Goal: Task Accomplishment & Management: Manage account settings

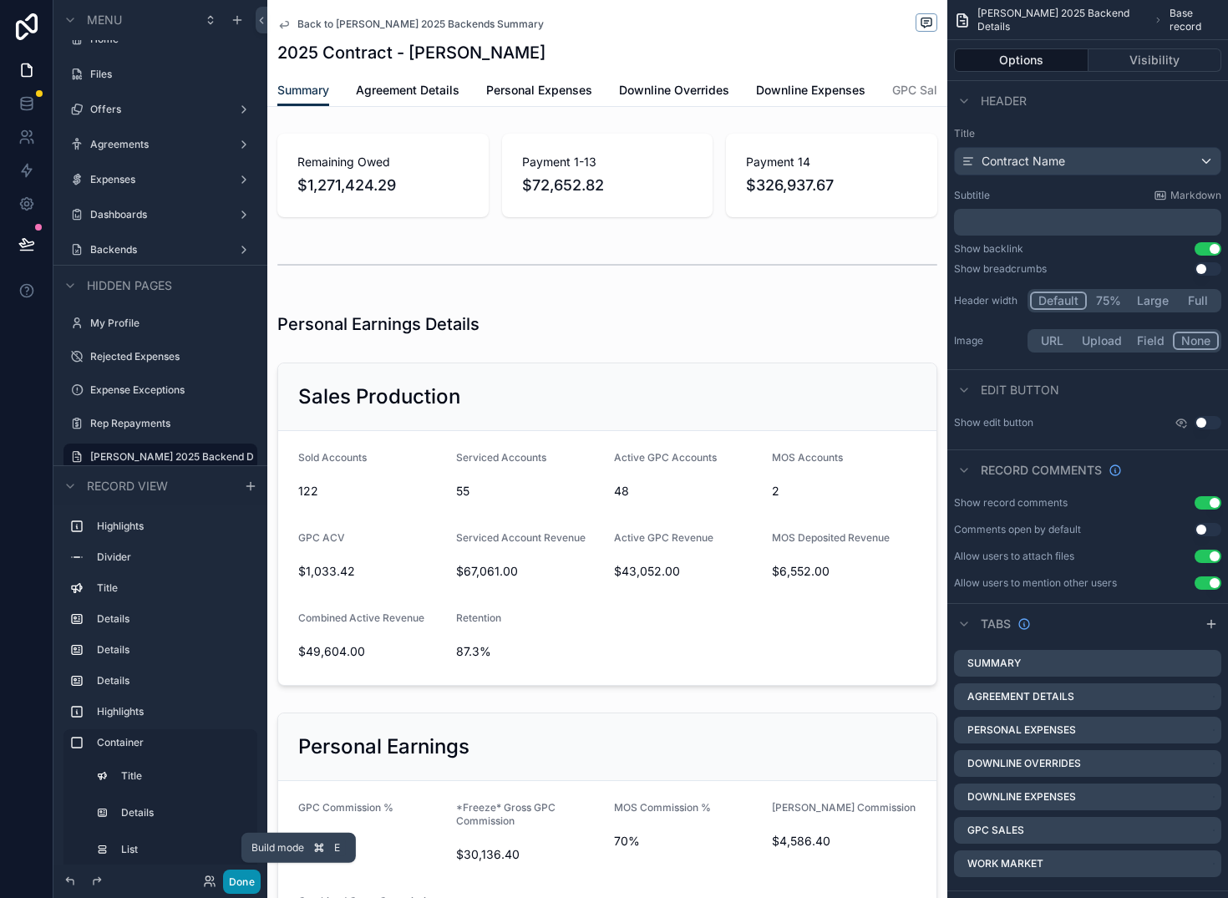
click at [236, 882] on button "Done" at bounding box center [242, 882] width 38 height 24
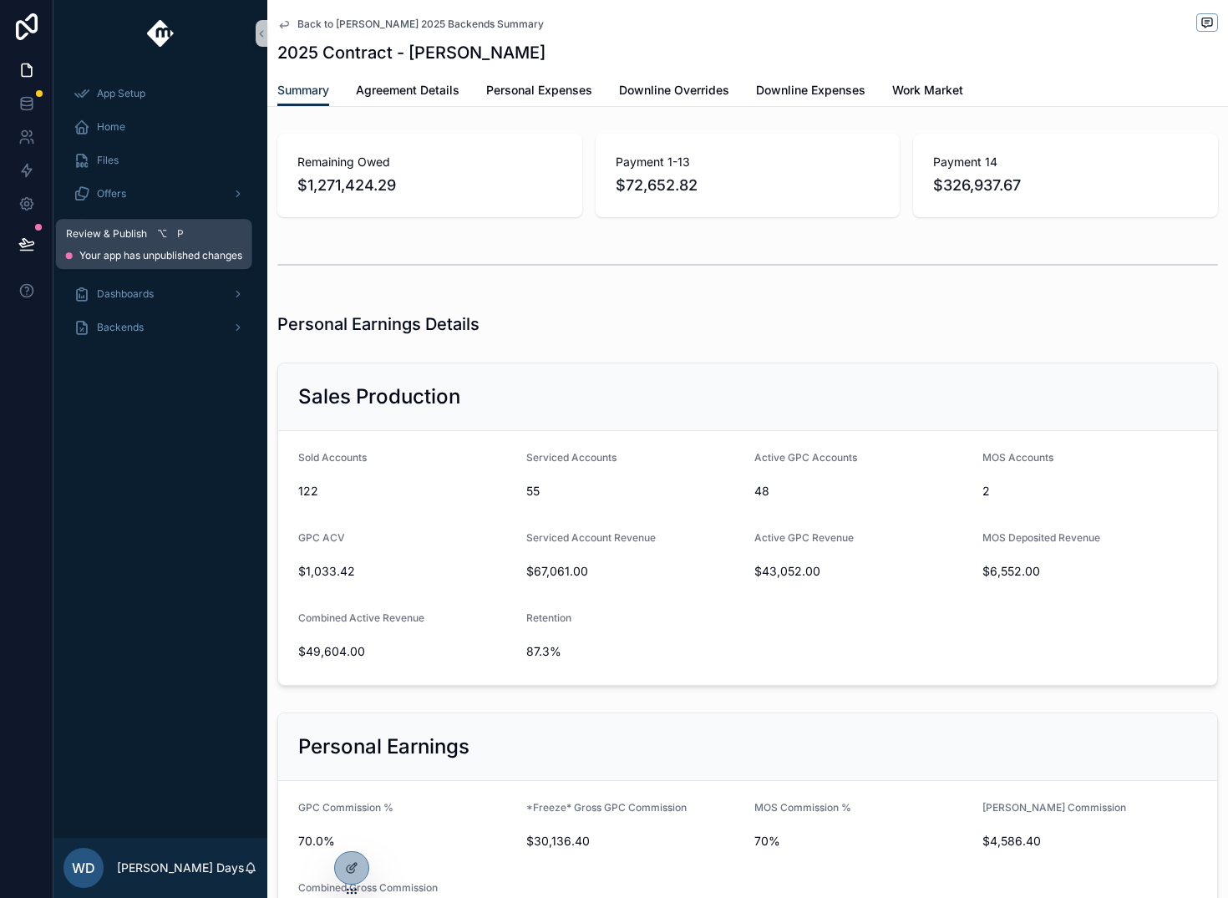
click at [29, 241] on icon at bounding box center [26, 244] width 17 height 17
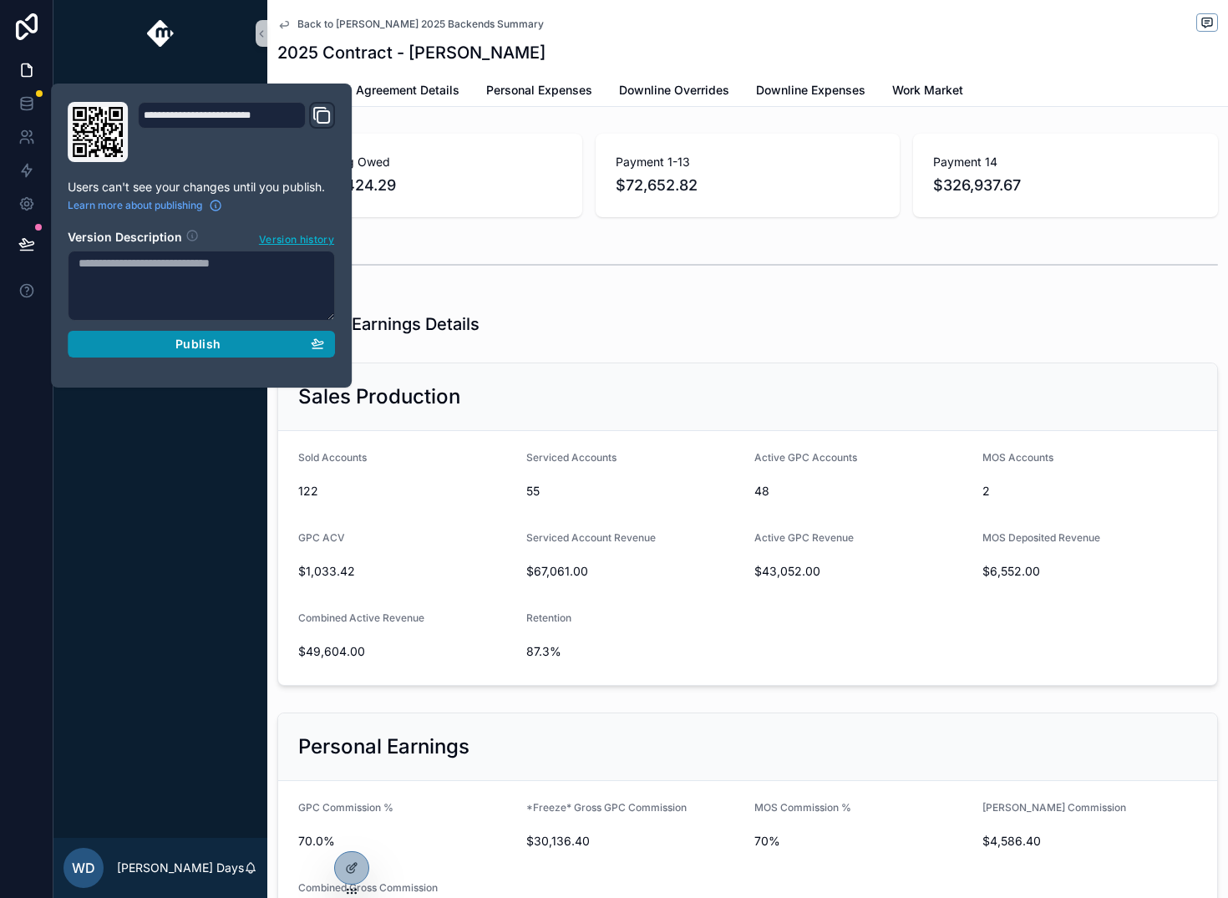
click at [235, 343] on div "Publish" at bounding box center [202, 344] width 246 height 15
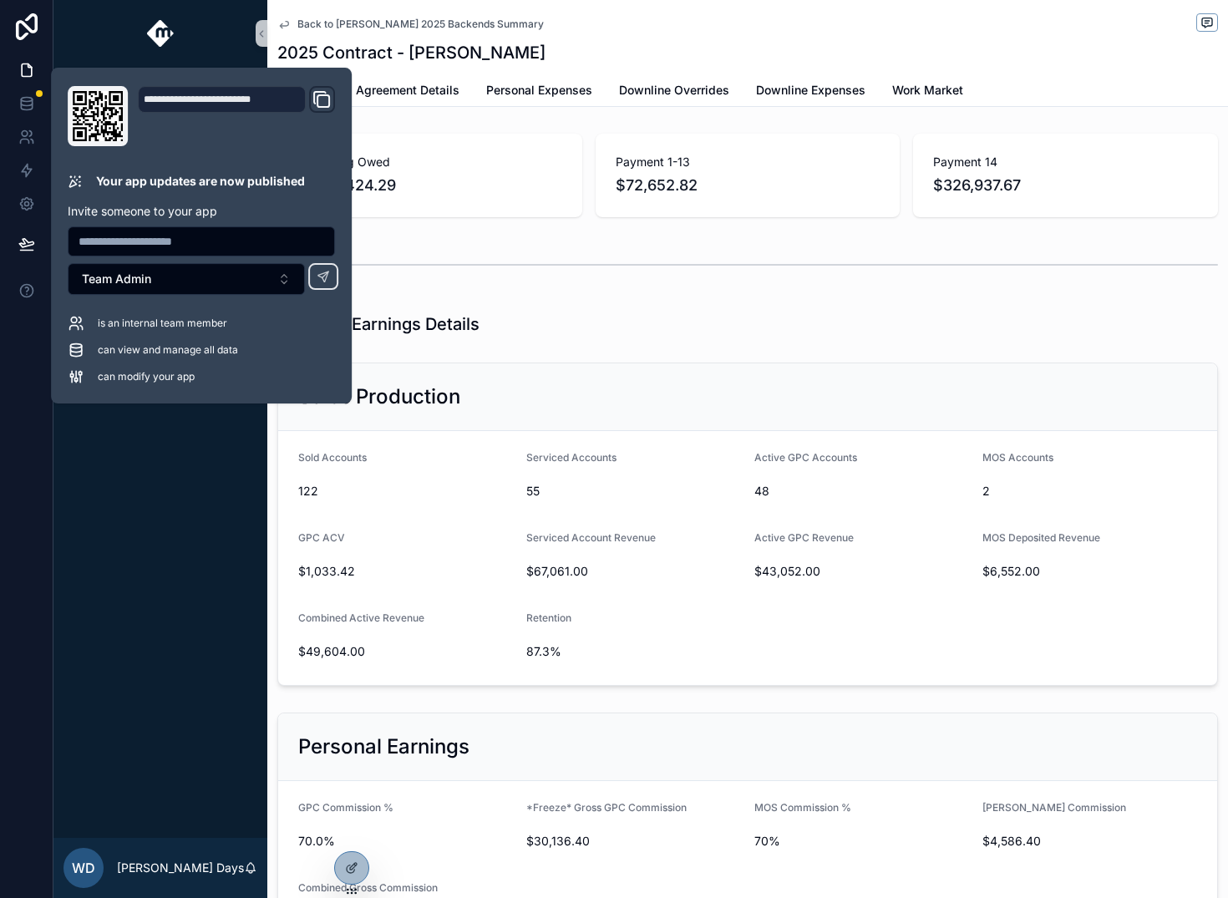
click at [82, 560] on div "App Setup Home Files Offers Agreements Expenses Dashboards Backends" at bounding box center [160, 452] width 214 height 771
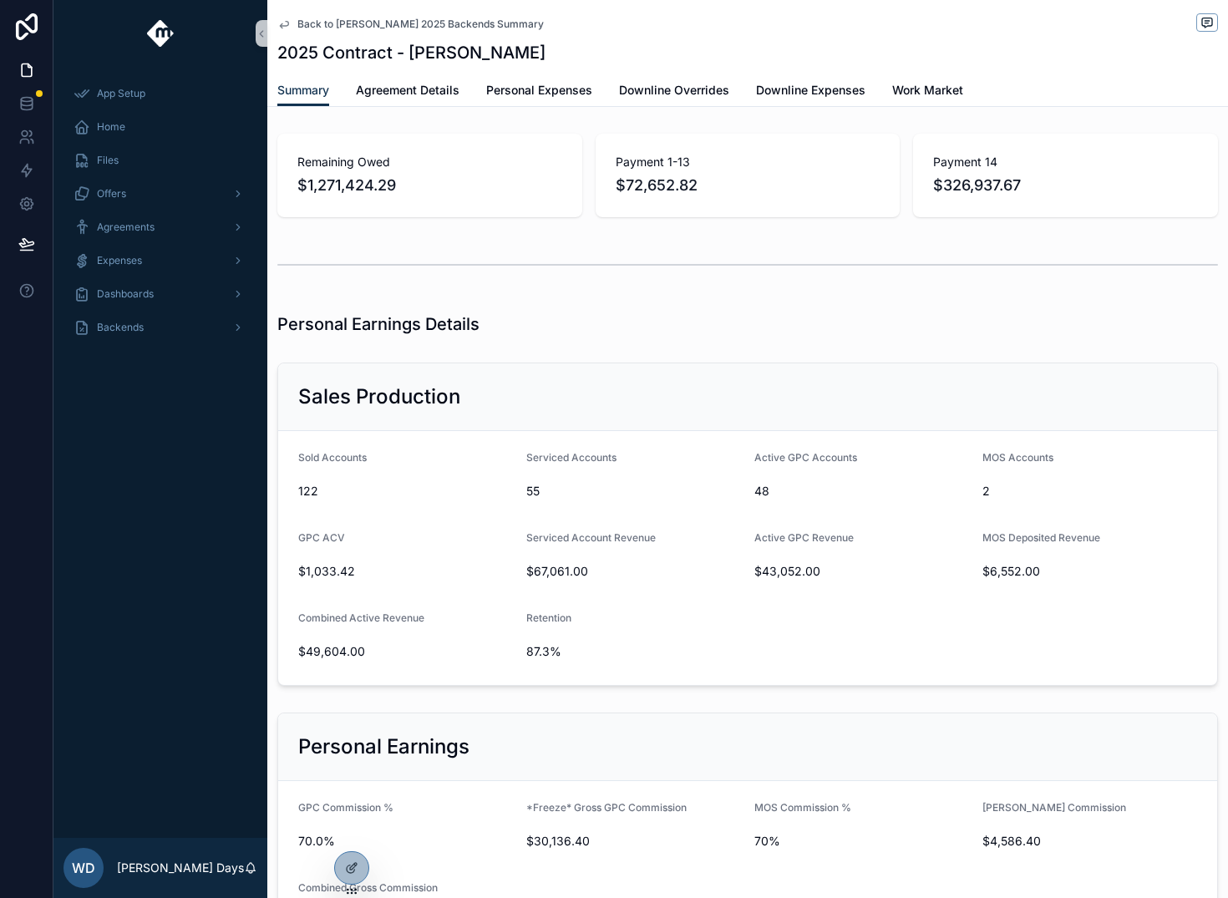
click at [148, 516] on div "App Setup Home Files Offers Agreements Expenses Dashboards Backends" at bounding box center [160, 452] width 214 height 771
drag, startPoint x: 114, startPoint y: 545, endPoint x: 382, endPoint y: 559, distance: 267.8
click at [114, 545] on div "App Setup Home Files Offers Agreements Expenses Dashboards Backends" at bounding box center [160, 452] width 214 height 771
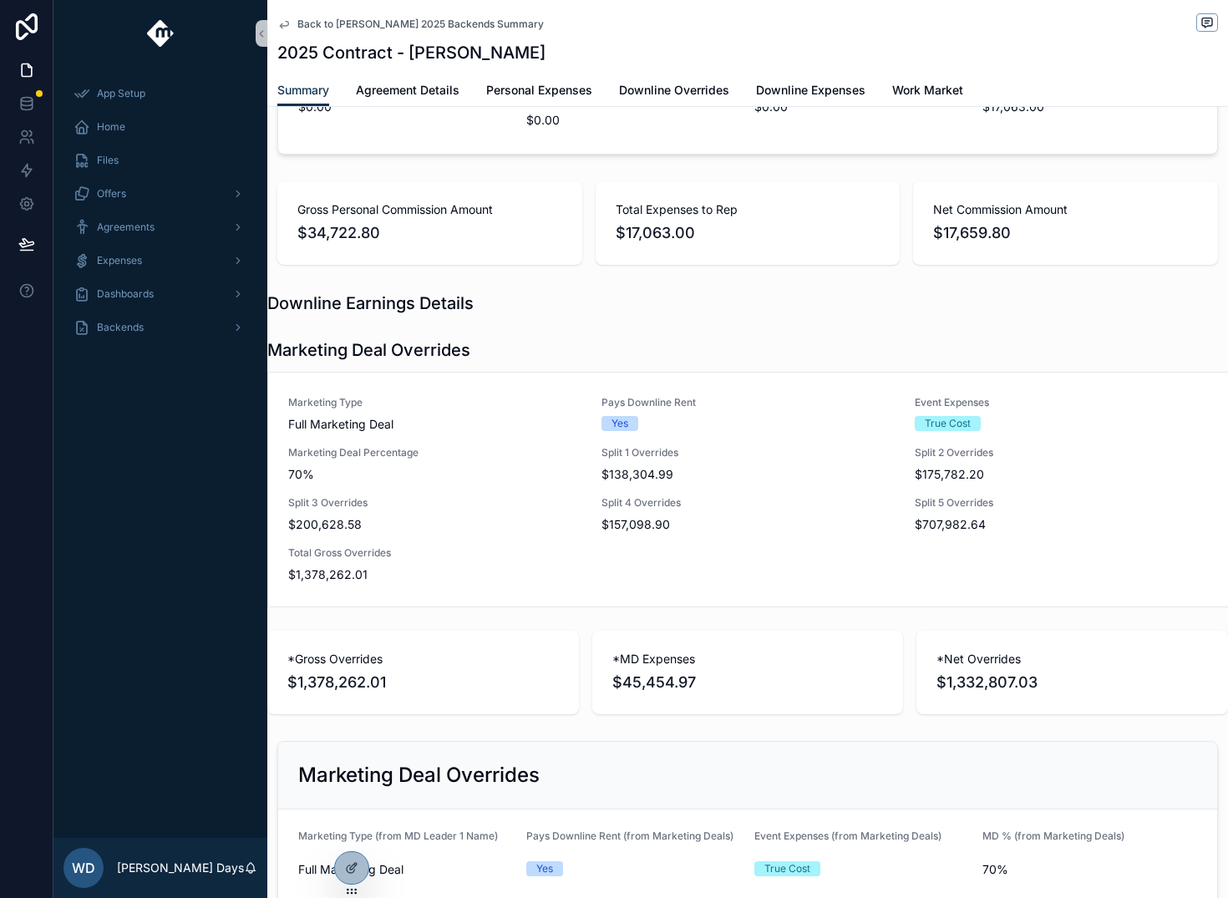
scroll to position [922, 0]
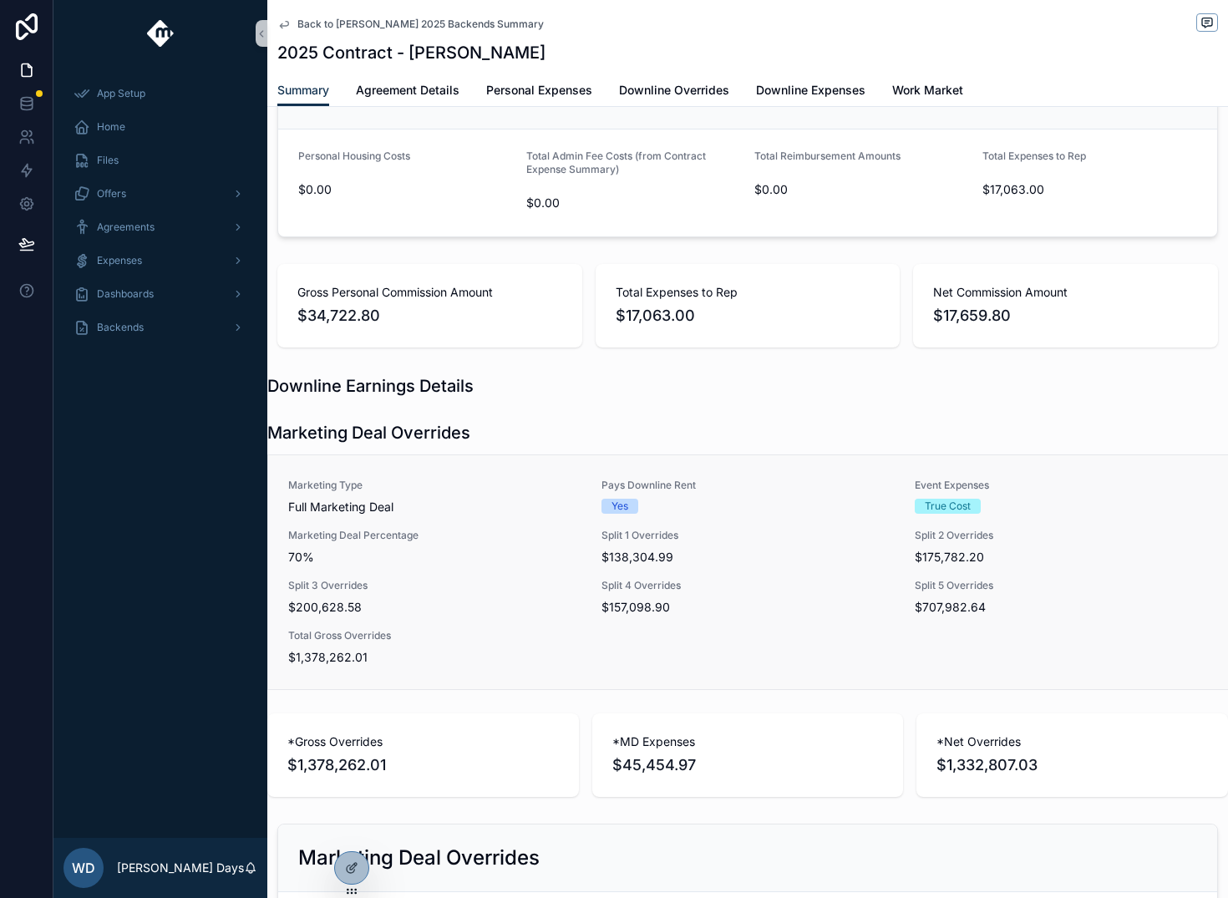
click at [645, 541] on span "Split 1 Overrides" at bounding box center [748, 535] width 293 height 13
click at [319, 21] on span "Back to [PERSON_NAME] 2025 Backends Summary" at bounding box center [420, 24] width 246 height 13
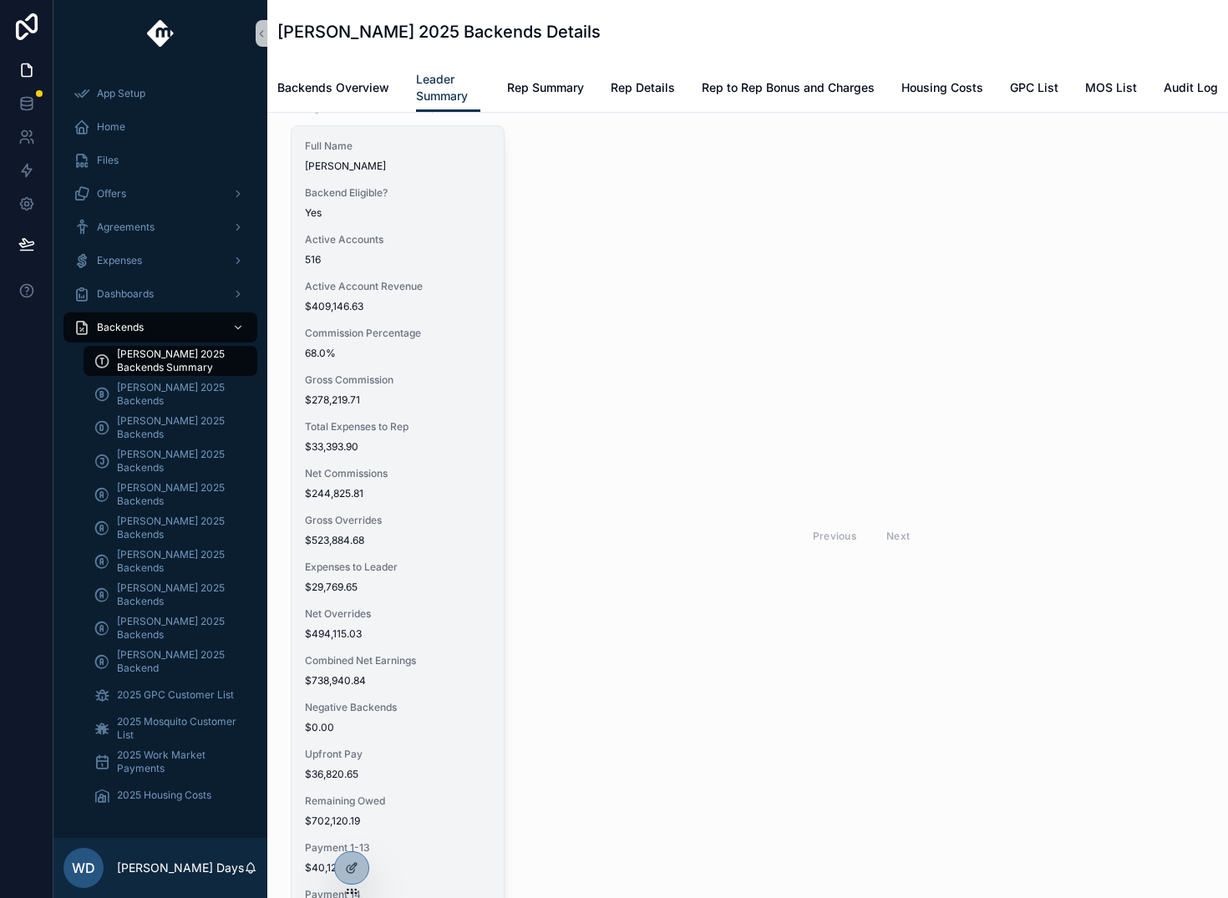
click at [488, 347] on span "68.0%" at bounding box center [397, 353] width 185 height 13
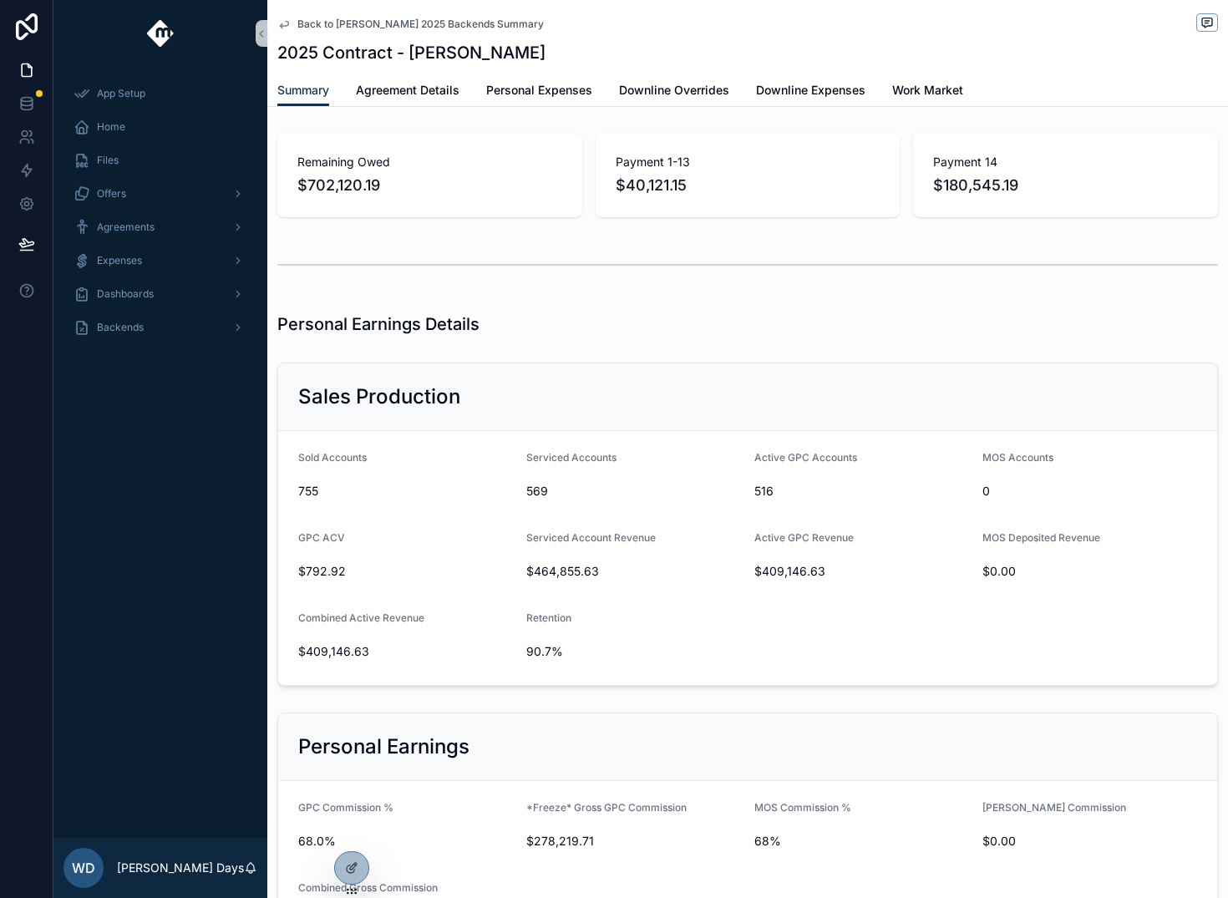
click at [350, 25] on span "Back to [PERSON_NAME] 2025 Backends Summary" at bounding box center [420, 24] width 246 height 13
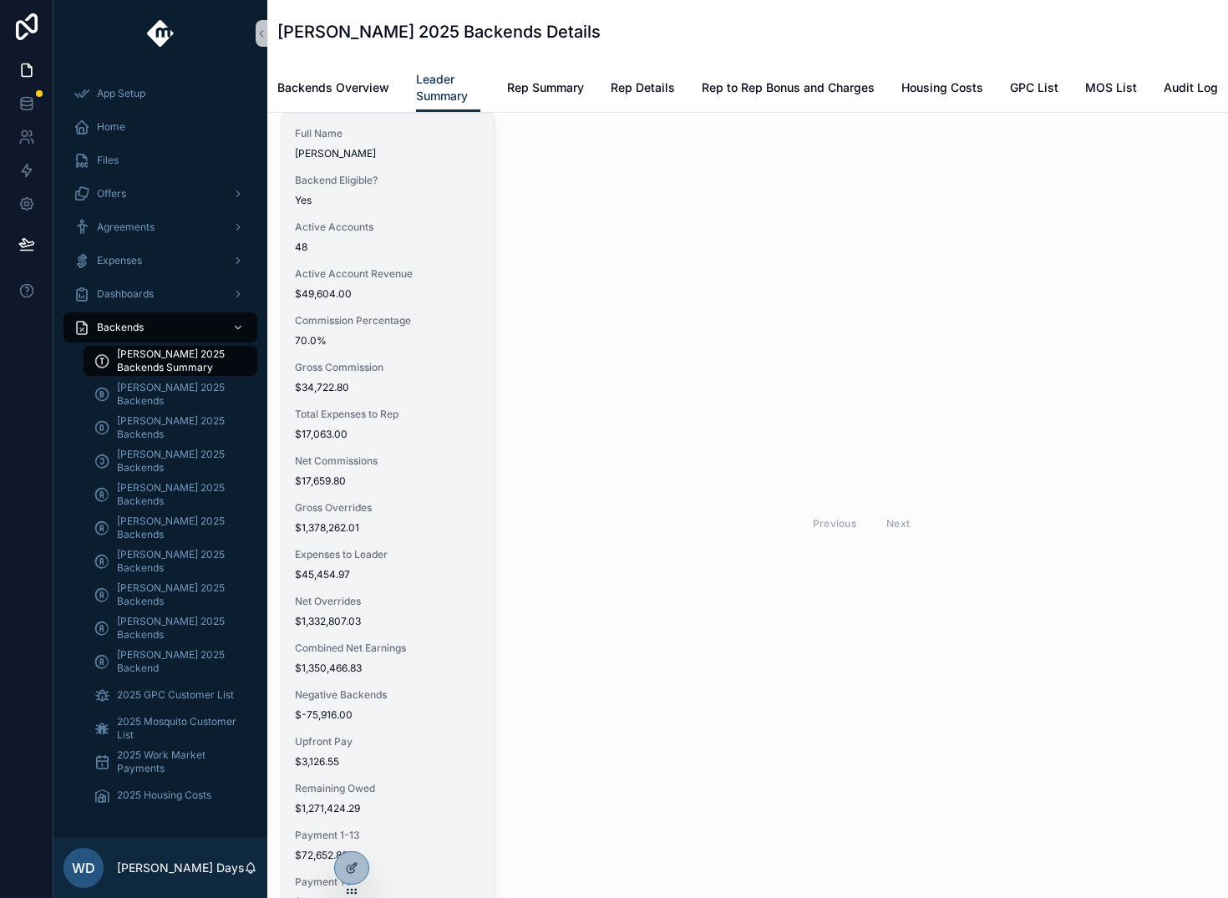
scroll to position [68, 0]
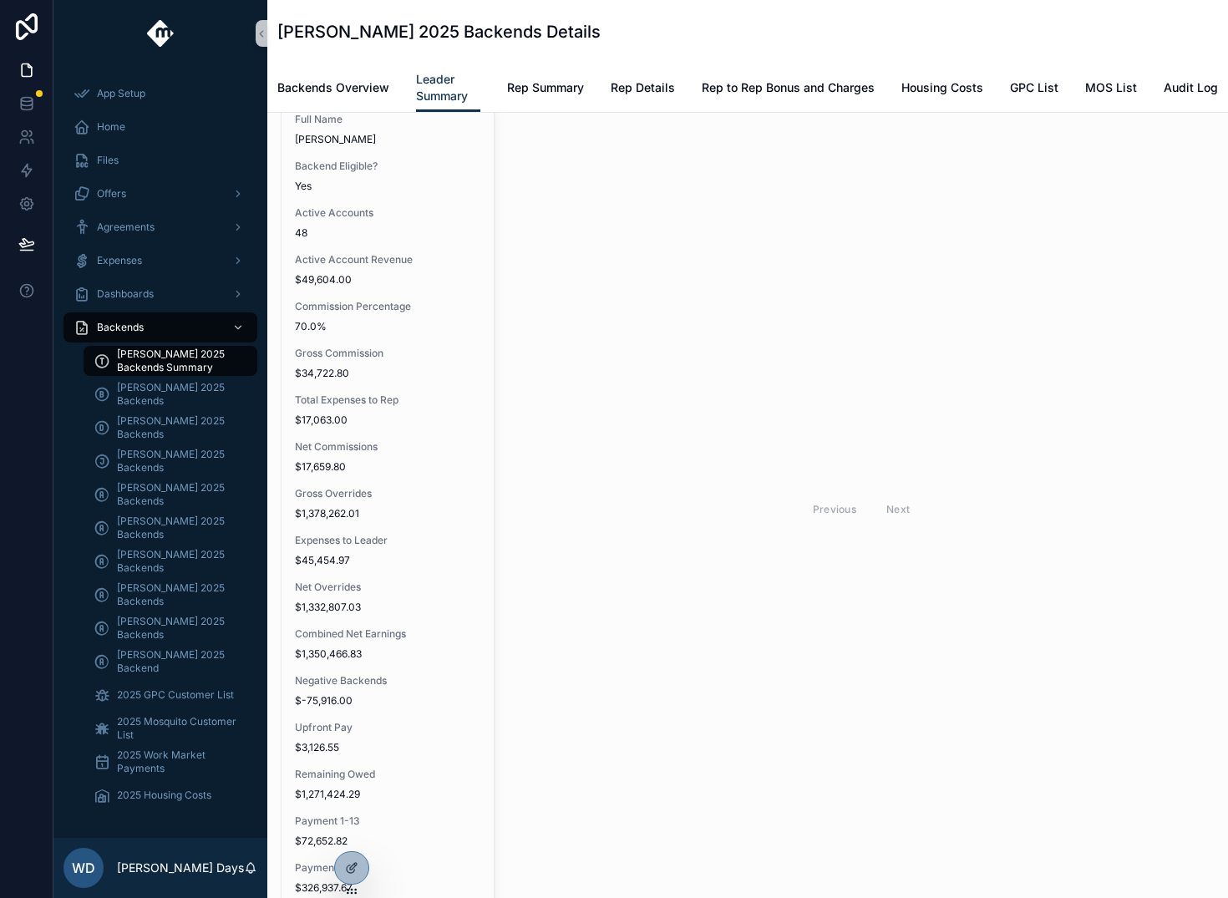
click at [390, 368] on span "$34,722.80" at bounding box center [387, 373] width 185 height 13
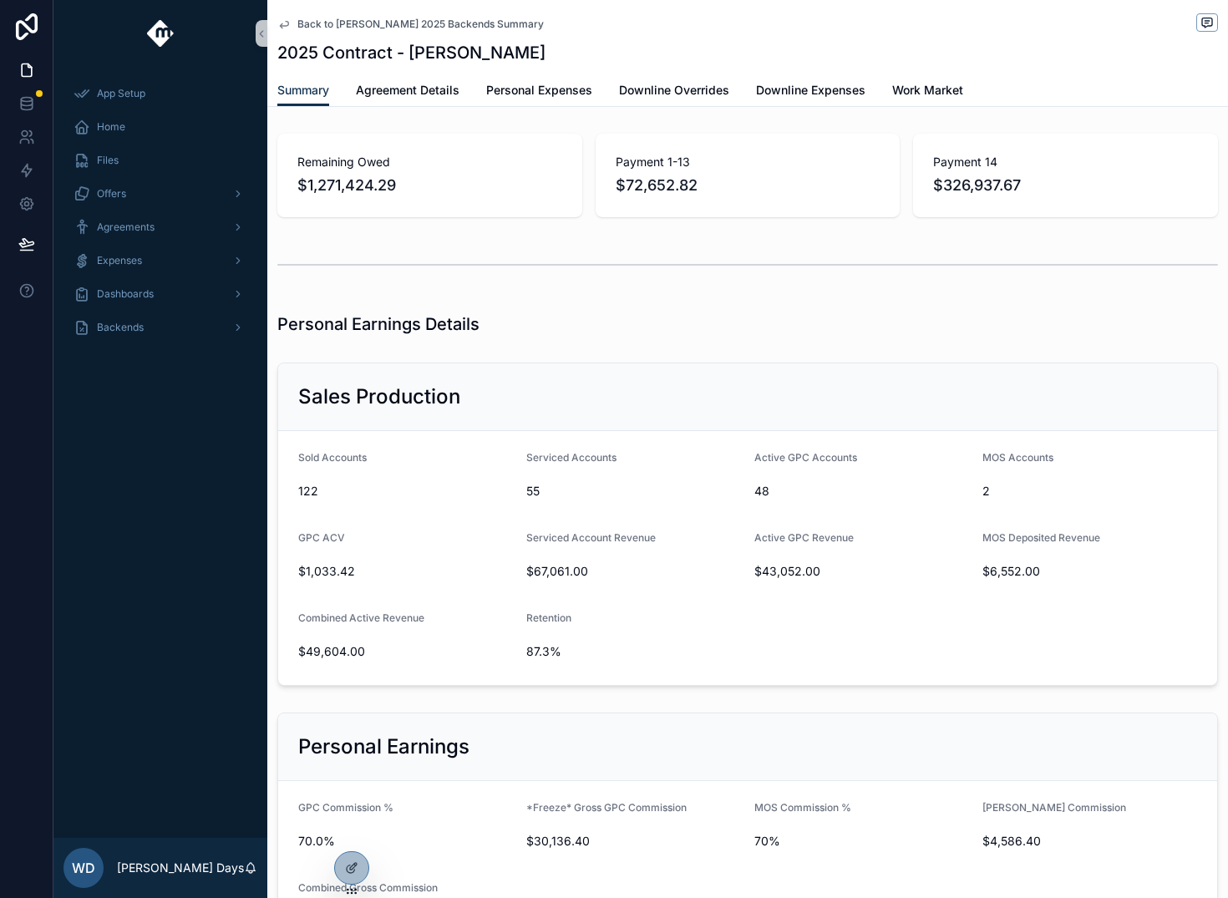
click at [320, 21] on span "Back to [PERSON_NAME] 2025 Backends Summary" at bounding box center [420, 24] width 246 height 13
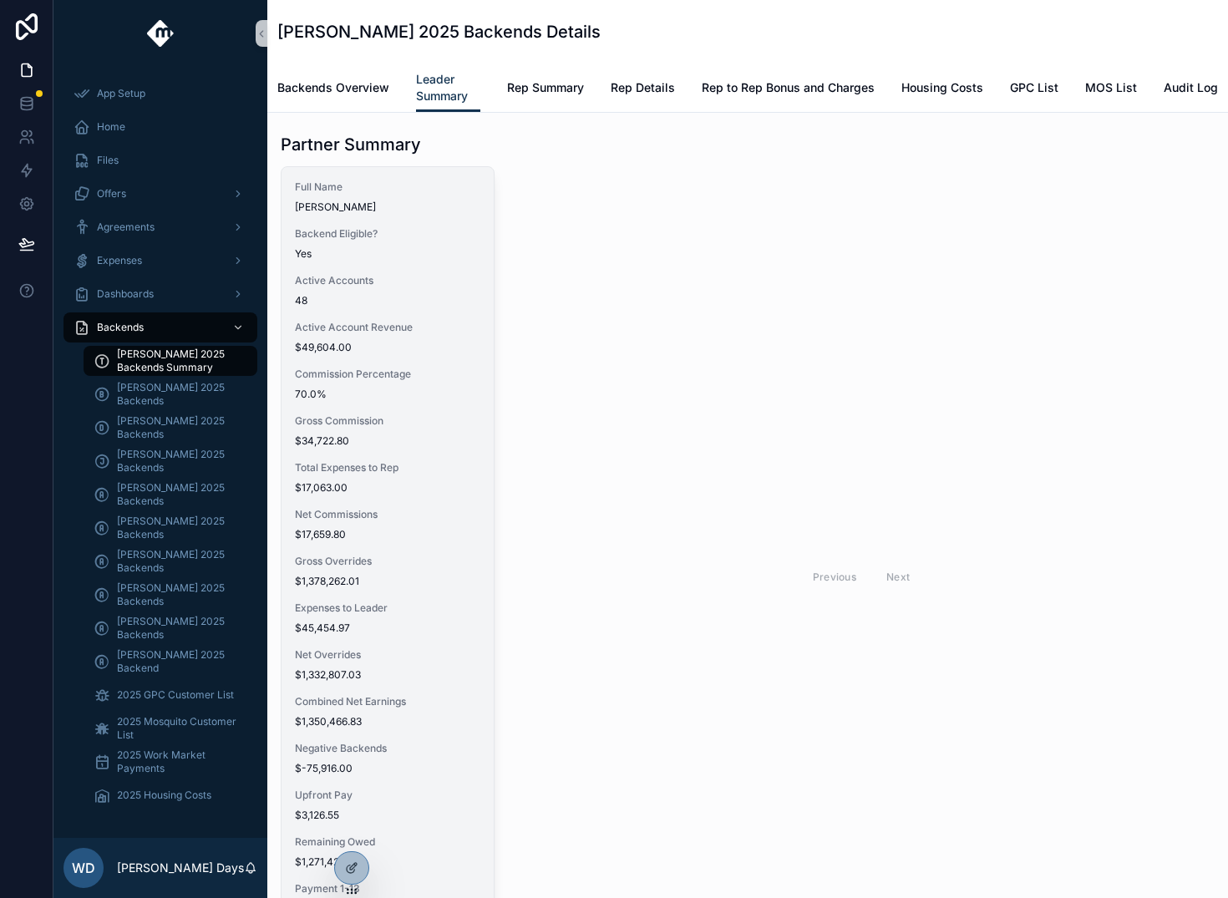
scroll to position [33, 0]
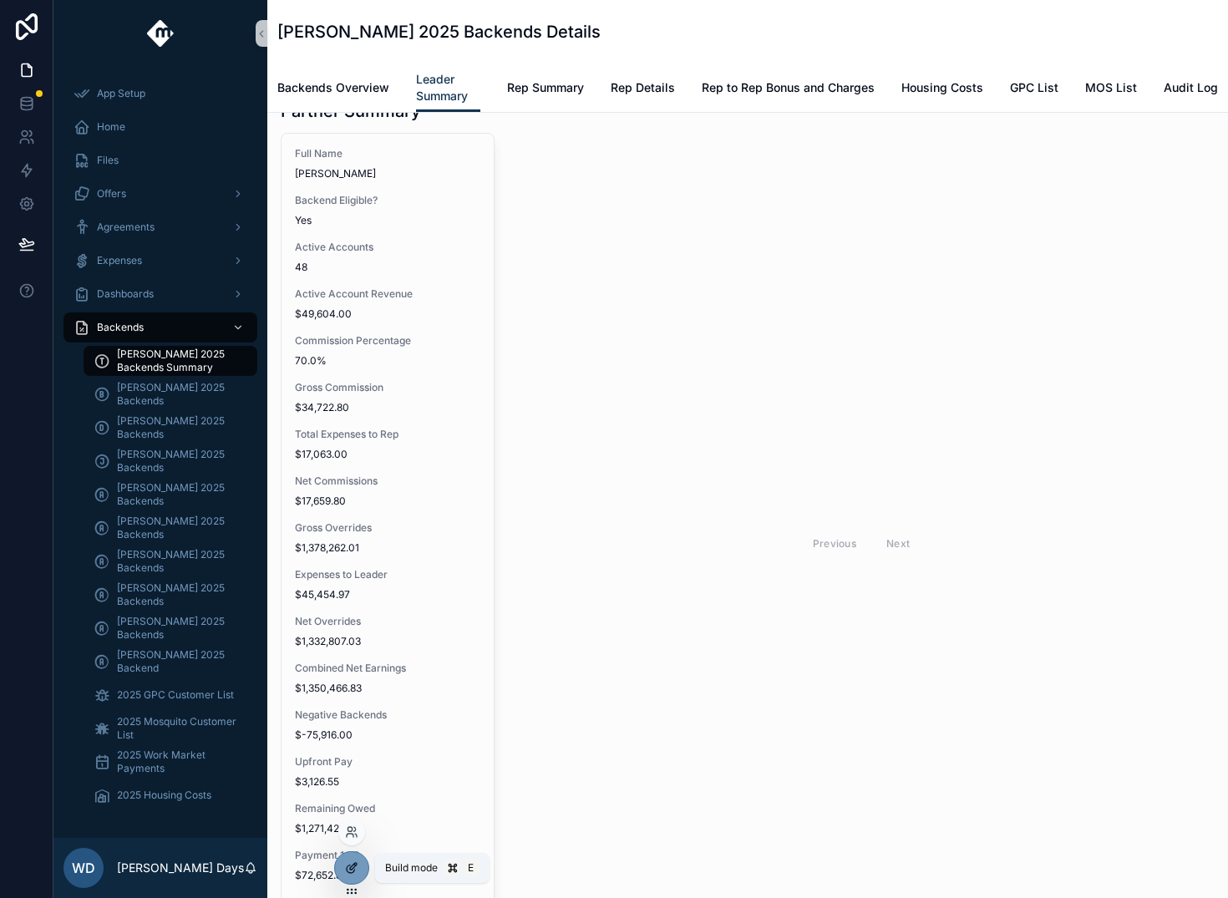
click at [343, 864] on div at bounding box center [351, 868] width 33 height 32
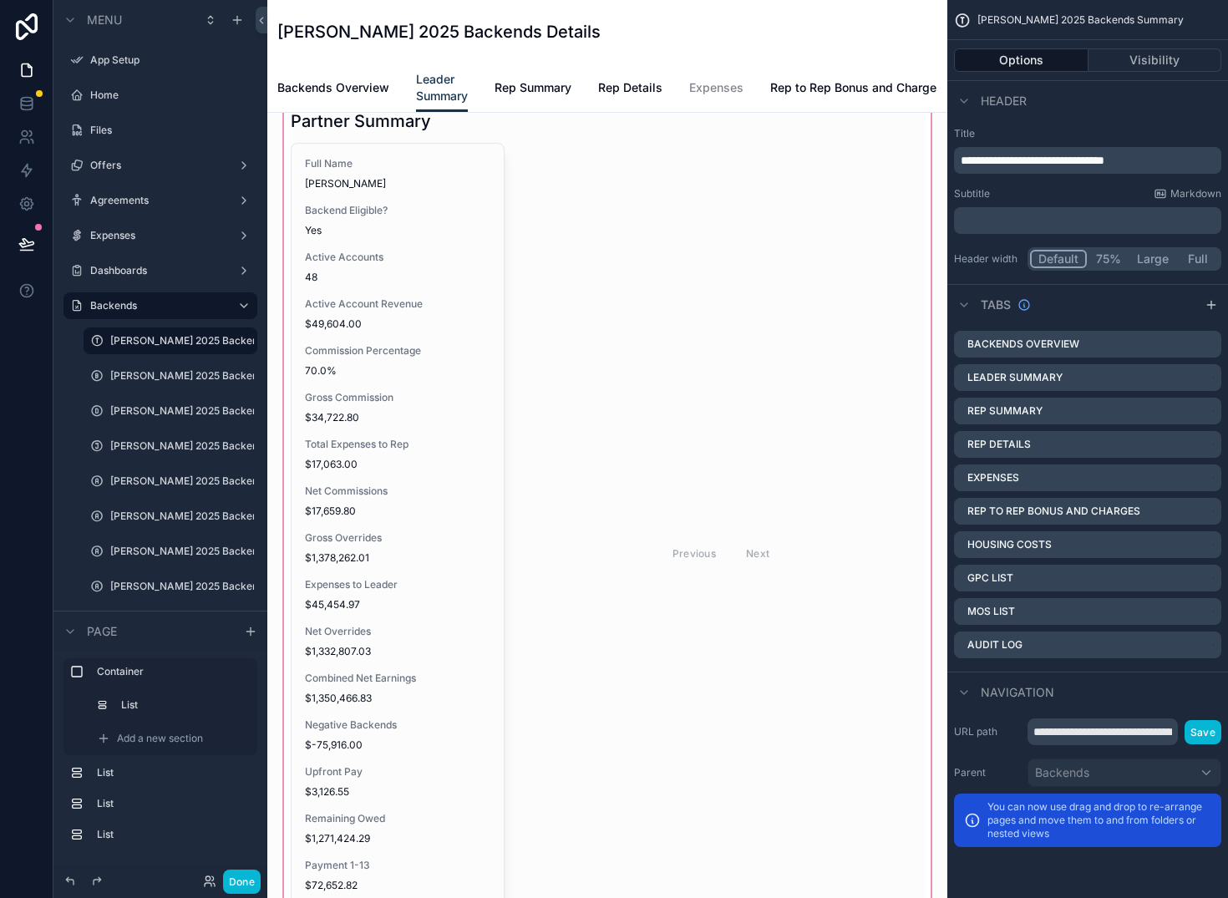
click at [484, 422] on div "scrollable content" at bounding box center [607, 536] width 653 height 887
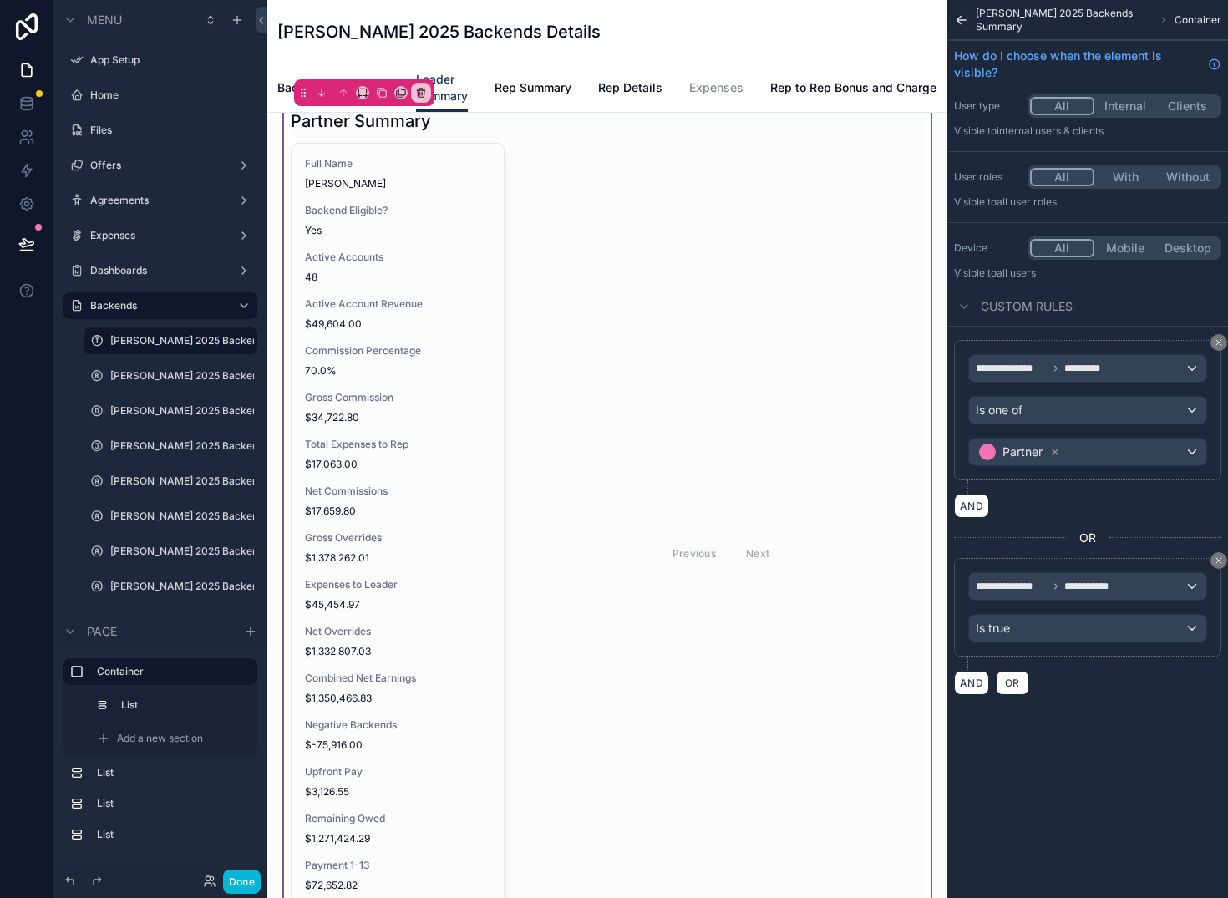
click at [469, 328] on div "scrollable content" at bounding box center [607, 536] width 653 height 867
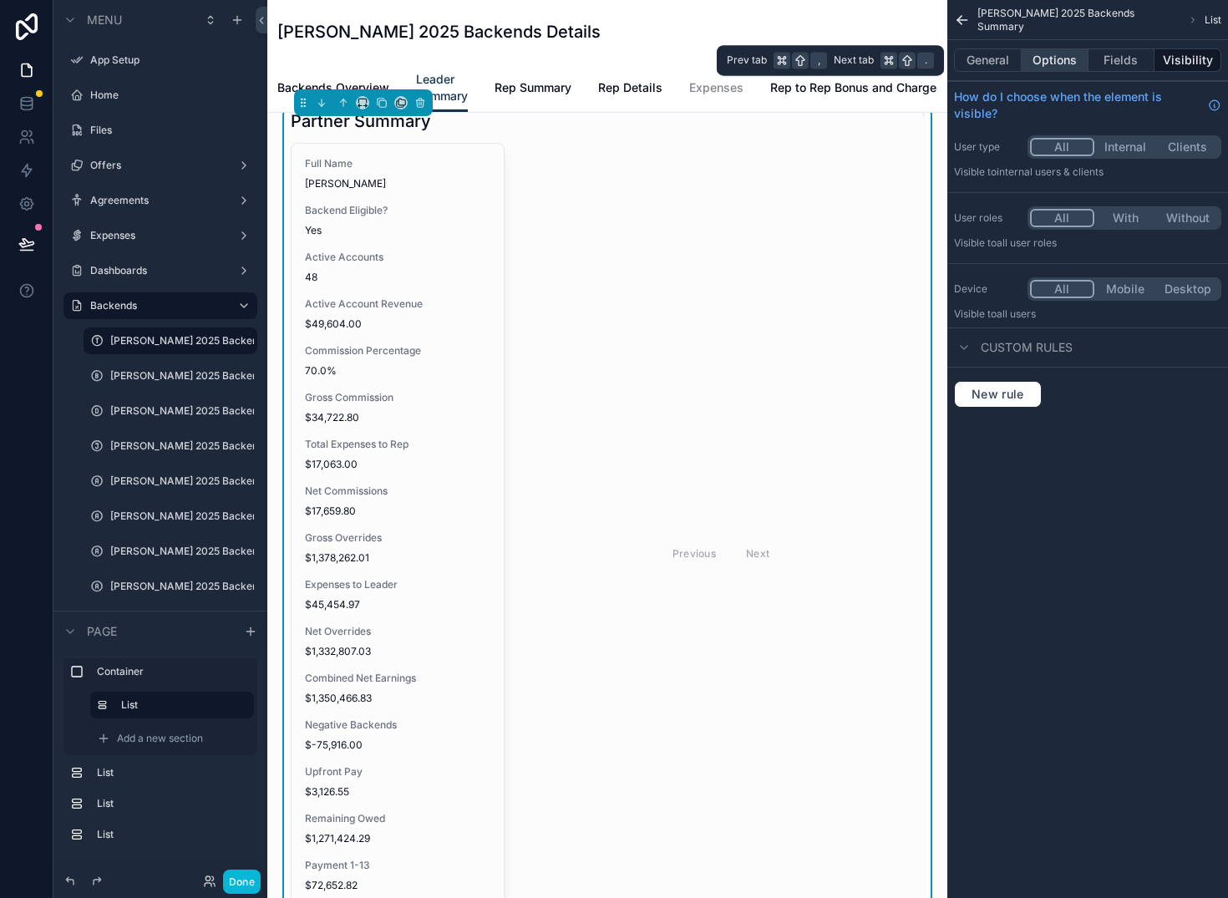
click at [1065, 64] on button "Options" at bounding box center [1055, 59] width 67 height 23
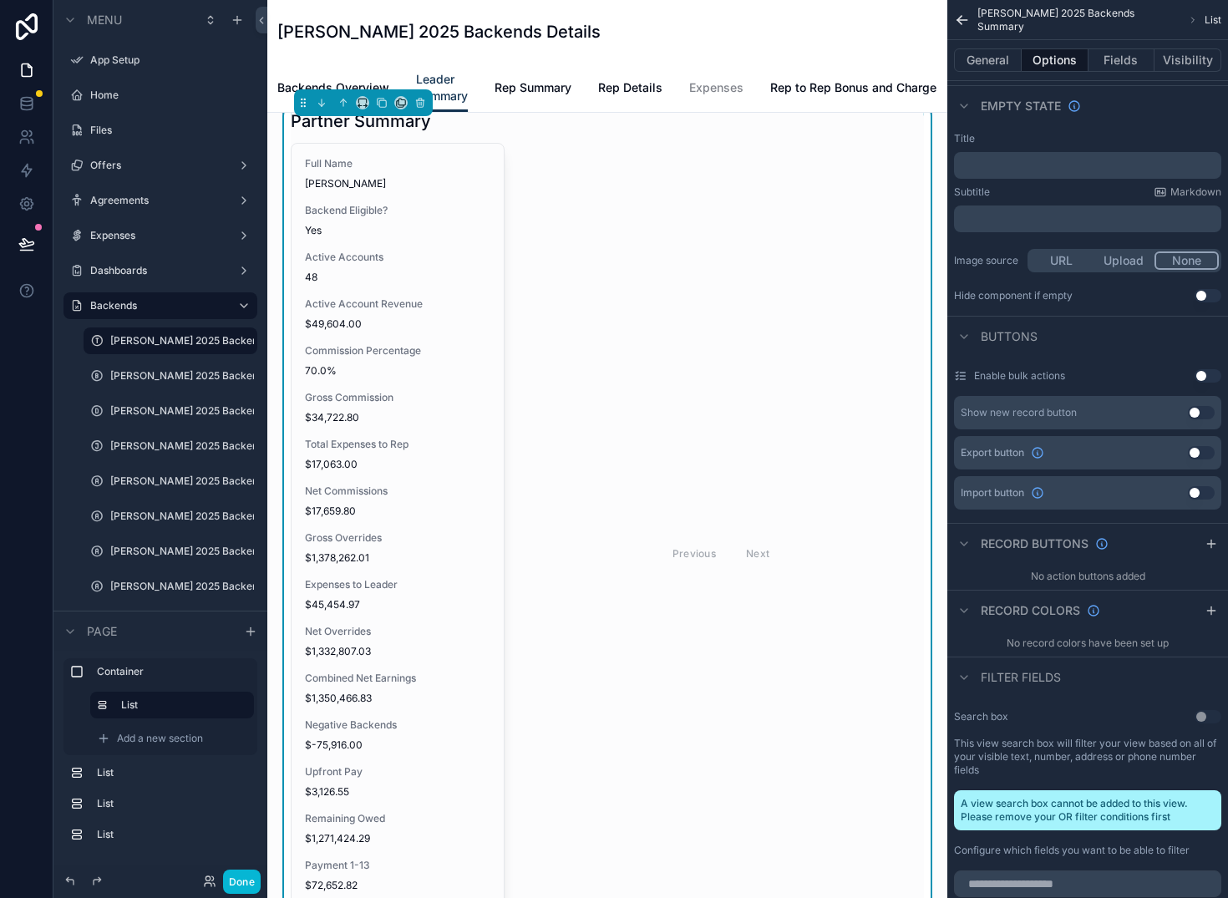
scroll to position [0, 0]
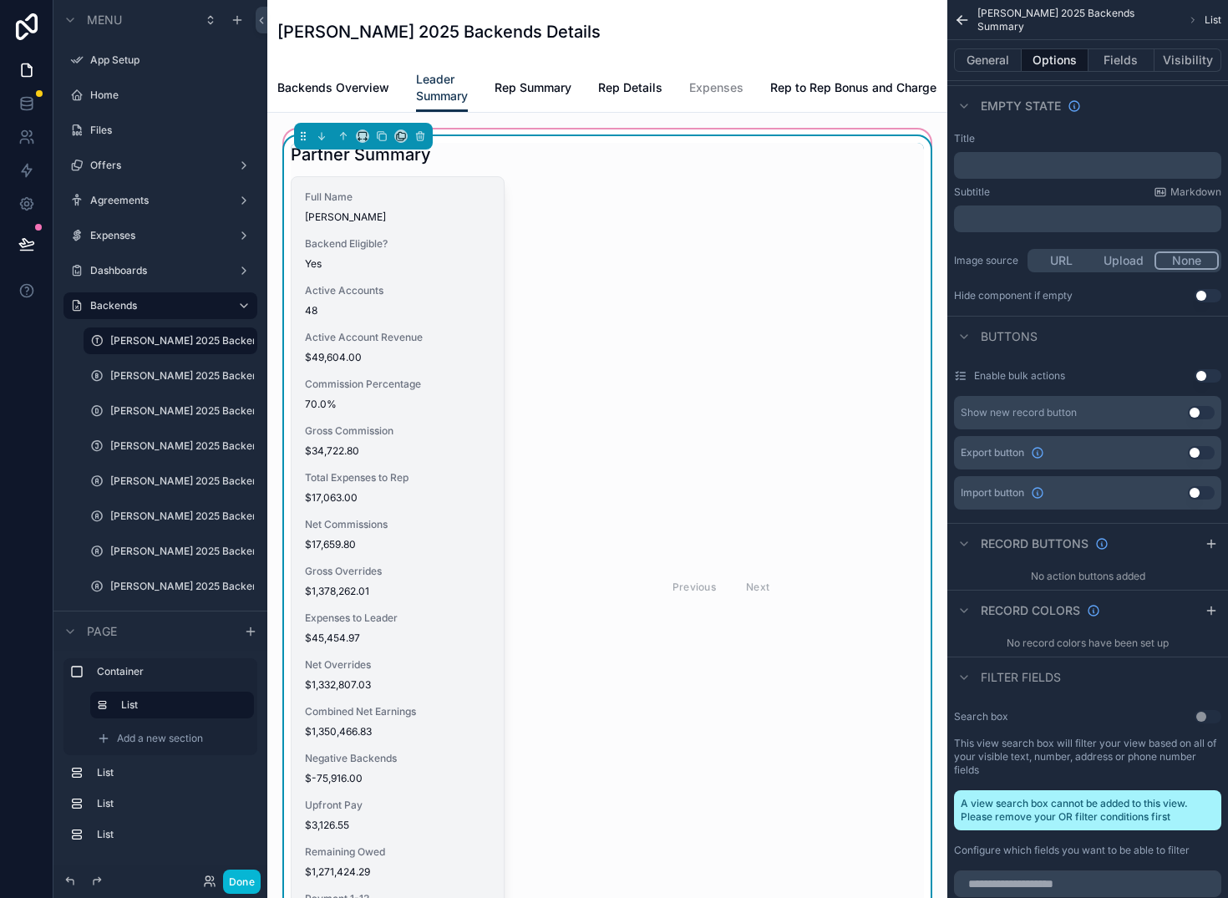
click at [375, 335] on div "Full Name [PERSON_NAME] Backend Eligible? Yes Active Accounts 48 Active Account…" at bounding box center [398, 581] width 212 height 809
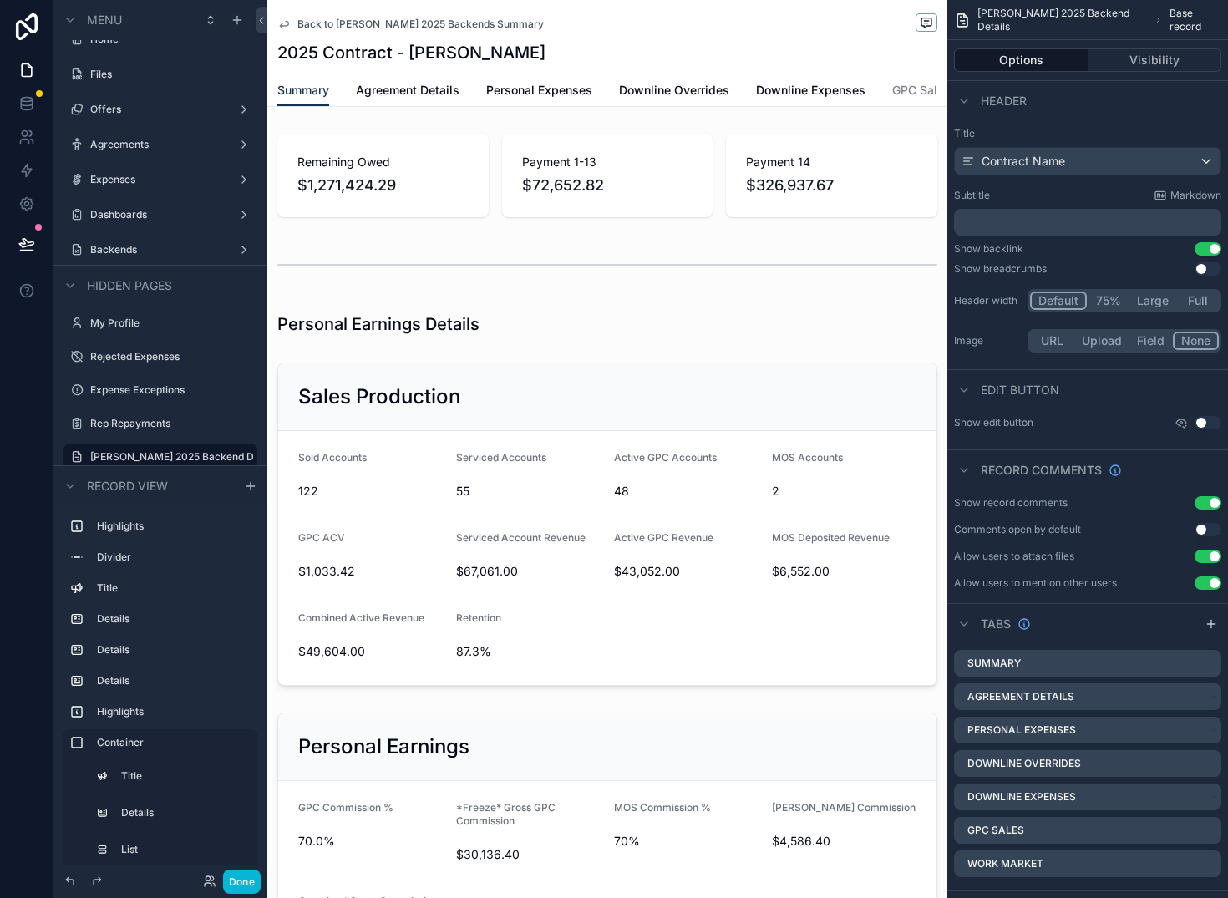
click at [338, 27] on span "Back to [PERSON_NAME] 2025 Backends Summary" at bounding box center [420, 24] width 246 height 13
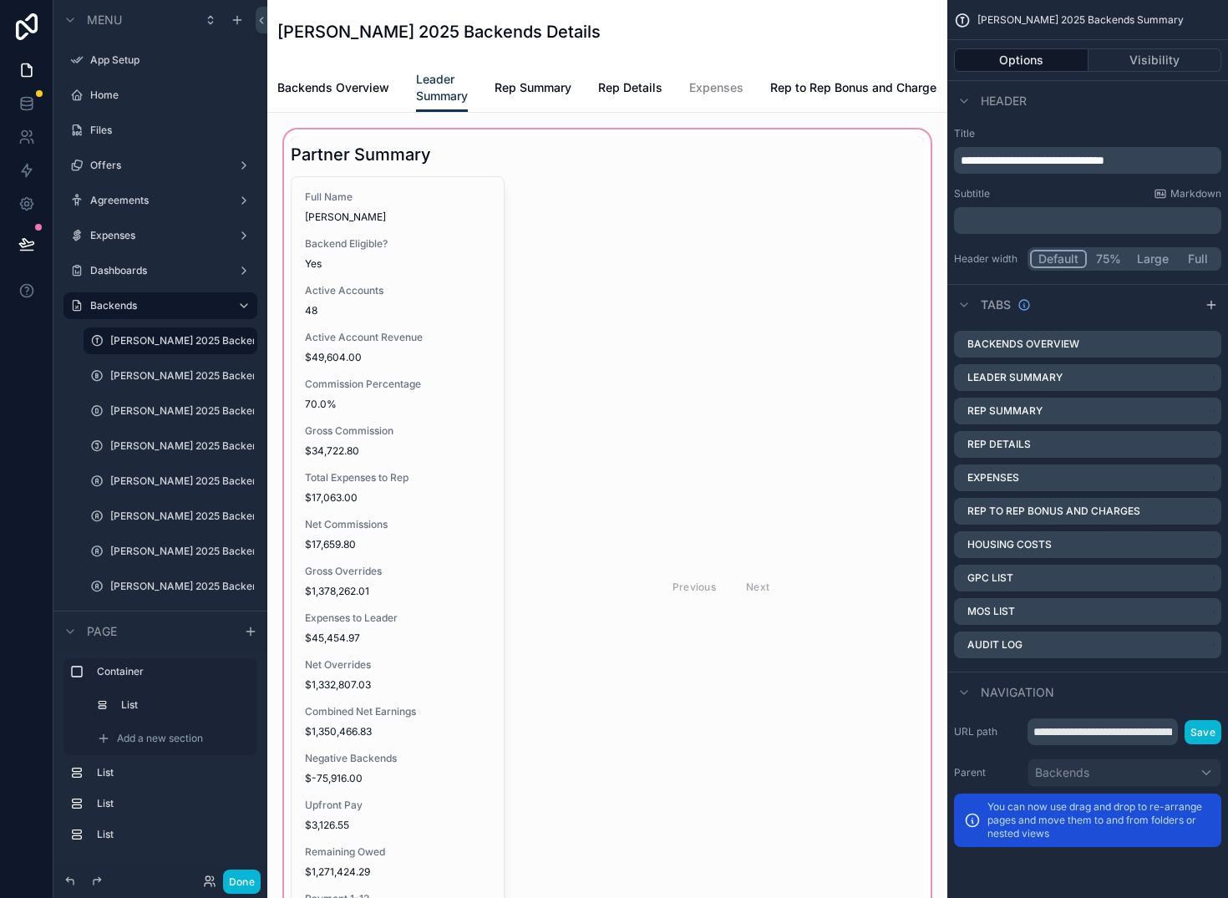
click at [411, 258] on div "scrollable content" at bounding box center [607, 569] width 653 height 887
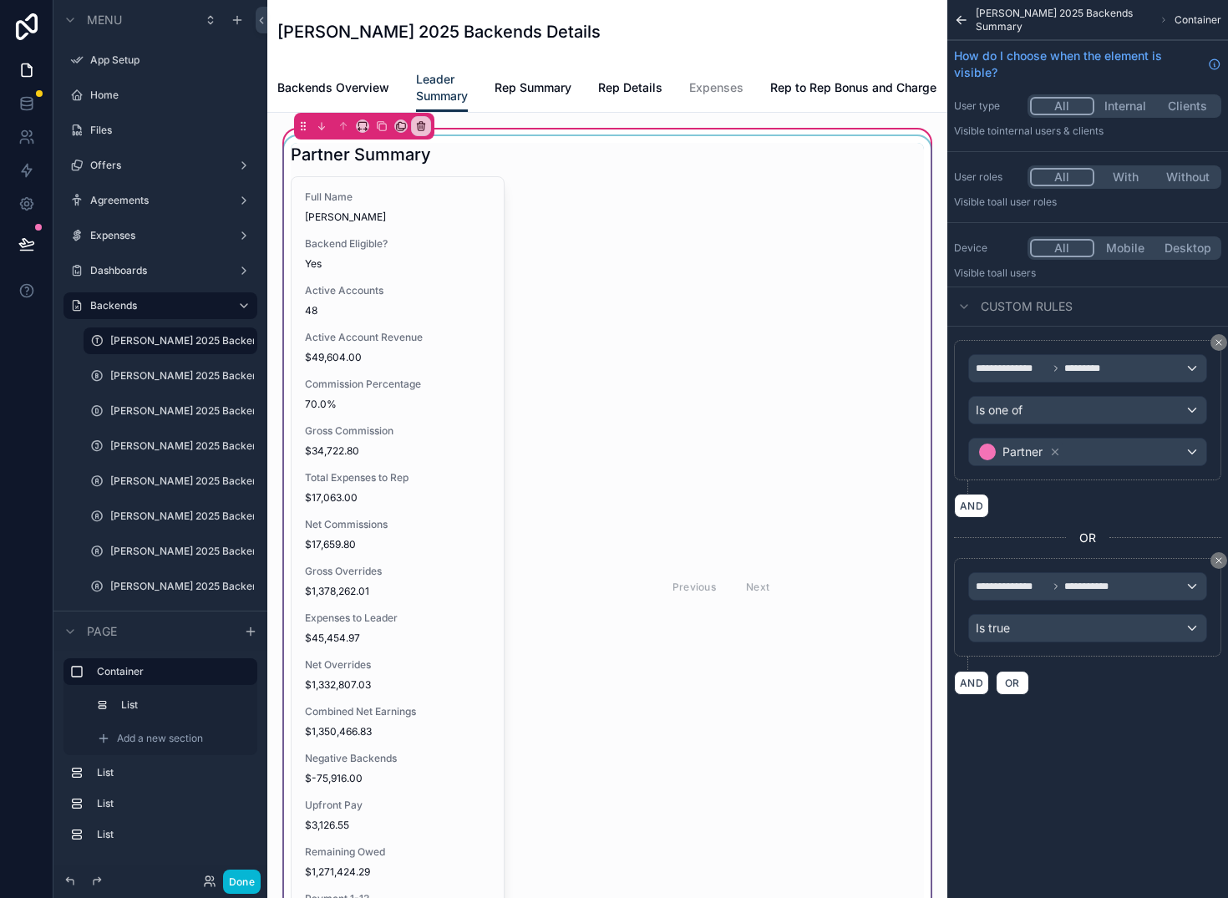
click at [375, 418] on div "scrollable content" at bounding box center [607, 569] width 653 height 867
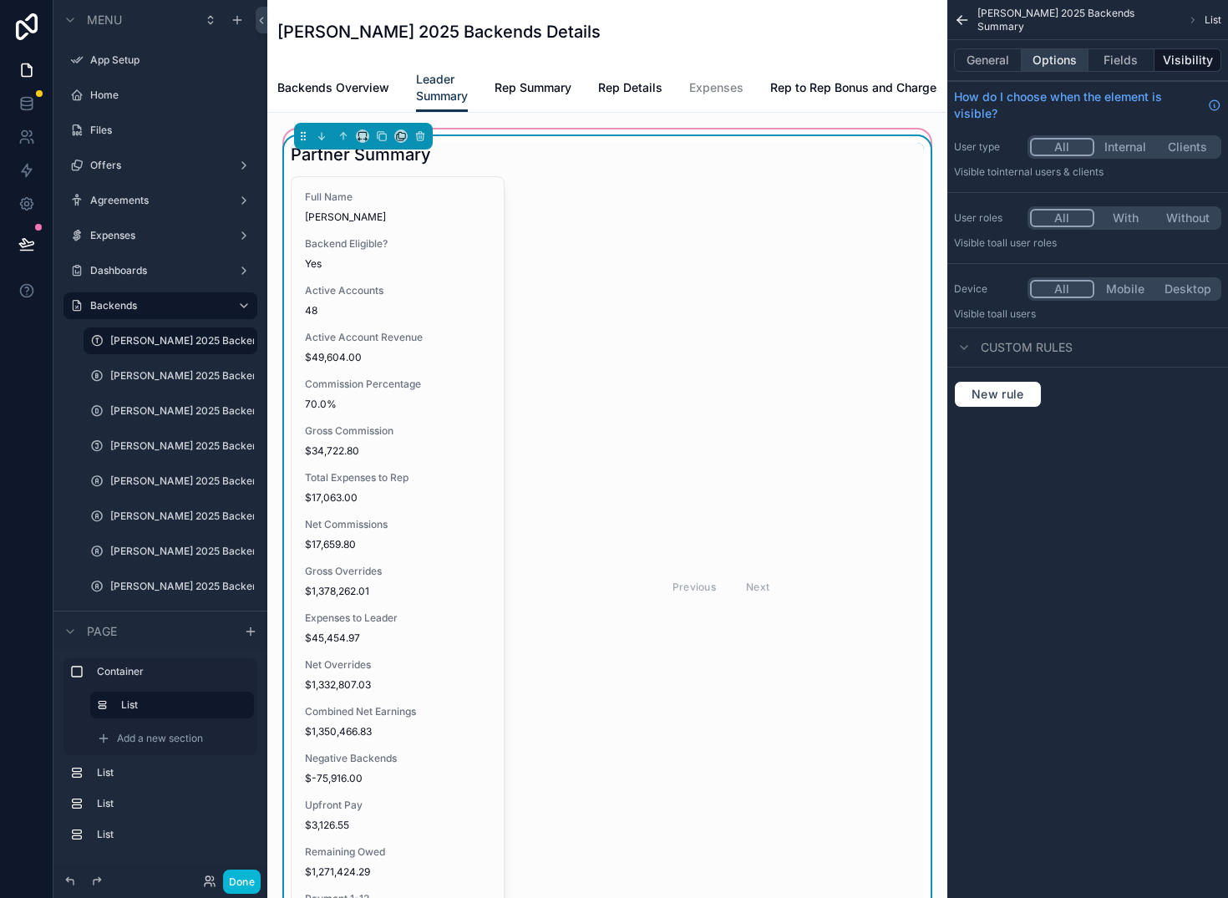
click at [1075, 60] on button "Options" at bounding box center [1055, 59] width 67 height 23
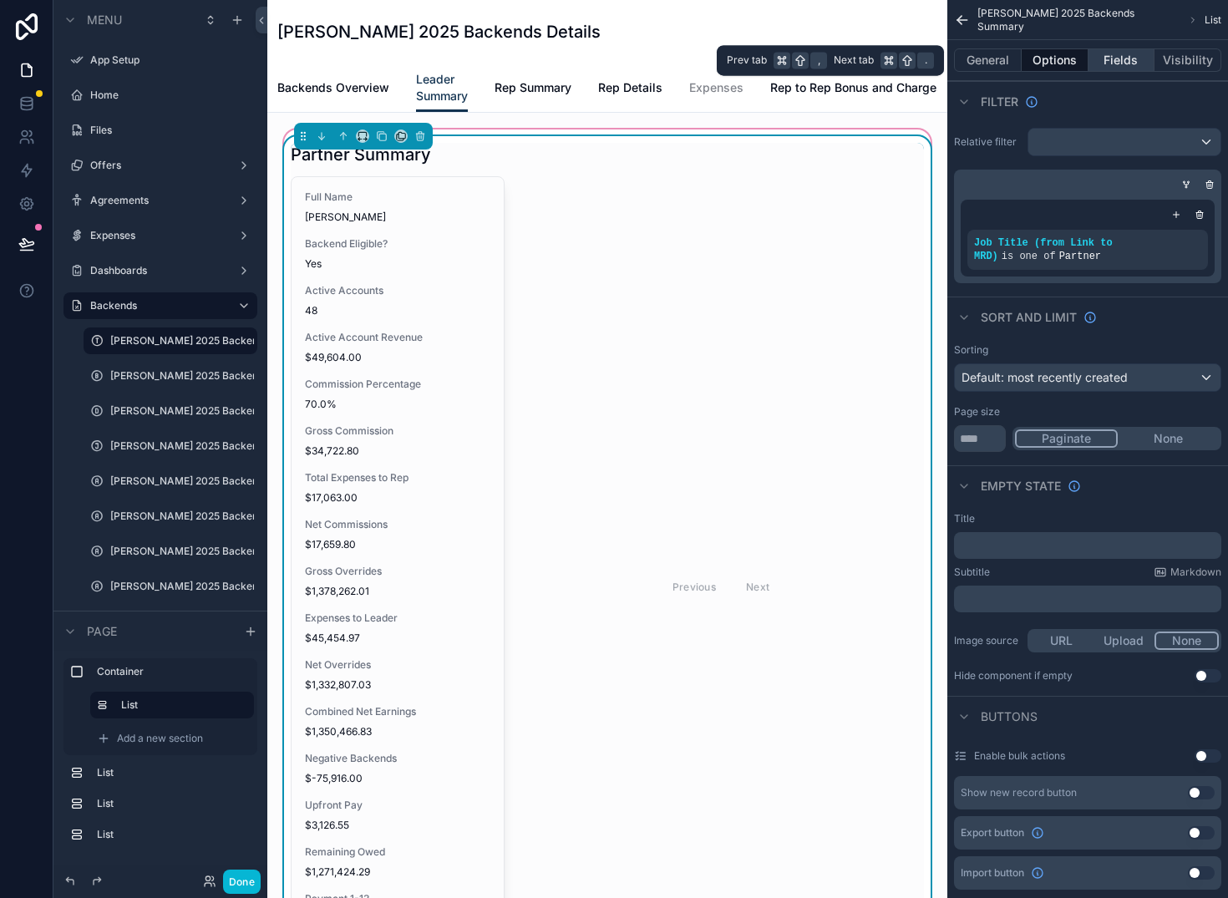
click at [1116, 58] on button "Fields" at bounding box center [1122, 59] width 67 height 23
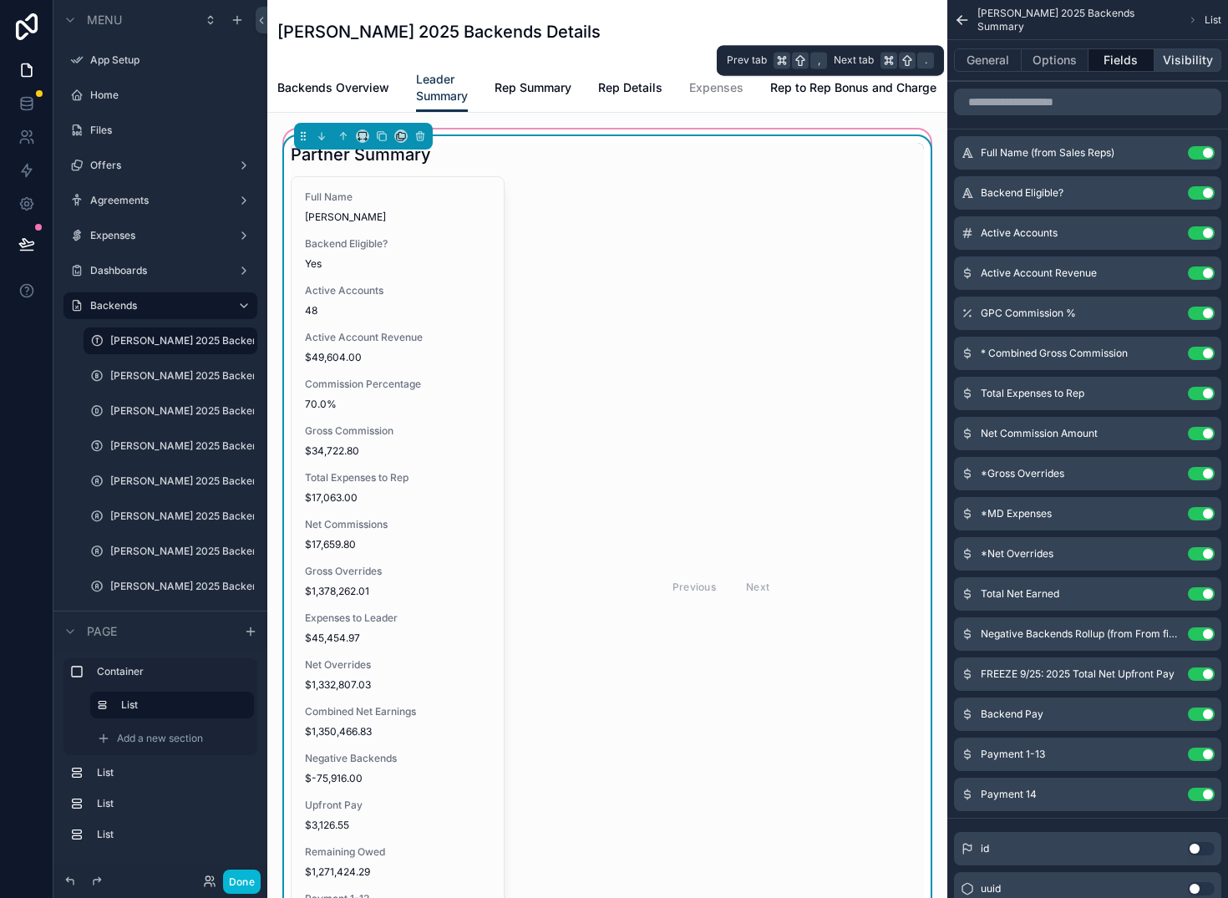
click at [1192, 60] on button "Visibility" at bounding box center [1188, 59] width 67 height 23
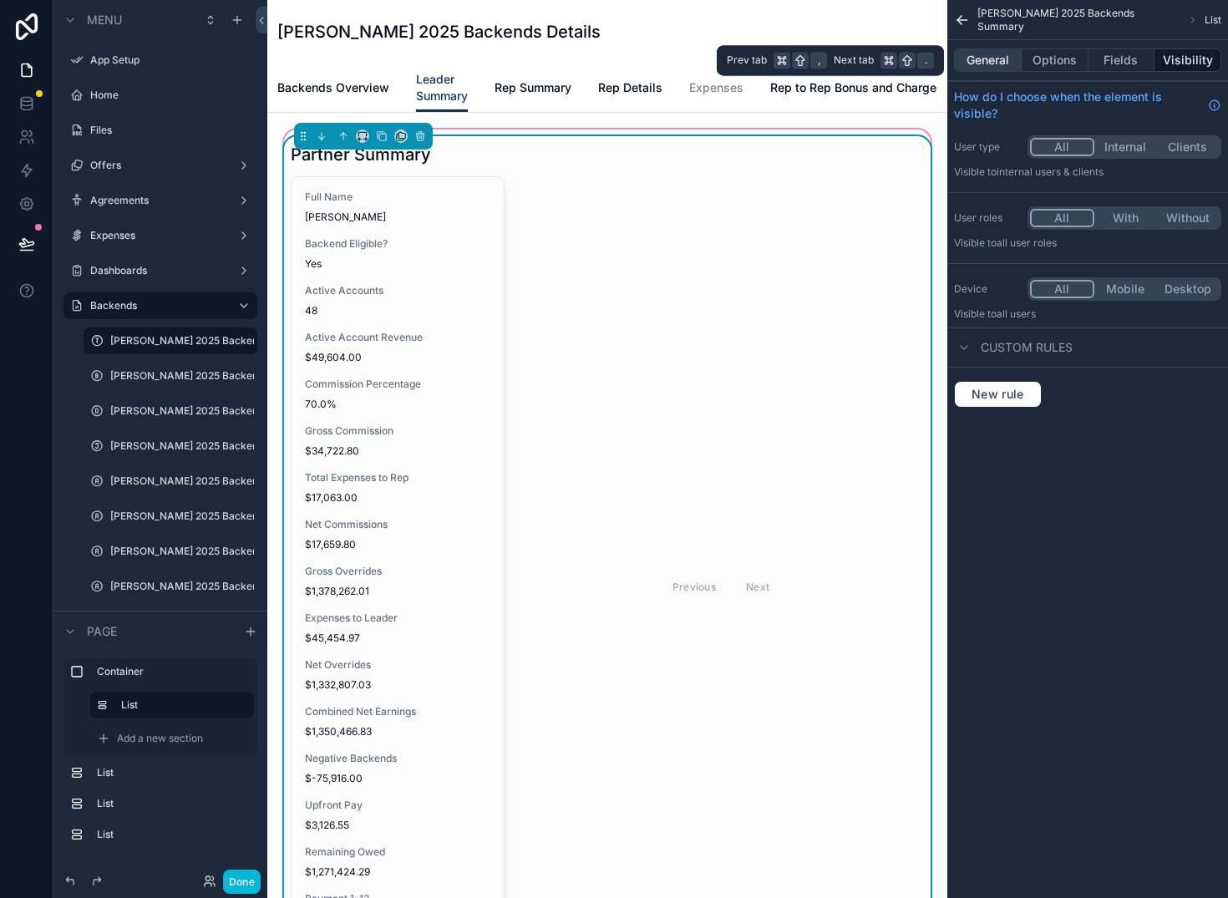
click at [978, 53] on button "General" at bounding box center [988, 59] width 68 height 23
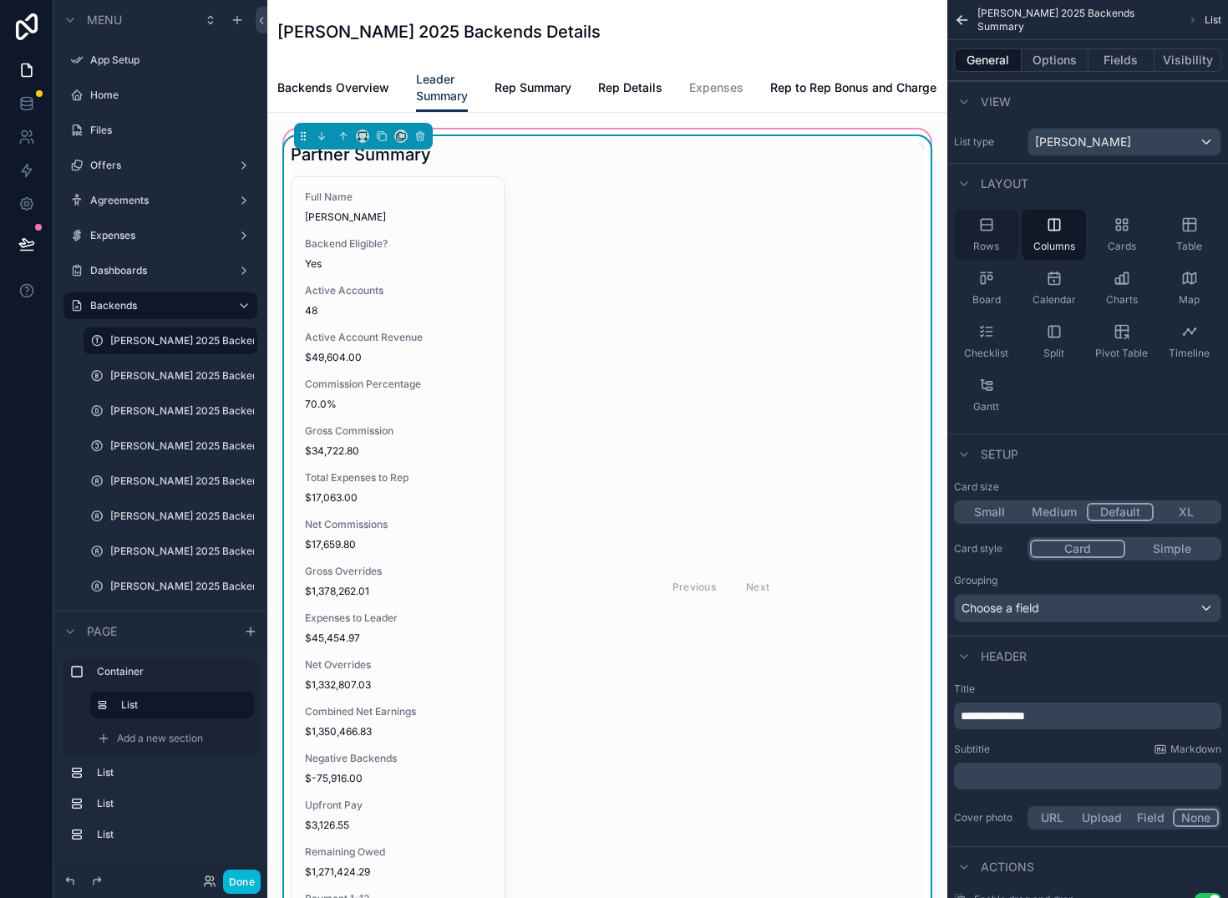
click at [993, 226] on icon "scrollable content" at bounding box center [986, 224] width 17 height 17
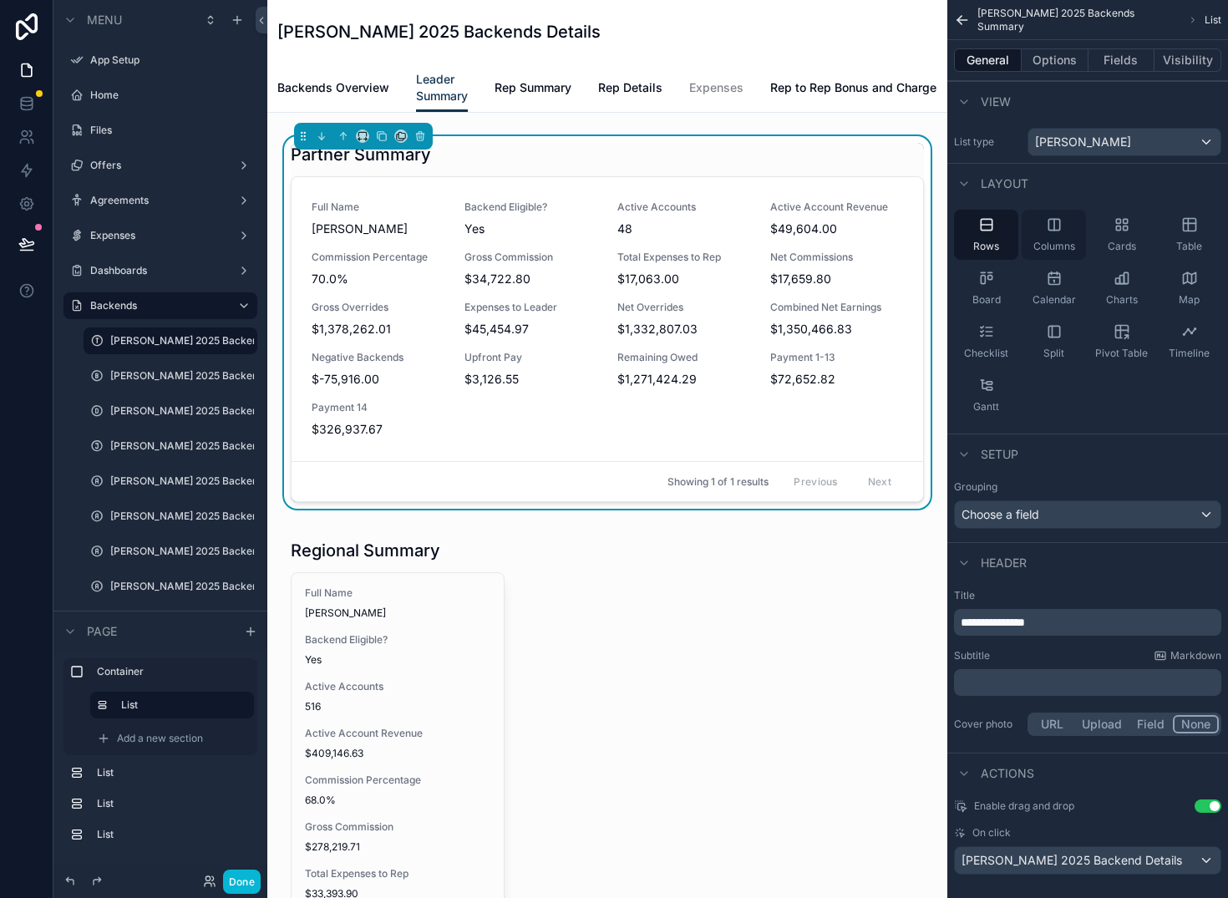
click at [1062, 223] on icon "scrollable content" at bounding box center [1054, 224] width 17 height 17
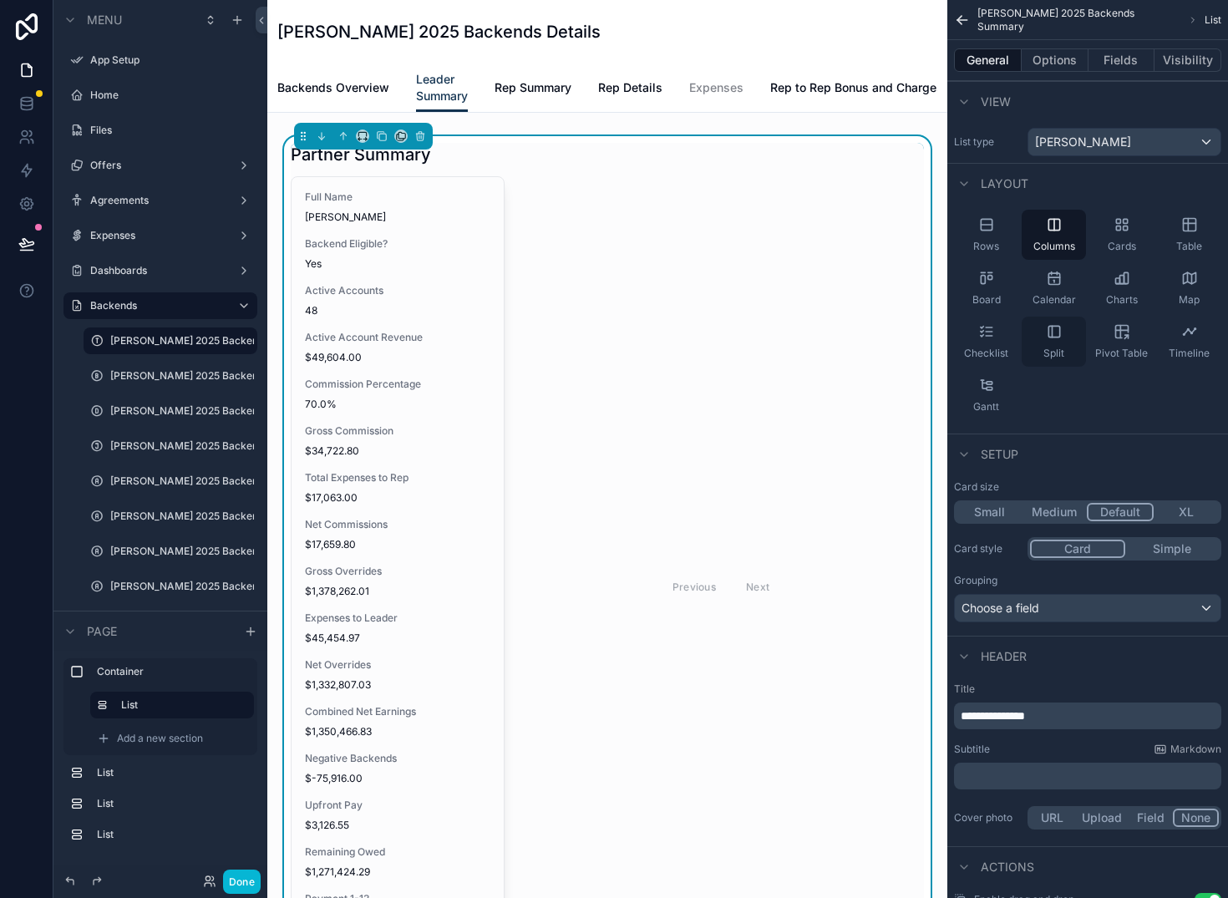
click at [1054, 337] on icon "scrollable content" at bounding box center [1054, 331] width 11 height 11
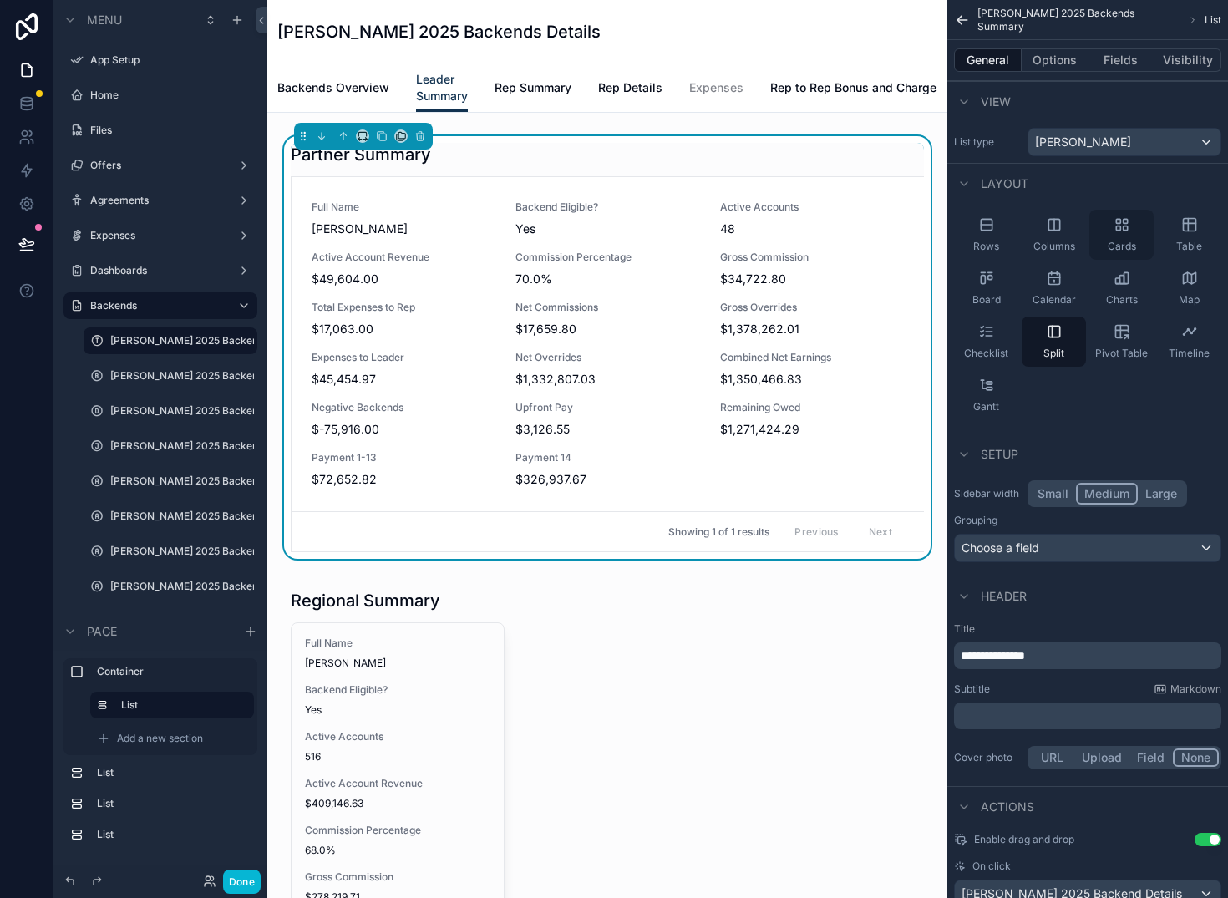
click at [1119, 221] on icon "scrollable content" at bounding box center [1122, 224] width 17 height 17
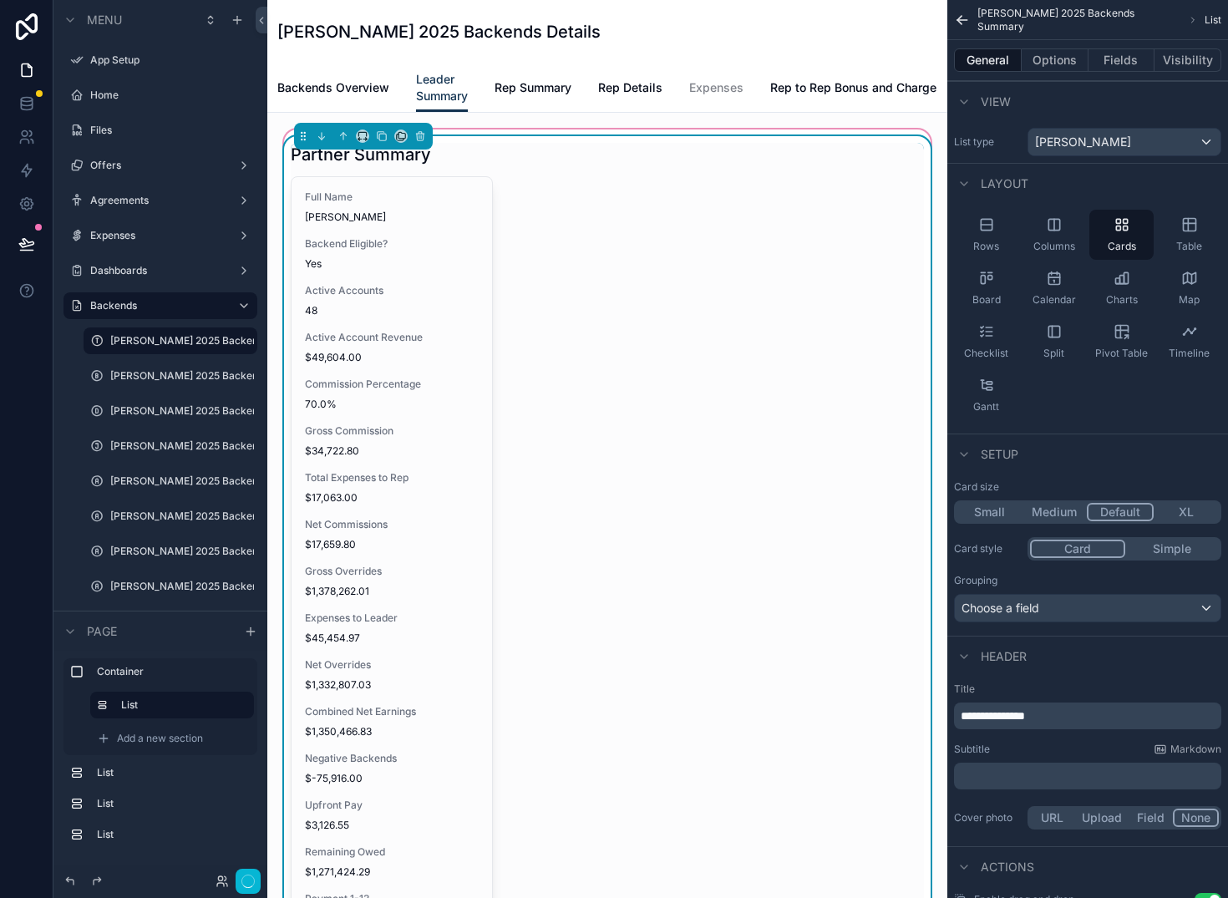
scroll to position [1, 0]
click at [1050, 225] on icon "scrollable content" at bounding box center [1054, 224] width 17 height 17
click at [1187, 231] on icon "scrollable content" at bounding box center [1189, 225] width 13 height 13
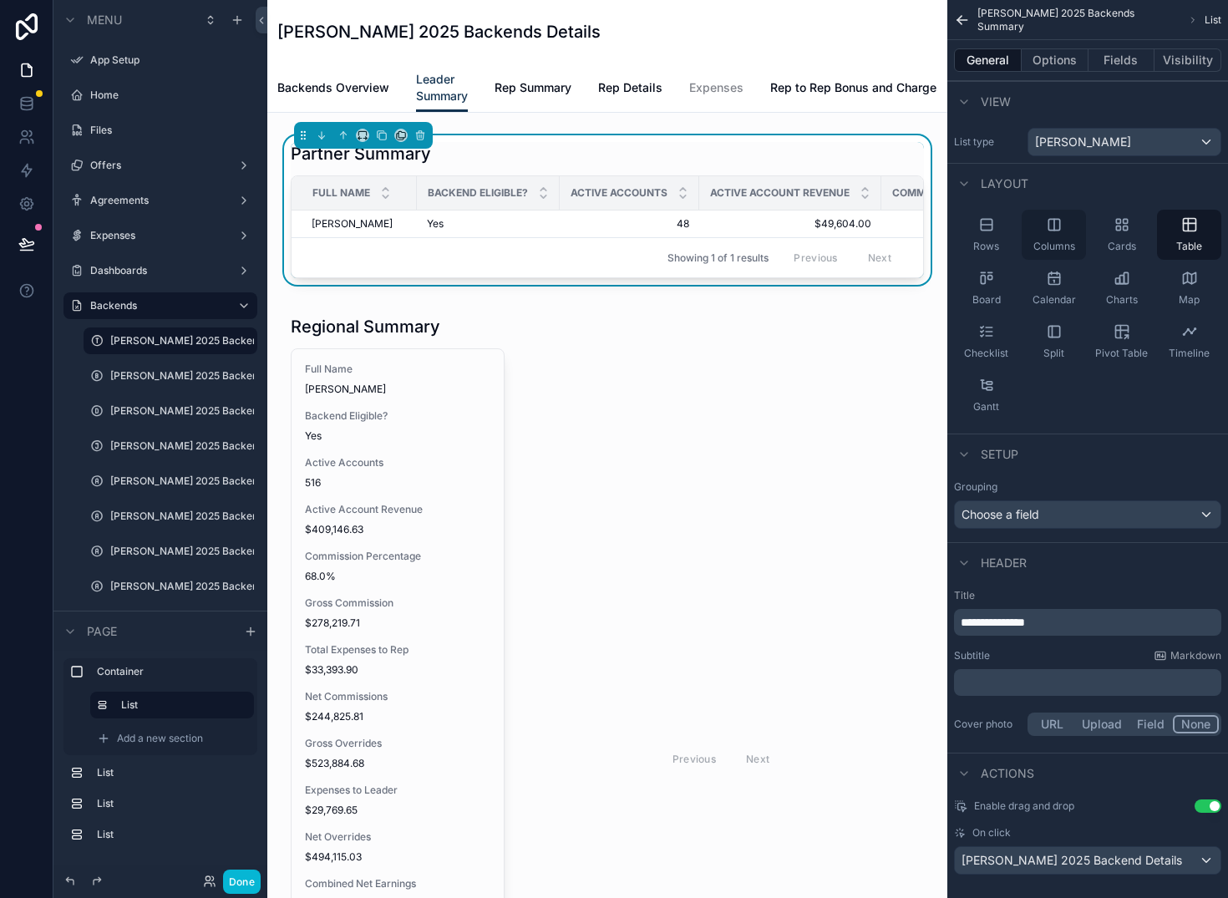
click at [1049, 228] on icon "scrollable content" at bounding box center [1054, 224] width 11 height 11
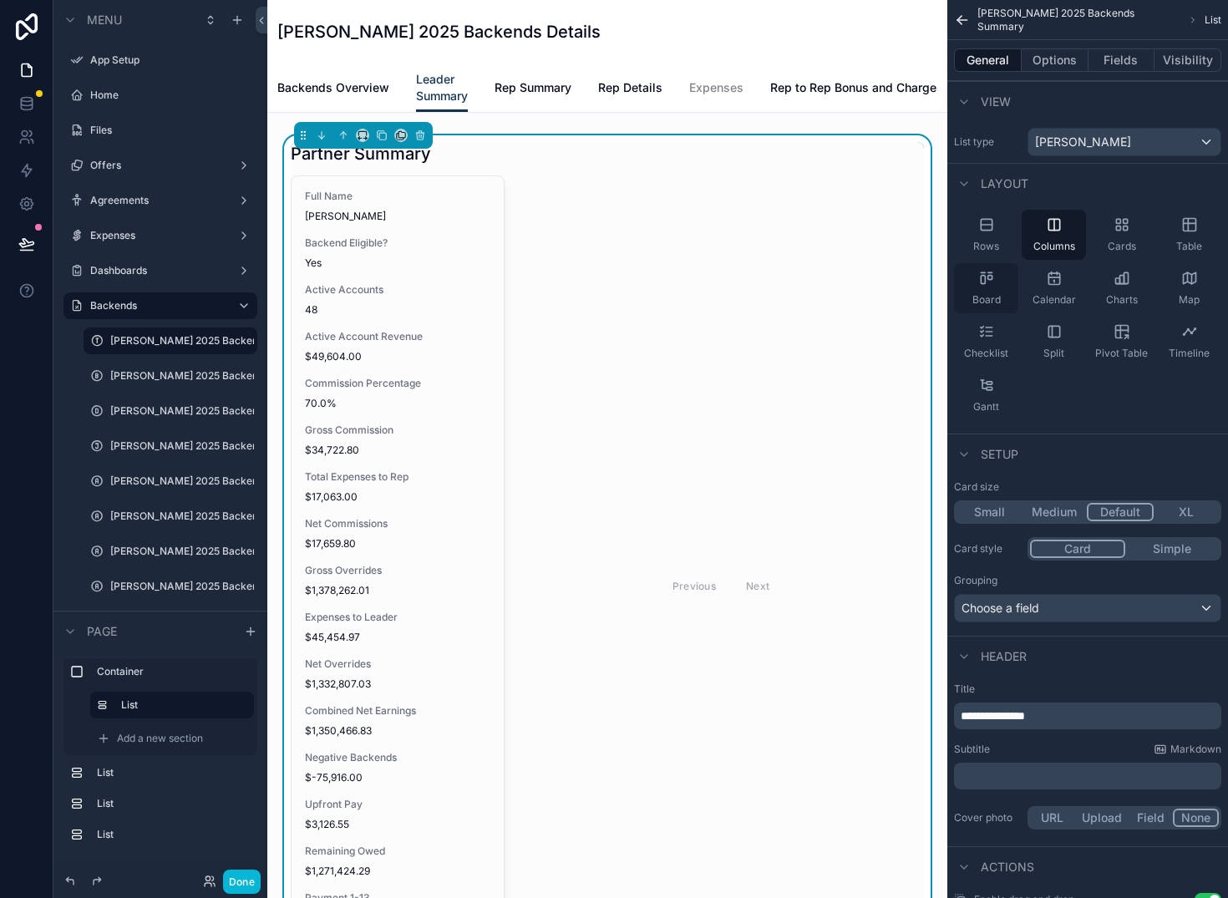
click at [988, 281] on icon "scrollable content" at bounding box center [986, 278] width 17 height 17
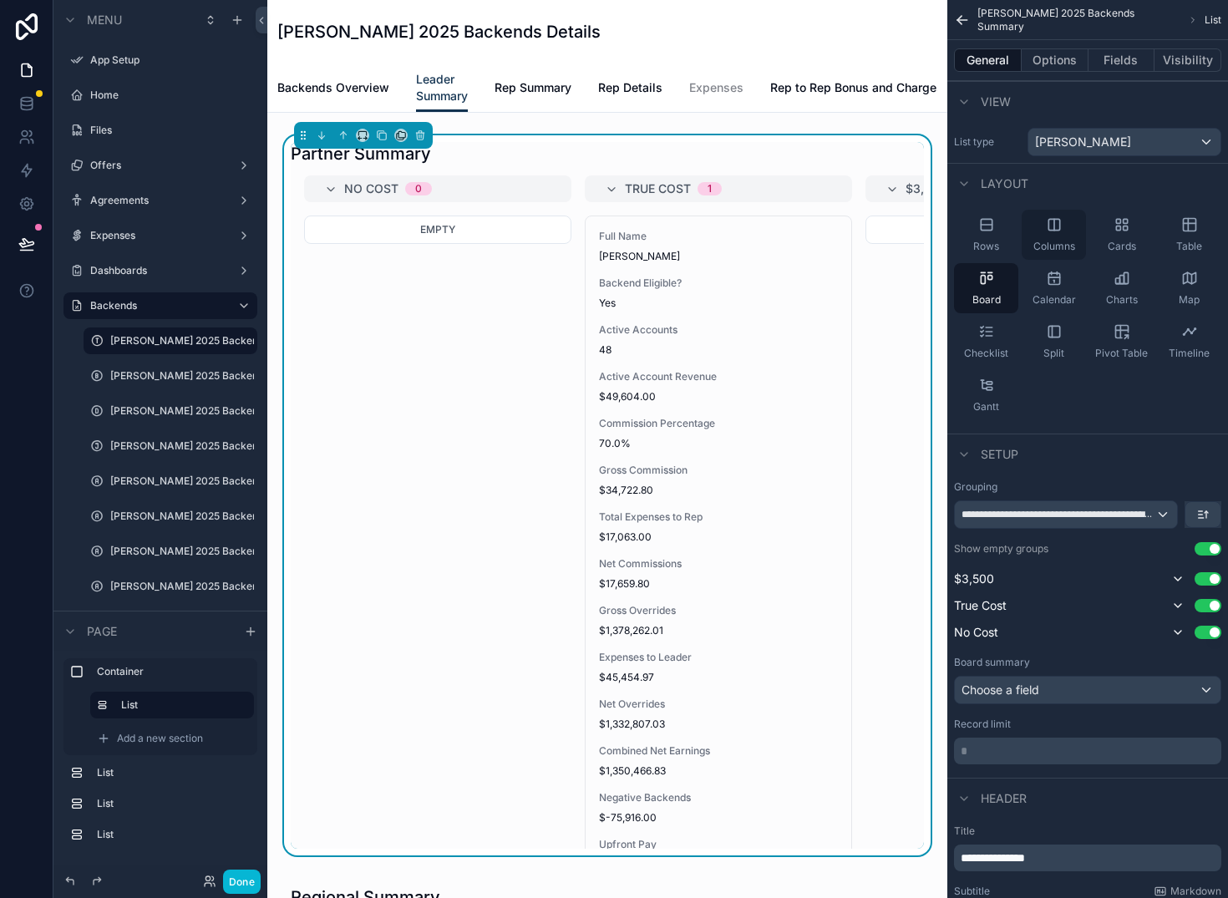
click at [1053, 223] on icon "scrollable content" at bounding box center [1054, 224] width 17 height 17
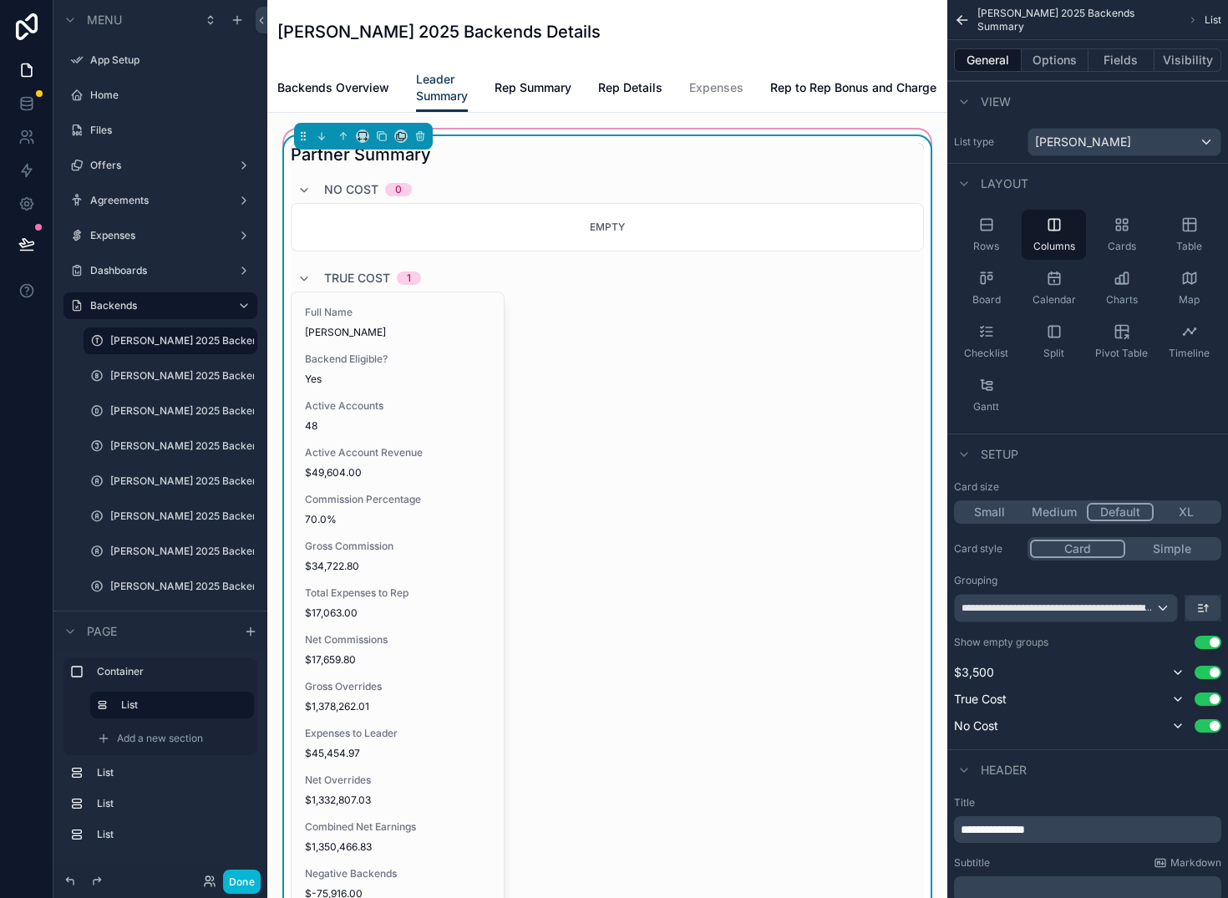
scroll to position [11, 0]
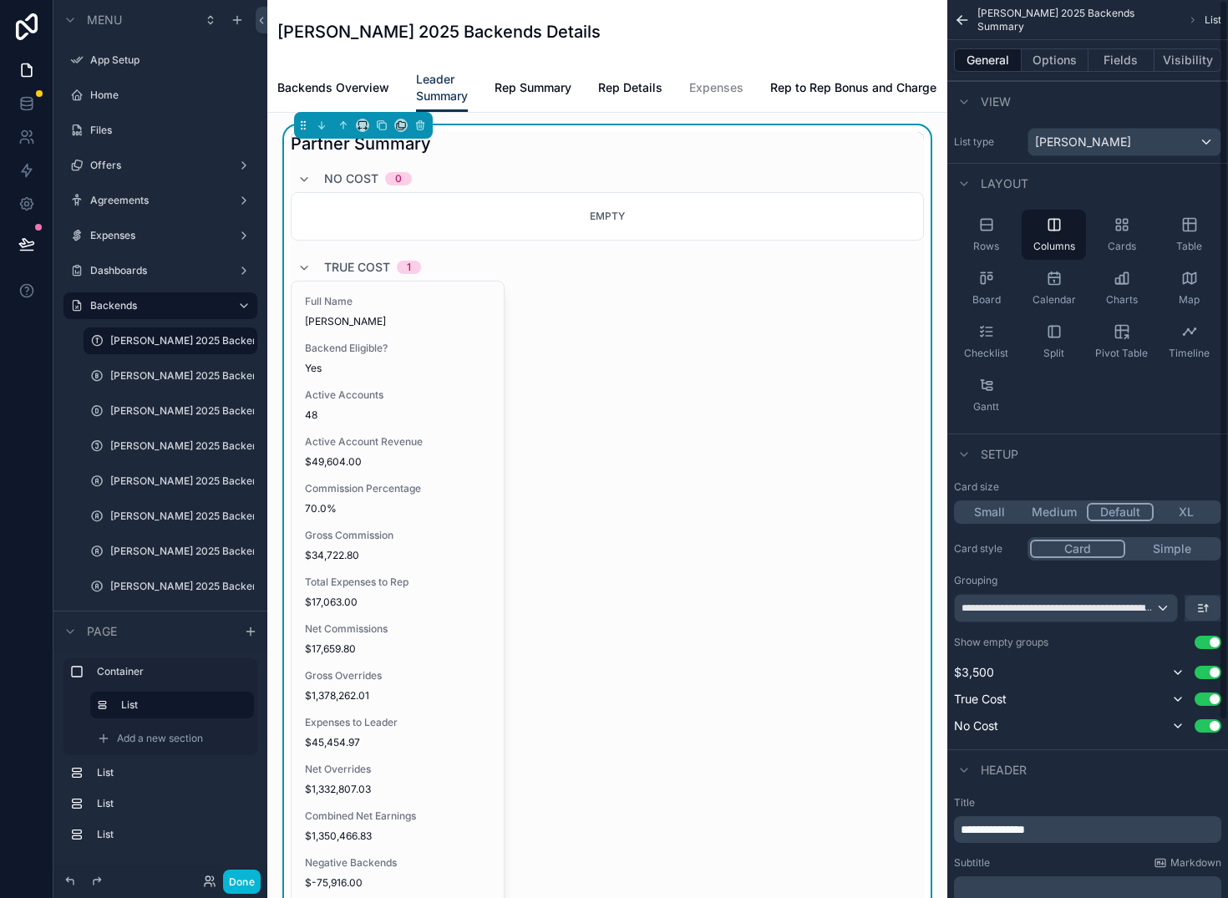
click at [1216, 645] on button "Use setting" at bounding box center [1208, 642] width 27 height 13
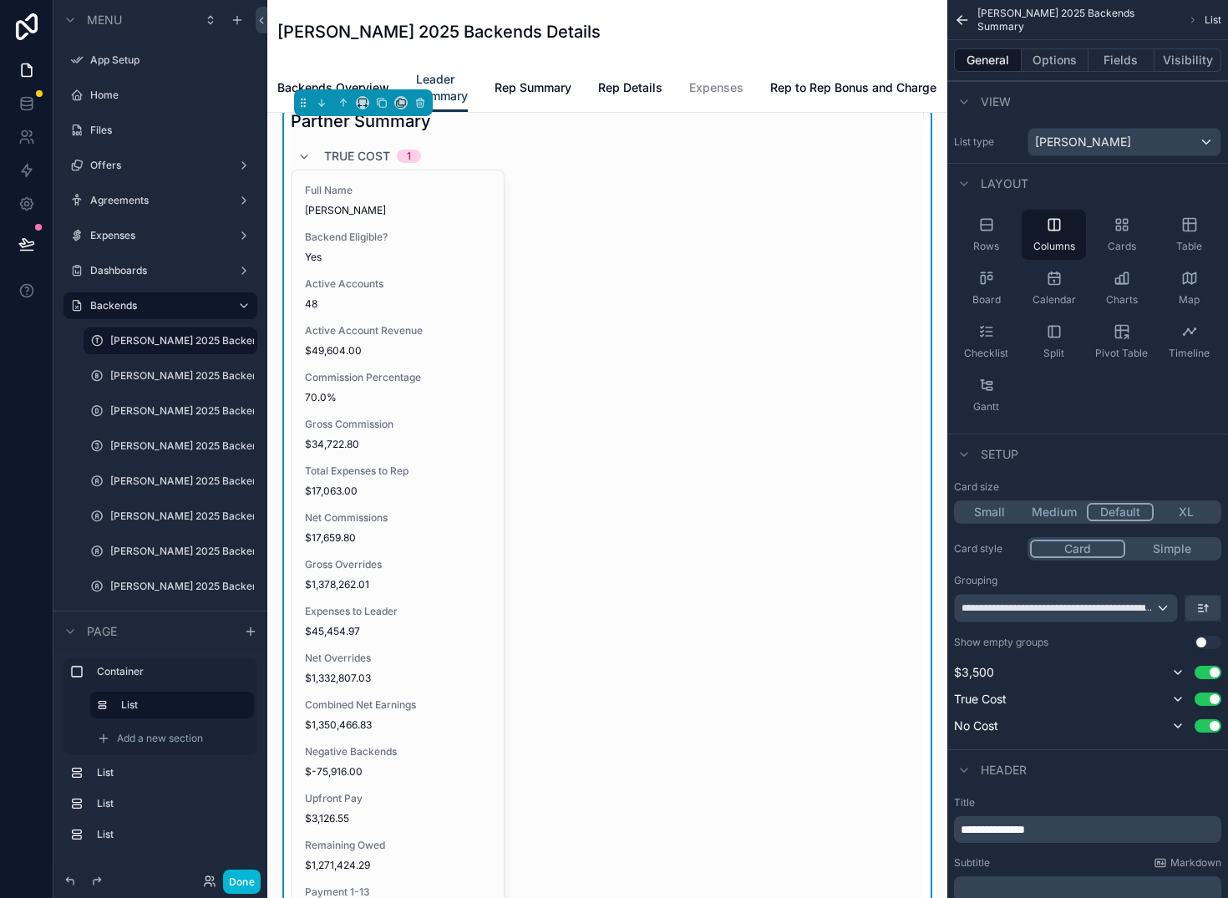
scroll to position [0, 0]
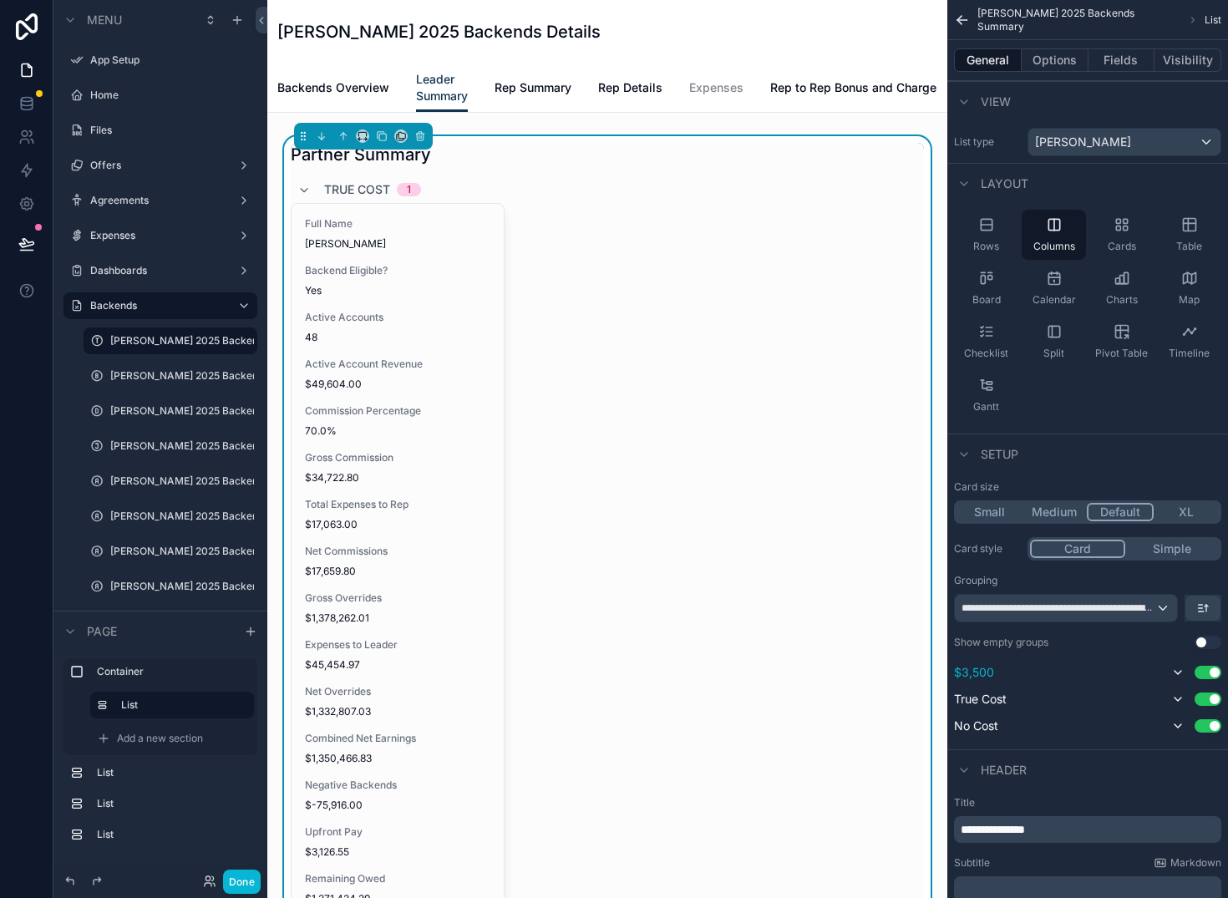
click at [1203, 669] on button "Use setting" at bounding box center [1208, 672] width 27 height 13
click at [1206, 697] on button "Use setting" at bounding box center [1208, 695] width 27 height 13
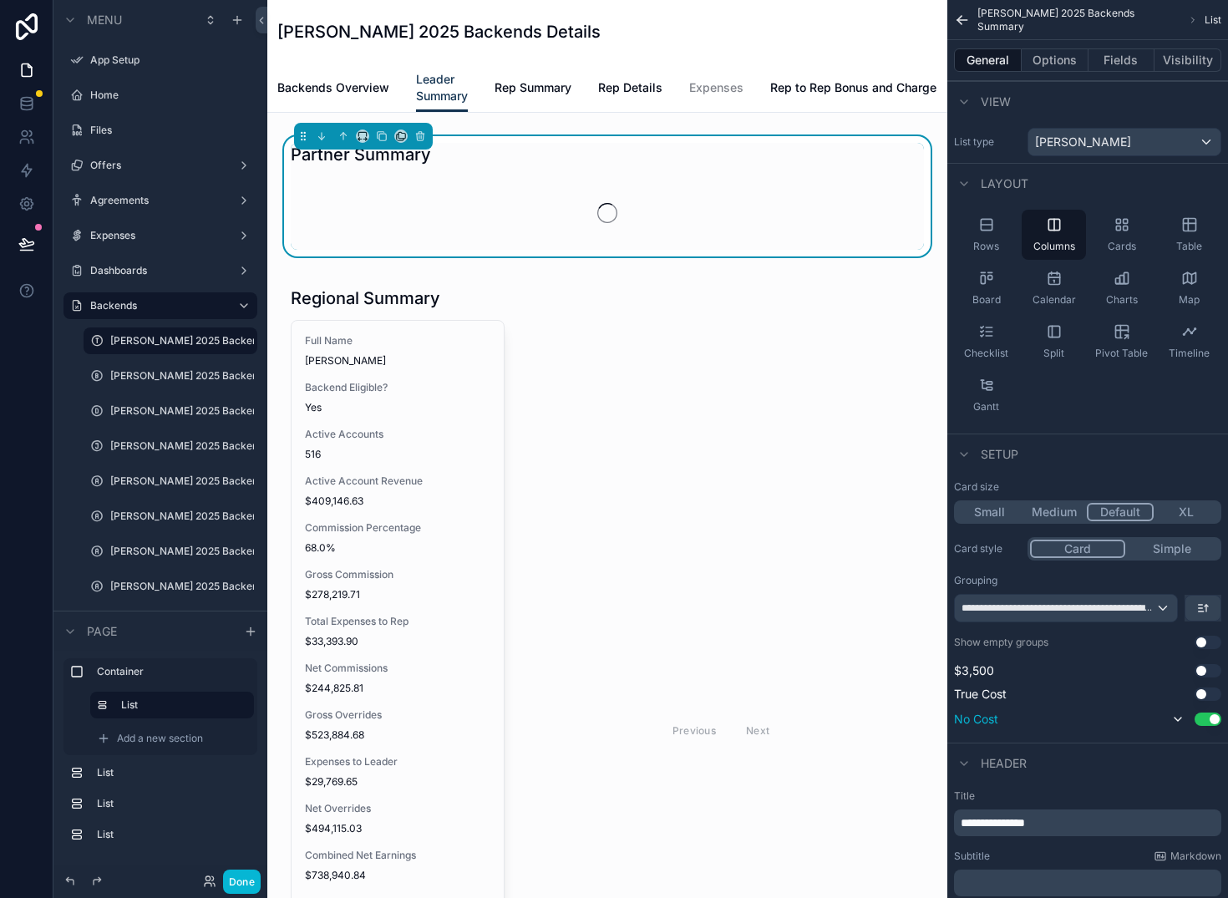
click at [1211, 721] on button "Use setting" at bounding box center [1208, 719] width 27 height 13
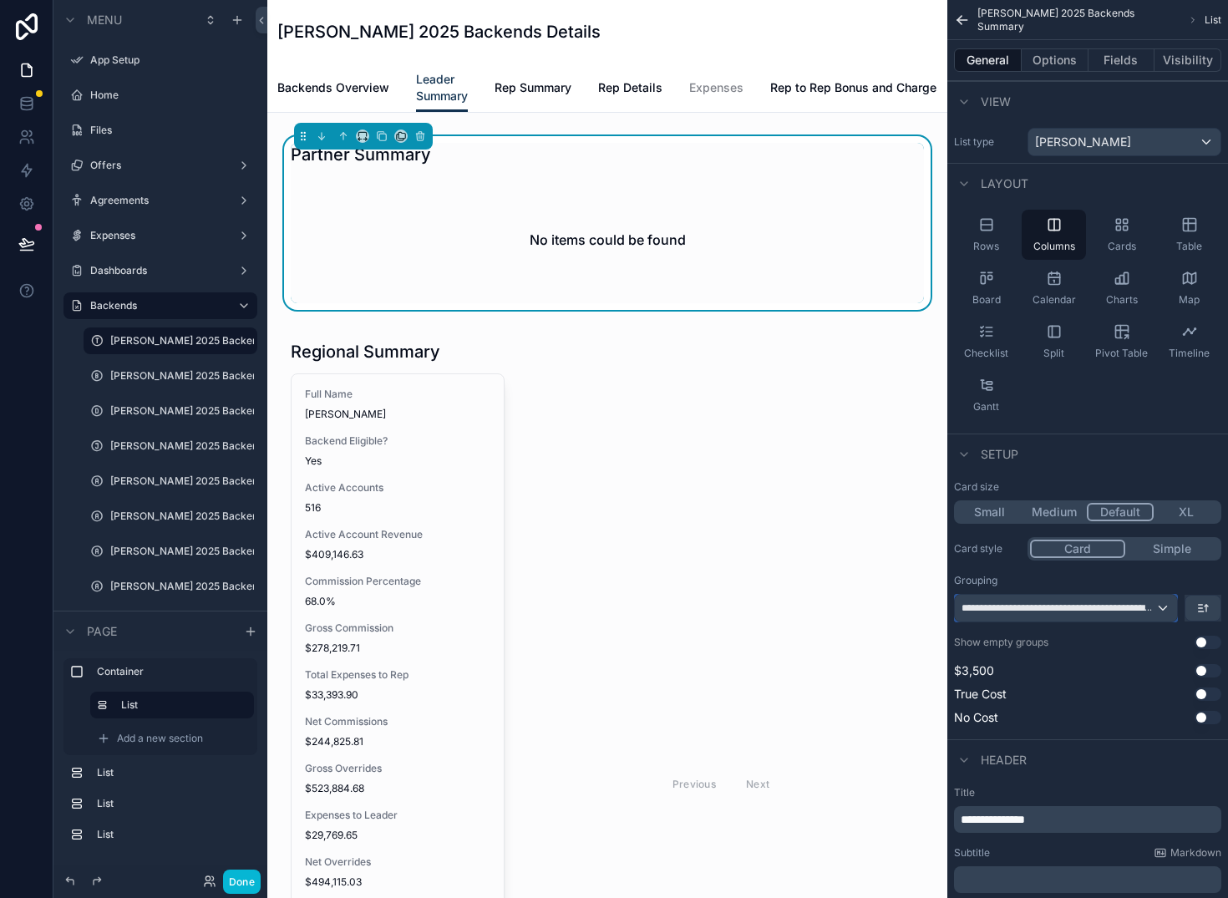
click at [1164, 610] on div "**********" at bounding box center [1066, 608] width 222 height 27
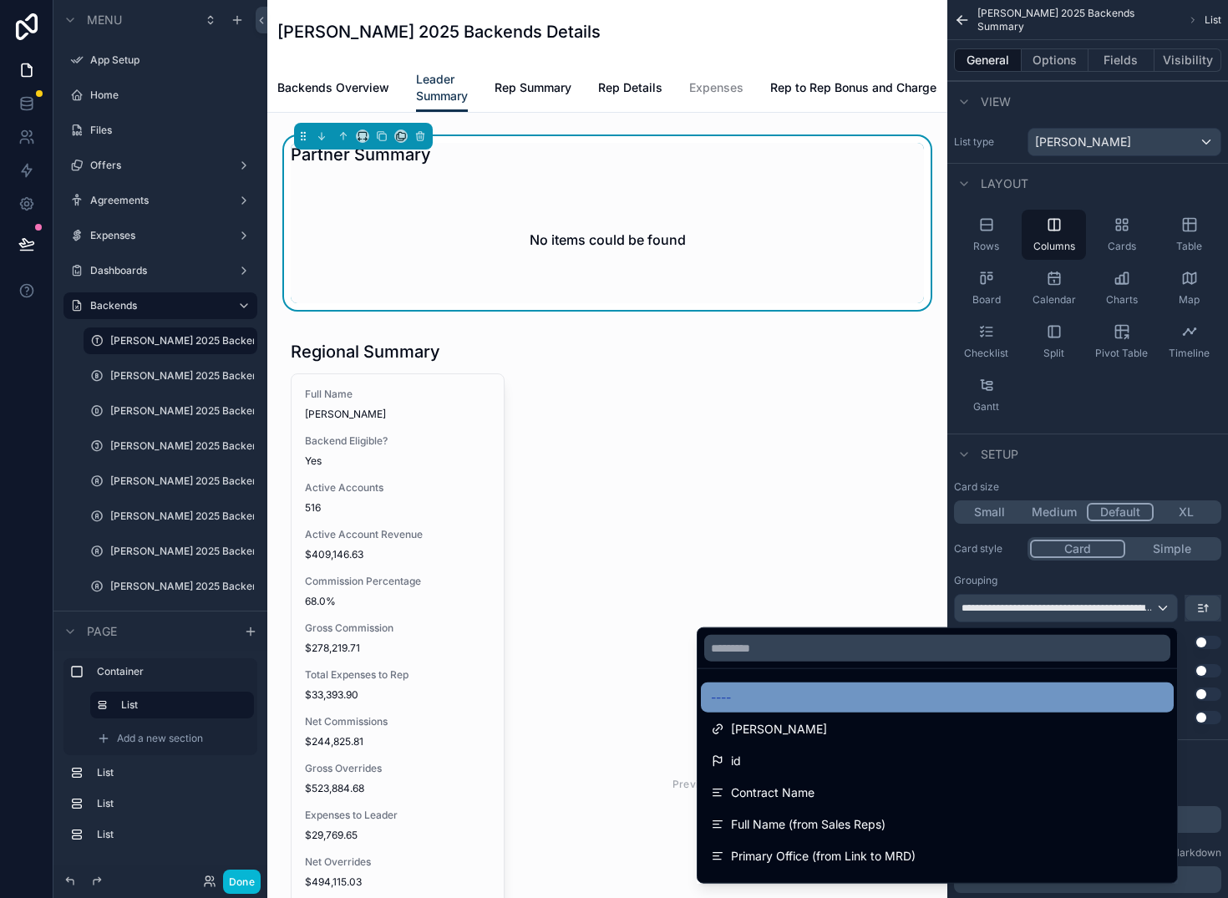
click at [912, 698] on div "----" at bounding box center [937, 698] width 453 height 20
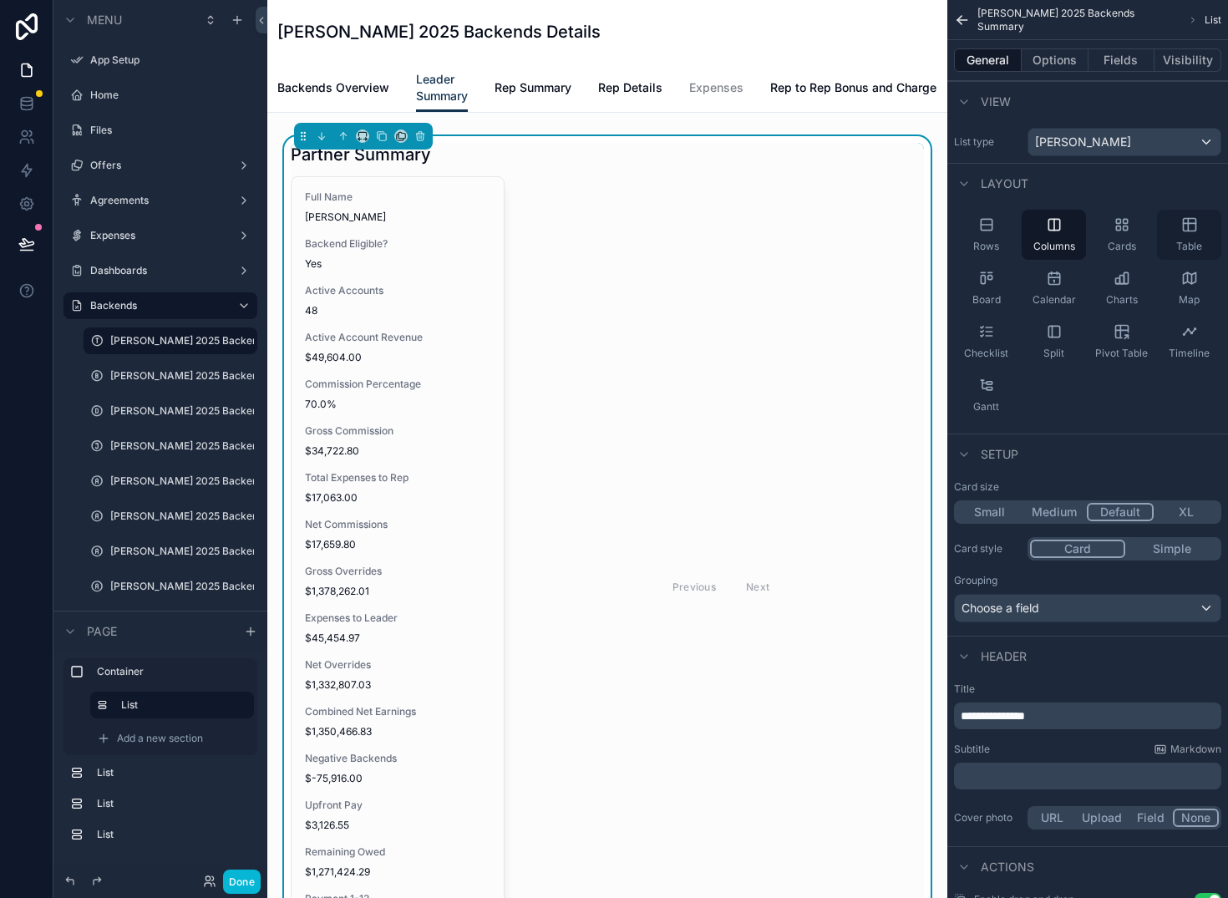
click at [1194, 224] on icon "scrollable content" at bounding box center [1189, 224] width 17 height 17
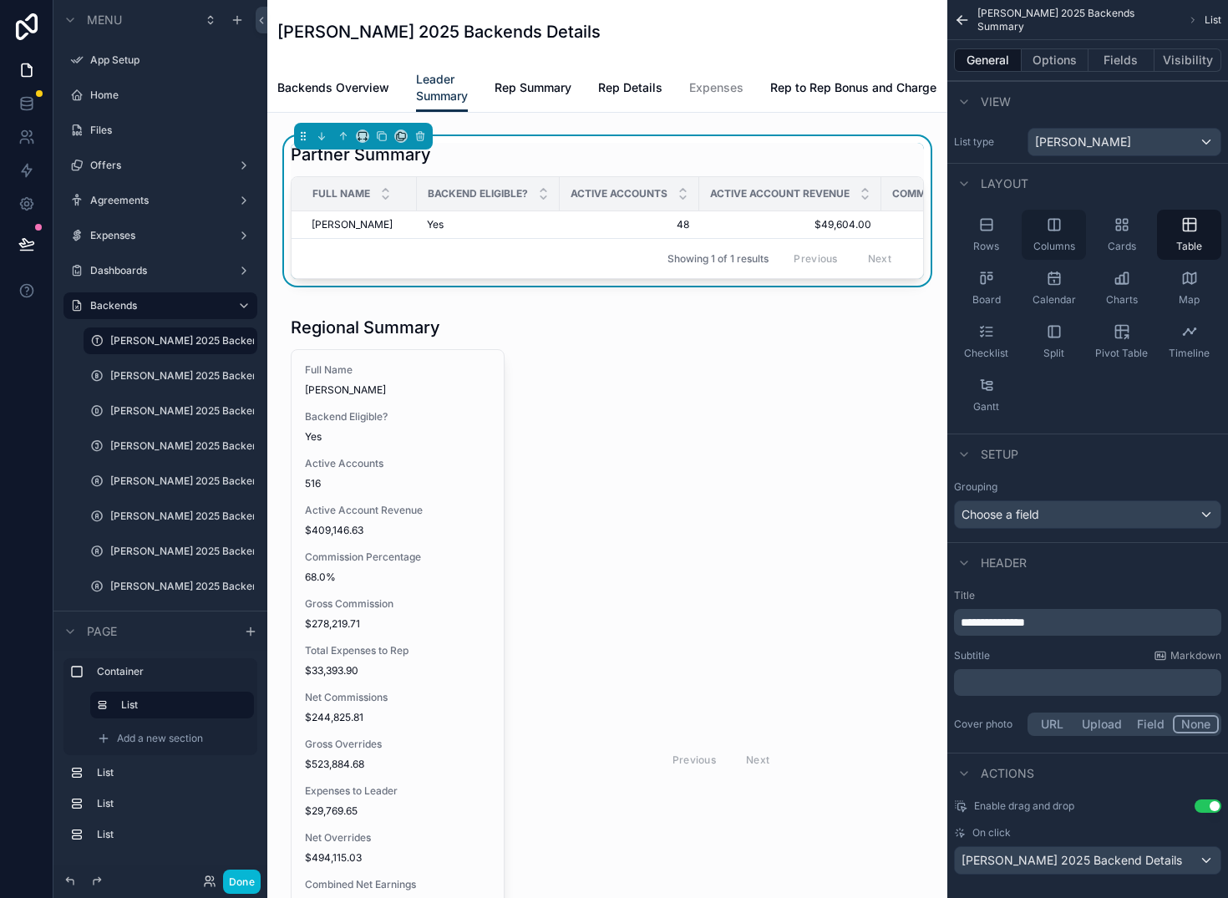
click at [1051, 226] on icon "scrollable content" at bounding box center [1054, 224] width 17 height 17
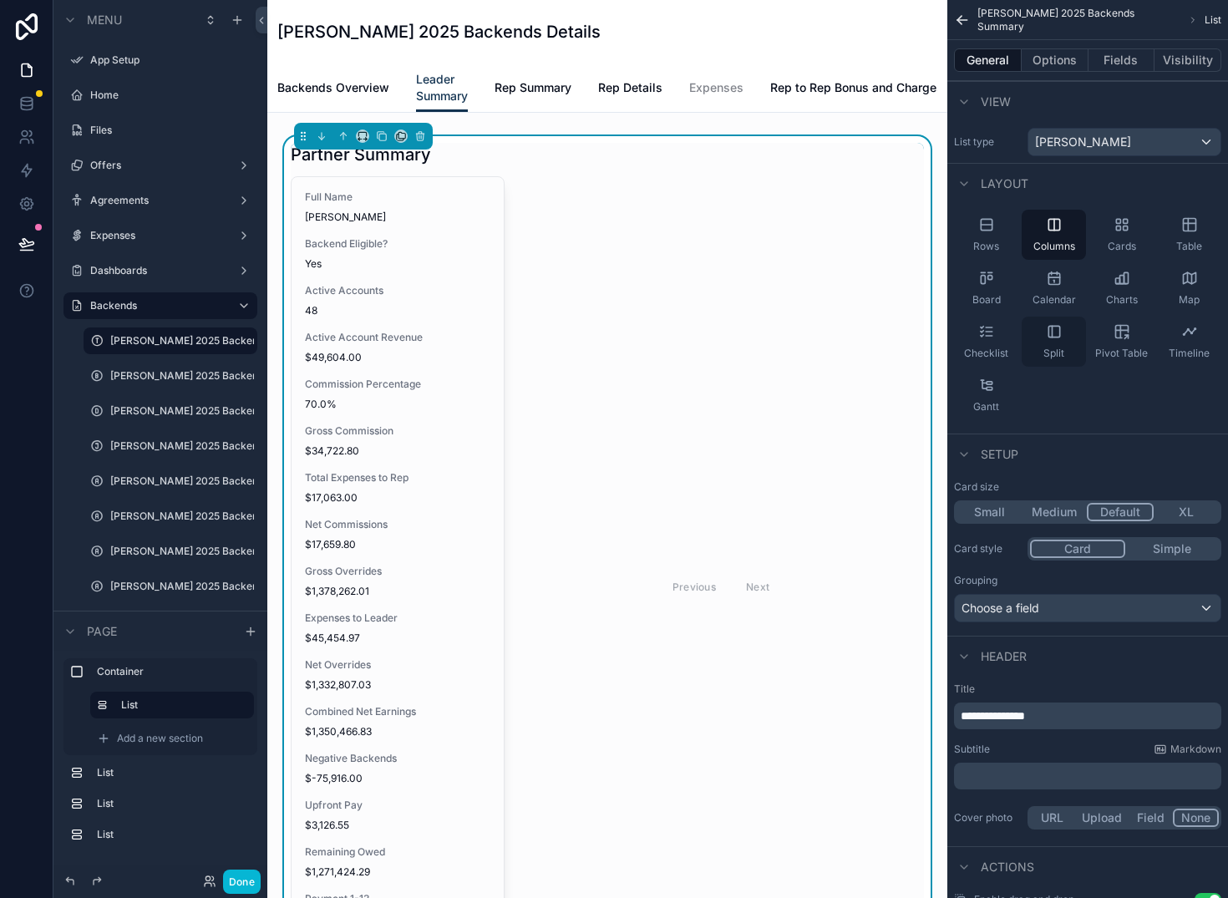
click at [1066, 334] on div "Split" at bounding box center [1054, 342] width 64 height 50
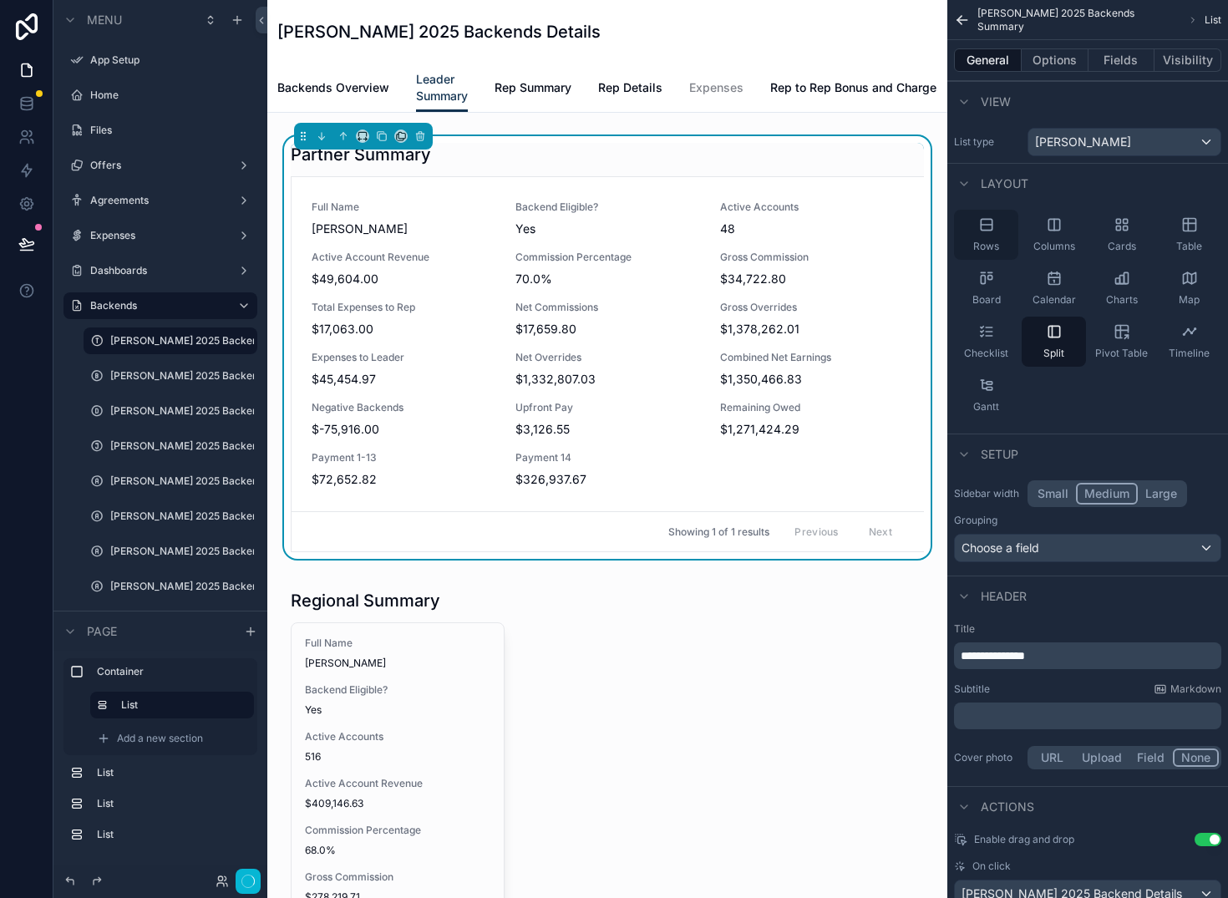
click at [989, 216] on icon "scrollable content" at bounding box center [986, 224] width 17 height 17
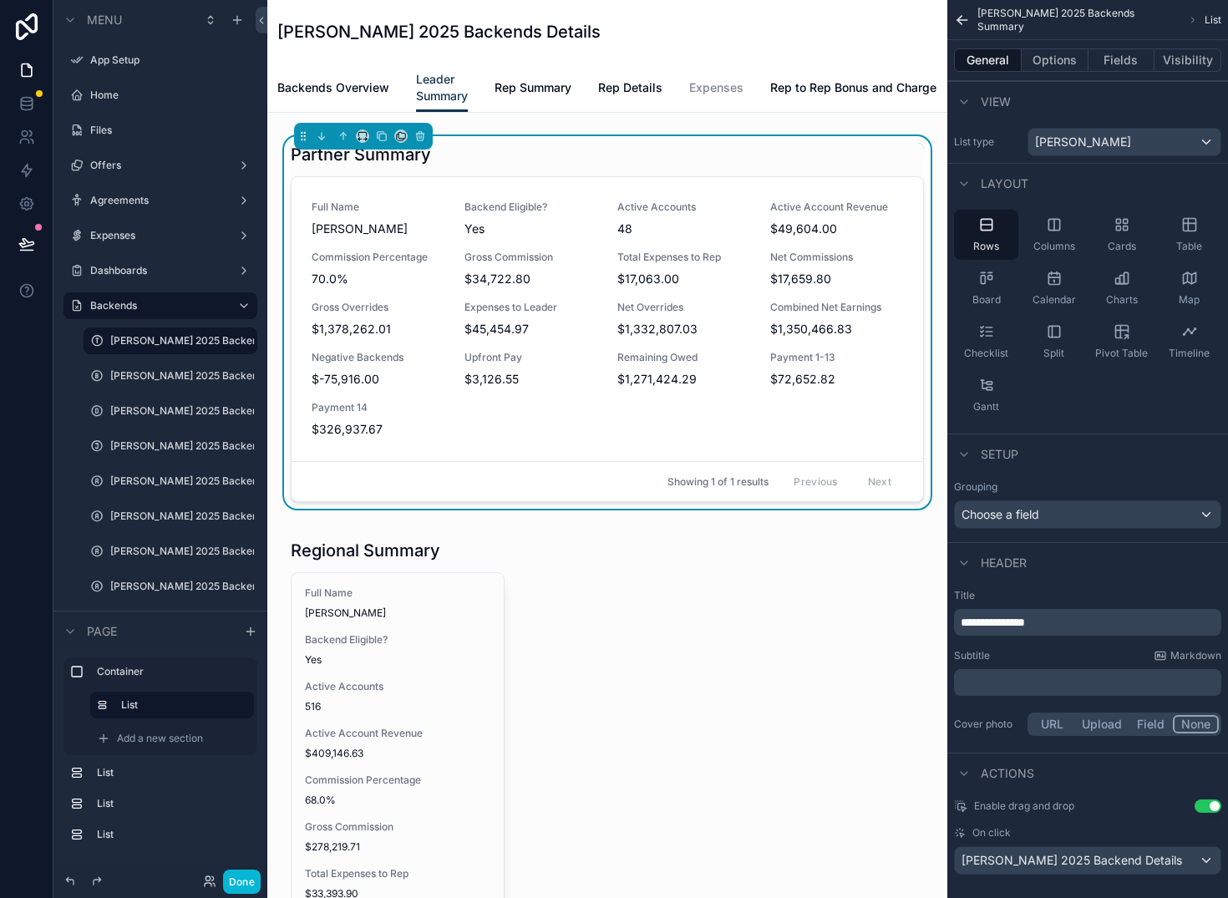
scroll to position [17, 0]
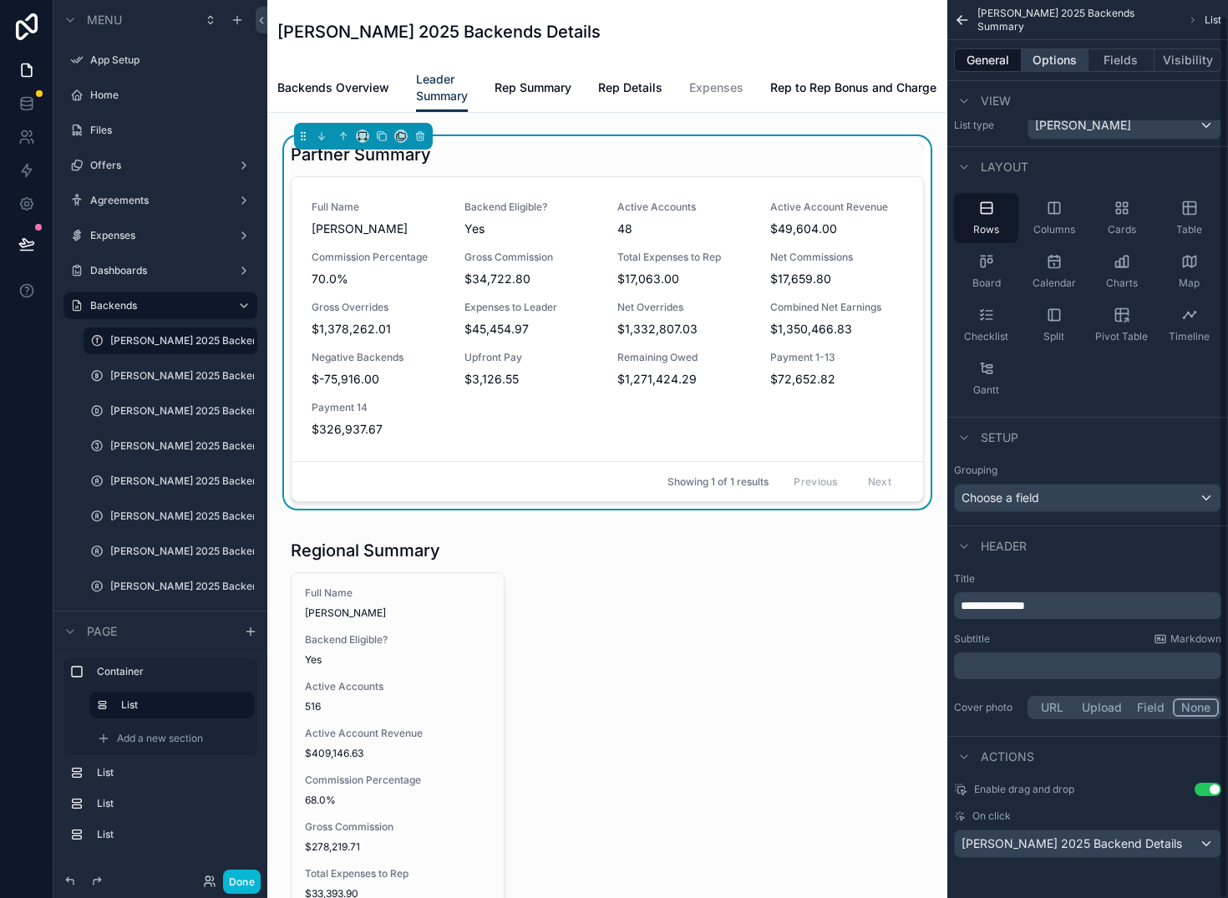
click at [1043, 62] on button "Options" at bounding box center [1055, 59] width 67 height 23
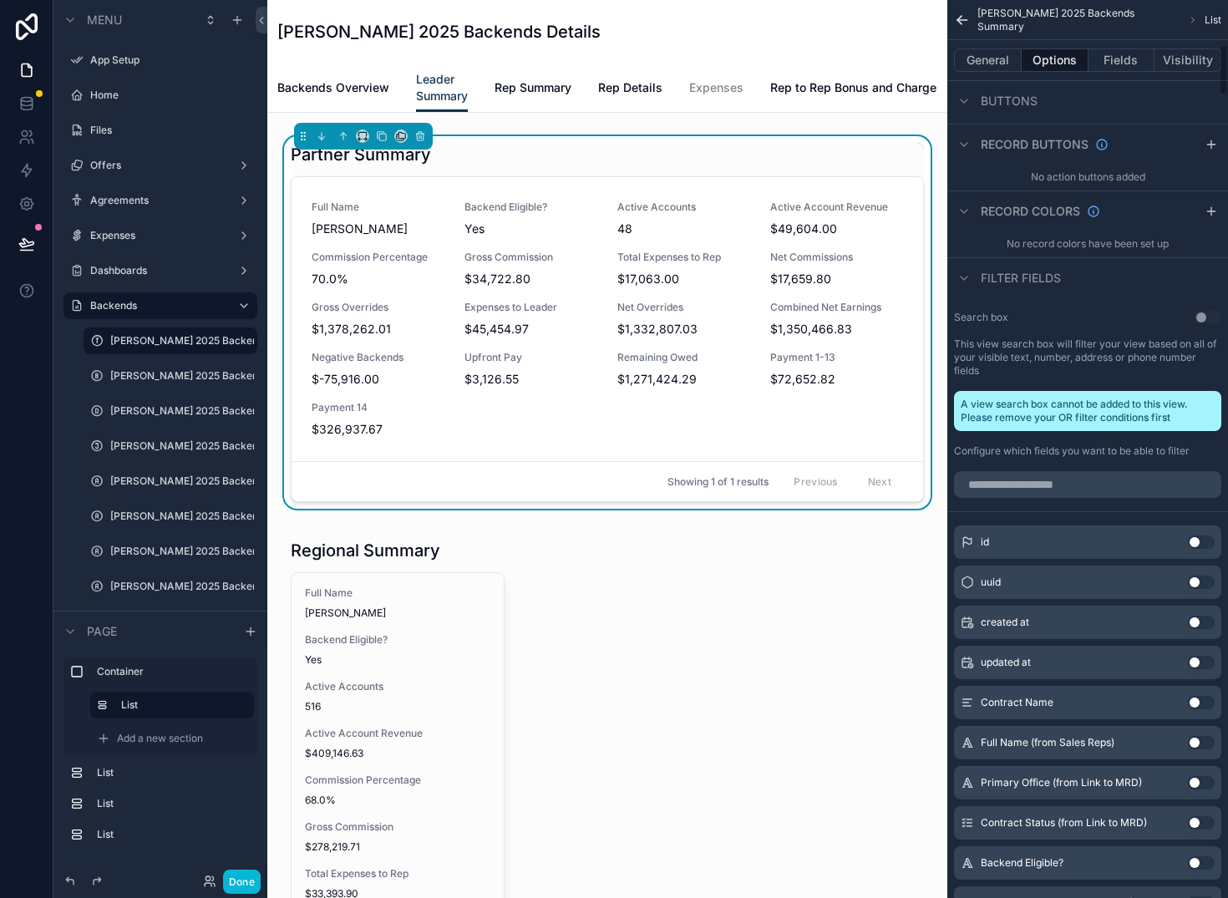
scroll to position [518, 0]
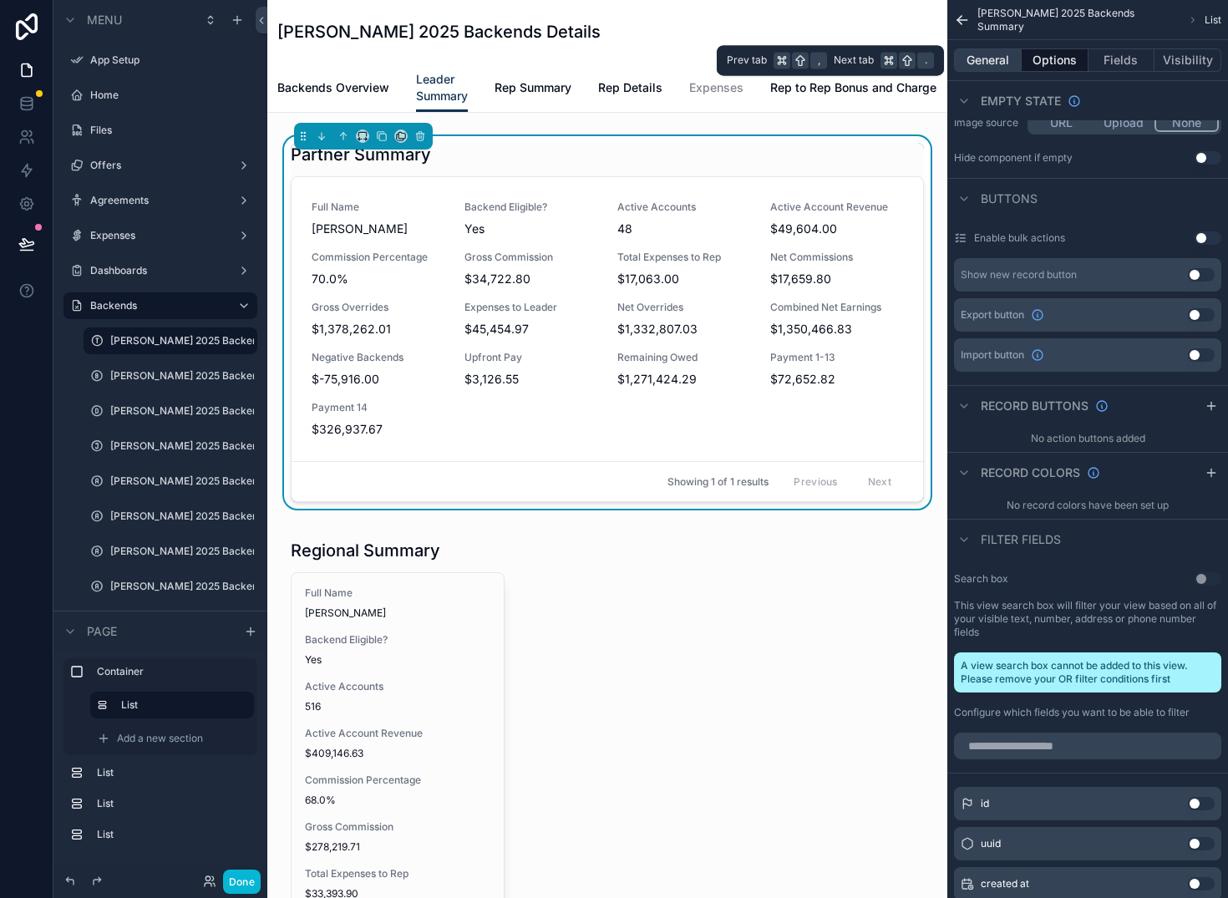
click at [978, 57] on button "General" at bounding box center [988, 59] width 68 height 23
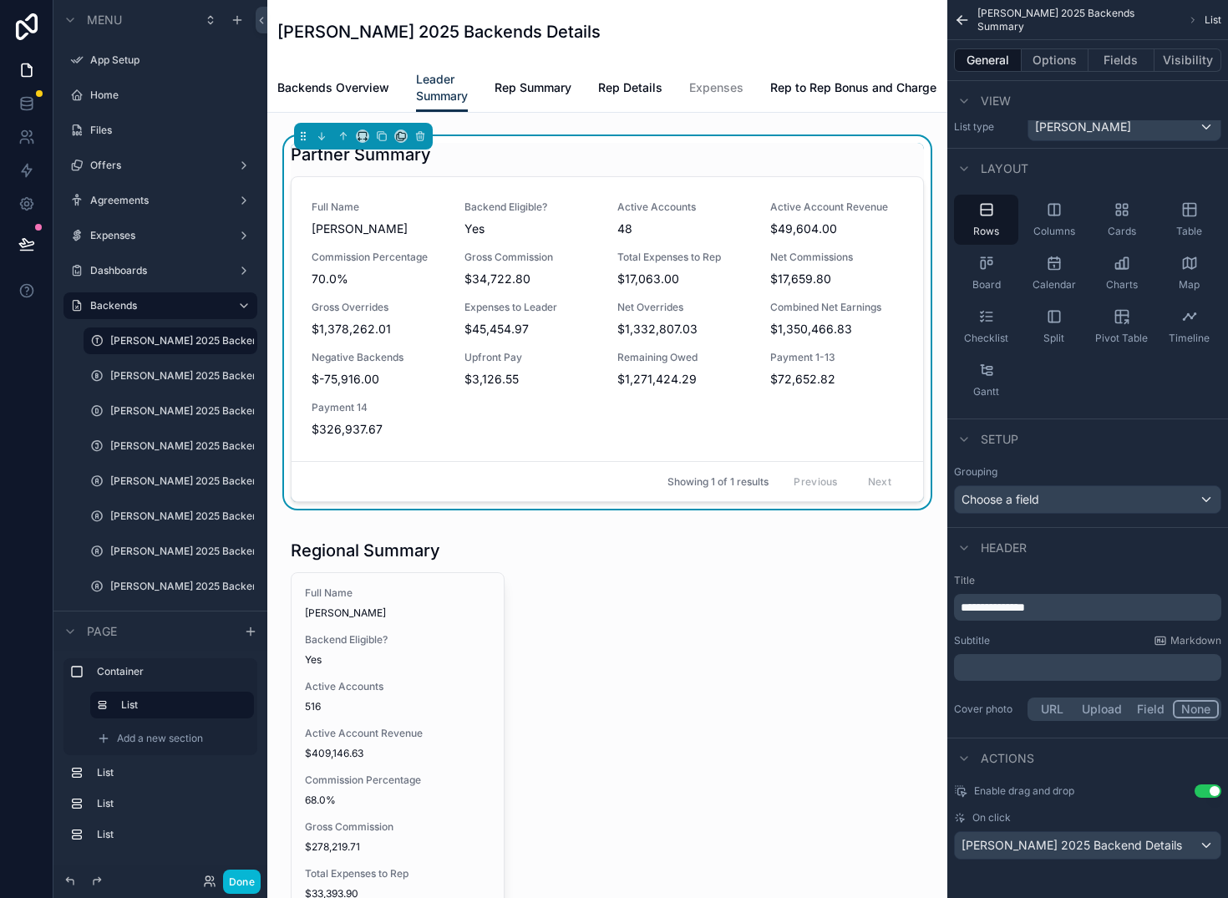
scroll to position [17, 0]
click at [1065, 207] on div "Columns" at bounding box center [1054, 218] width 64 height 50
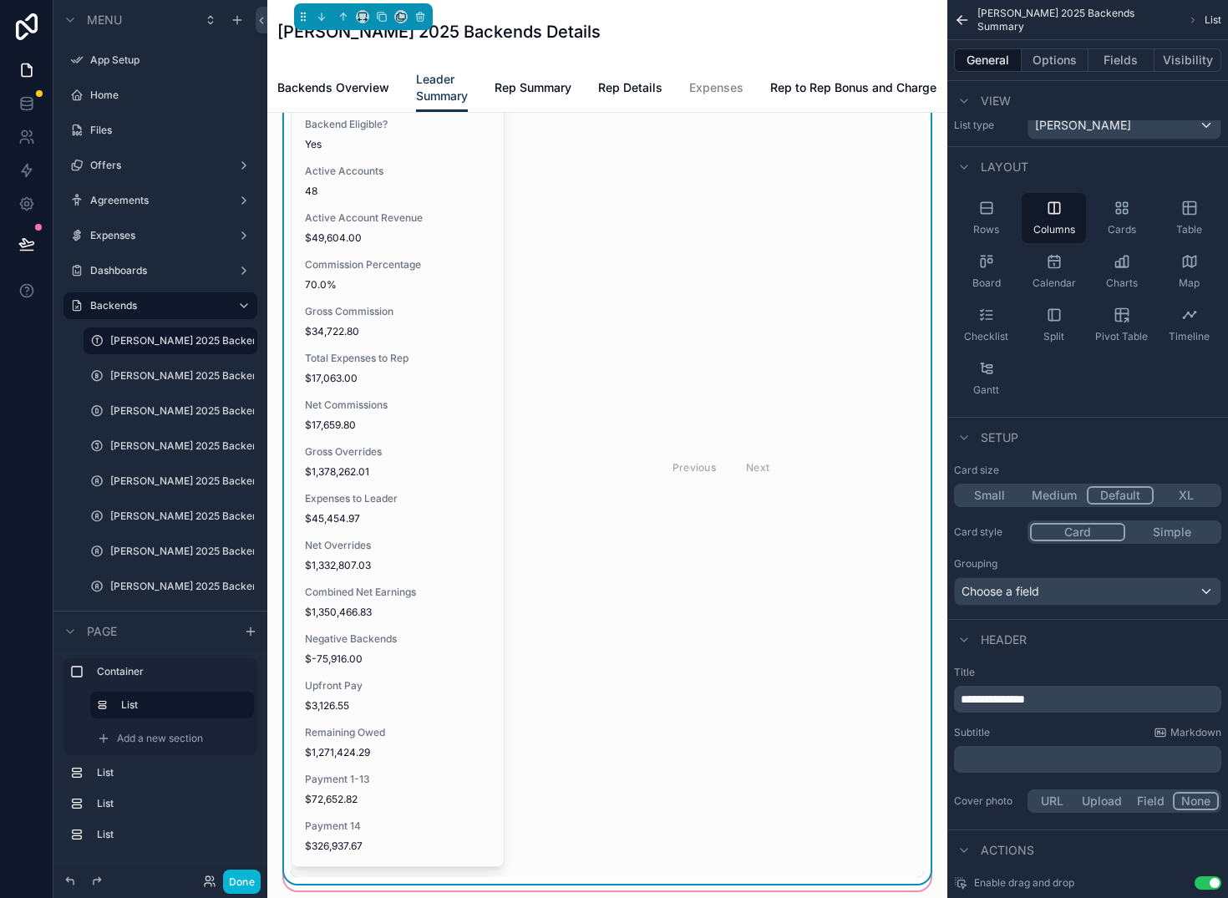
scroll to position [82, 0]
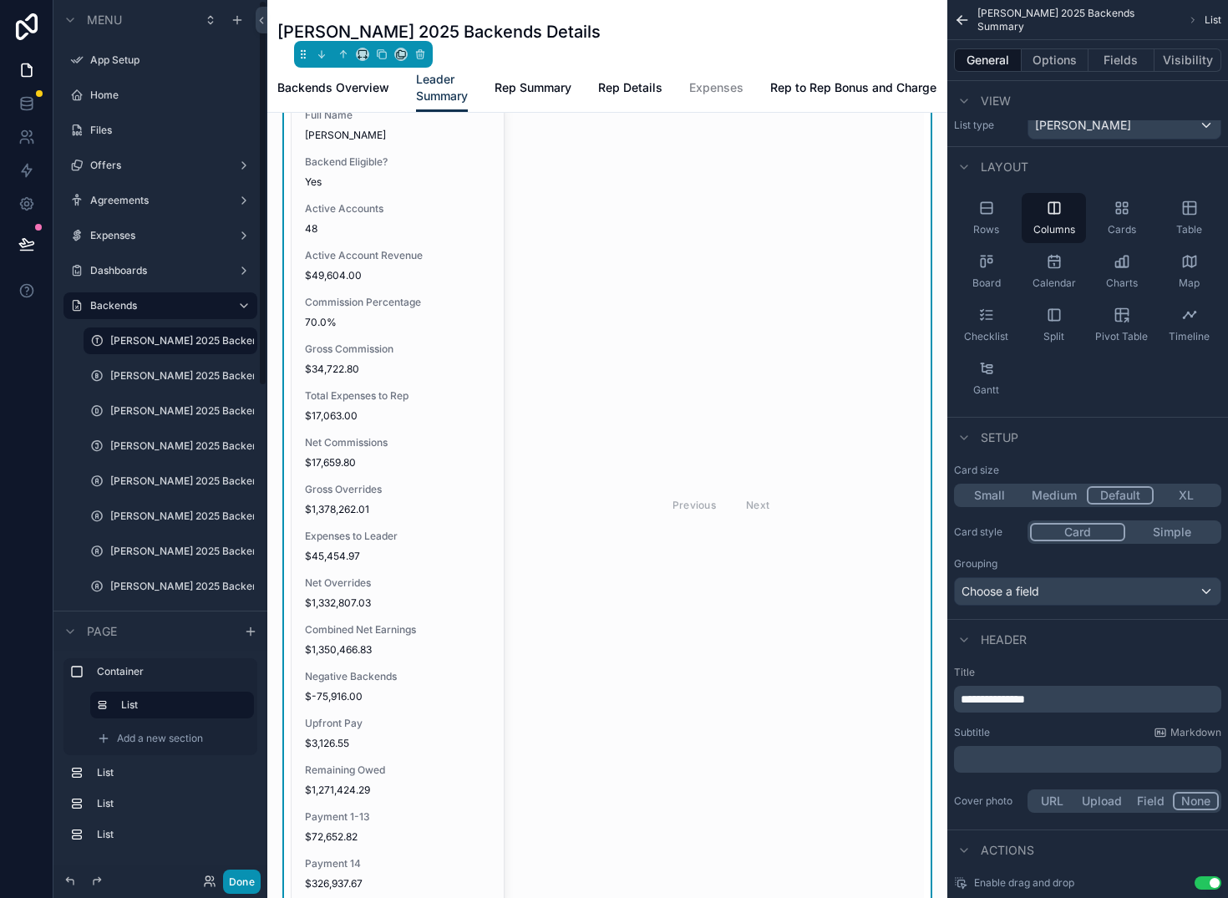
click at [248, 887] on button "Done" at bounding box center [242, 882] width 38 height 24
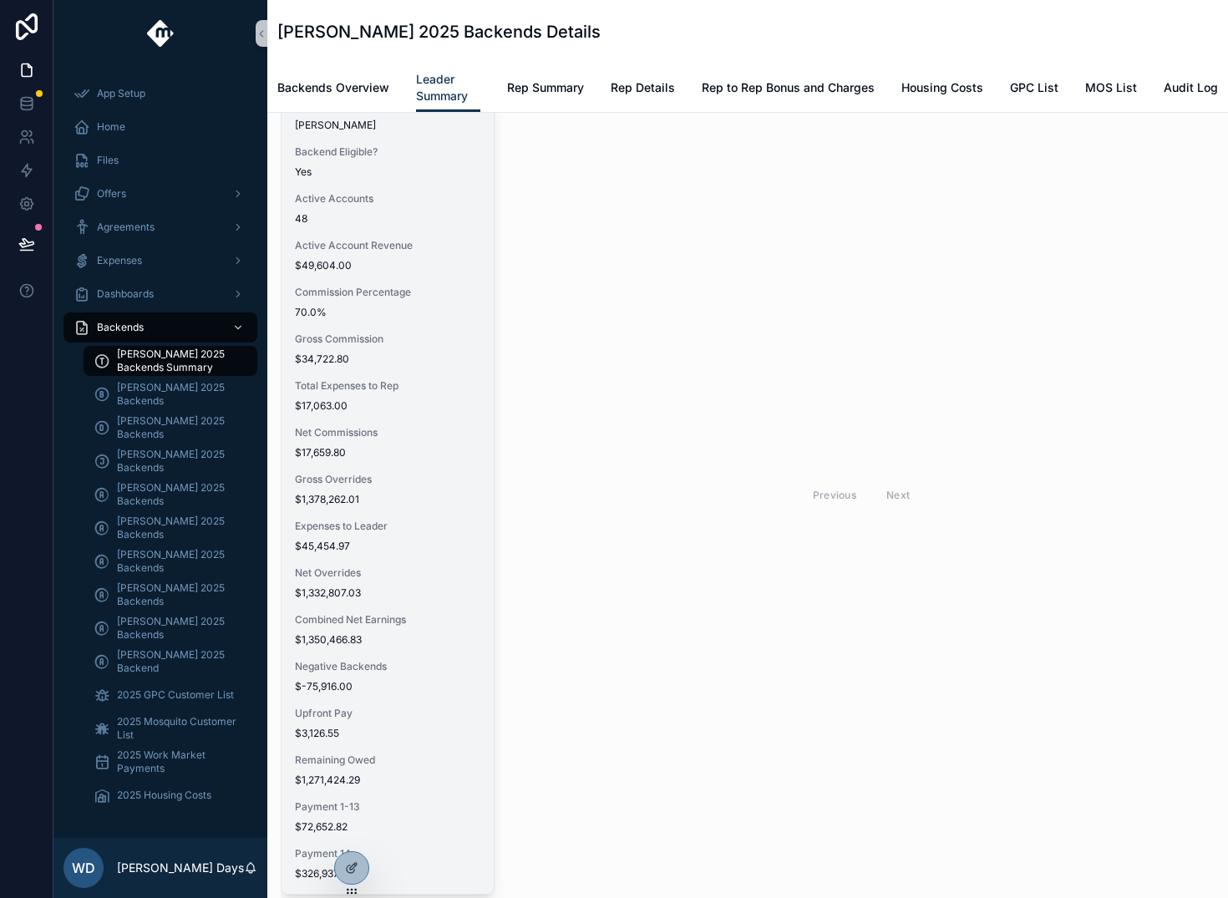
click at [383, 221] on span "48" at bounding box center [387, 218] width 185 height 13
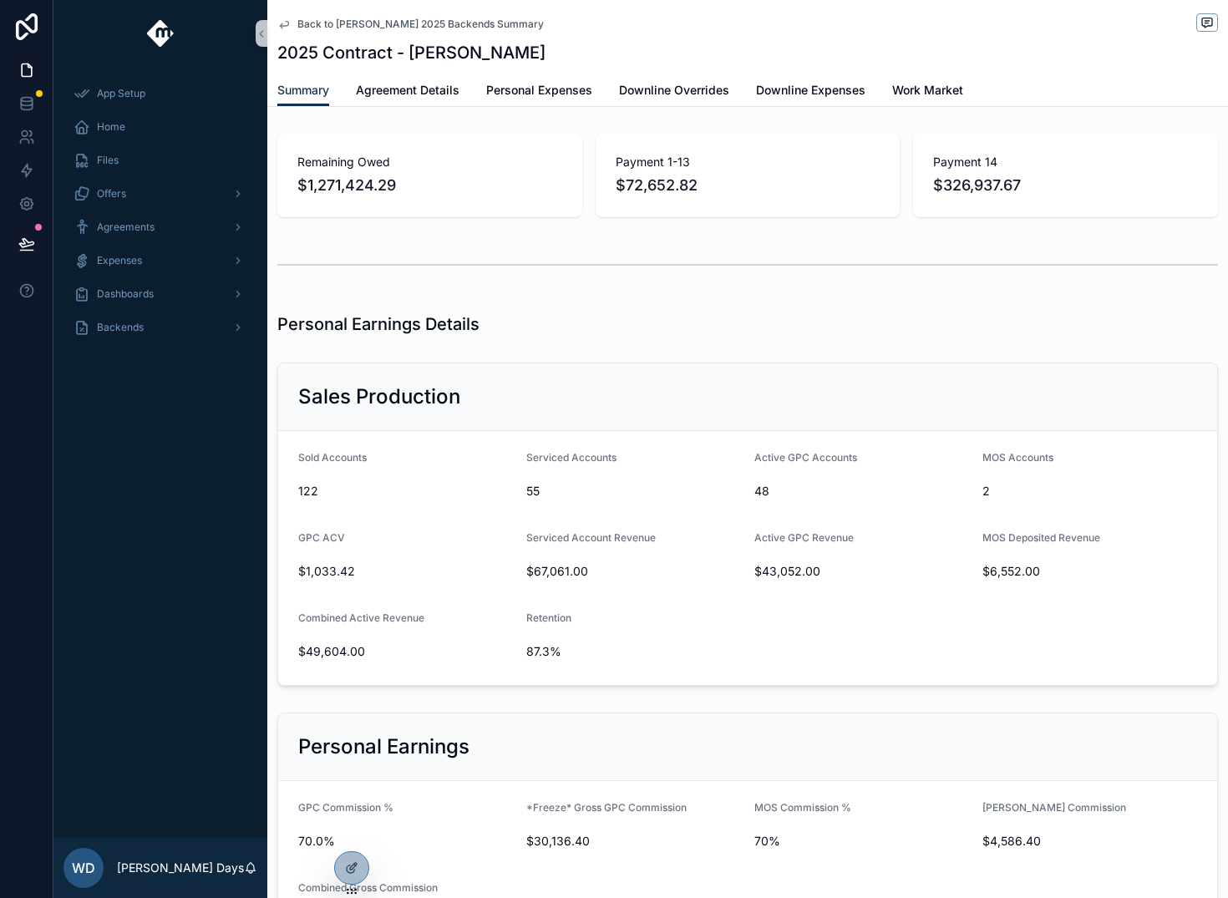
click at [399, 18] on span "Back to [PERSON_NAME] 2025 Backends Summary" at bounding box center [420, 24] width 246 height 13
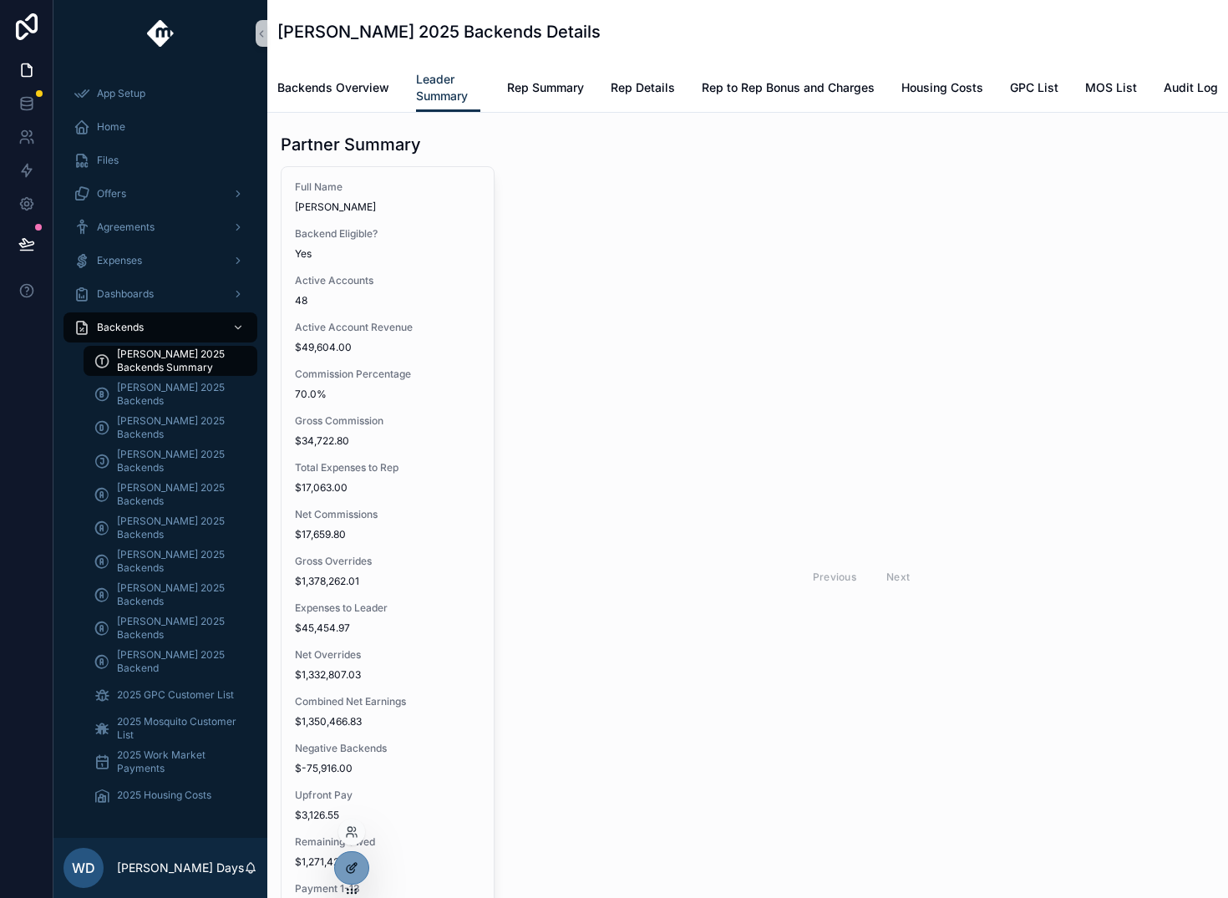
click at [363, 868] on div at bounding box center [351, 868] width 33 height 32
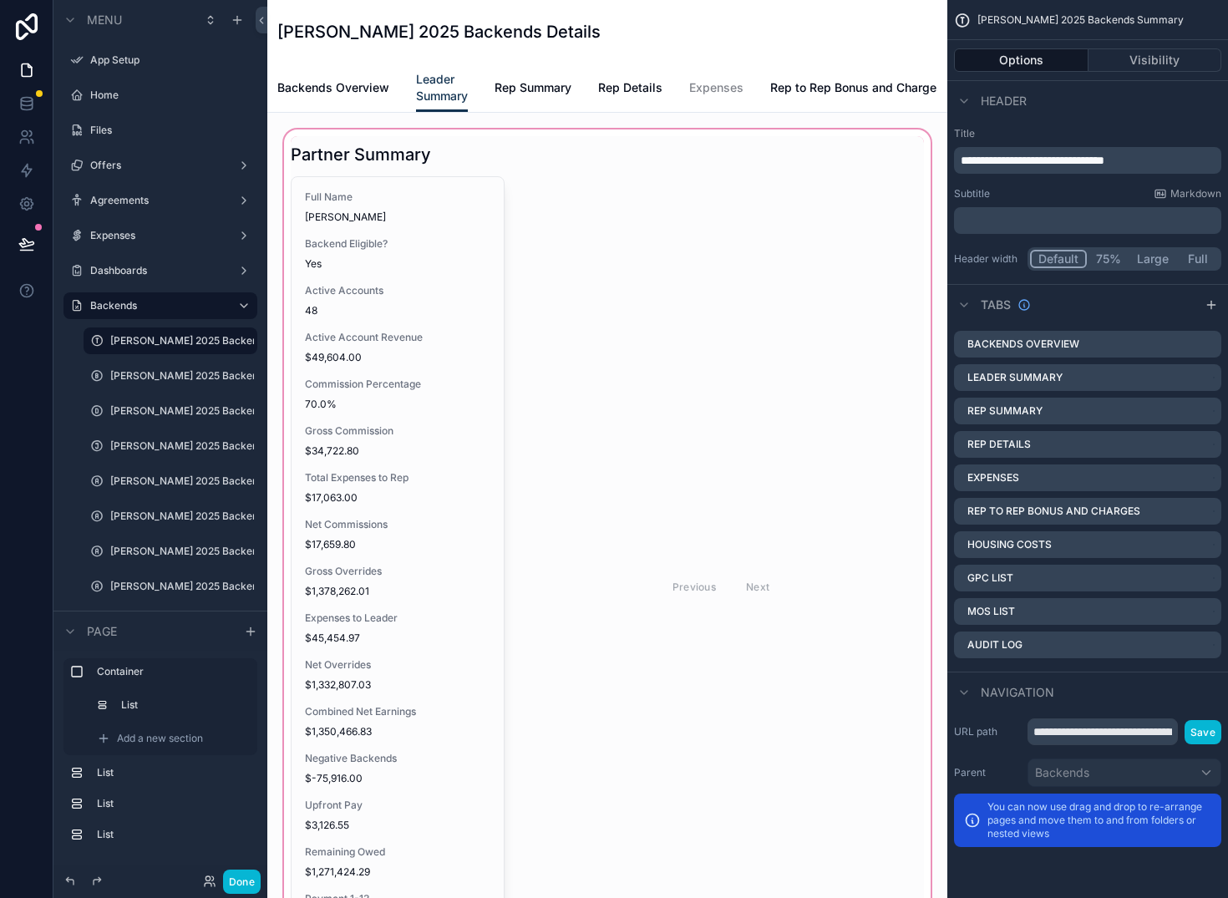
click at [385, 510] on div "scrollable content" at bounding box center [607, 569] width 653 height 887
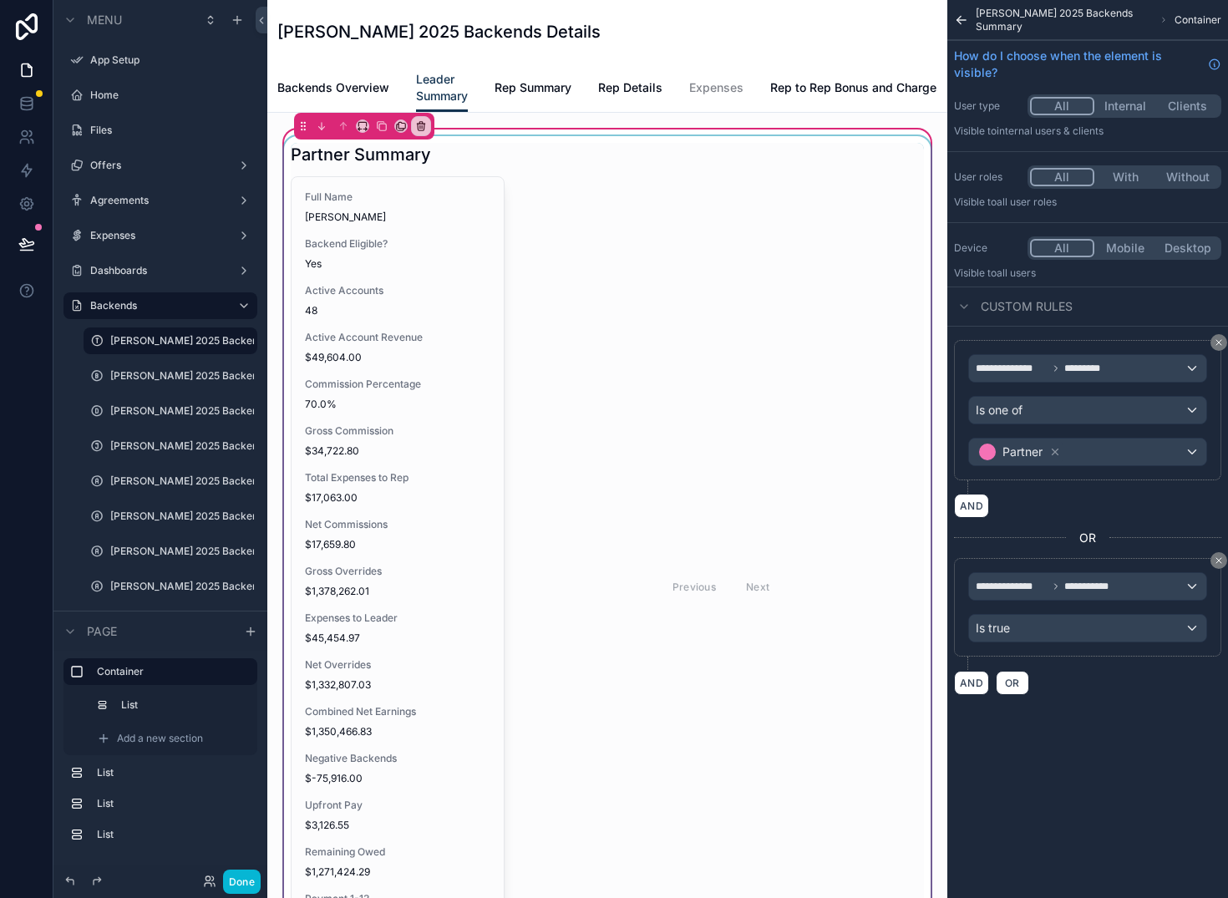
click at [432, 375] on div "scrollable content" at bounding box center [607, 569] width 653 height 867
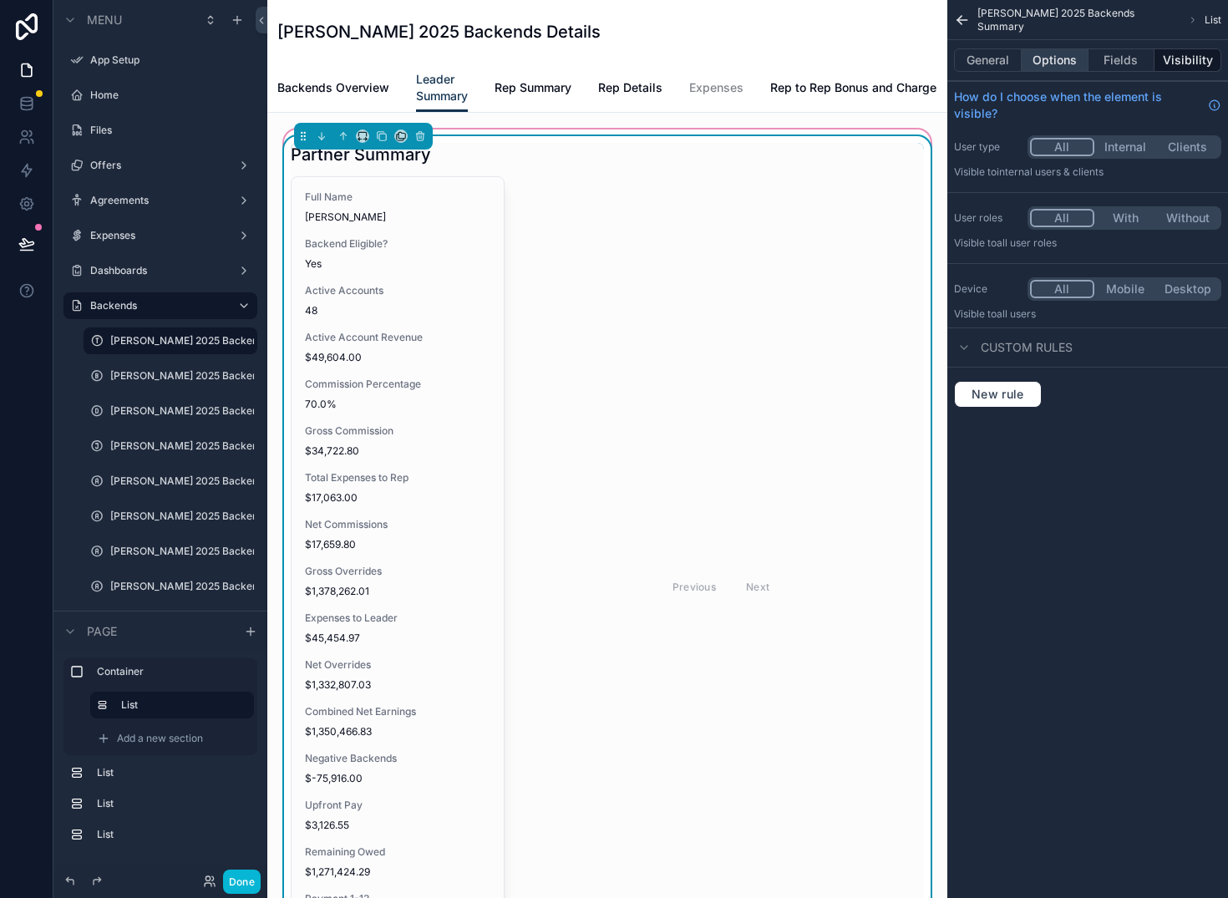
click at [1060, 64] on button "Options" at bounding box center [1055, 59] width 67 height 23
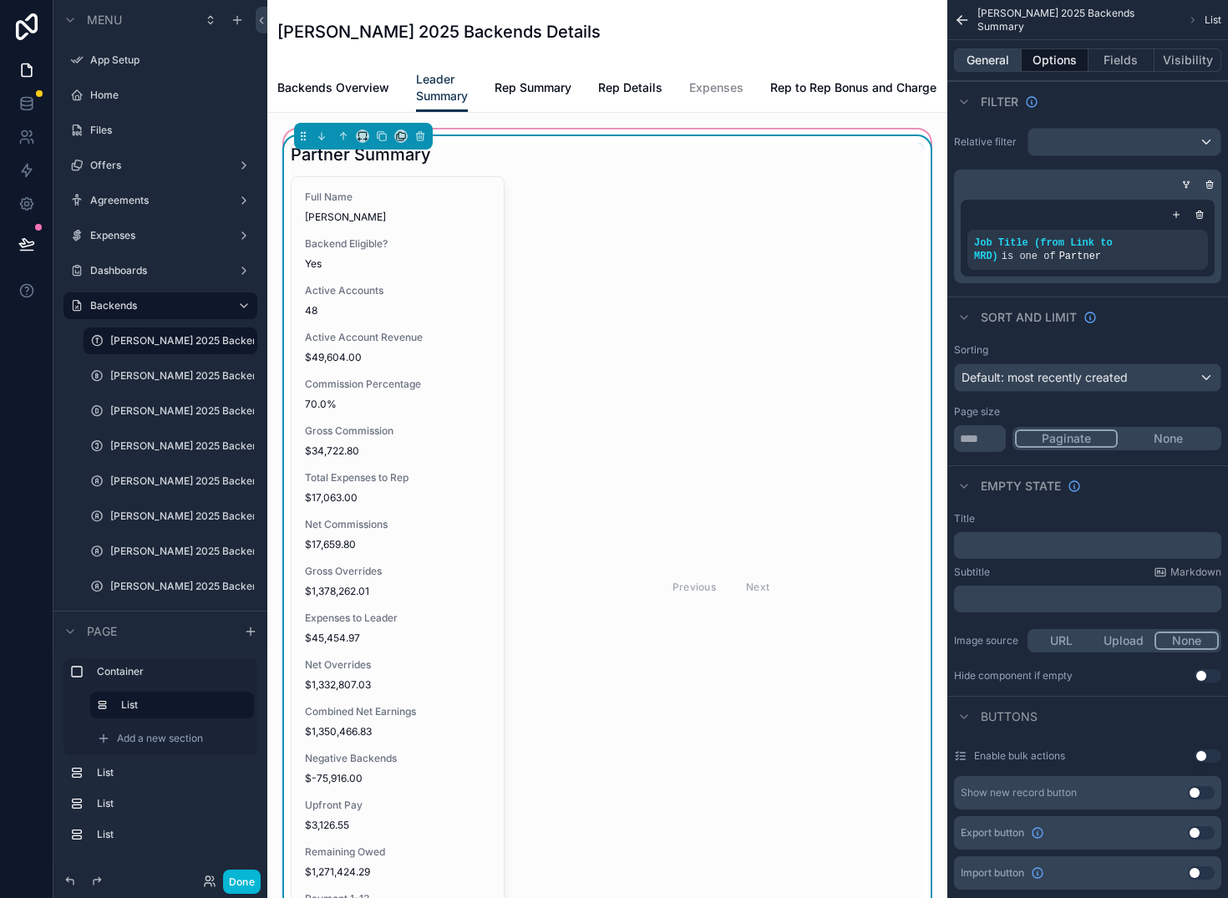
click at [993, 69] on button "General" at bounding box center [988, 59] width 68 height 23
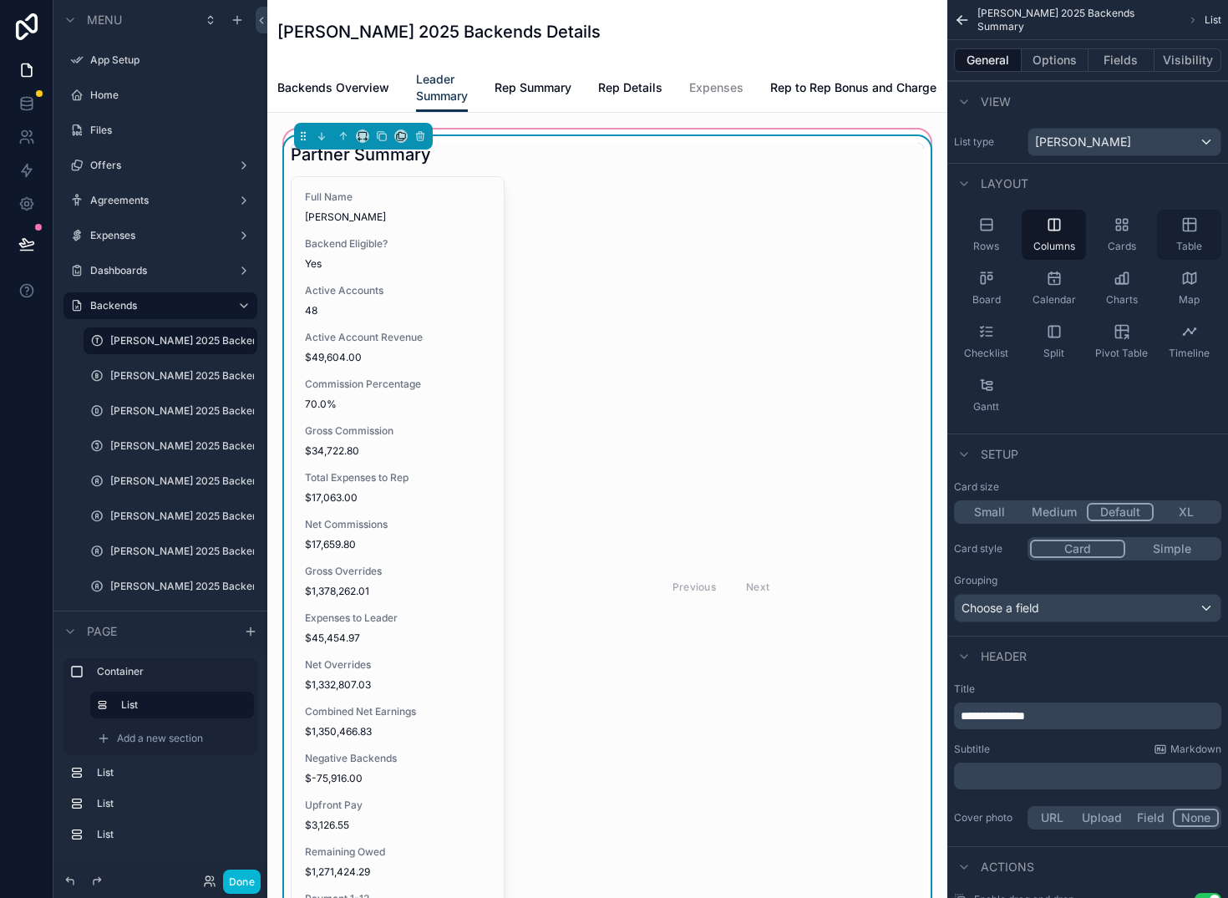
click at [1195, 231] on icon "scrollable content" at bounding box center [1189, 224] width 17 height 17
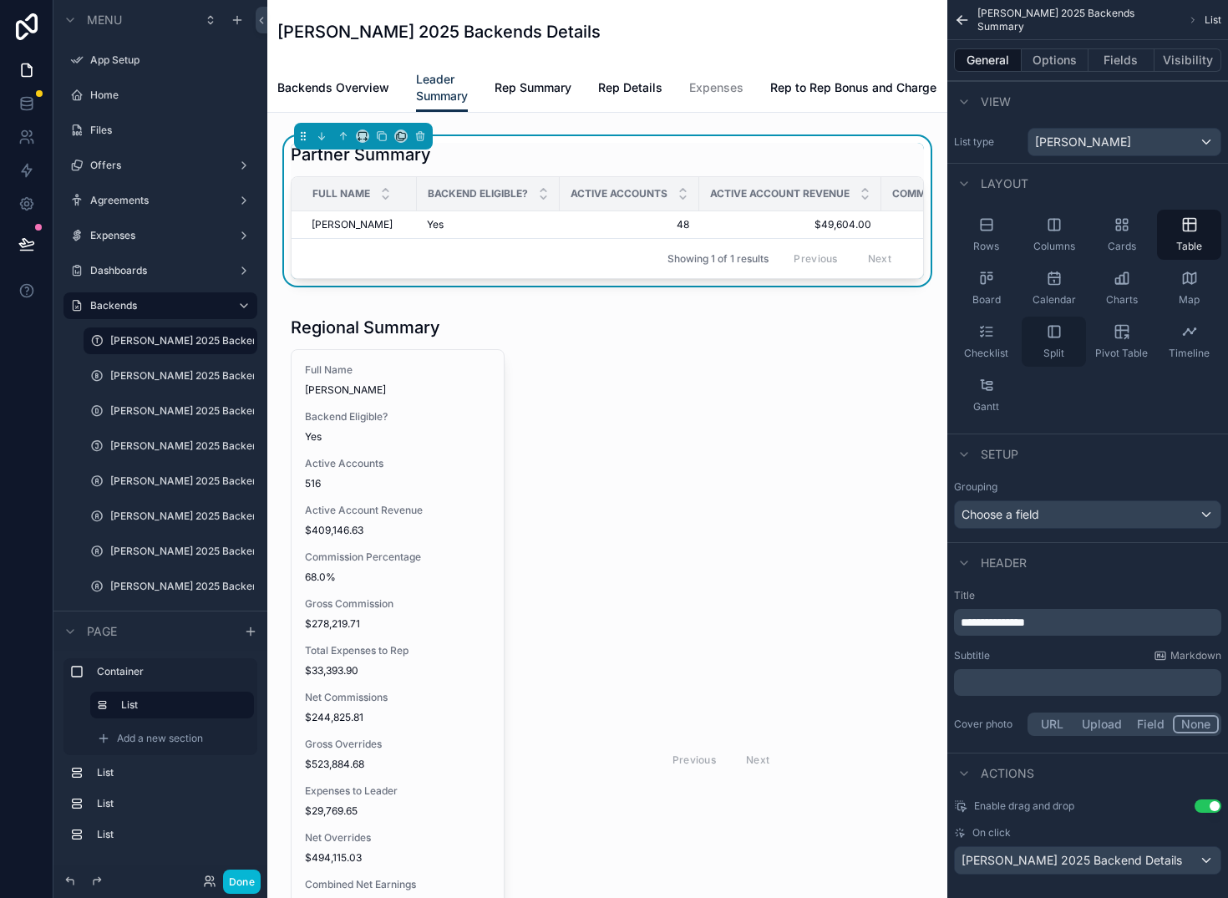
click at [1062, 341] on div "Split" at bounding box center [1054, 342] width 64 height 50
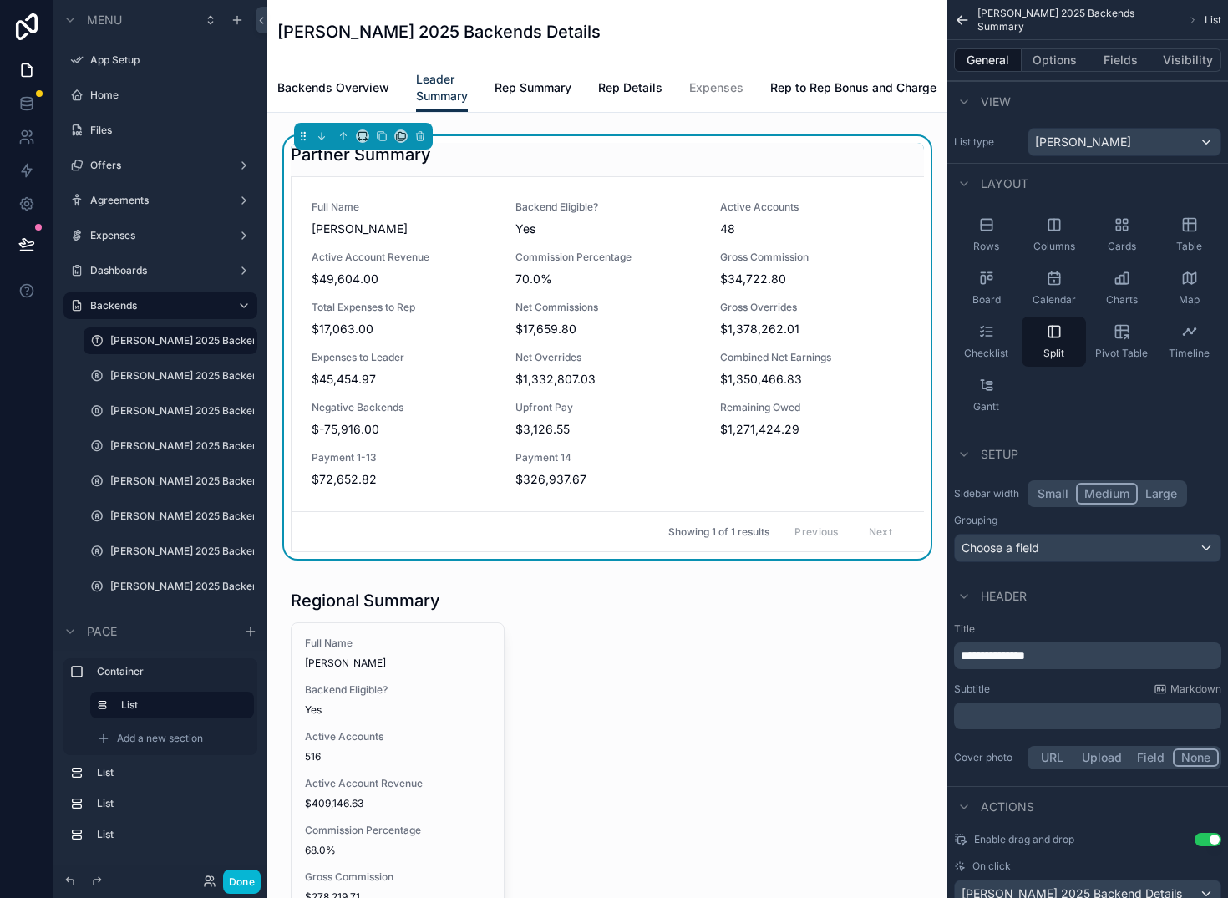
click at [994, 719] on p "﻿" at bounding box center [1089, 716] width 257 height 17
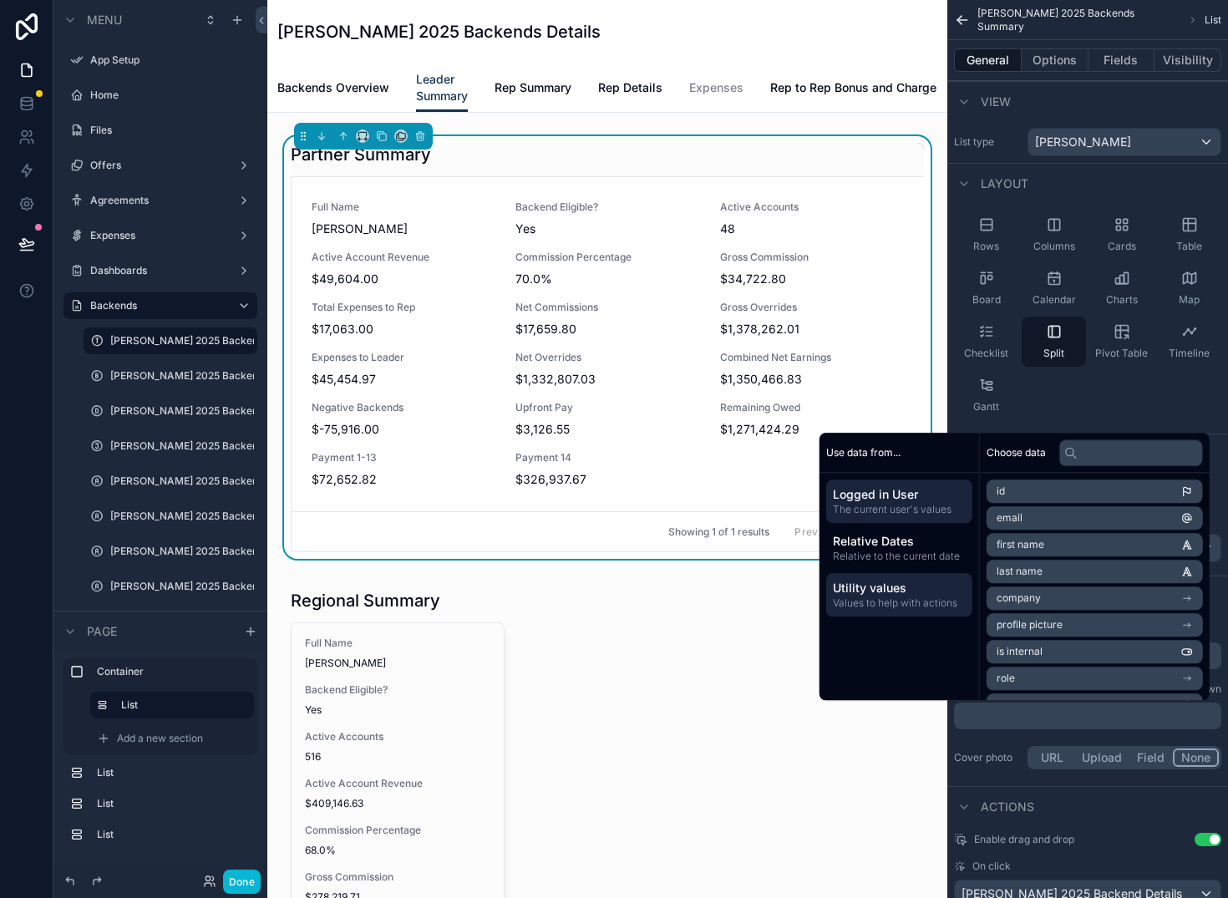
click at [853, 587] on span "Utility values" at bounding box center [899, 588] width 133 height 17
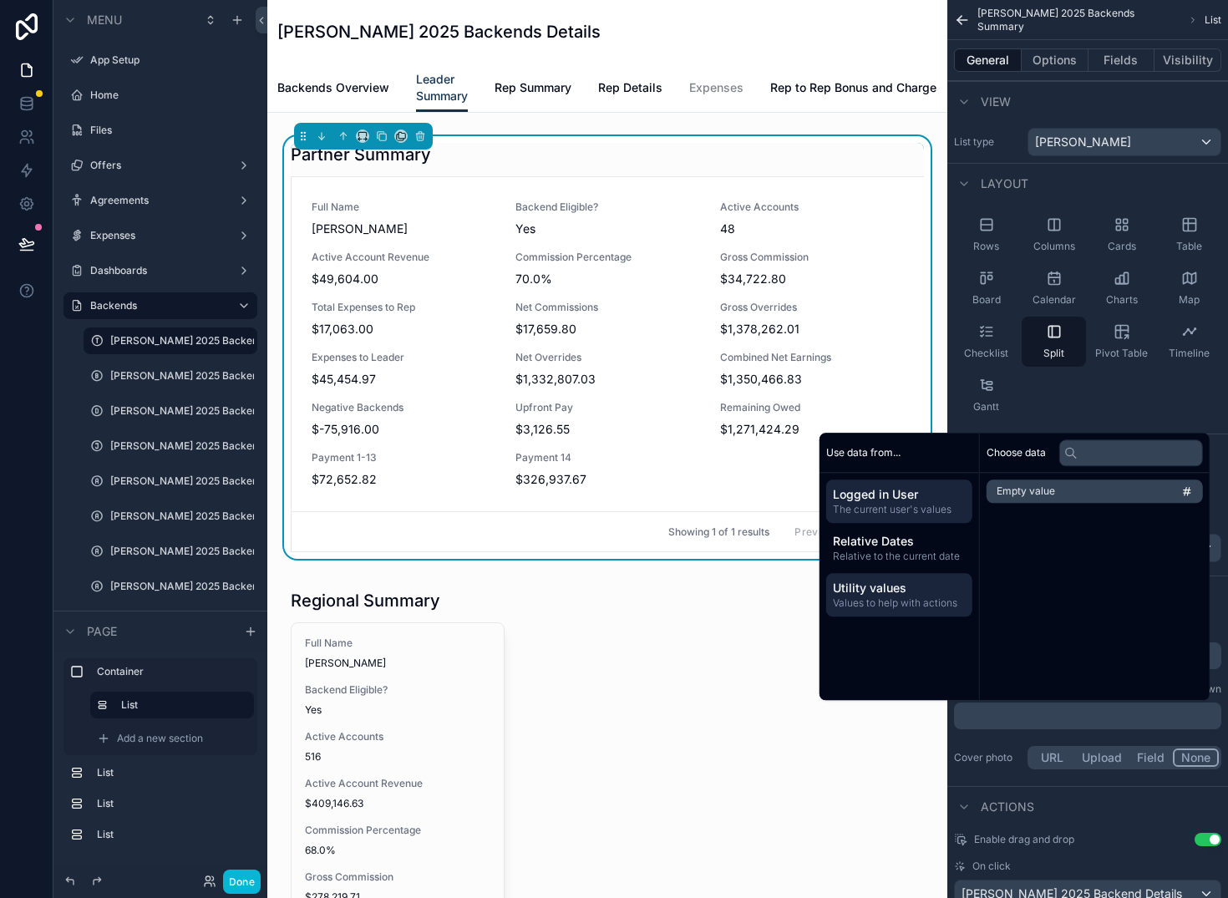
click at [913, 501] on span "Logged in User" at bounding box center [899, 494] width 133 height 17
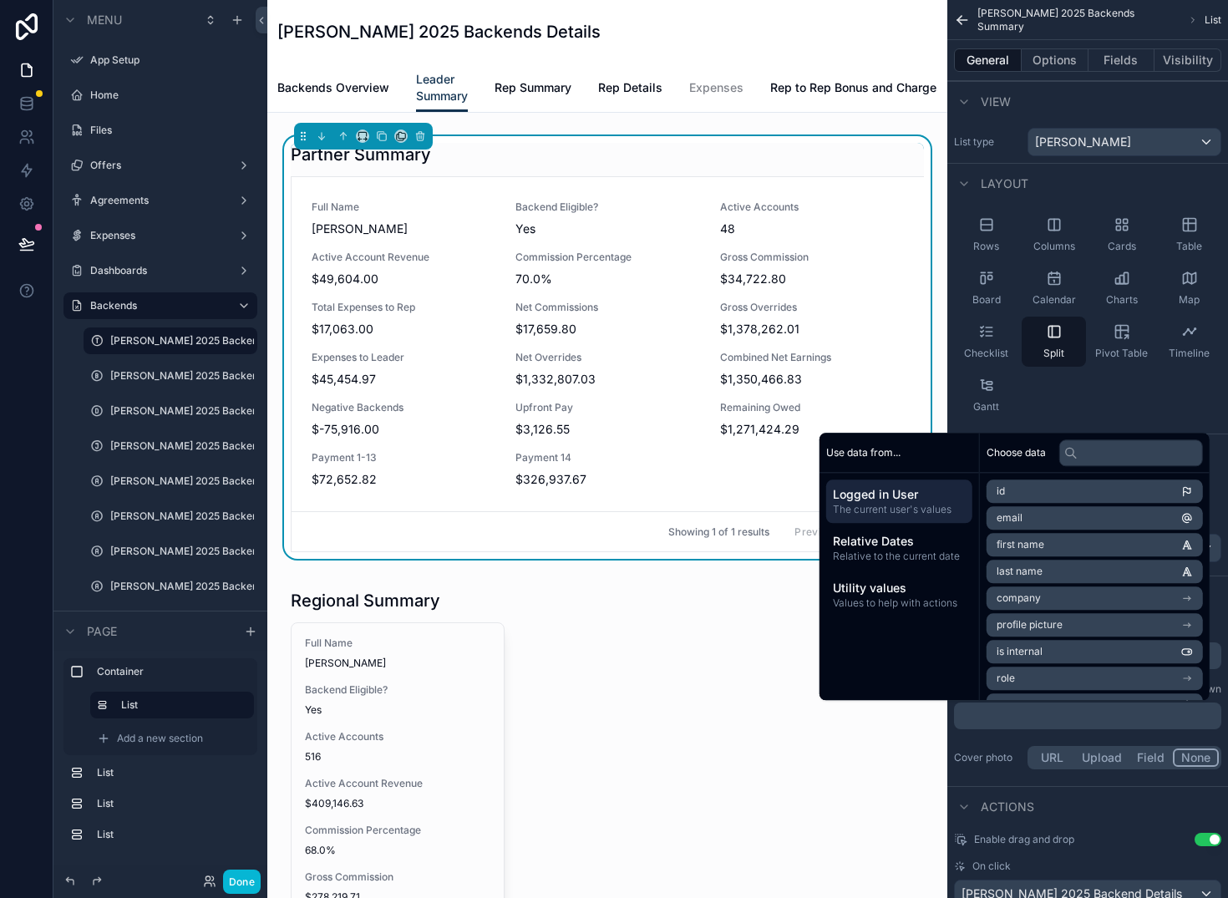
click at [895, 458] on div "Use data from..." at bounding box center [900, 453] width 160 height 40
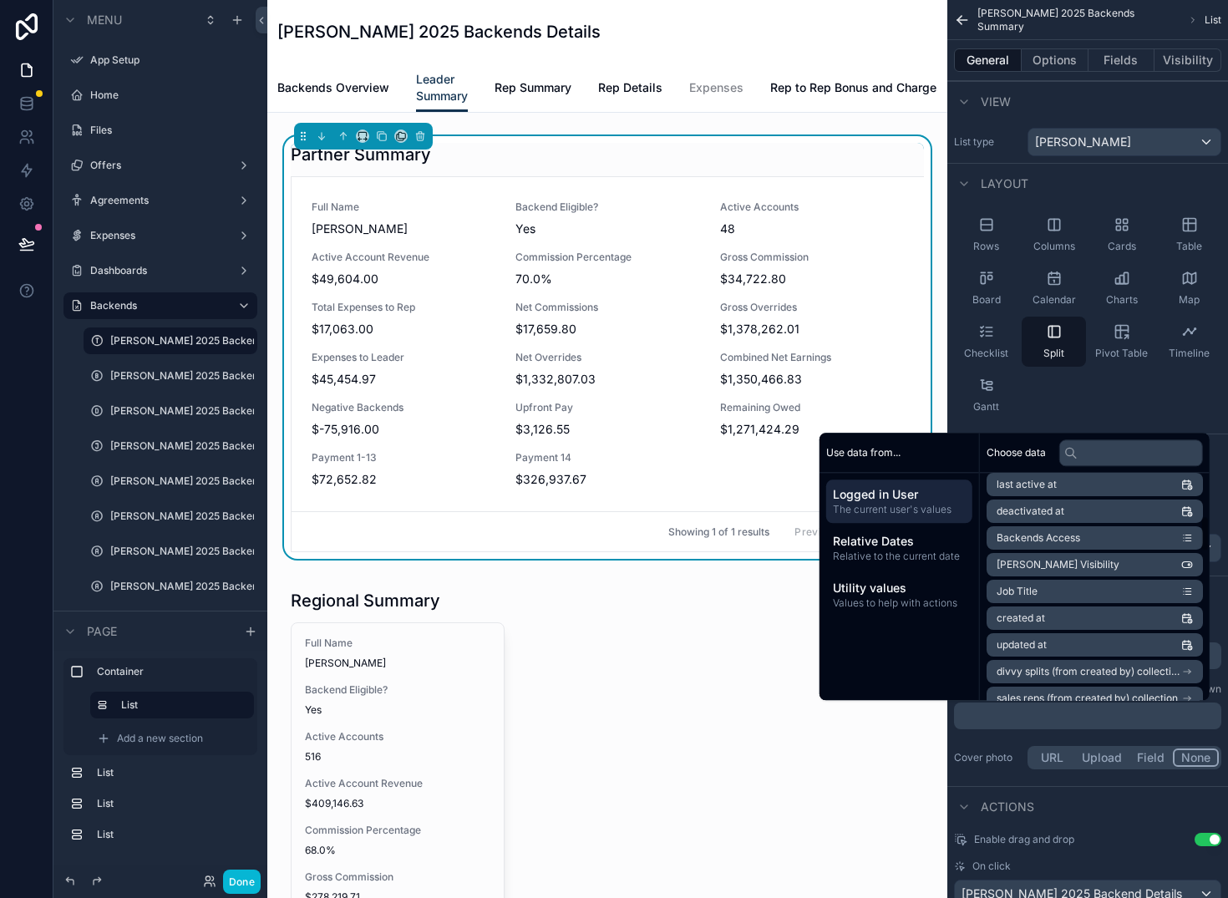
scroll to position [117, 0]
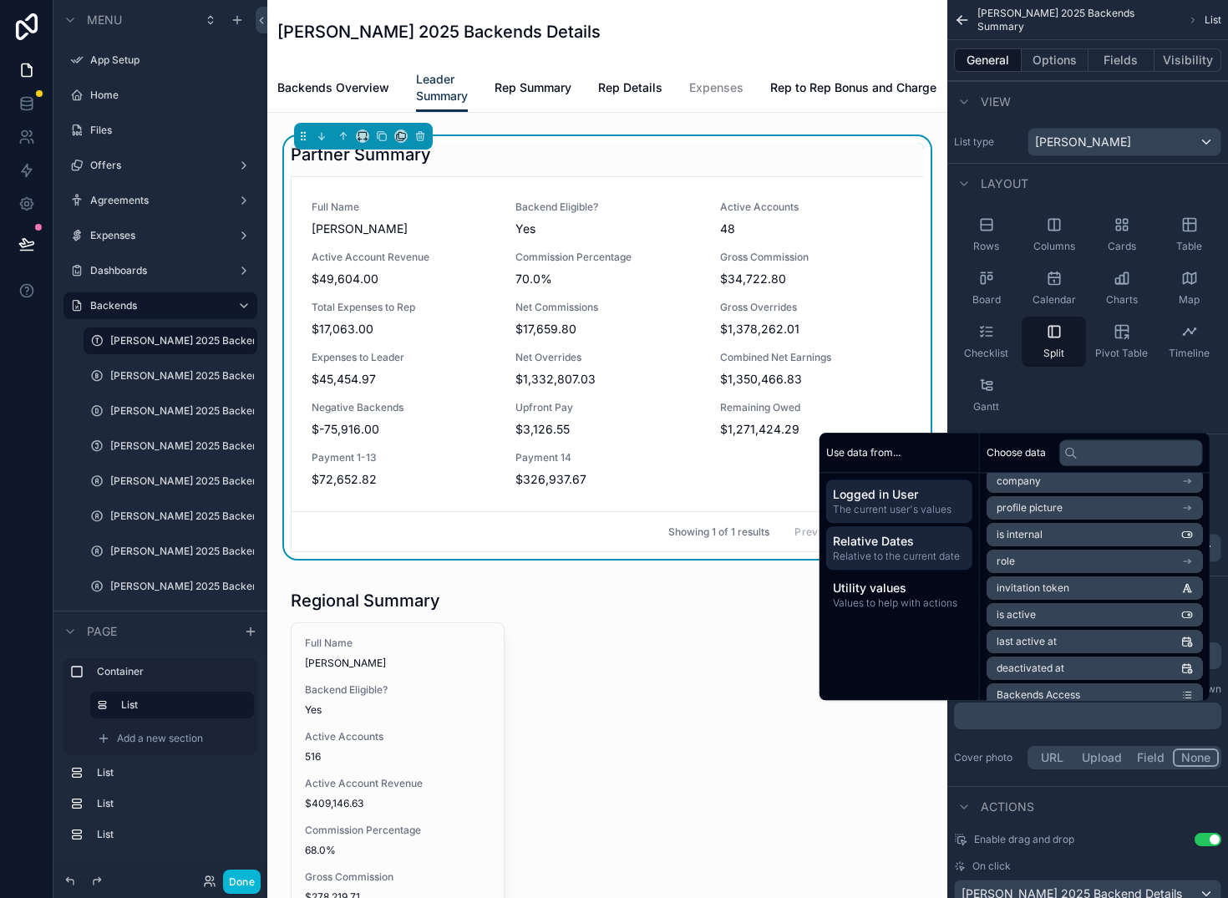
click at [849, 550] on span "Relative to the current date" at bounding box center [899, 556] width 133 height 13
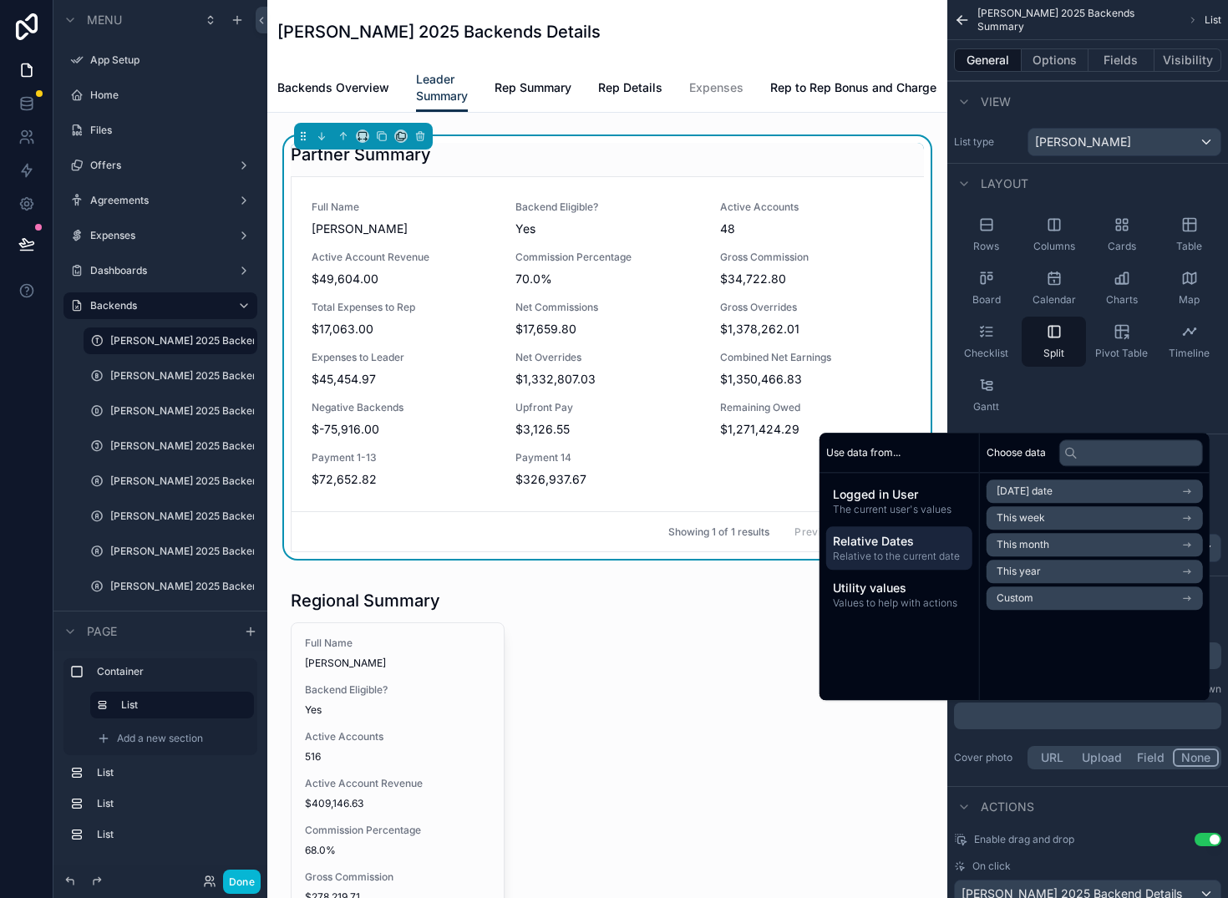
scroll to position [0, 0]
click at [1081, 388] on div "Rows Columns Cards Table Board Calendar Charts Map Checklist Split Pivot Table …" at bounding box center [1088, 315] width 281 height 224
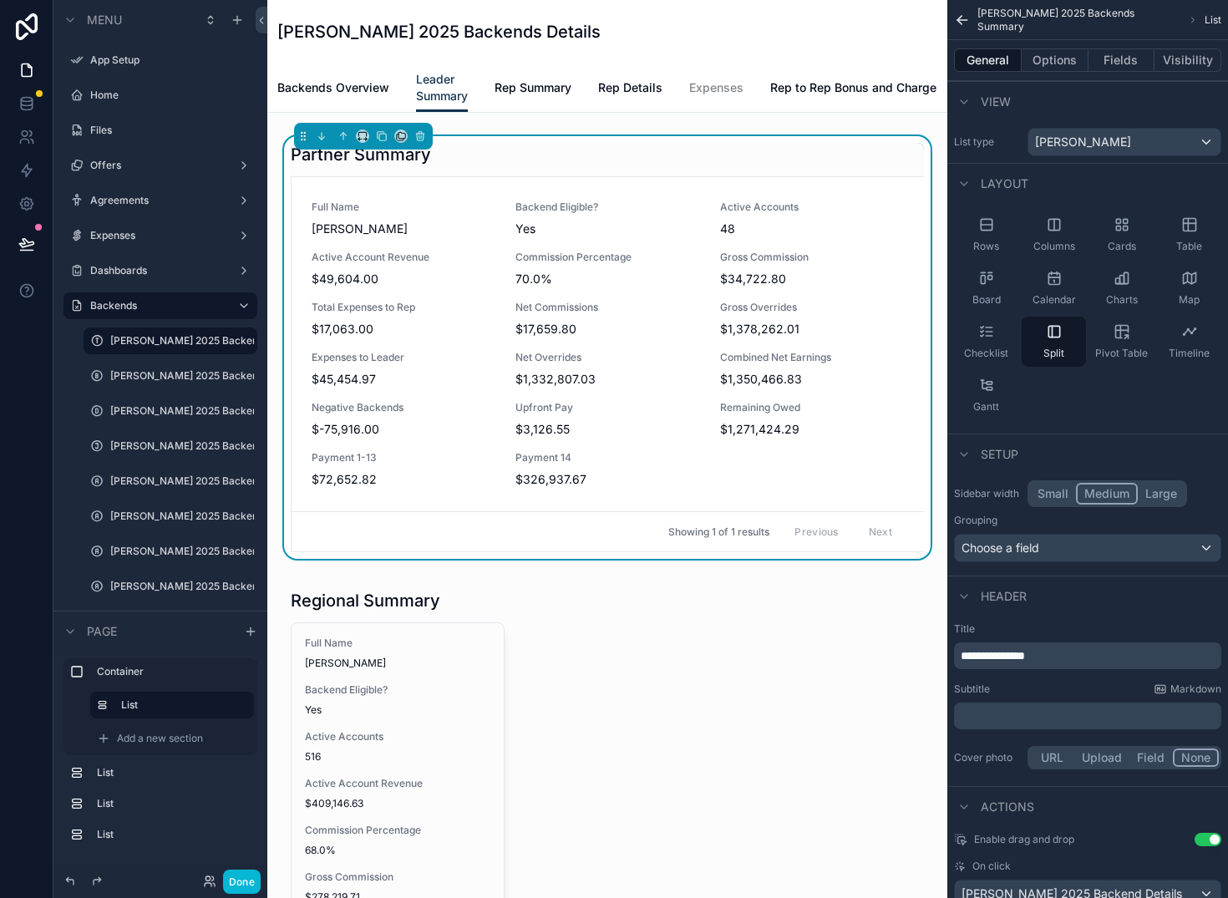
click at [993, 712] on p "﻿" at bounding box center [1089, 716] width 257 height 17
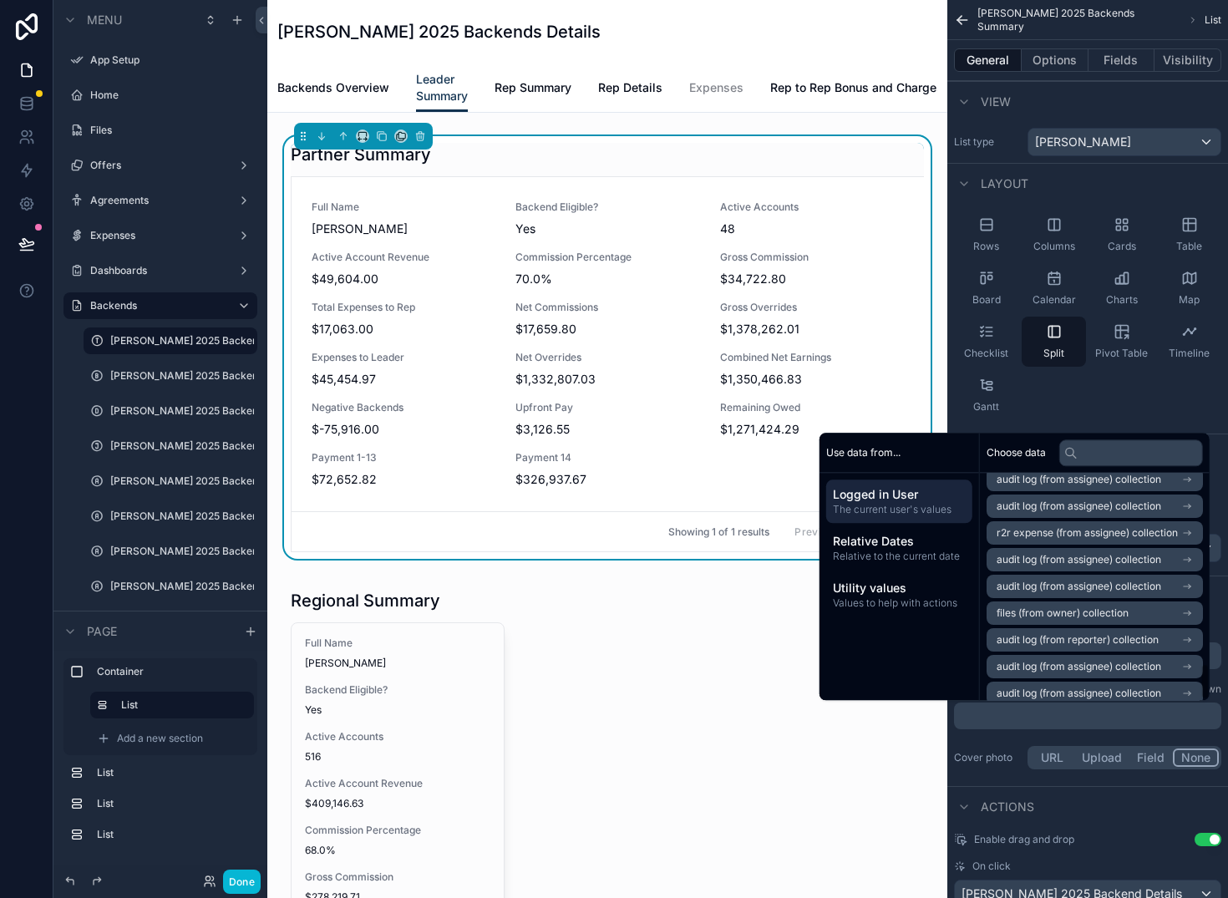
scroll to position [1198, 0]
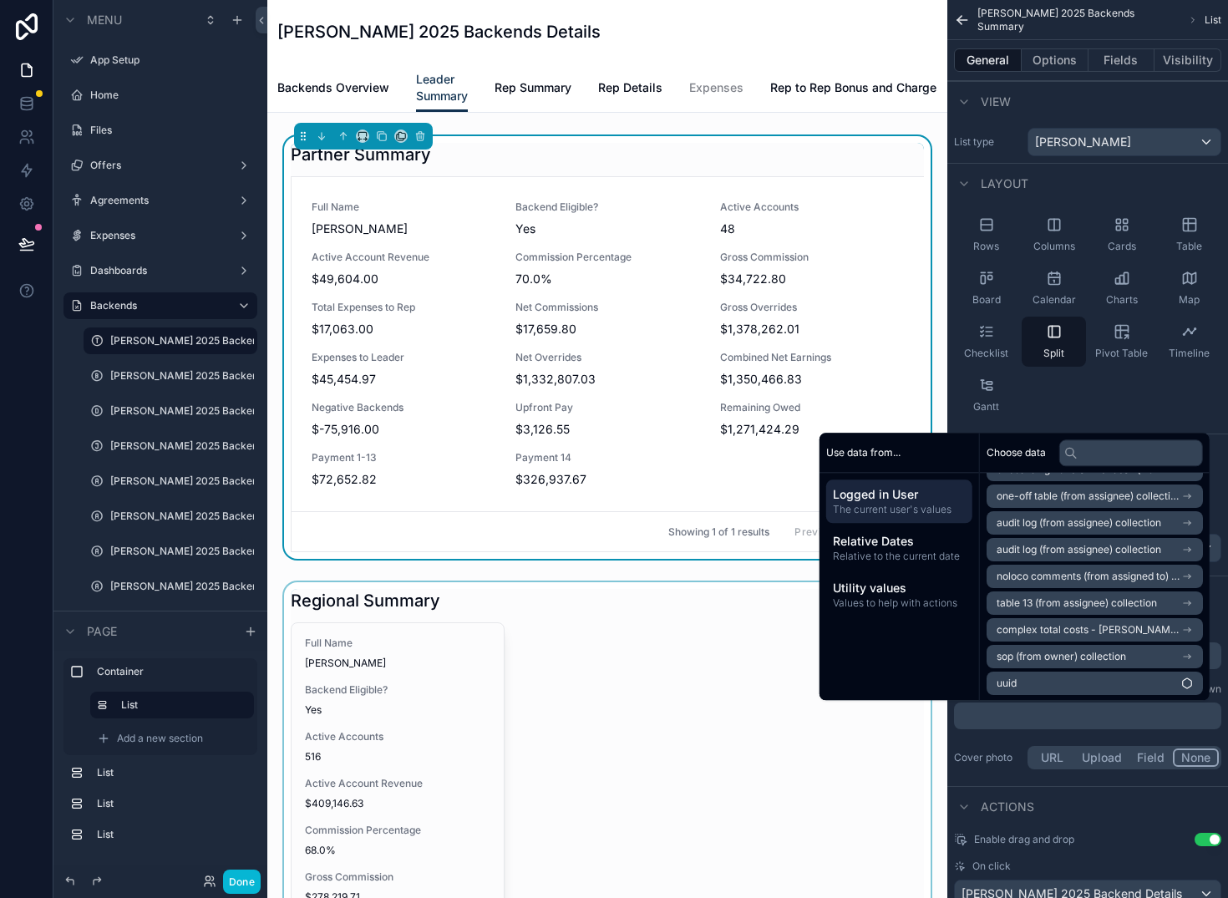
drag, startPoint x: 717, startPoint y: 719, endPoint x: 734, endPoint y: 718, distance: 17.6
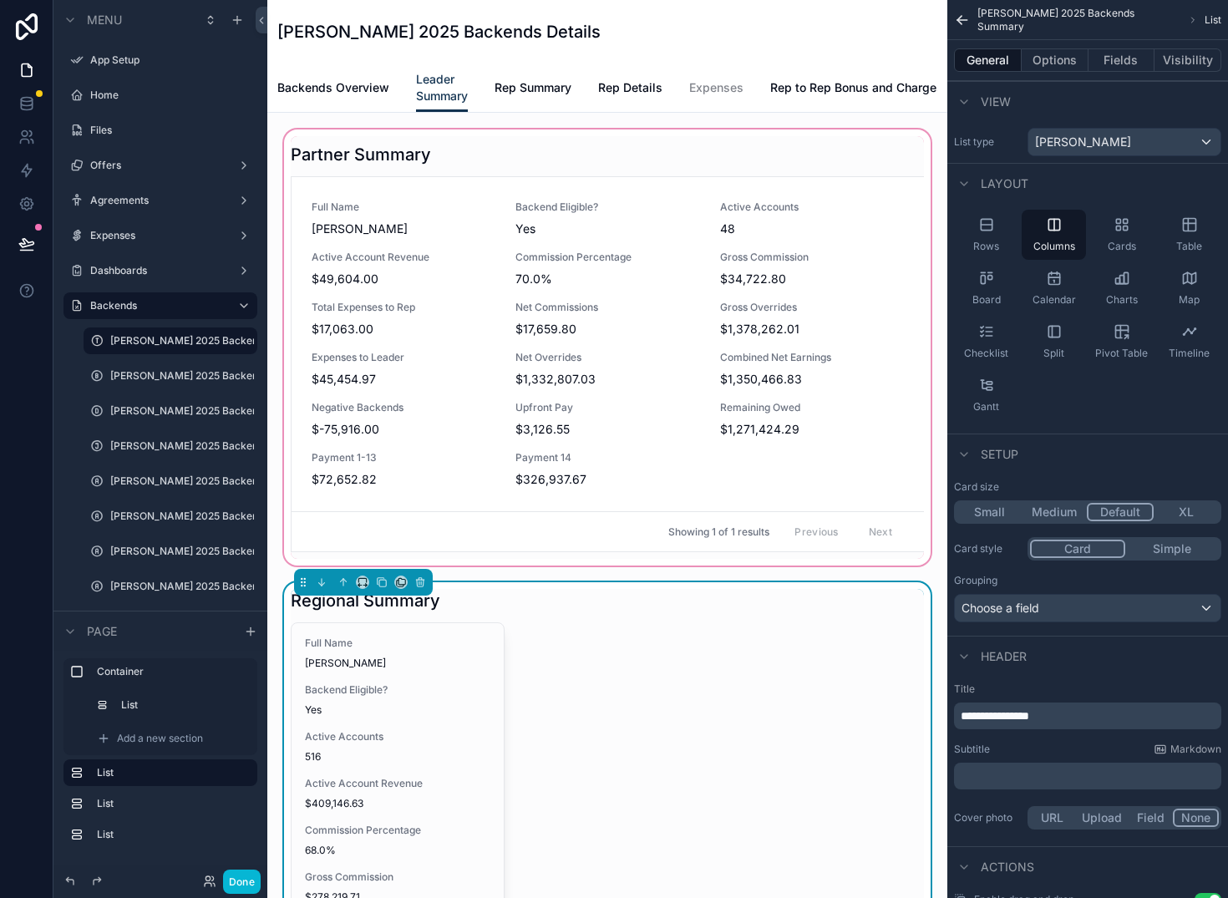
click at [687, 376] on div "scrollable content" at bounding box center [607, 347] width 653 height 443
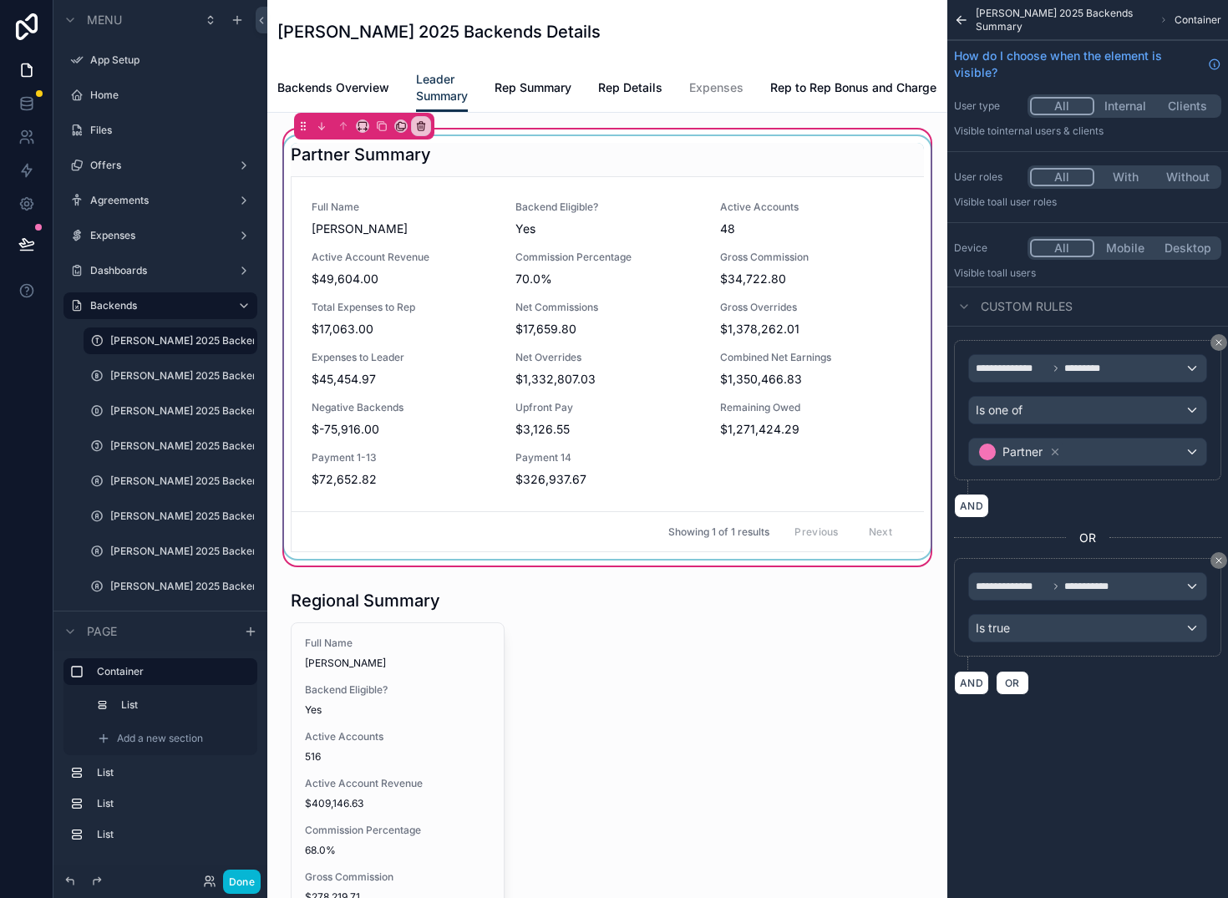
click at [735, 245] on div "scrollable content" at bounding box center [607, 347] width 653 height 423
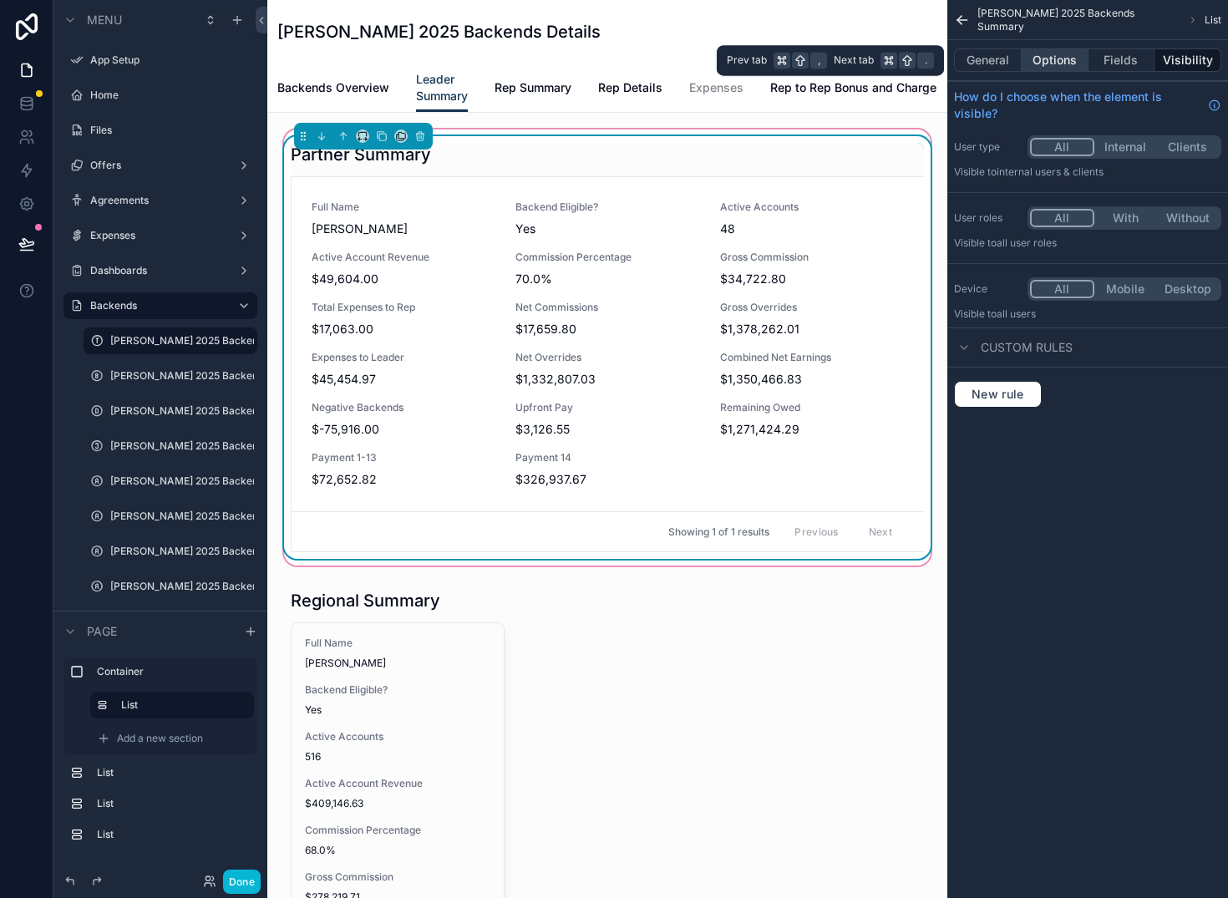
click at [1045, 58] on button "Options" at bounding box center [1055, 59] width 67 height 23
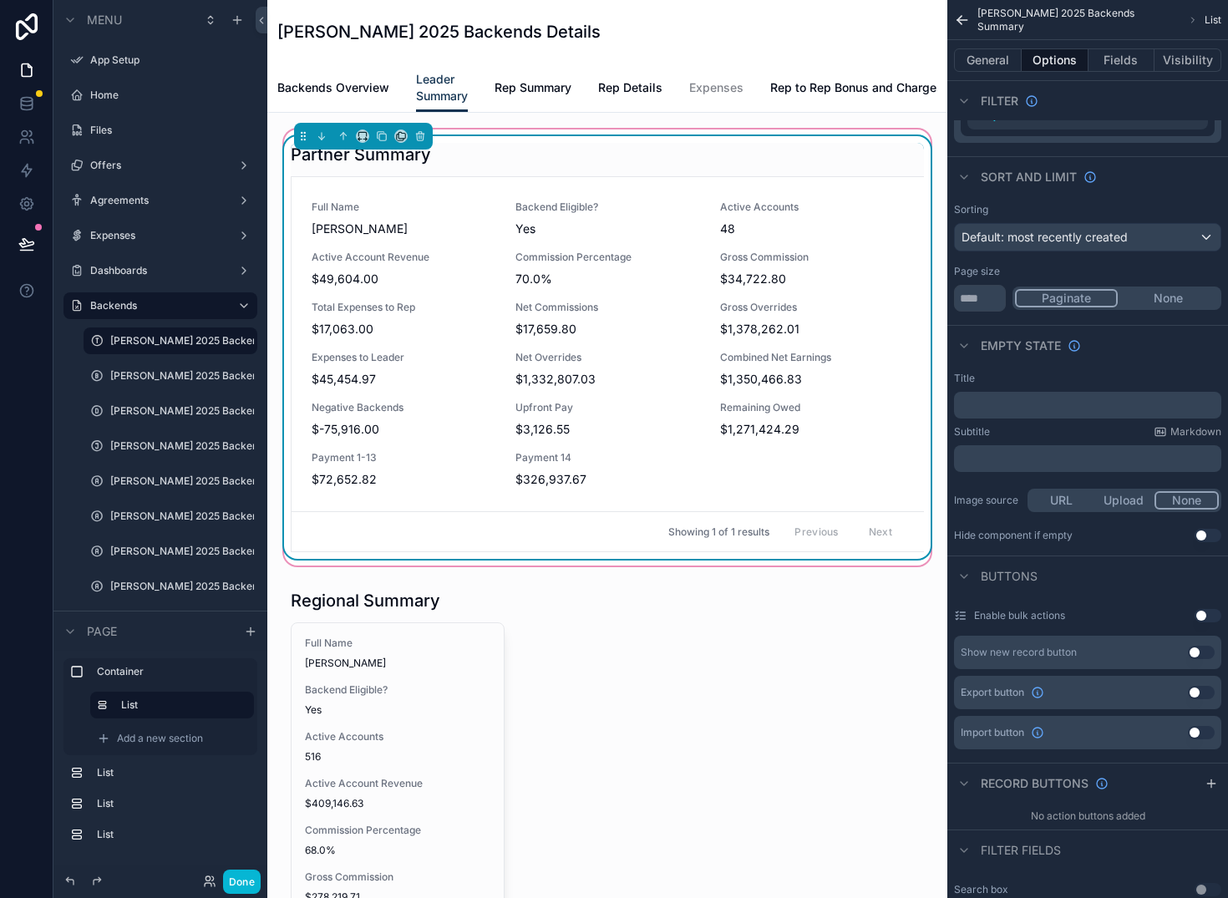
scroll to position [0, 0]
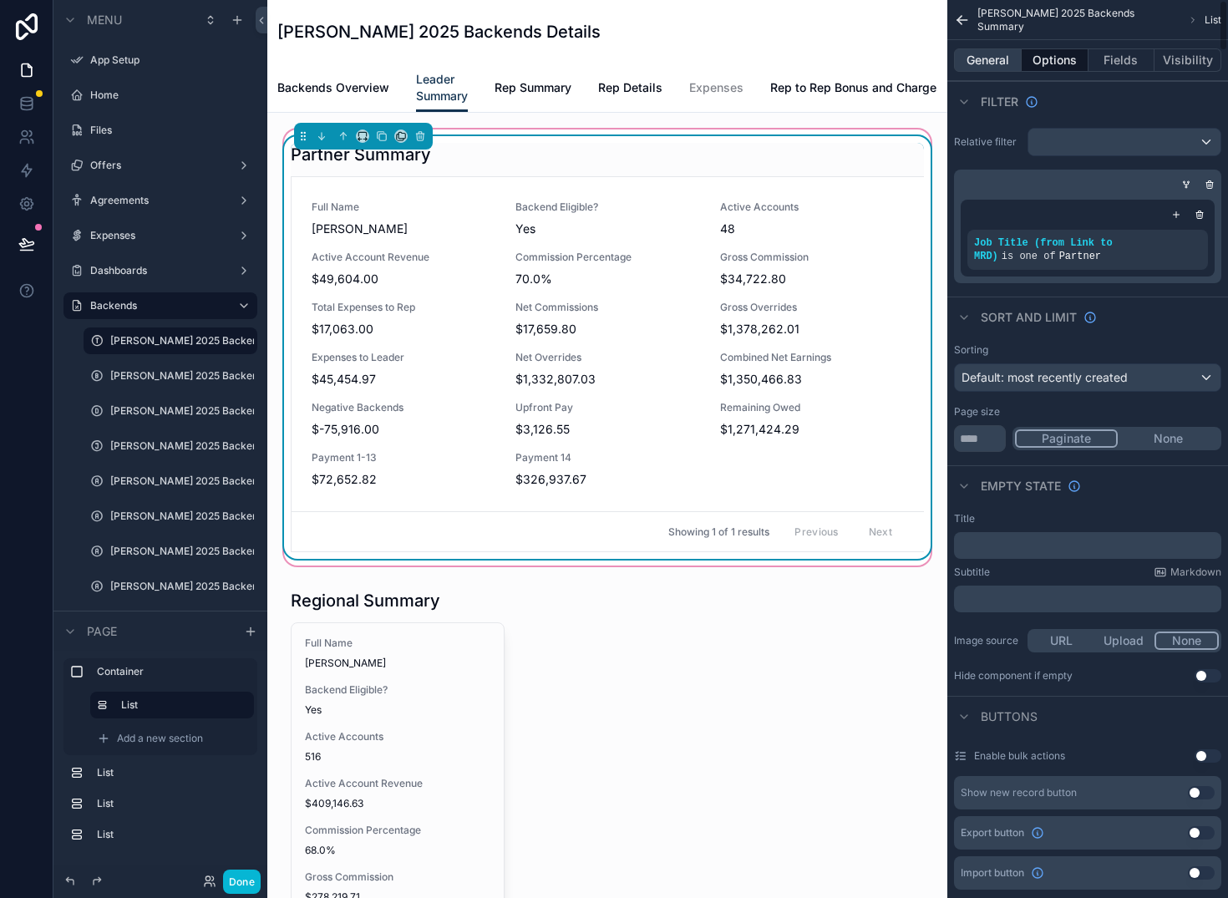
click at [988, 60] on button "General" at bounding box center [988, 59] width 68 height 23
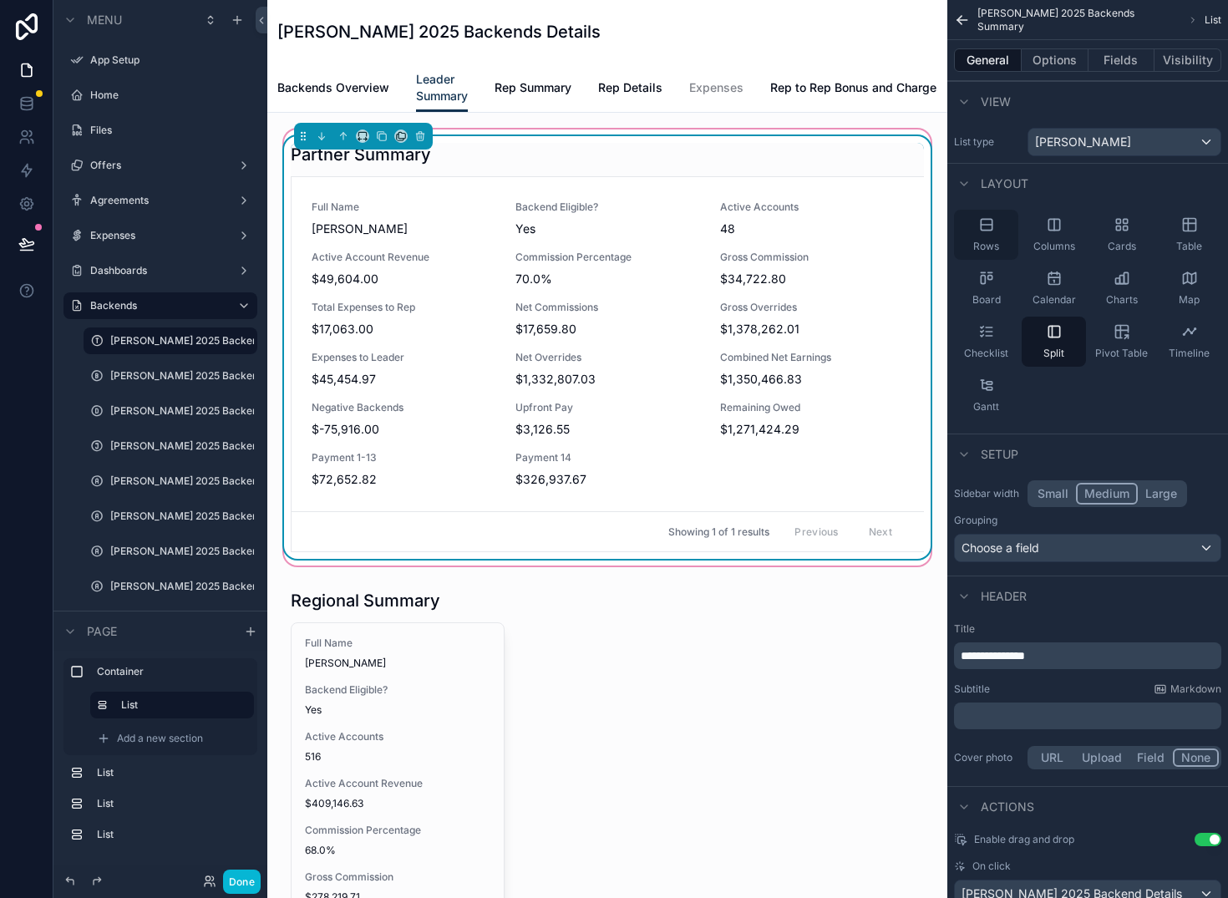
click at [985, 231] on icon "scrollable content" at bounding box center [986, 224] width 17 height 17
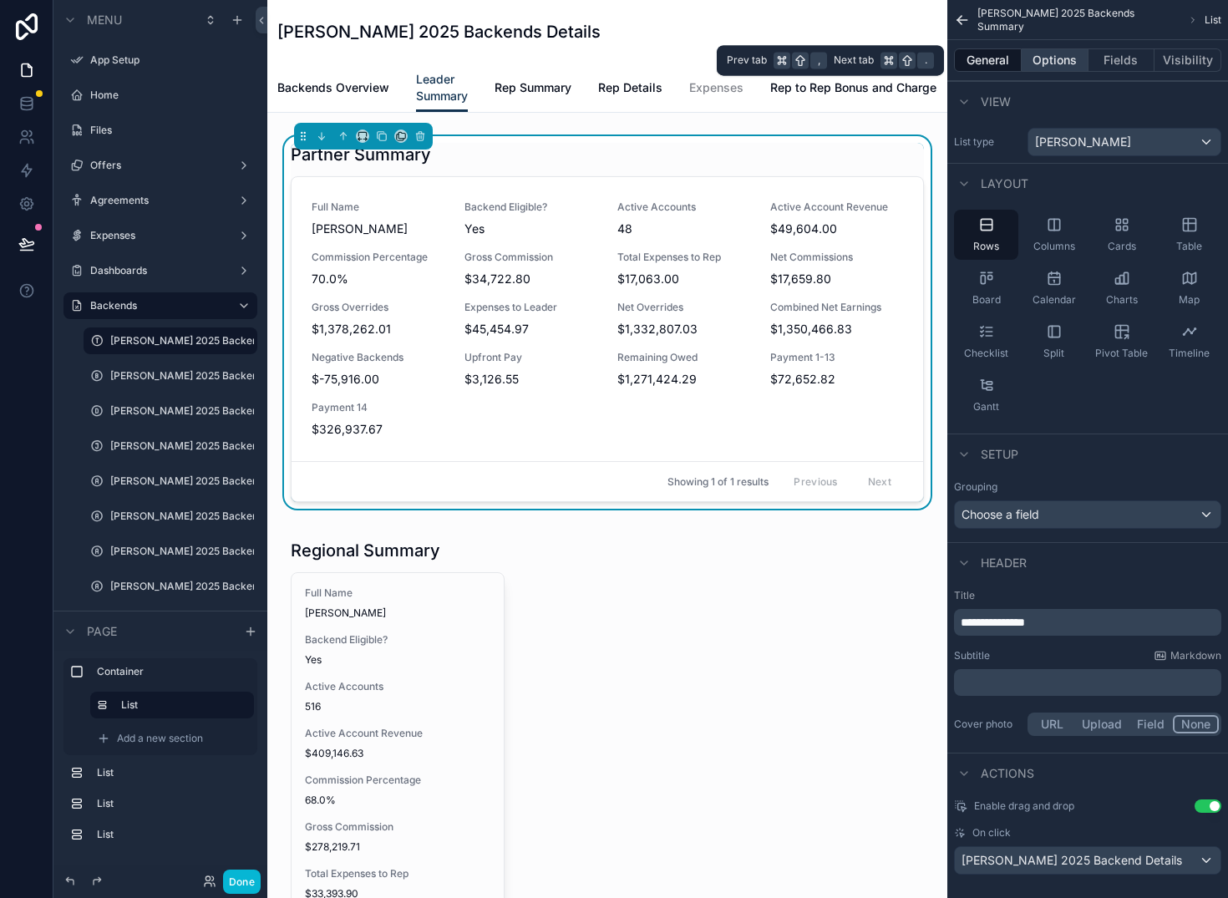
click at [1068, 54] on button "Options" at bounding box center [1055, 59] width 67 height 23
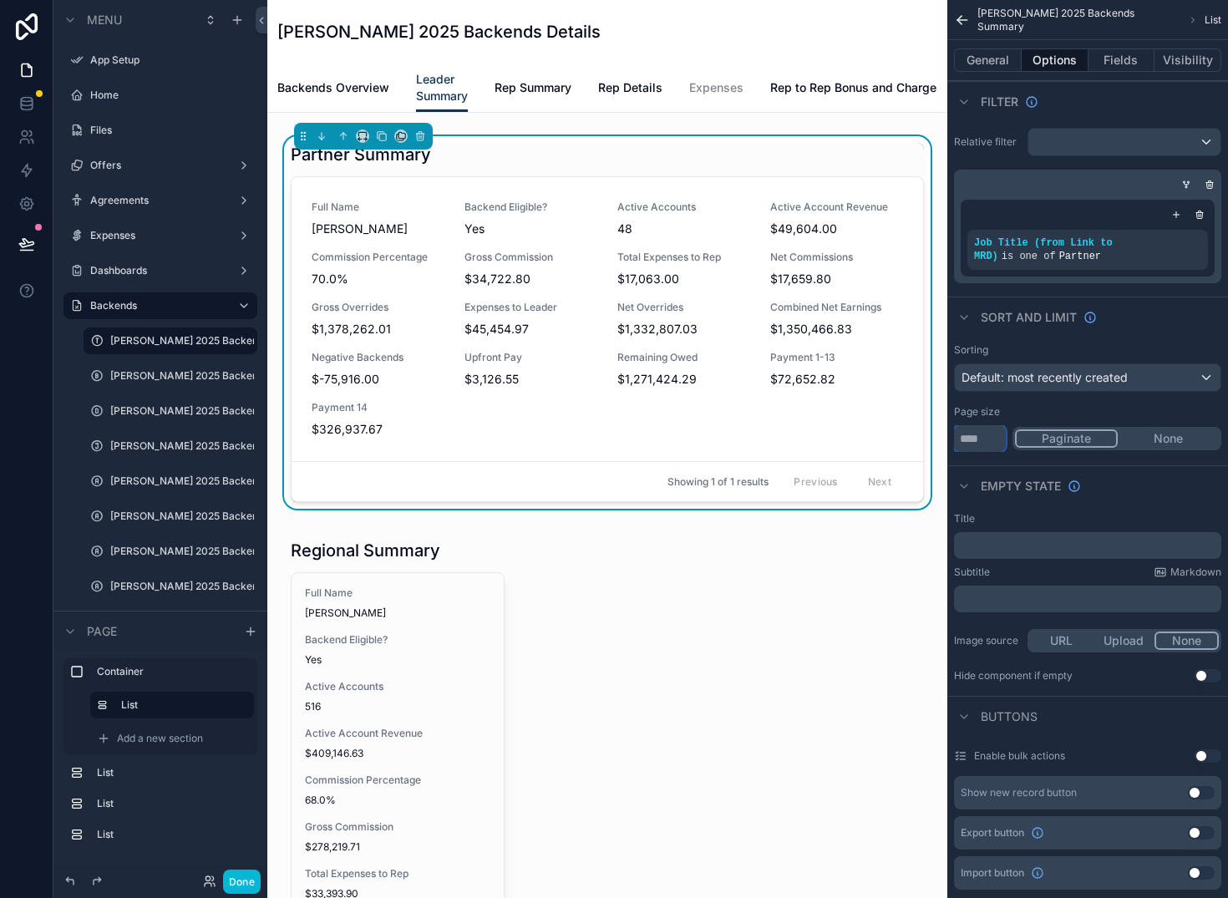
click at [993, 445] on input "**" at bounding box center [980, 438] width 52 height 27
type input "**"
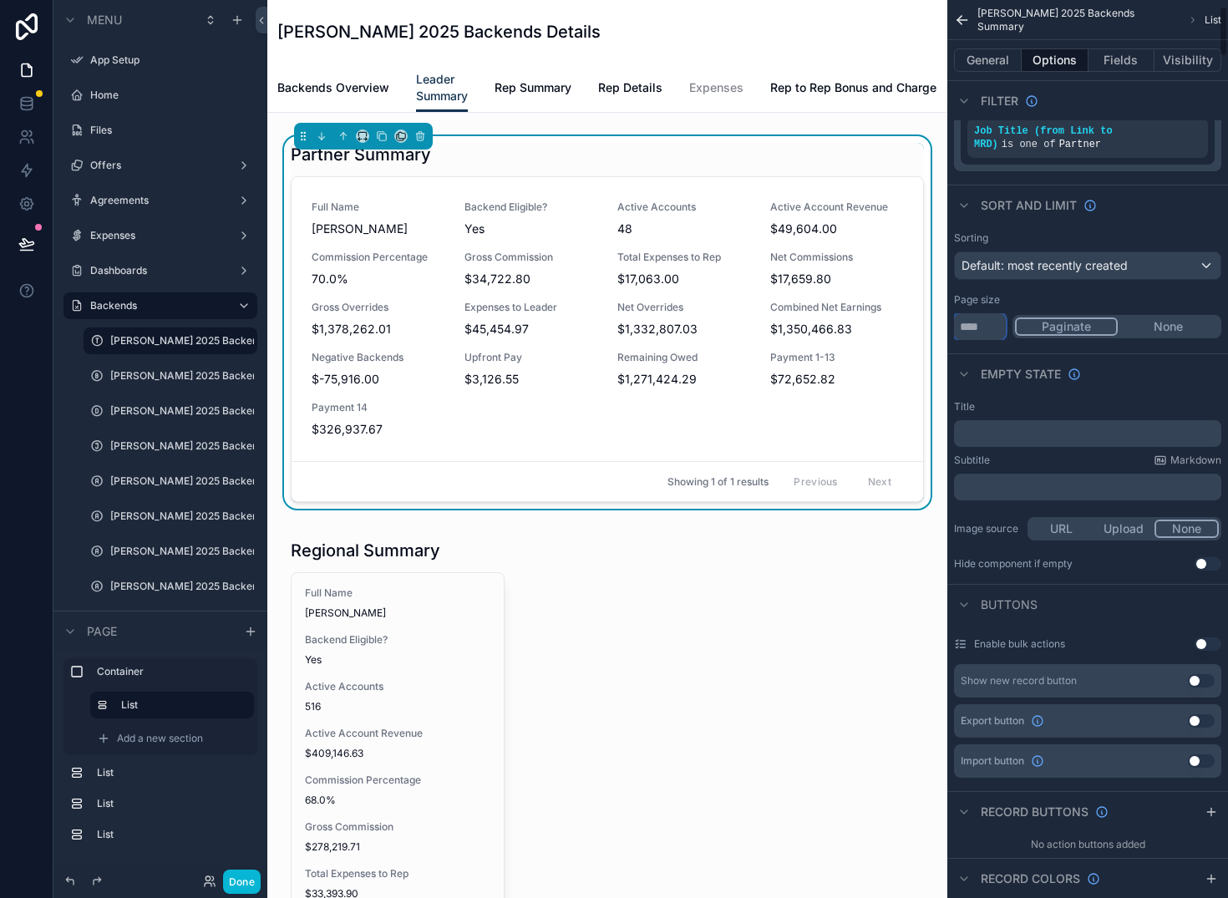
scroll to position [244, 0]
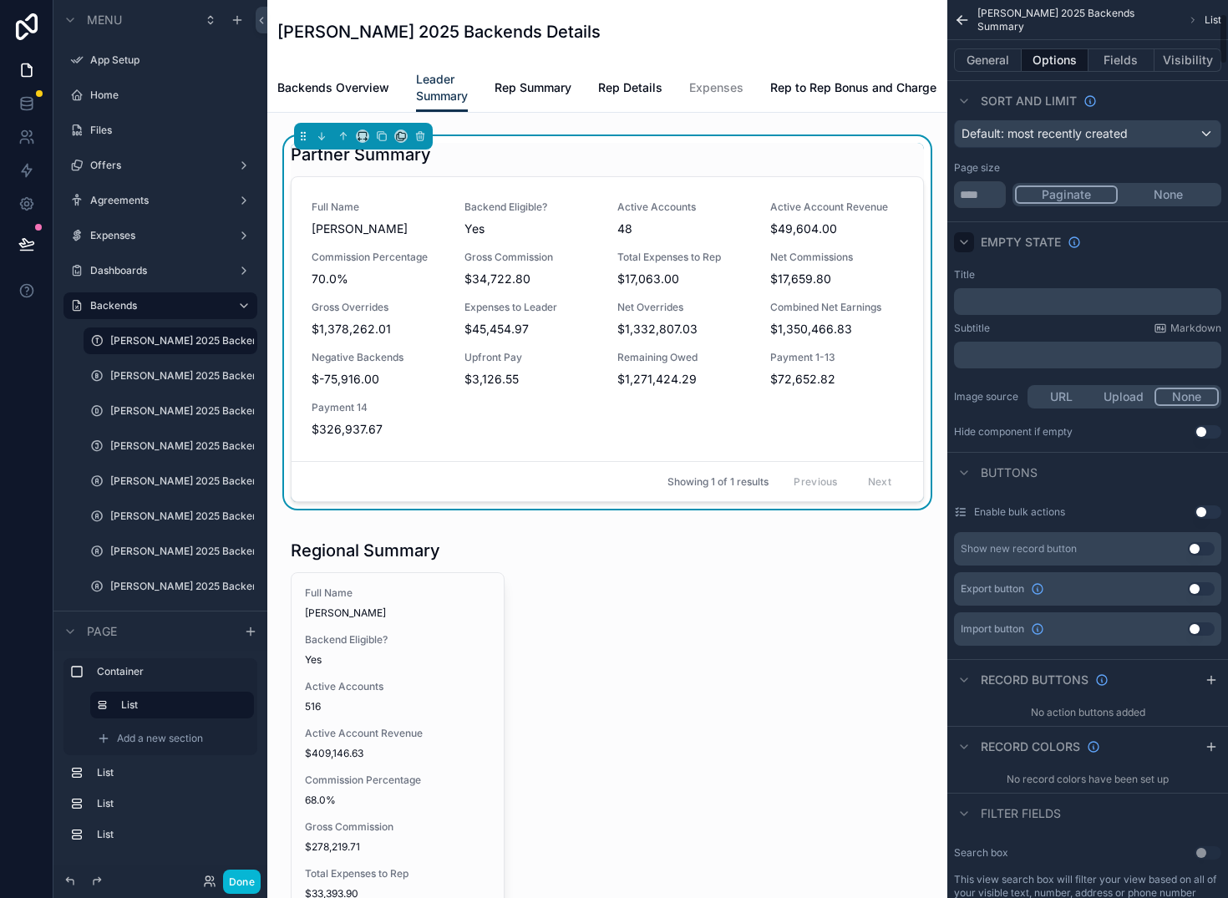
click at [968, 241] on icon "scrollable content" at bounding box center [964, 242] width 13 height 13
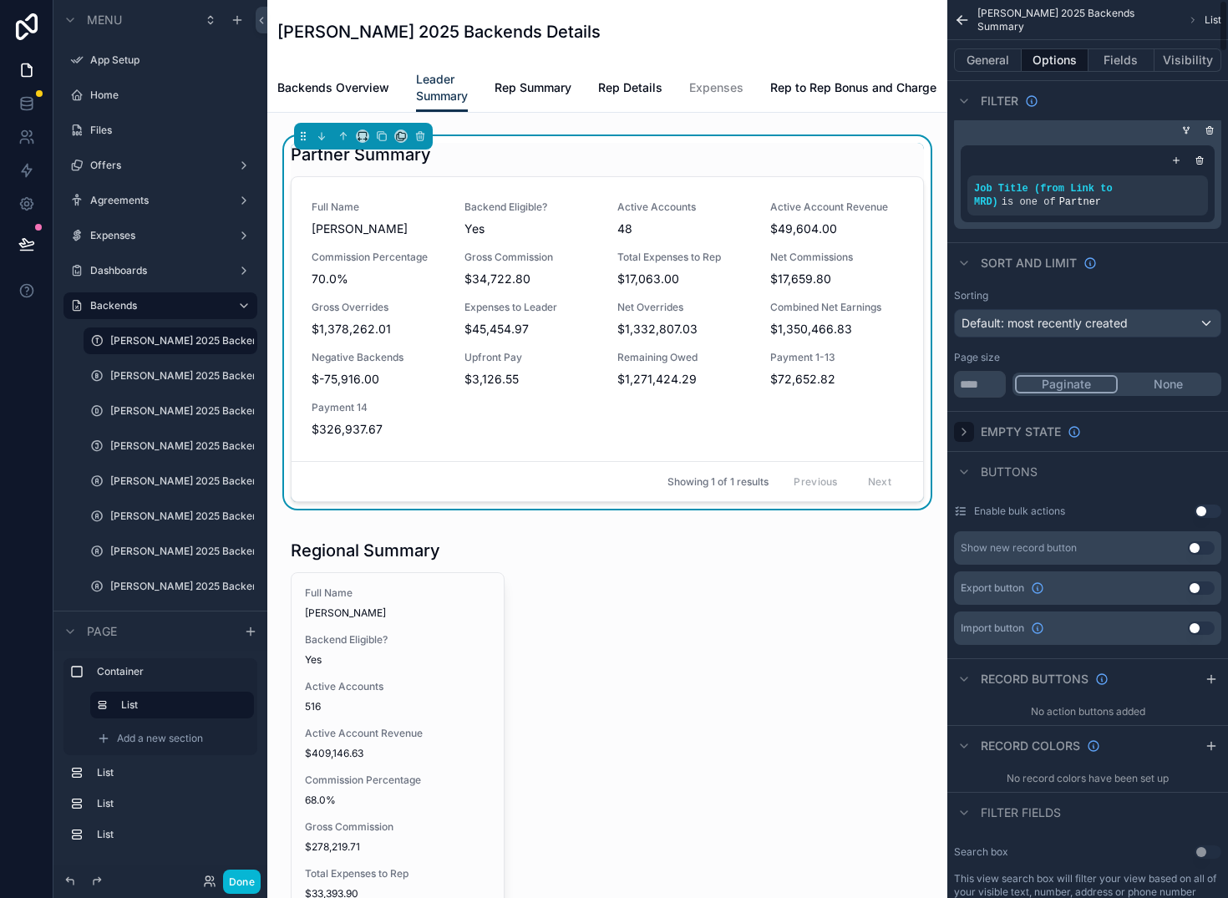
scroll to position [0, 0]
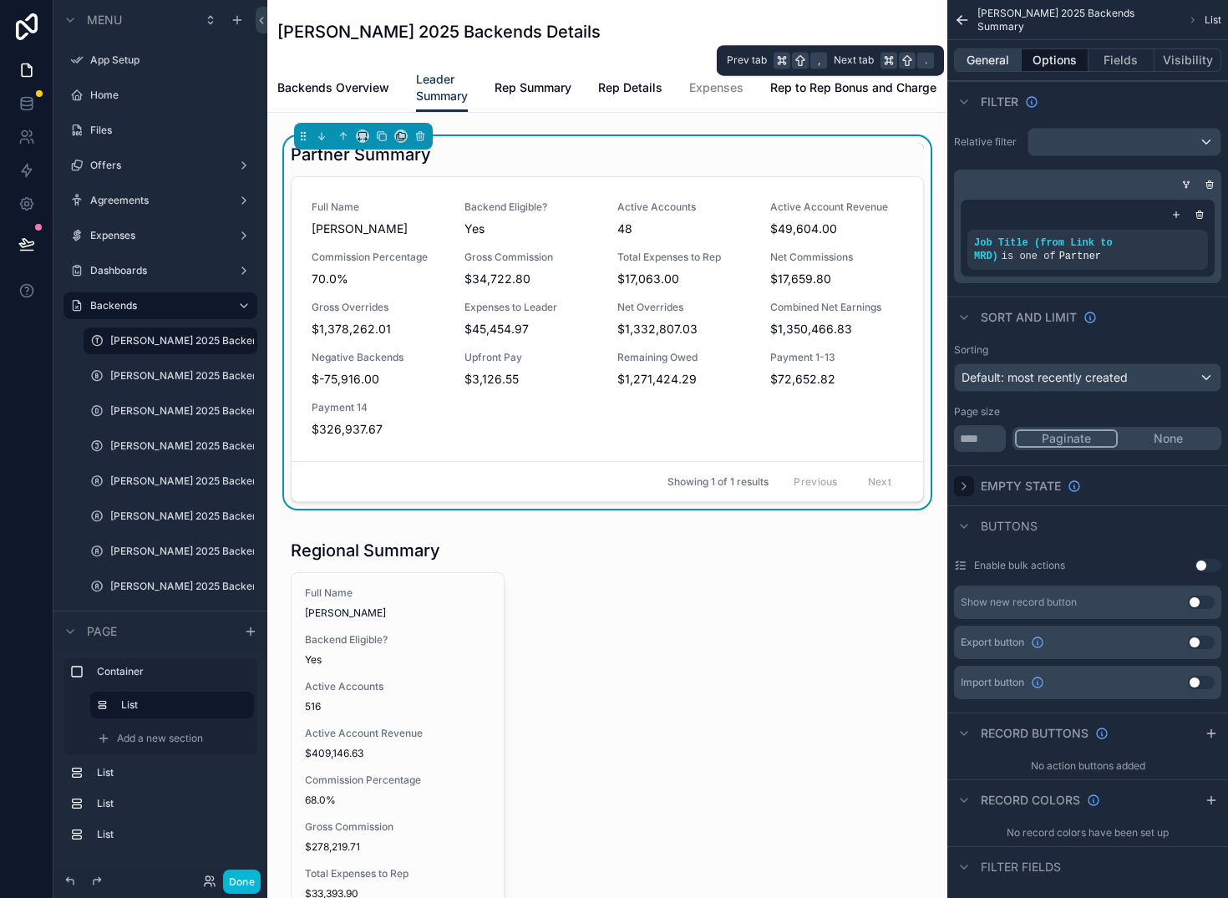
click at [993, 63] on button "General" at bounding box center [988, 59] width 68 height 23
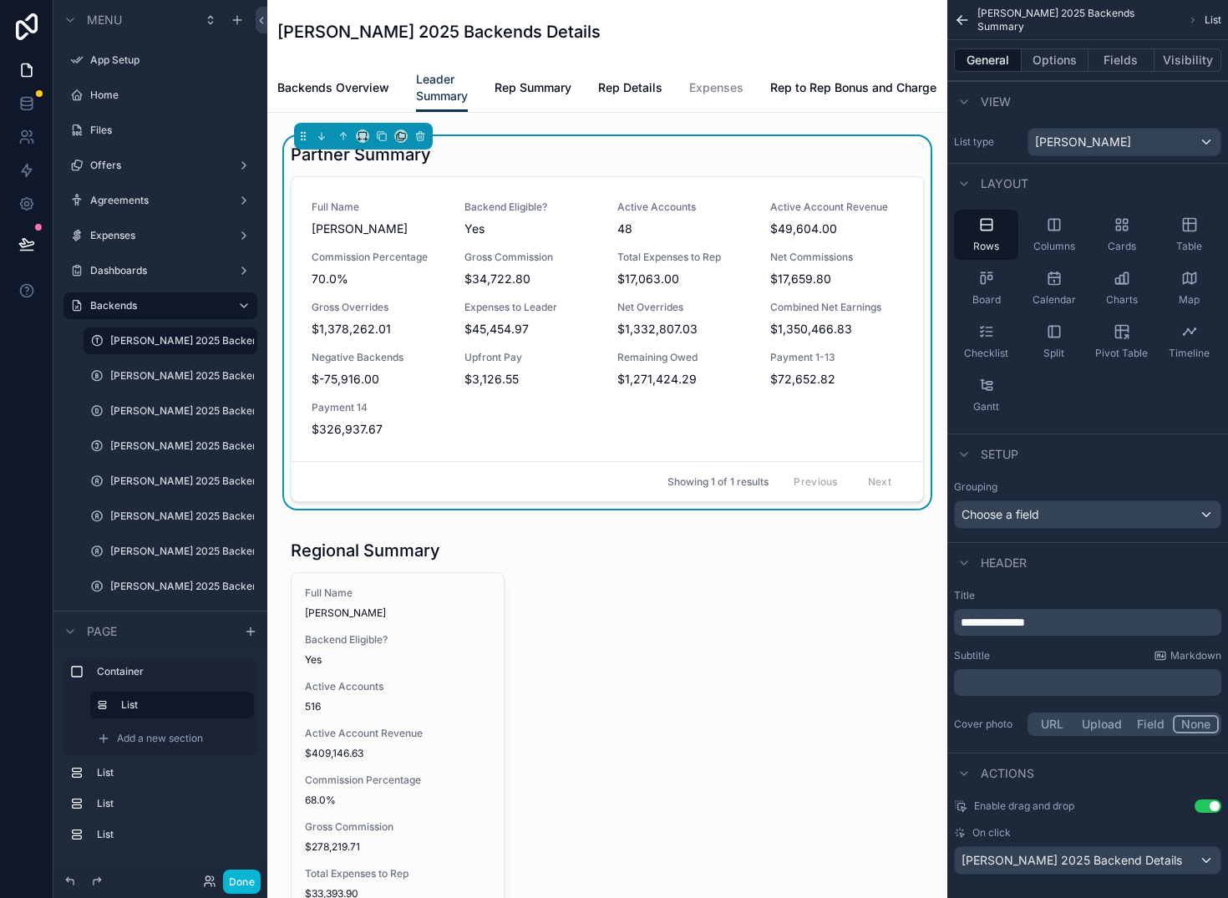
scroll to position [17, 0]
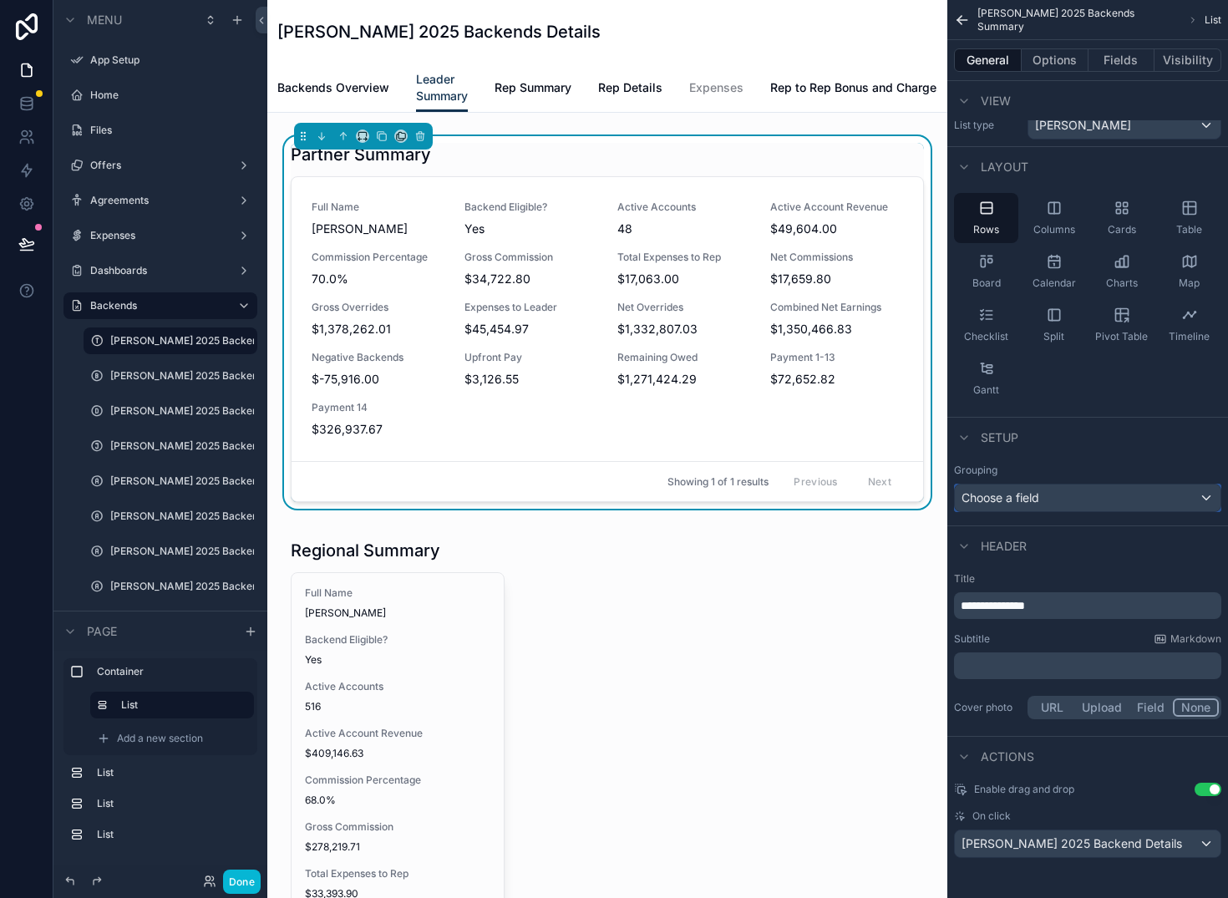
click at [1197, 501] on div "Choose a field" at bounding box center [1088, 498] width 266 height 27
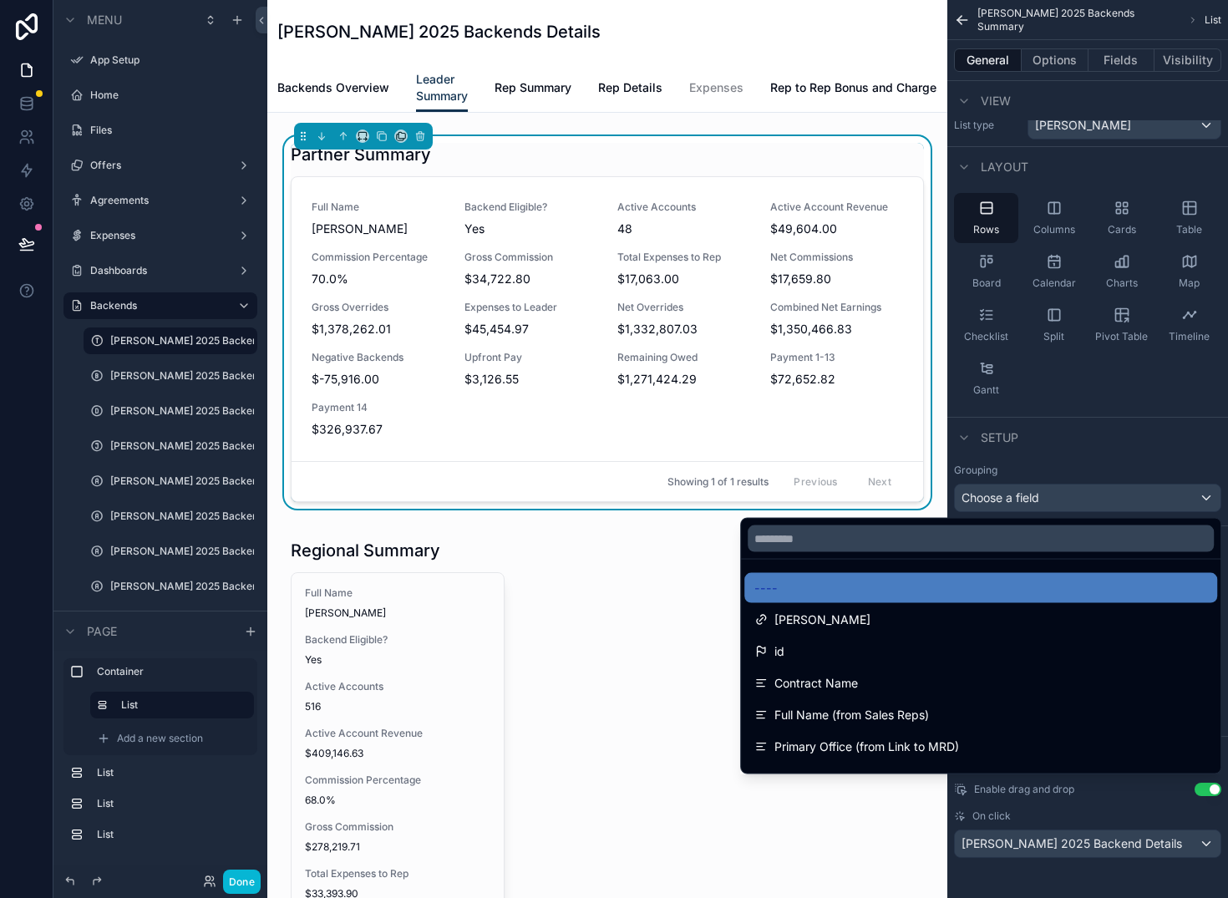
click at [1189, 462] on div "scrollable content" at bounding box center [614, 449] width 1228 height 898
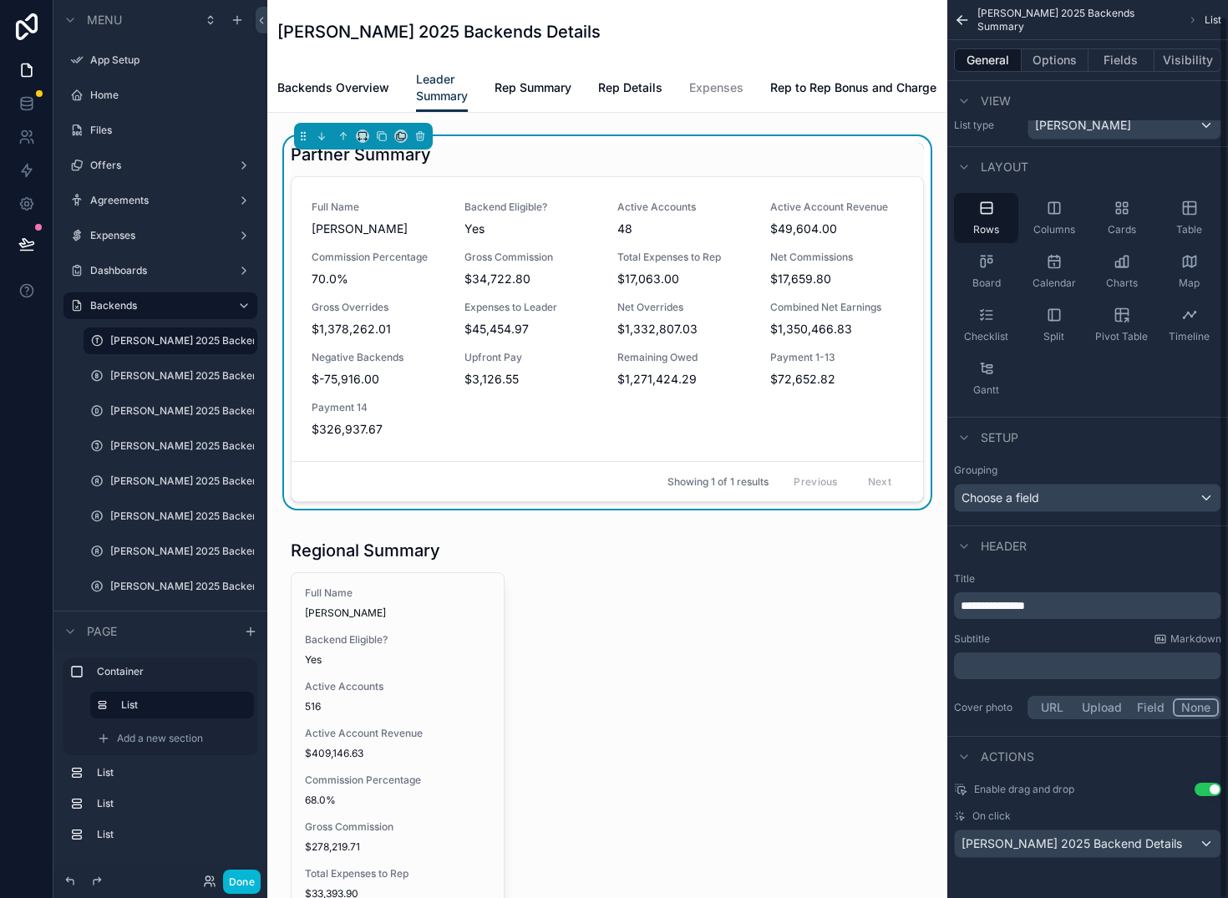
scroll to position [0, 0]
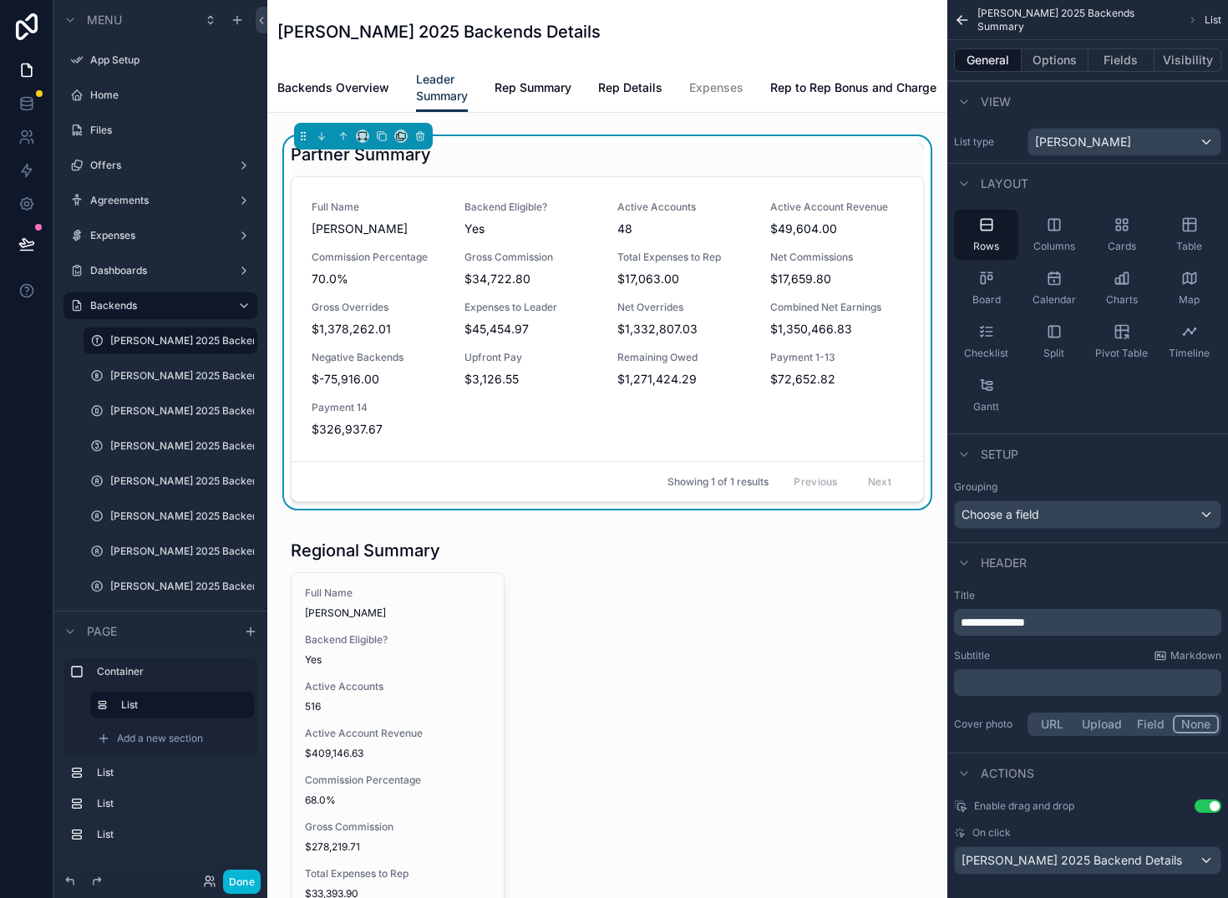
drag, startPoint x: 817, startPoint y: 218, endPoint x: 653, endPoint y: 267, distance: 170.8
click at [412, 318] on div "Full Name [PERSON_NAME] Backend Eligible? Yes Active Accounts 48 Active Account…" at bounding box center [608, 319] width 592 height 237
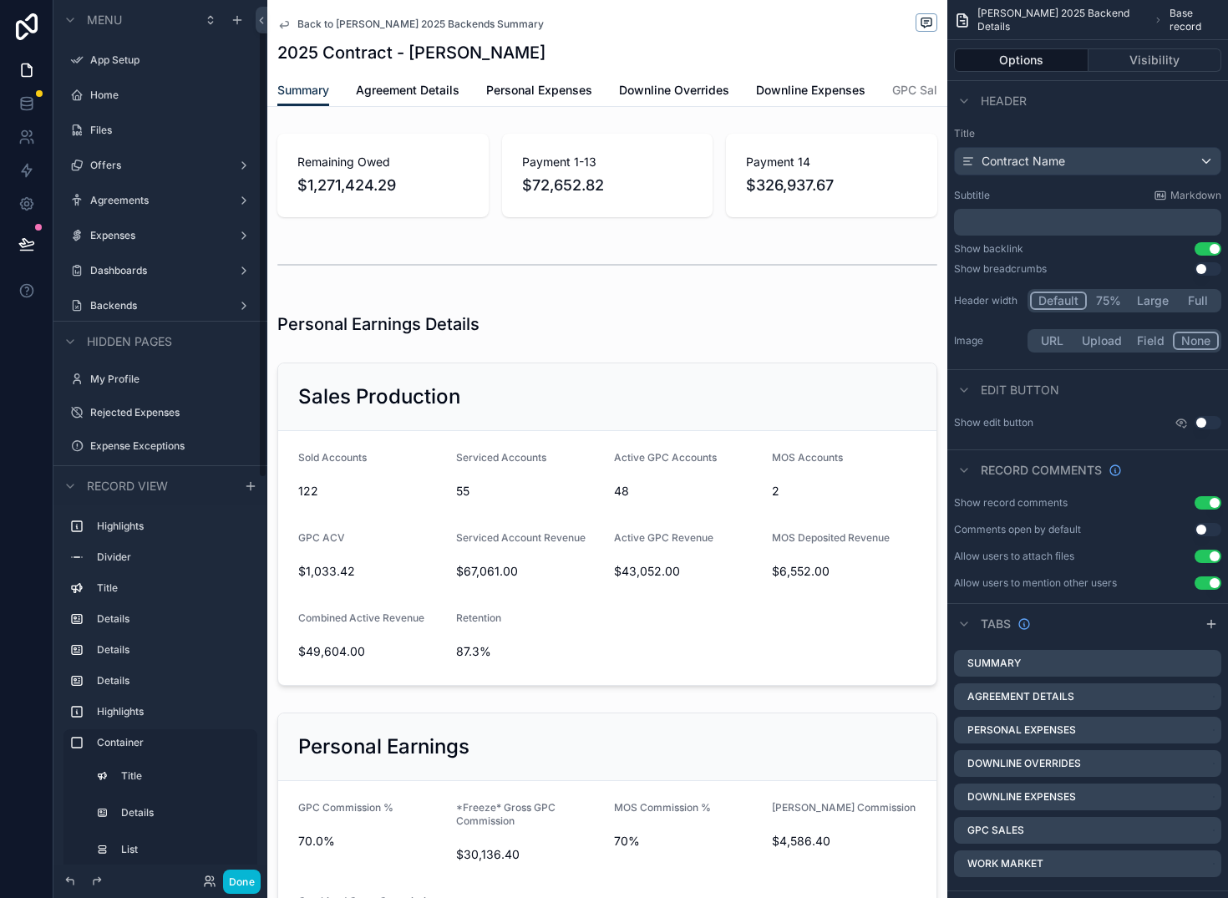
scroll to position [56, 0]
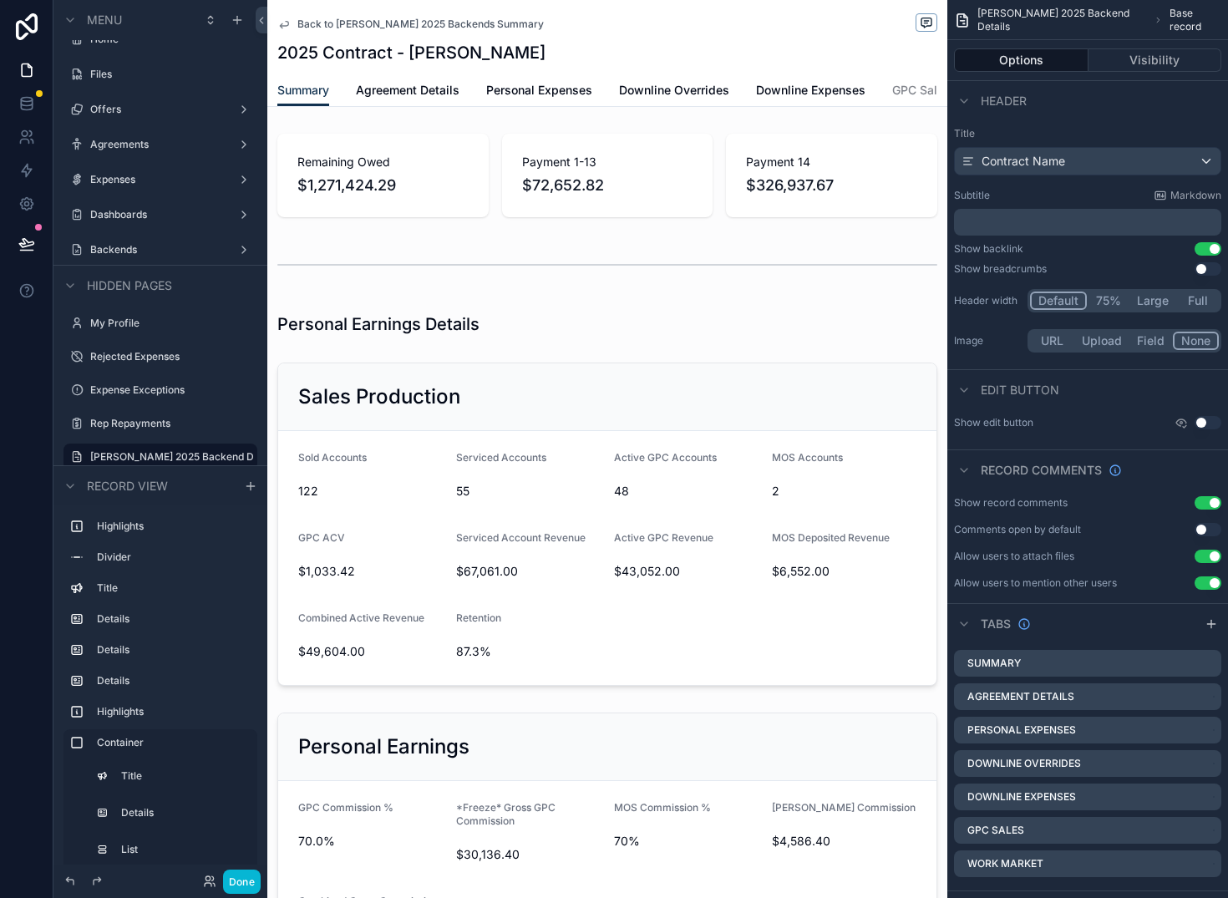
click at [374, 27] on span "Back to [PERSON_NAME] 2025 Backends Summary" at bounding box center [420, 24] width 246 height 13
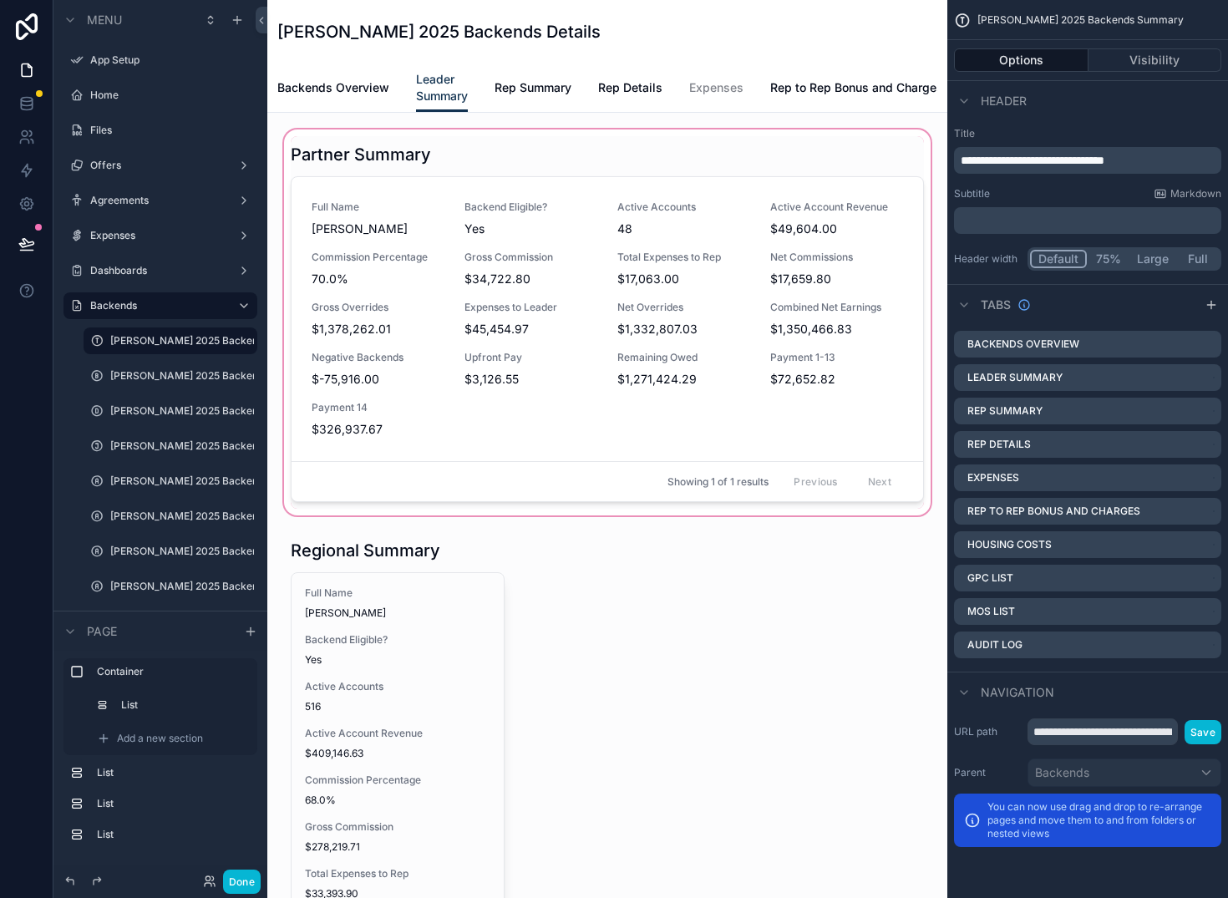
click at [546, 323] on div "scrollable content" at bounding box center [607, 322] width 653 height 393
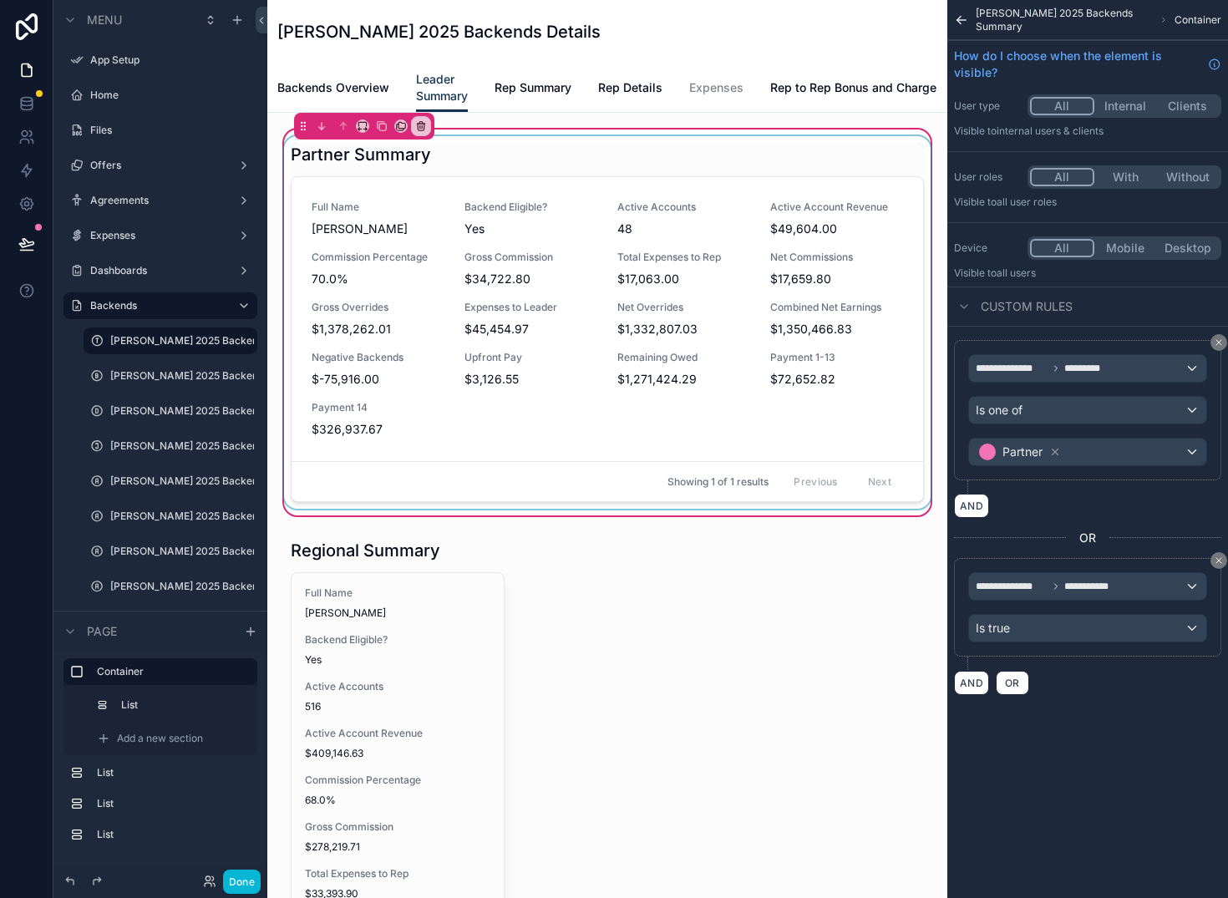
click at [542, 281] on div "scrollable content" at bounding box center [607, 322] width 653 height 373
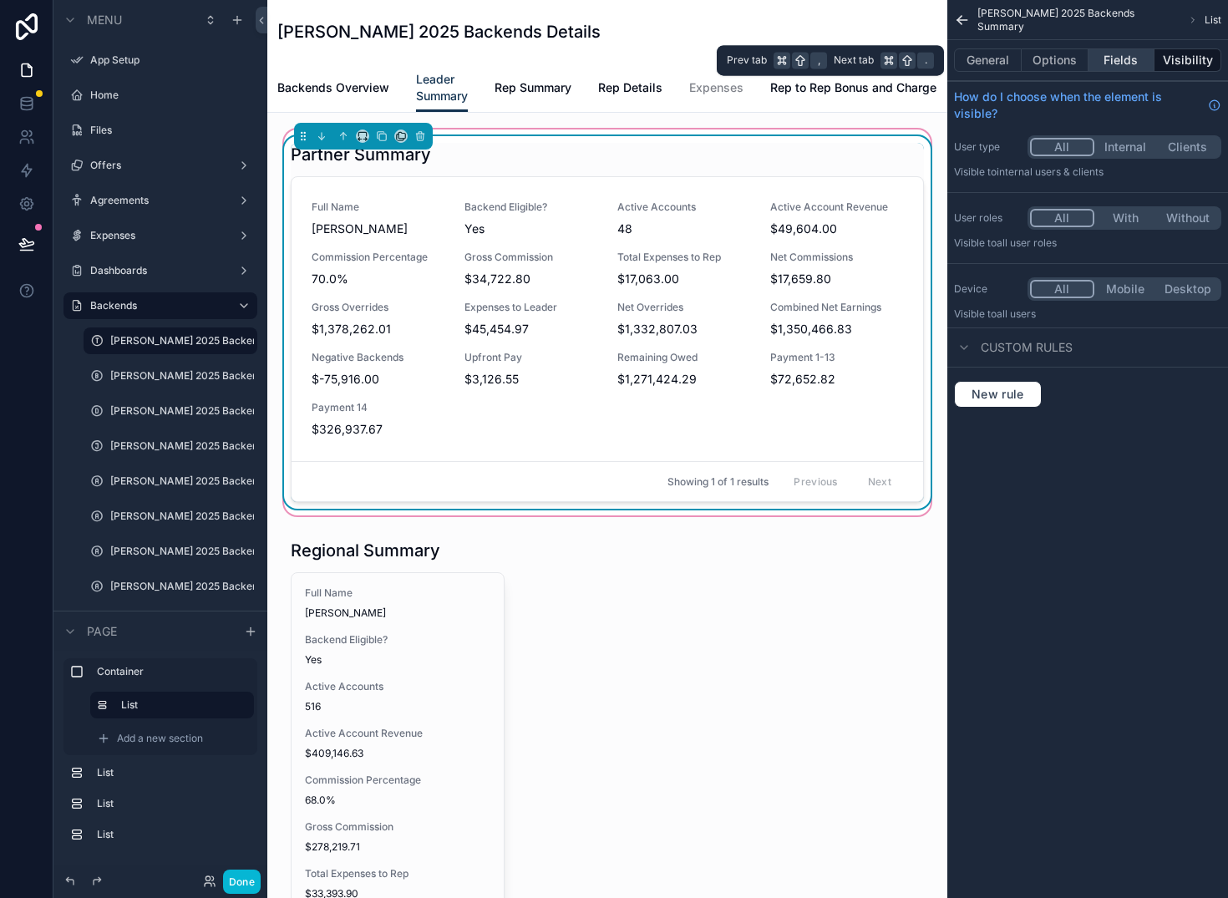
click at [1120, 59] on button "Fields" at bounding box center [1122, 59] width 67 height 23
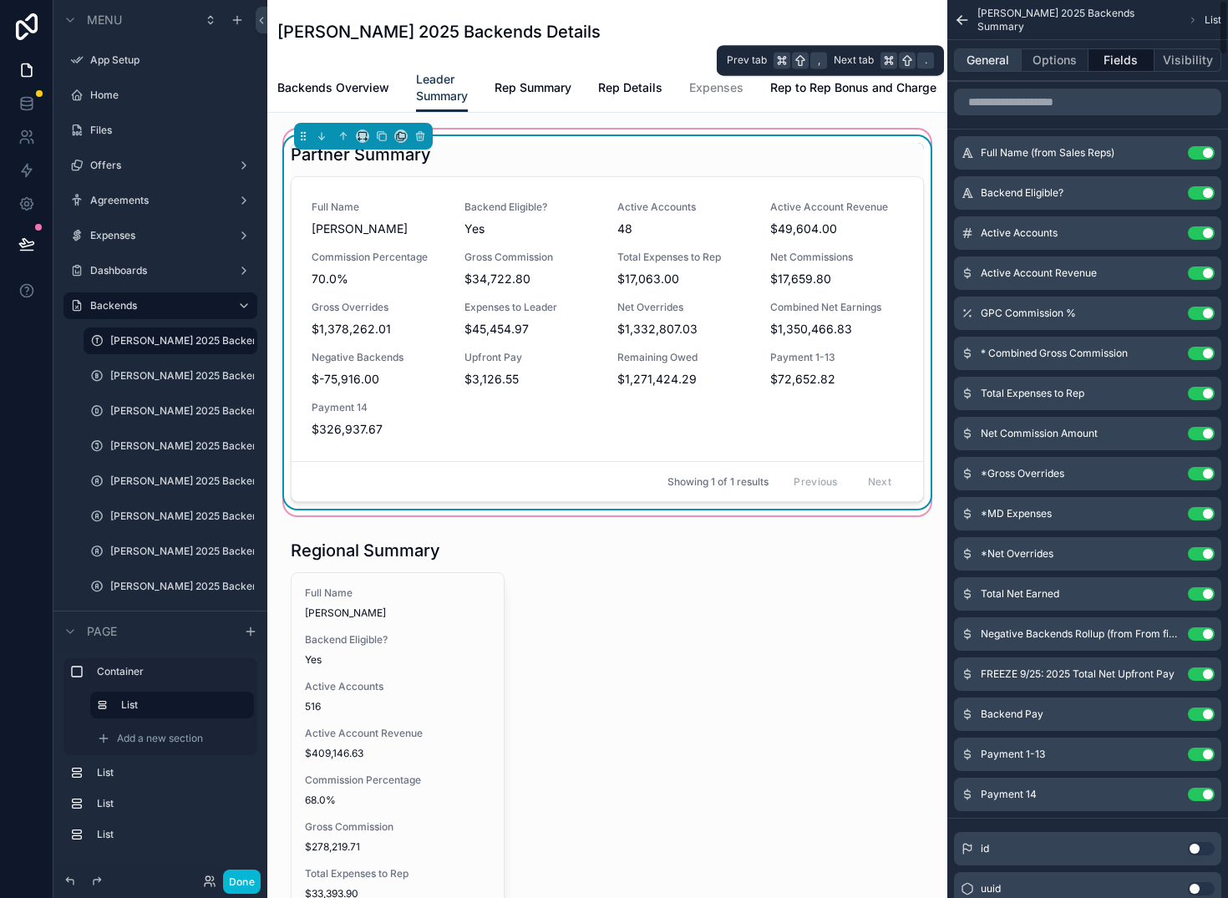
click at [980, 58] on button "General" at bounding box center [988, 59] width 68 height 23
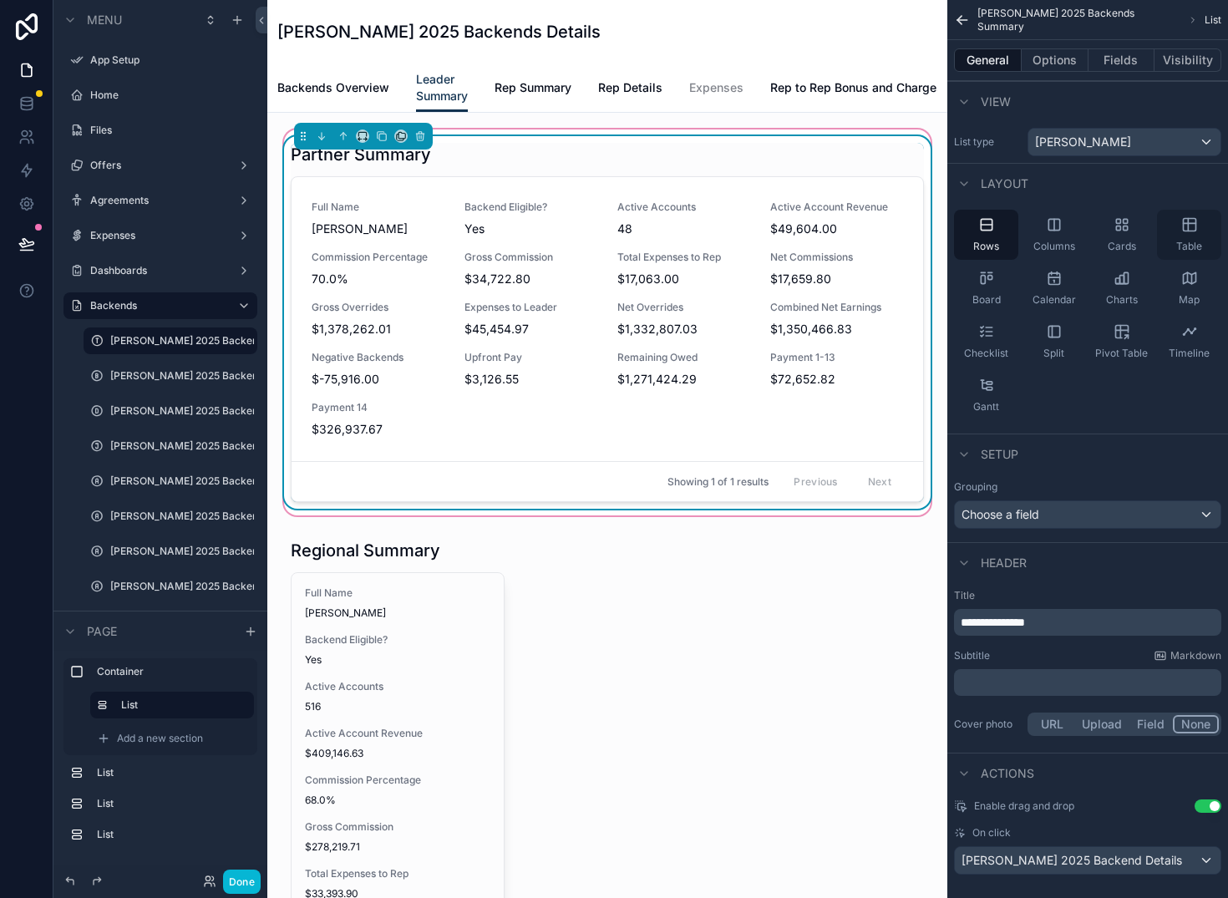
click at [1186, 223] on icon "scrollable content" at bounding box center [1189, 223] width 13 height 0
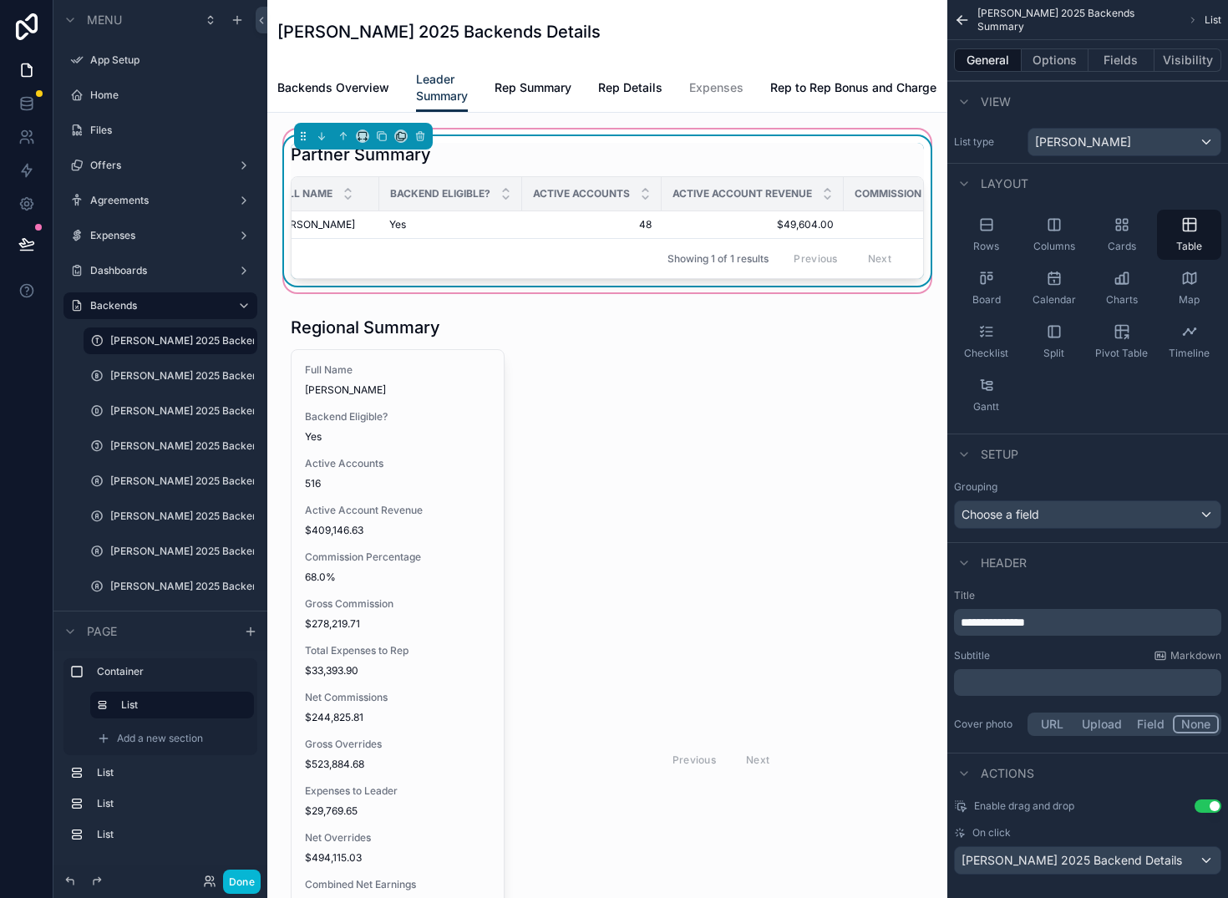
scroll to position [0, 26]
click at [984, 277] on icon "scrollable content" at bounding box center [983, 280] width 4 height 8
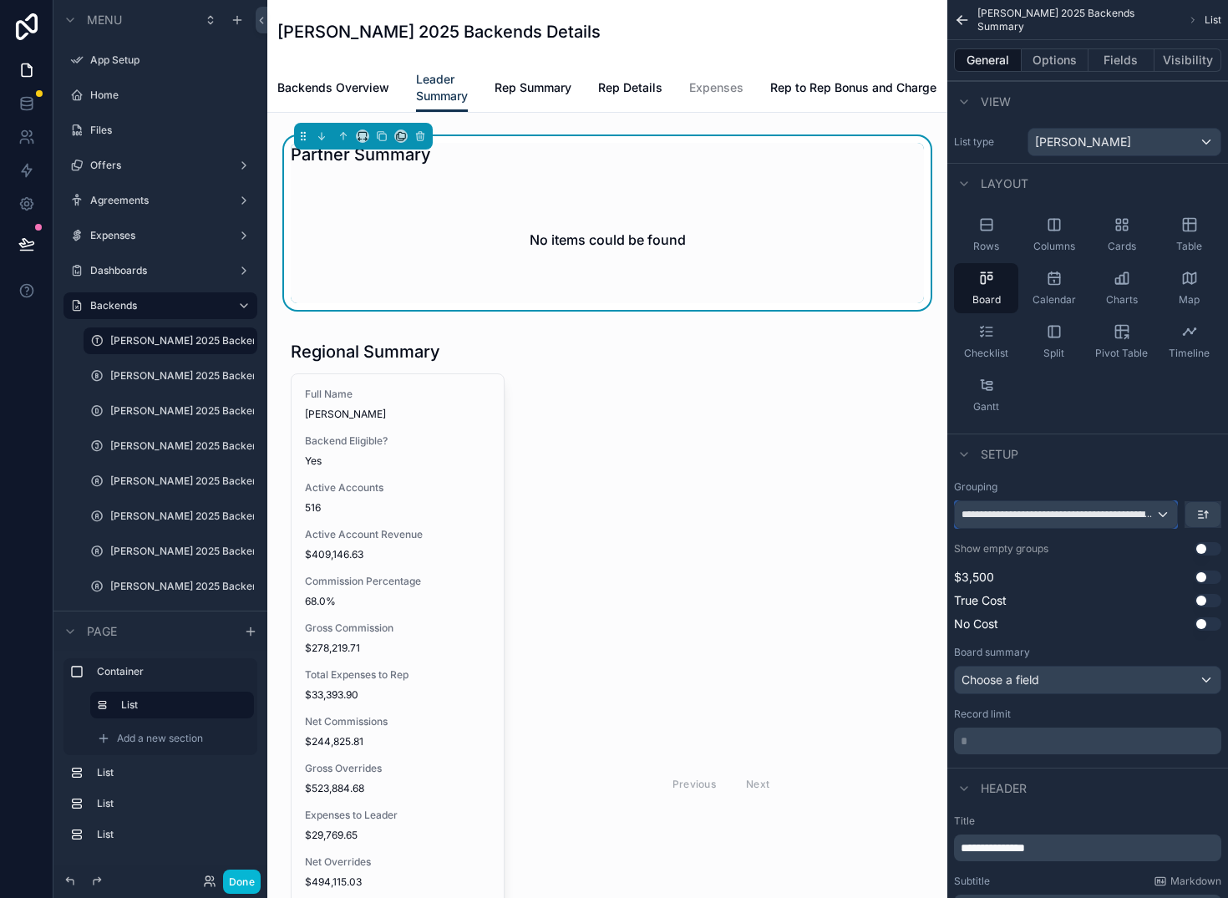
click at [1128, 505] on div "**********" at bounding box center [1066, 514] width 222 height 27
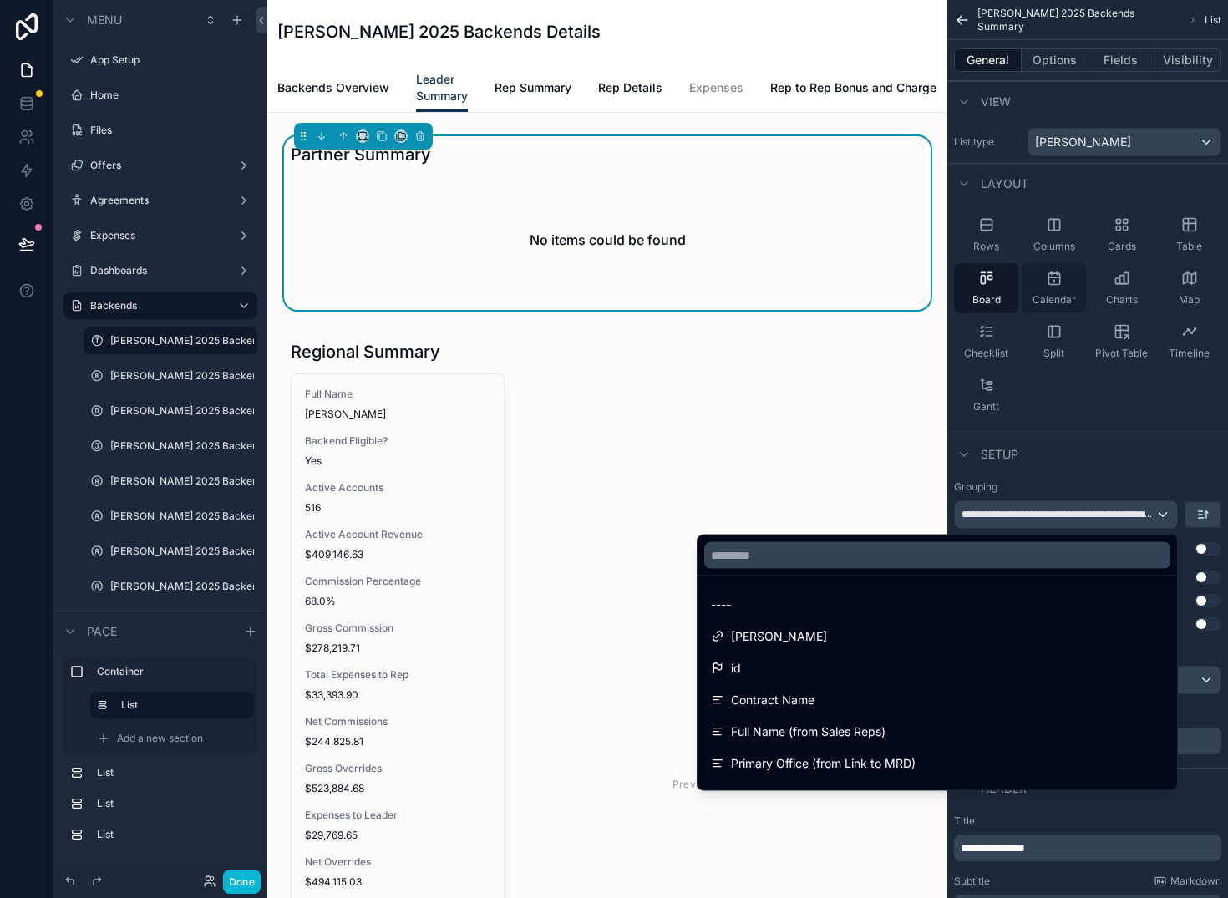
drag, startPoint x: 915, startPoint y: 600, endPoint x: 1069, endPoint y: 274, distance: 360.3
click at [915, 600] on div "----" at bounding box center [937, 605] width 453 height 20
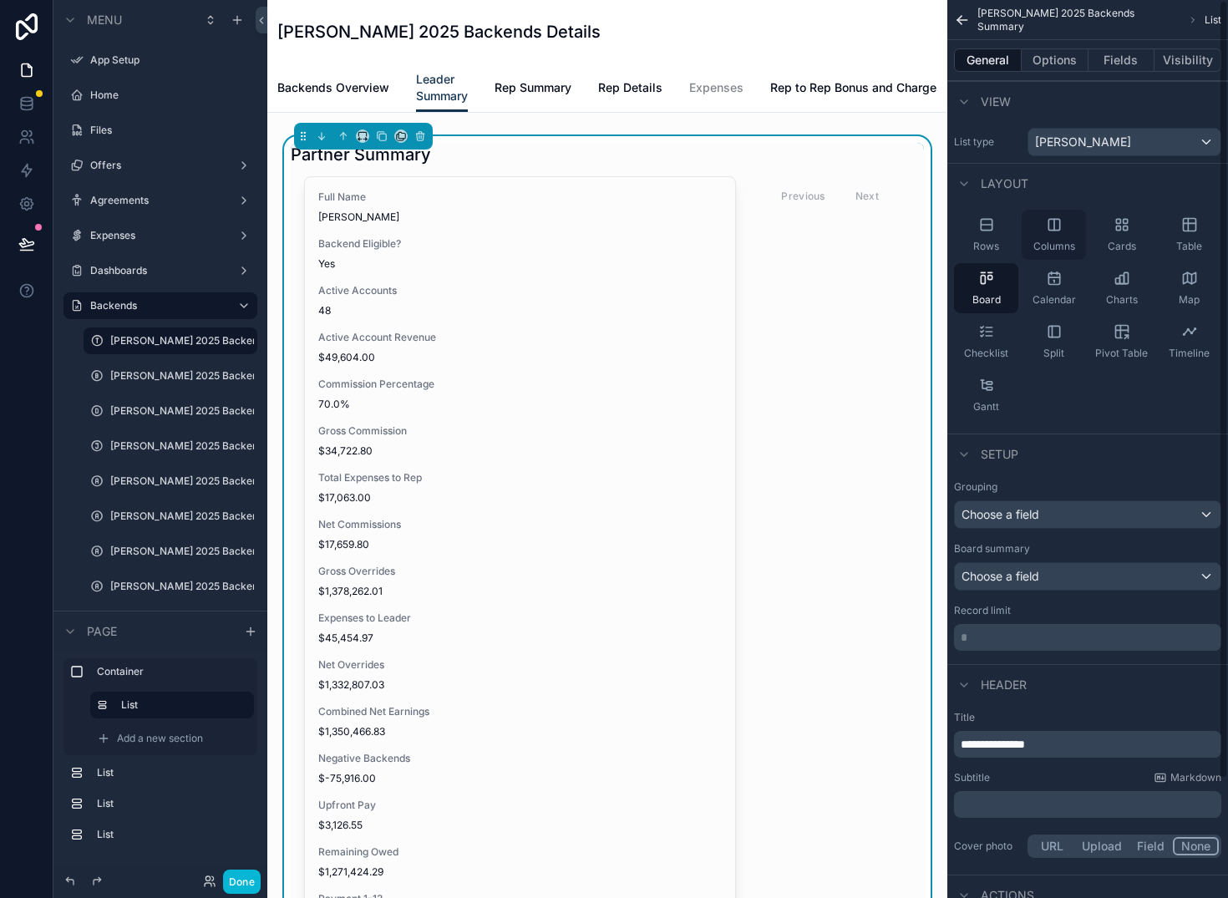
click at [1051, 219] on icon "scrollable content" at bounding box center [1054, 224] width 11 height 11
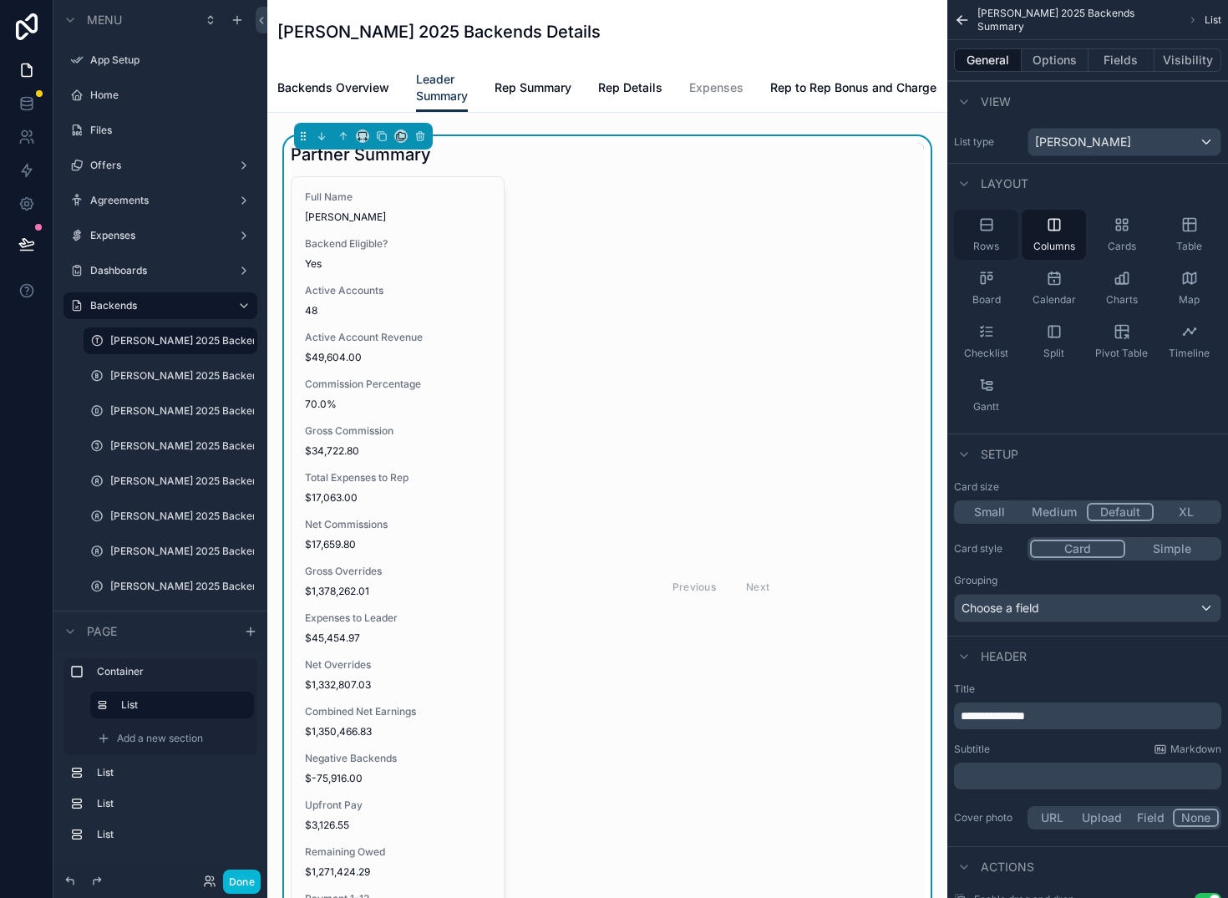
click at [986, 222] on icon "scrollable content" at bounding box center [986, 224] width 17 height 17
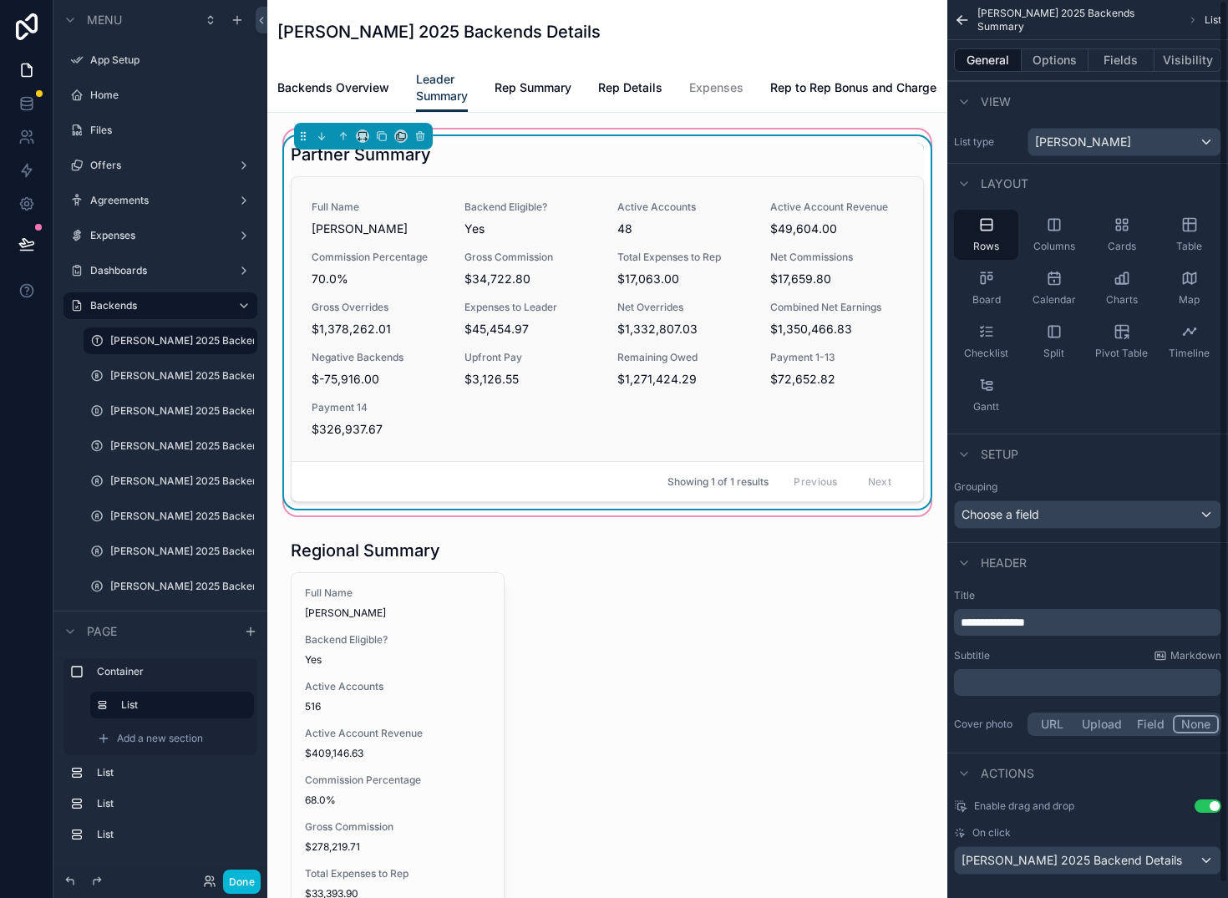
click at [861, 309] on div "Full Name [PERSON_NAME] Backend Eligible? Yes Active Accounts 48 Active Account…" at bounding box center [608, 319] width 592 height 237
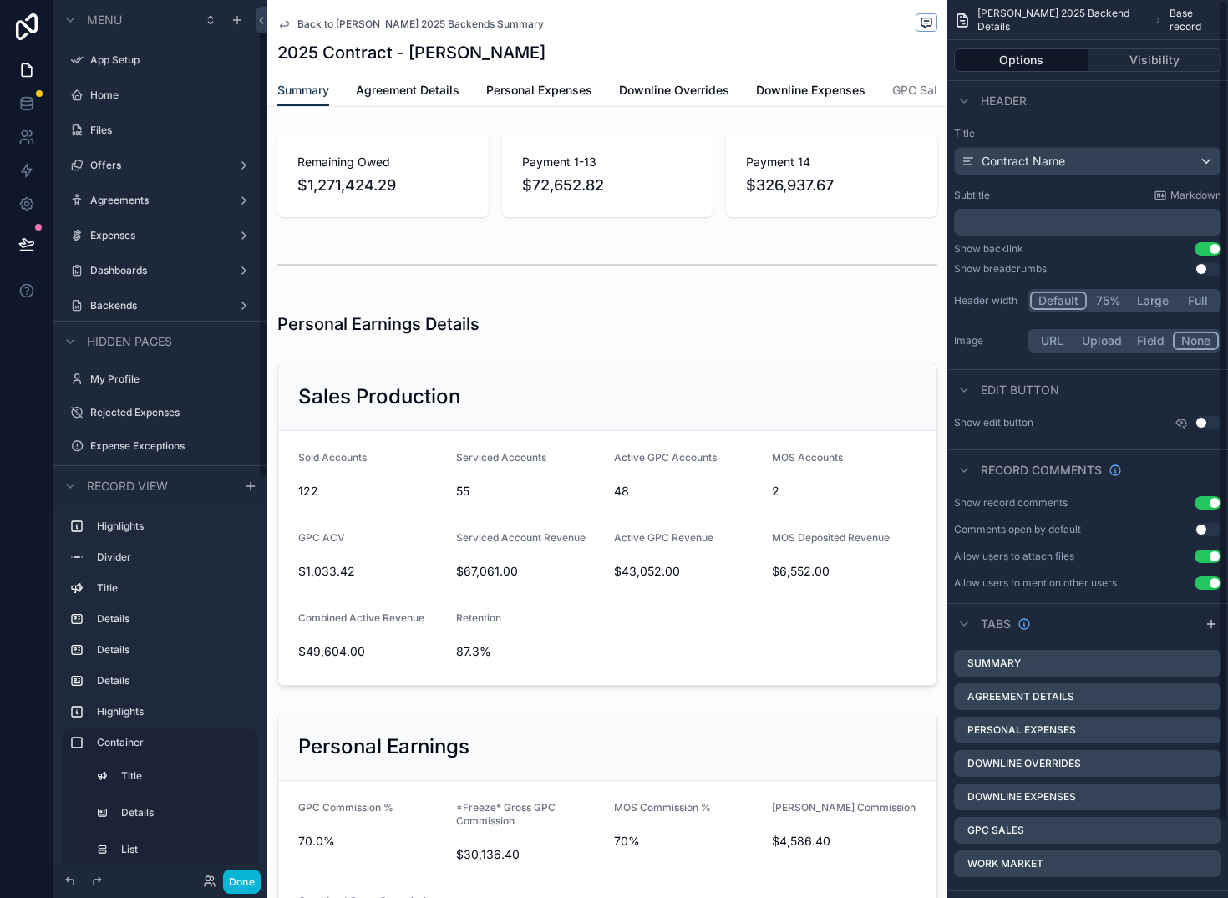
scroll to position [56, 0]
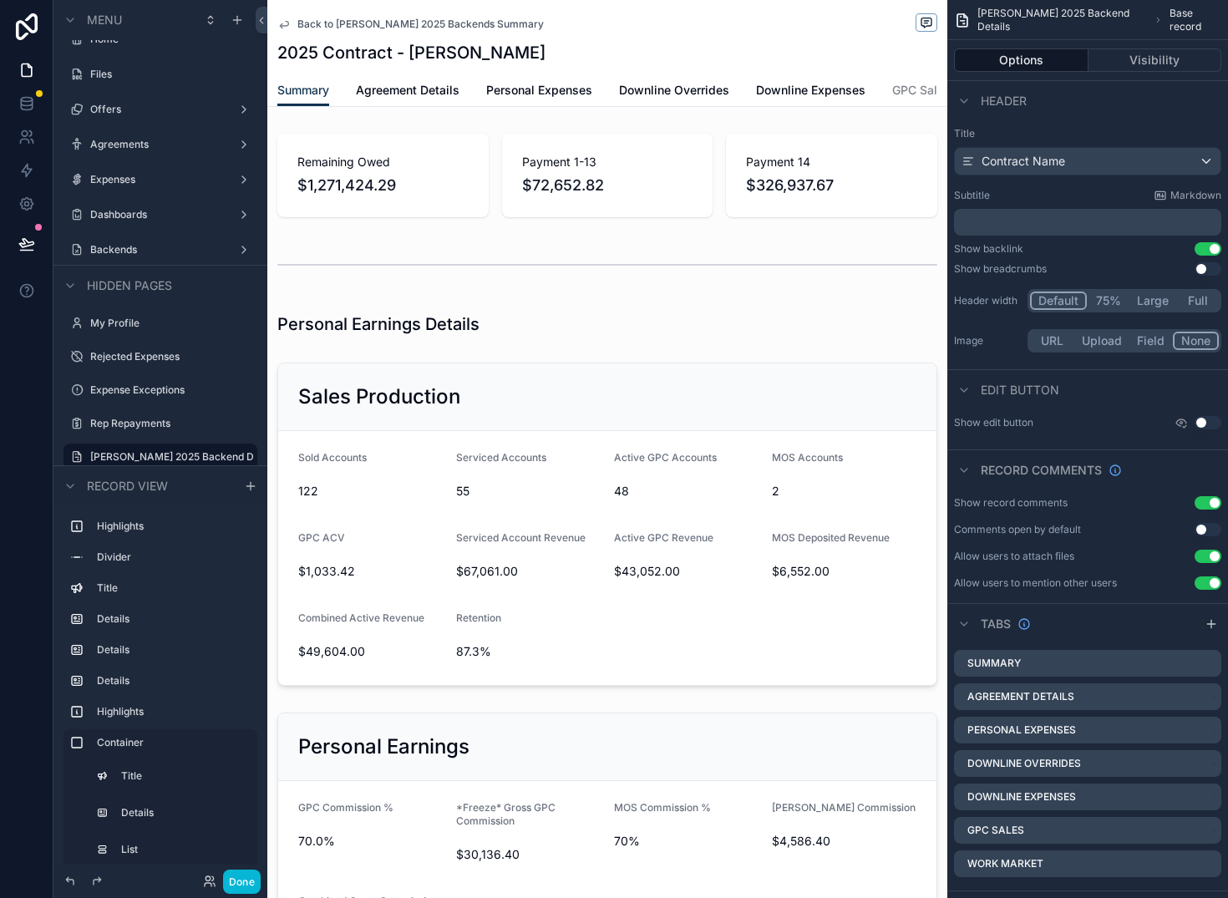
click at [364, 23] on span "Back to [PERSON_NAME] 2025 Backends Summary" at bounding box center [420, 24] width 246 height 13
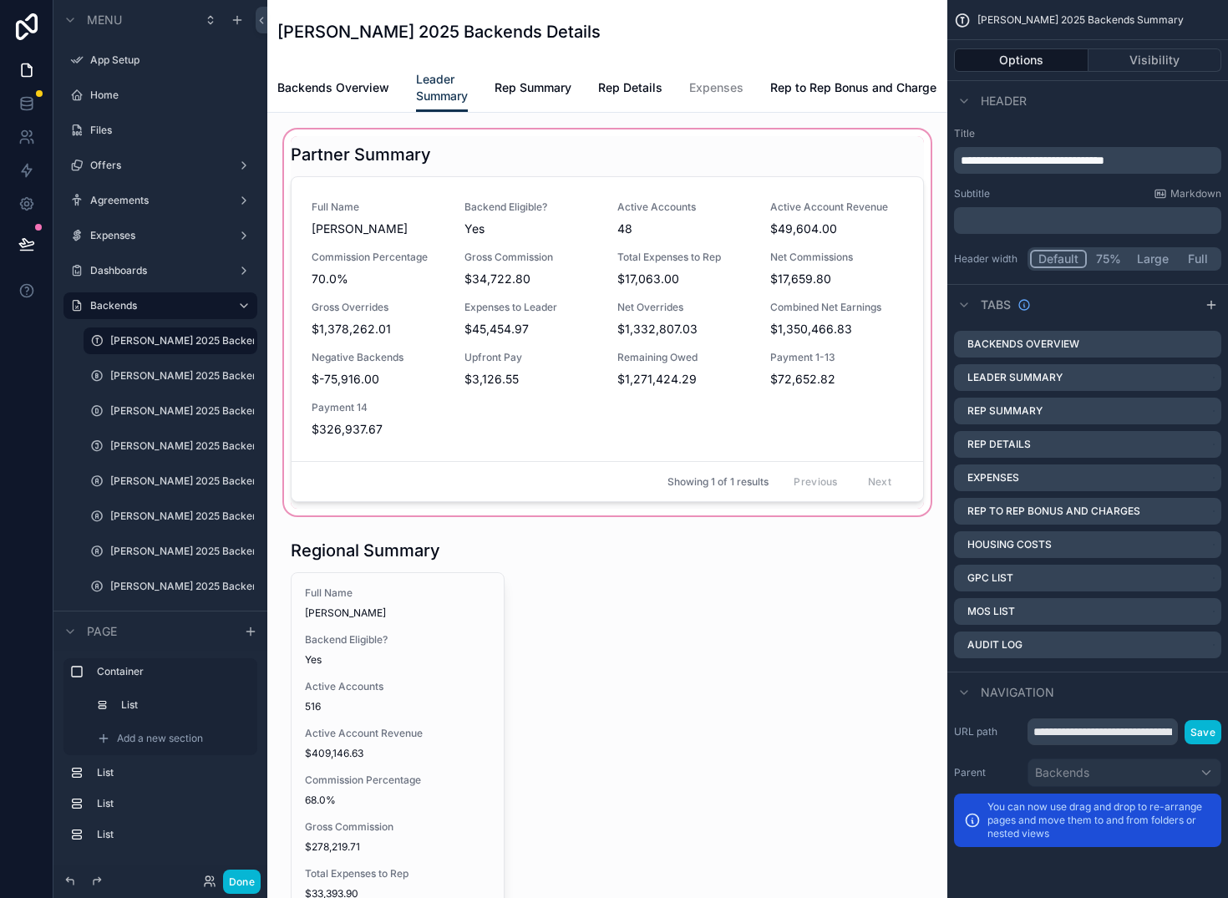
click at [572, 183] on div "scrollable content" at bounding box center [607, 322] width 653 height 393
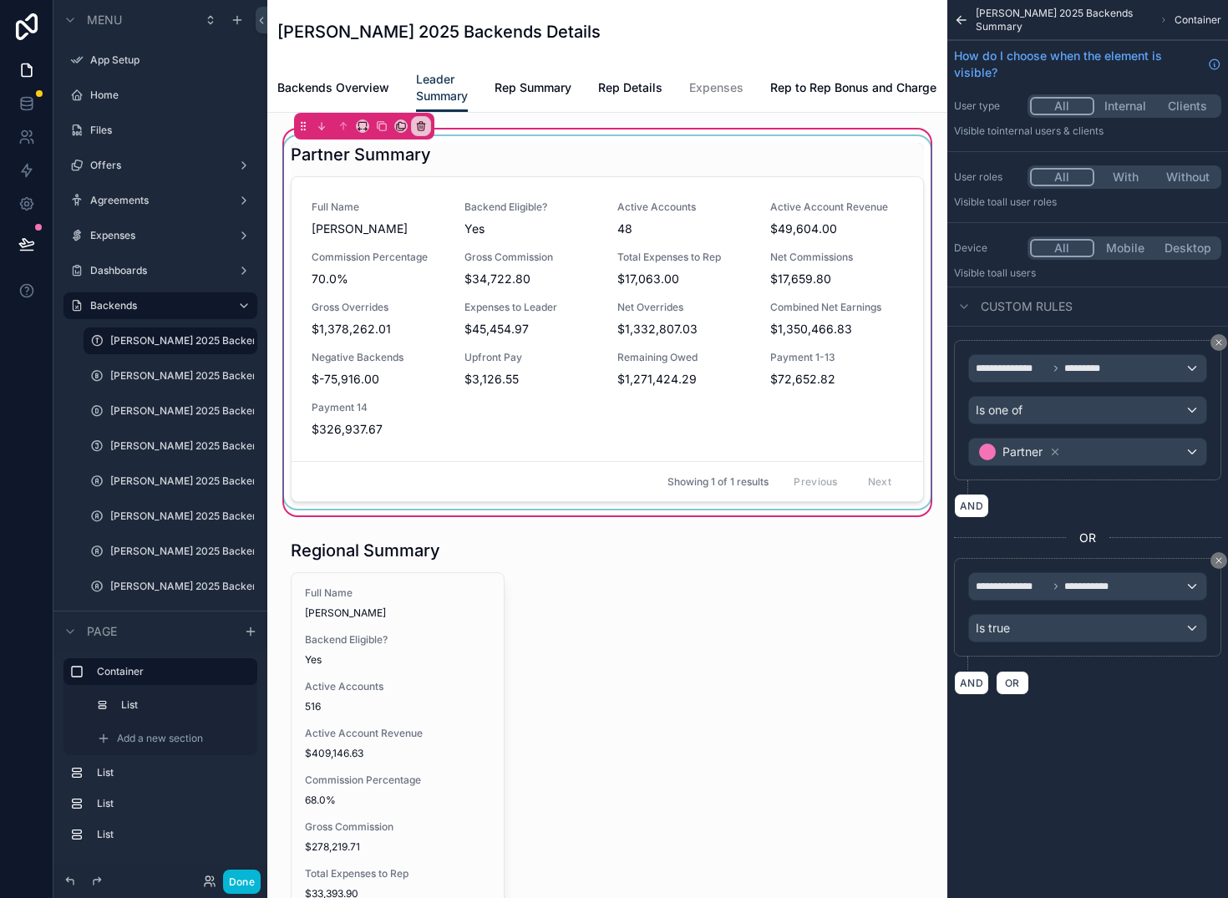
click at [396, 236] on div "scrollable content" at bounding box center [607, 322] width 653 height 373
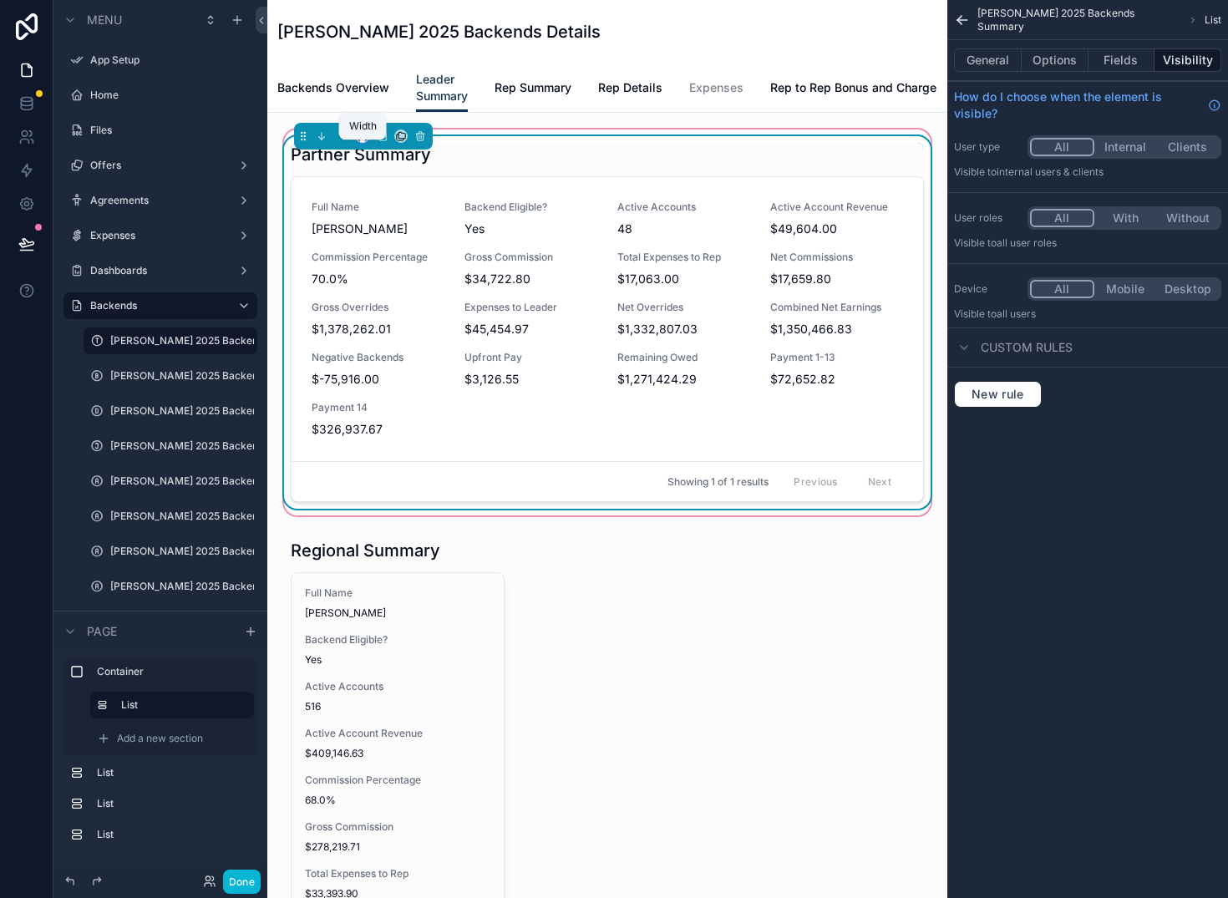
click at [364, 142] on icon "scrollable content" at bounding box center [363, 136] width 12 height 12
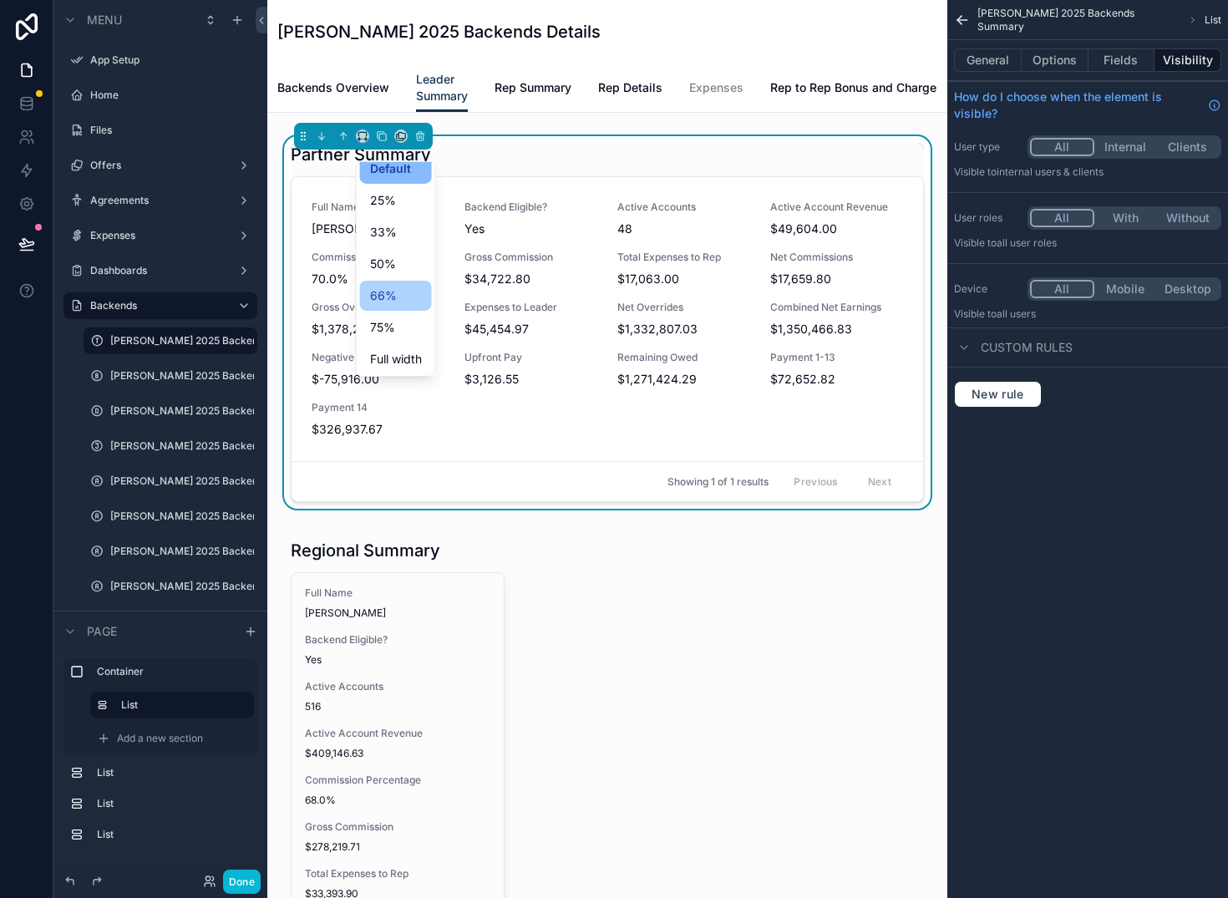
scroll to position [13, 0]
click at [394, 359] on span "Full width" at bounding box center [396, 358] width 52 height 20
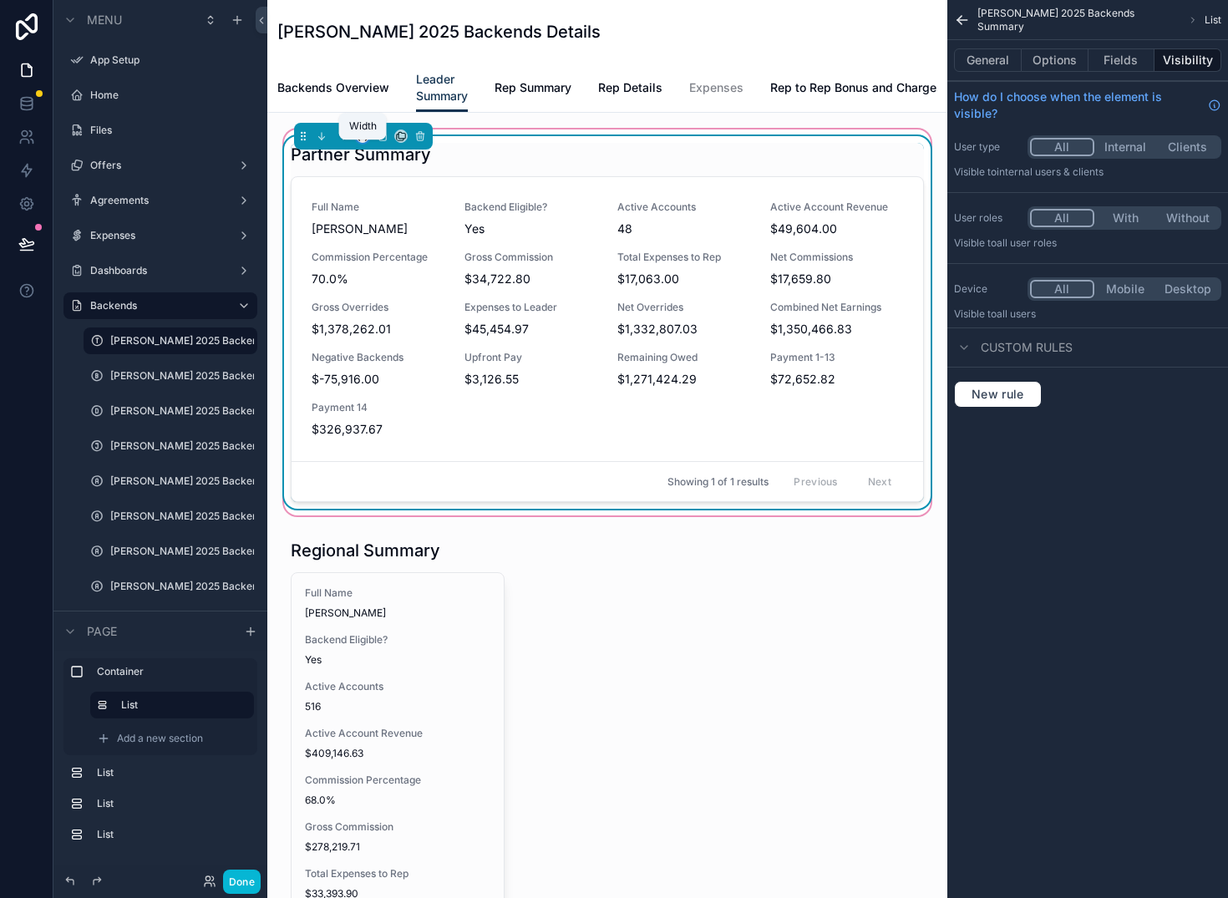
click at [358, 142] on icon "scrollable content" at bounding box center [363, 136] width 12 height 12
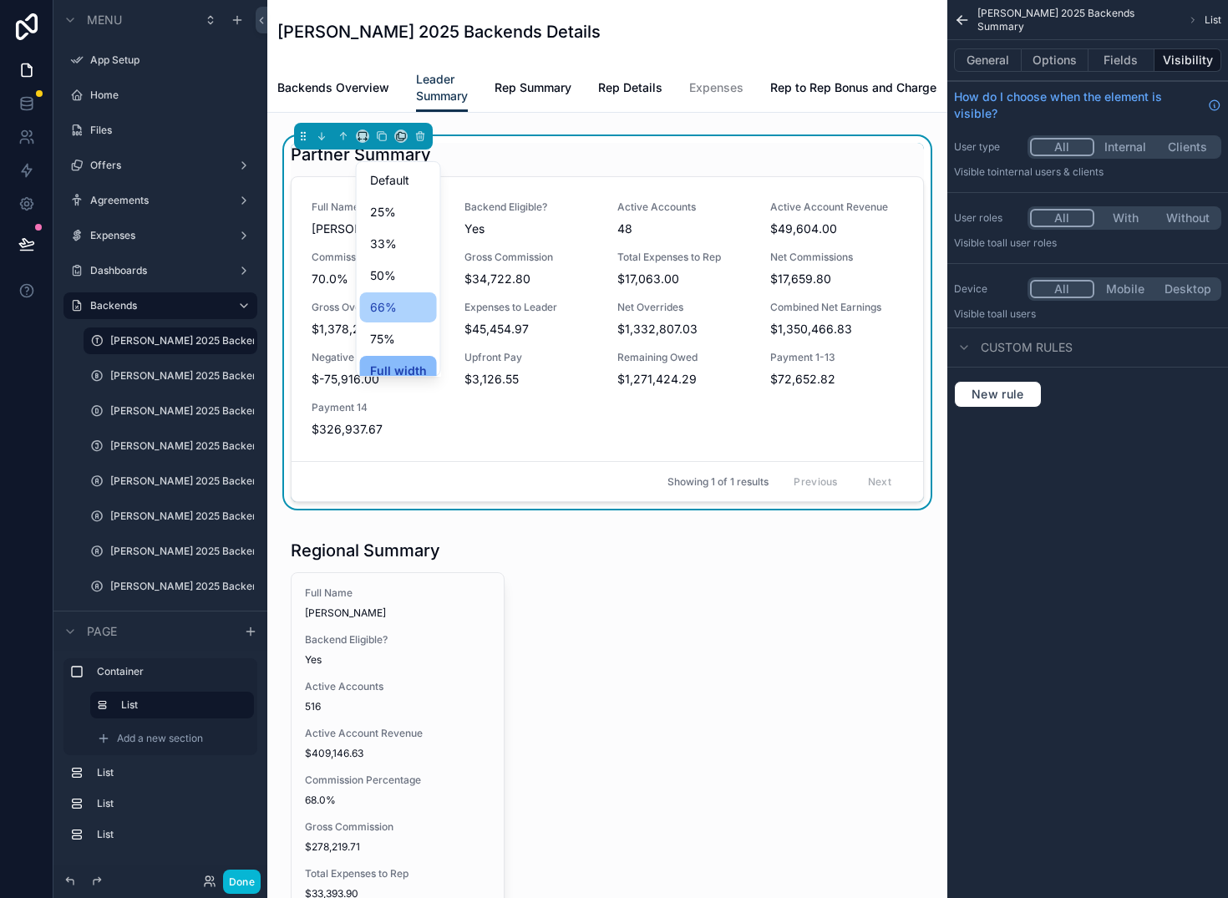
click at [394, 308] on span "66%" at bounding box center [383, 307] width 27 height 20
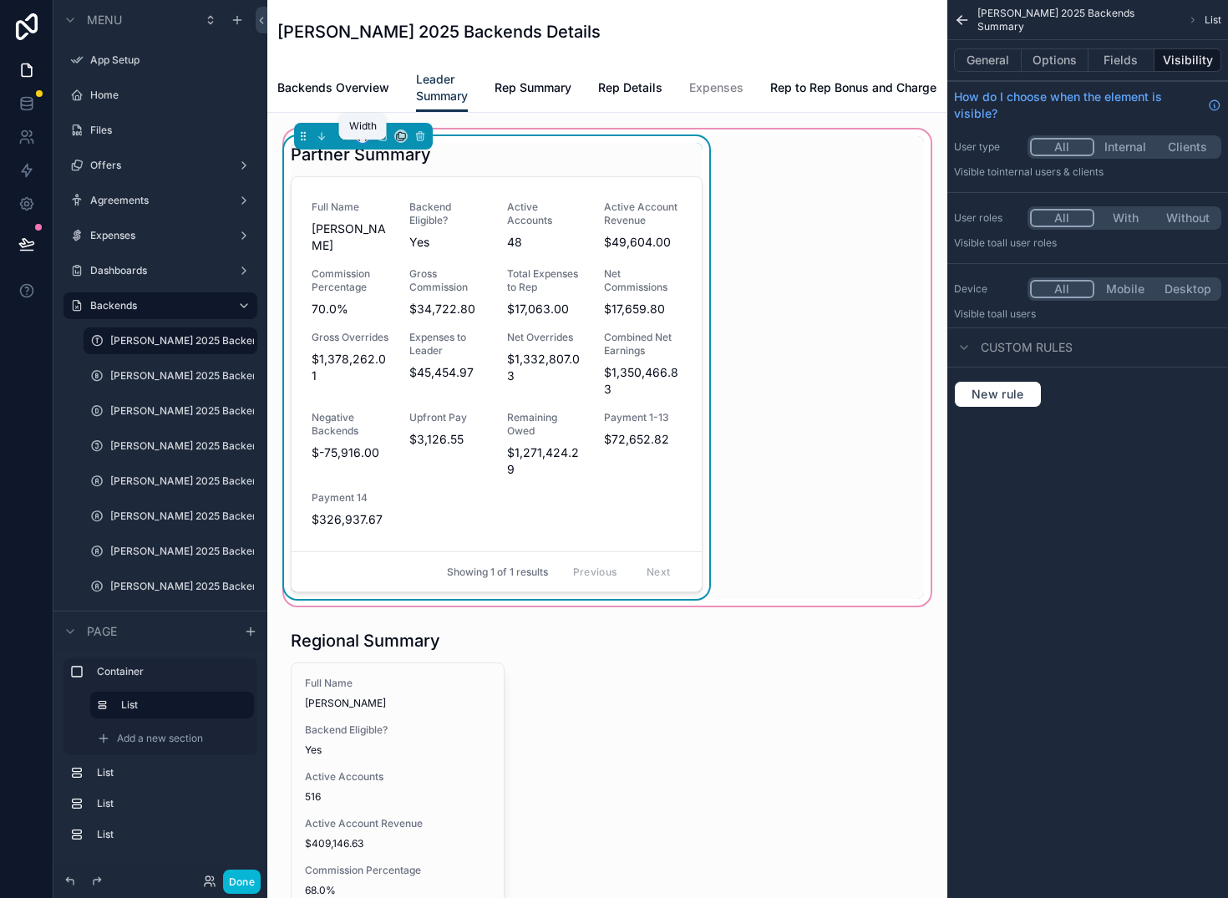
click at [361, 140] on icon "scrollable content" at bounding box center [359, 140] width 3 height 0
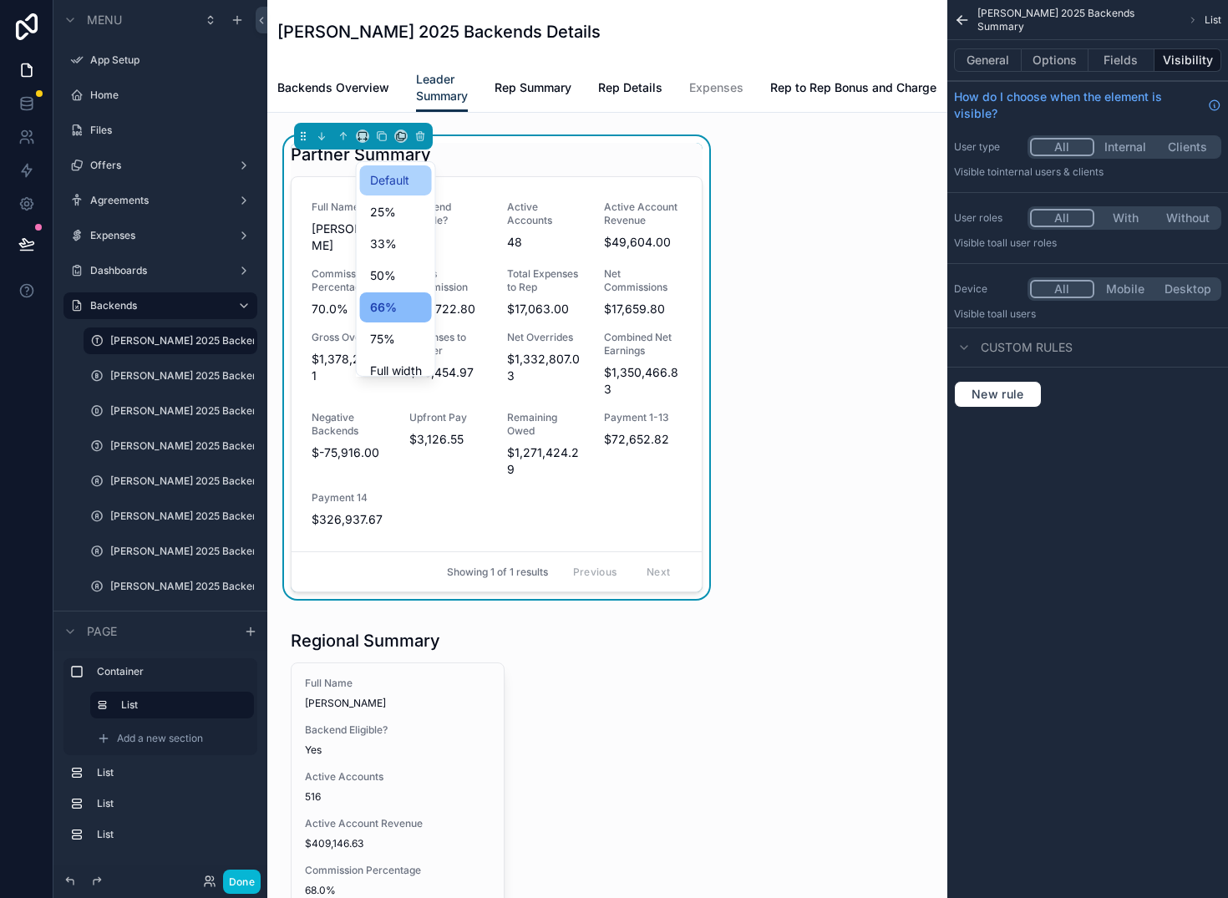
click at [403, 188] on span "Default" at bounding box center [389, 180] width 39 height 20
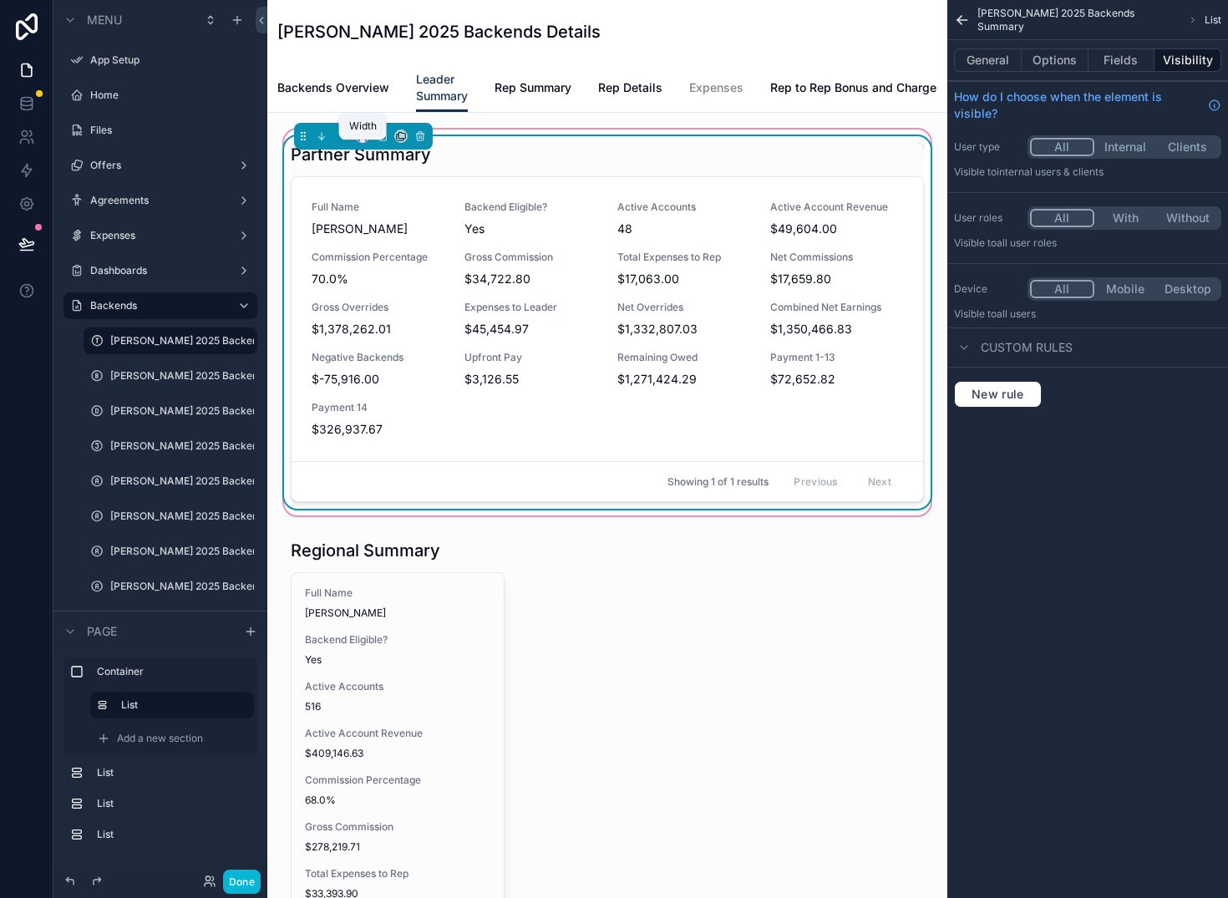
click at [364, 142] on icon "scrollable content" at bounding box center [363, 136] width 12 height 12
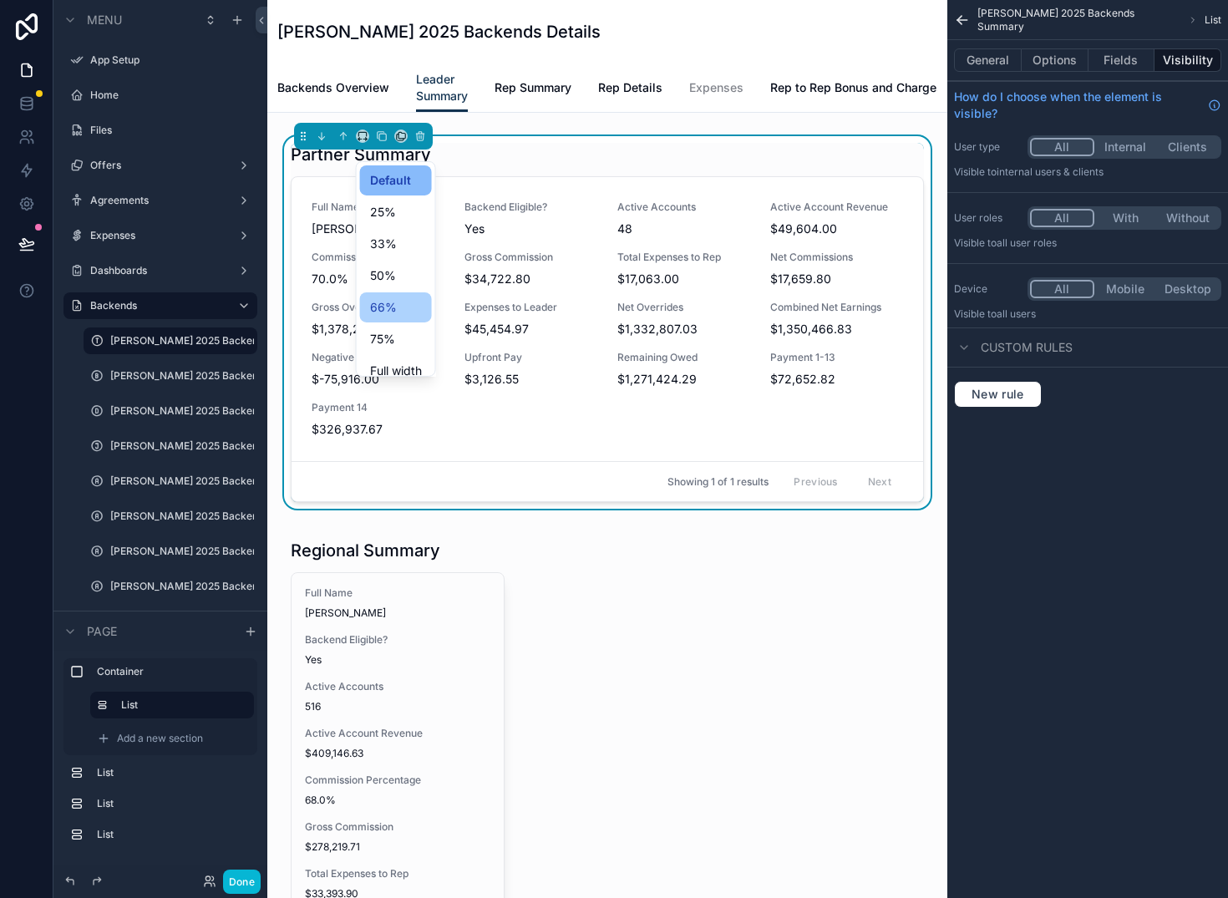
click at [387, 307] on span "66%" at bounding box center [383, 307] width 27 height 20
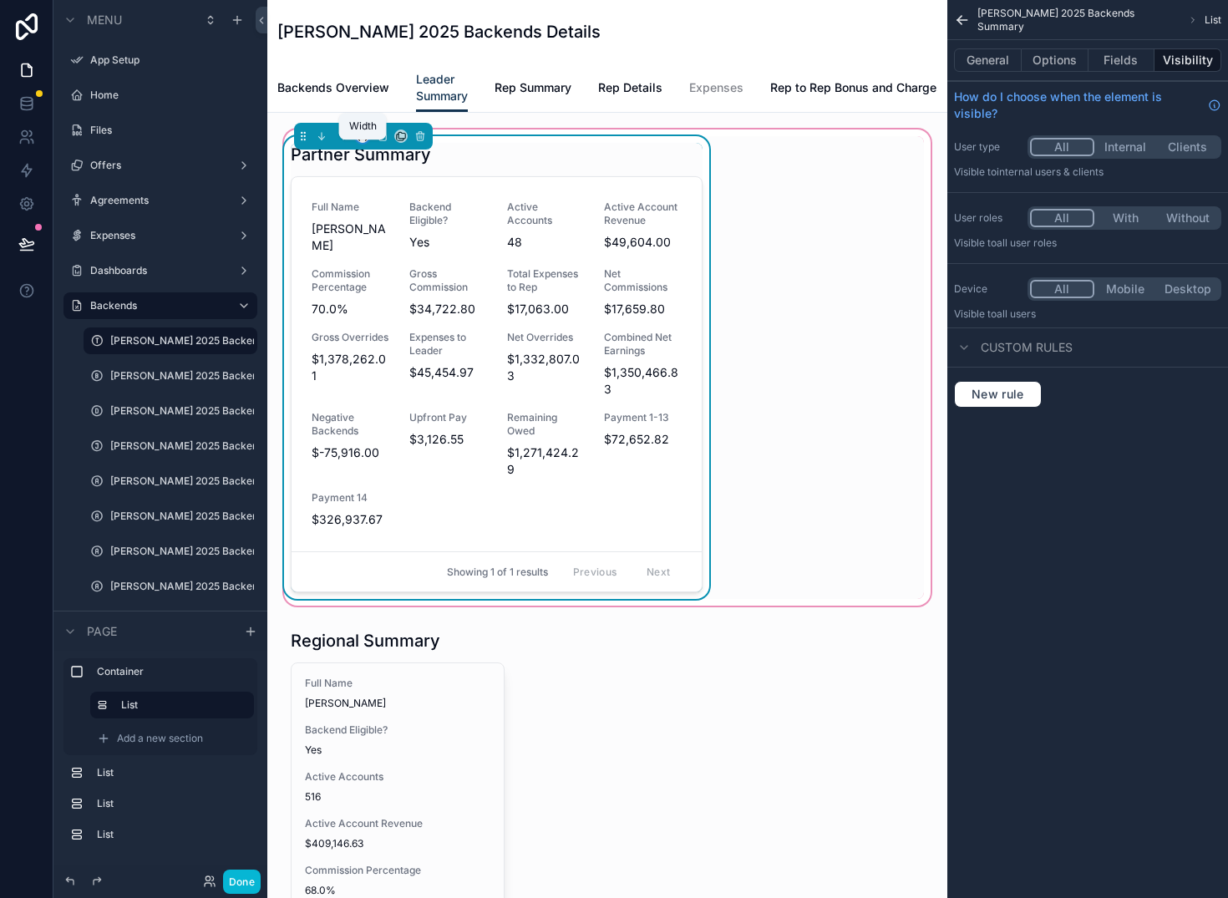
click at [365, 142] on icon "scrollable content" at bounding box center [363, 136] width 12 height 12
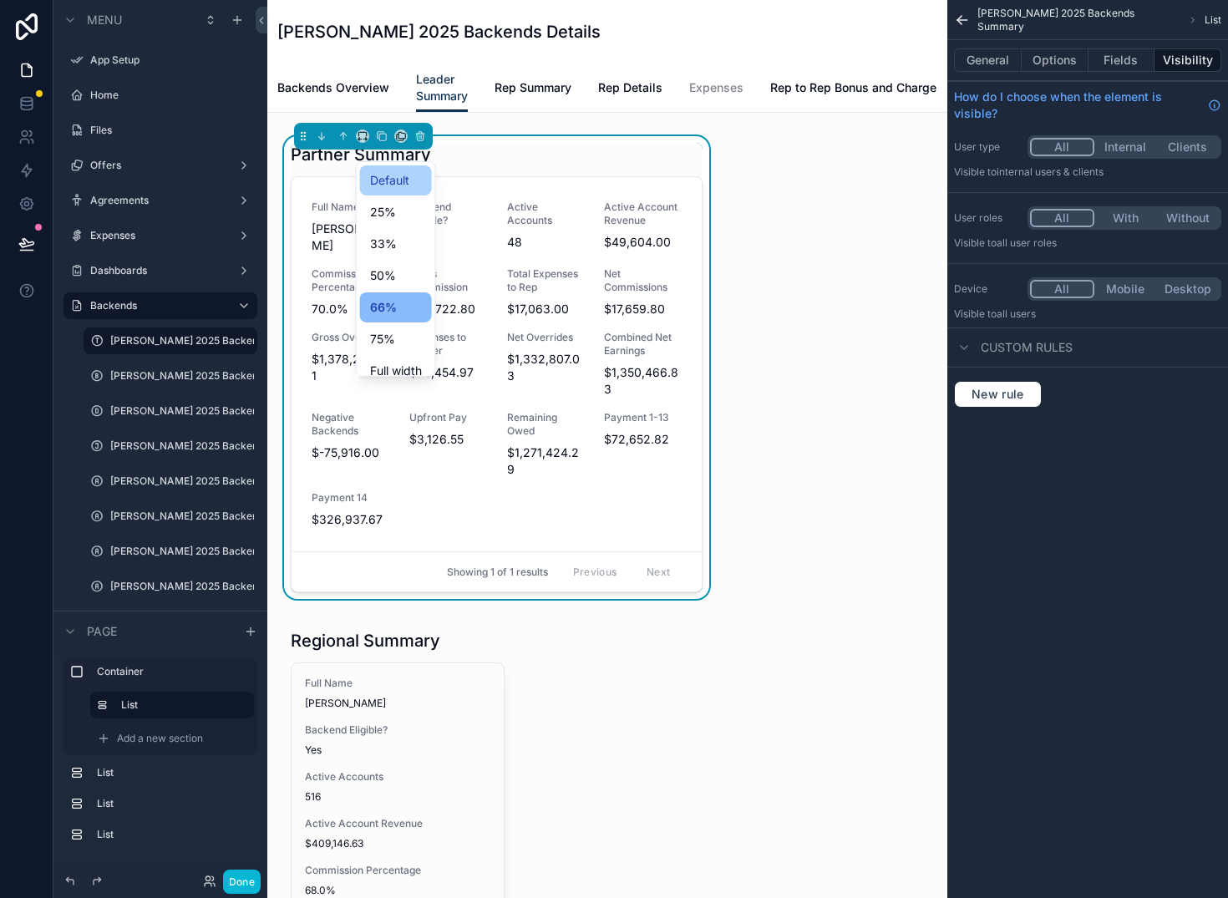
click at [387, 191] on div "Default" at bounding box center [396, 180] width 72 height 30
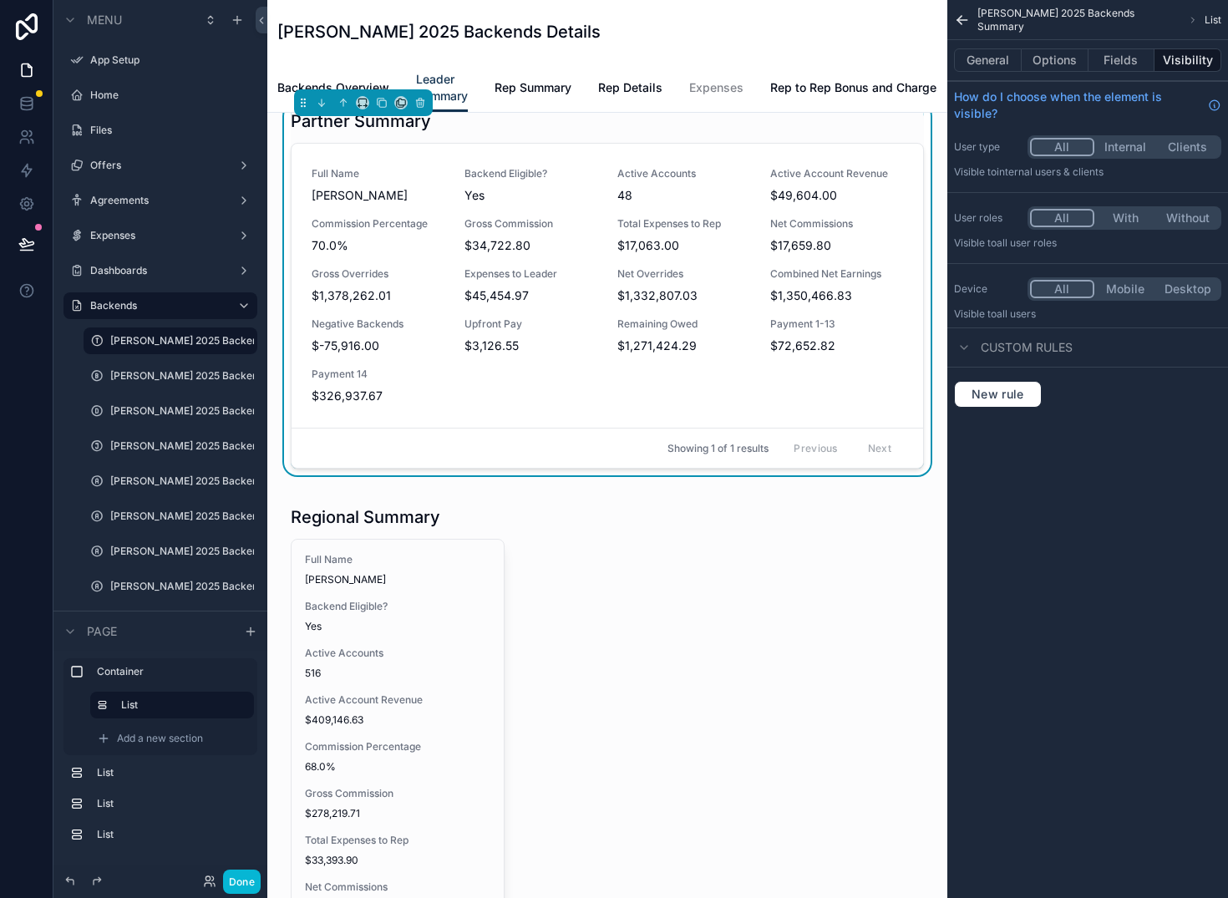
scroll to position [0, 0]
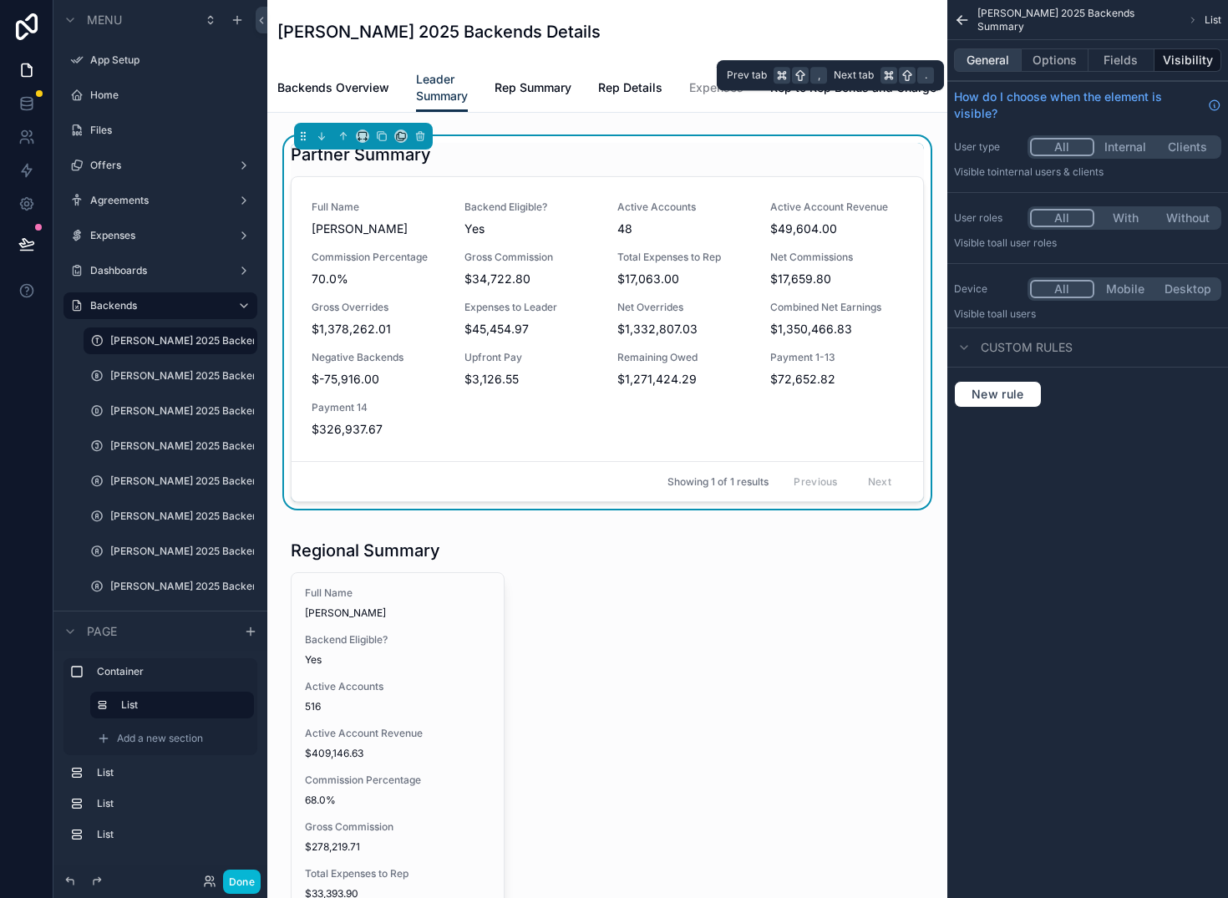
click at [1006, 58] on button "General" at bounding box center [988, 59] width 68 height 23
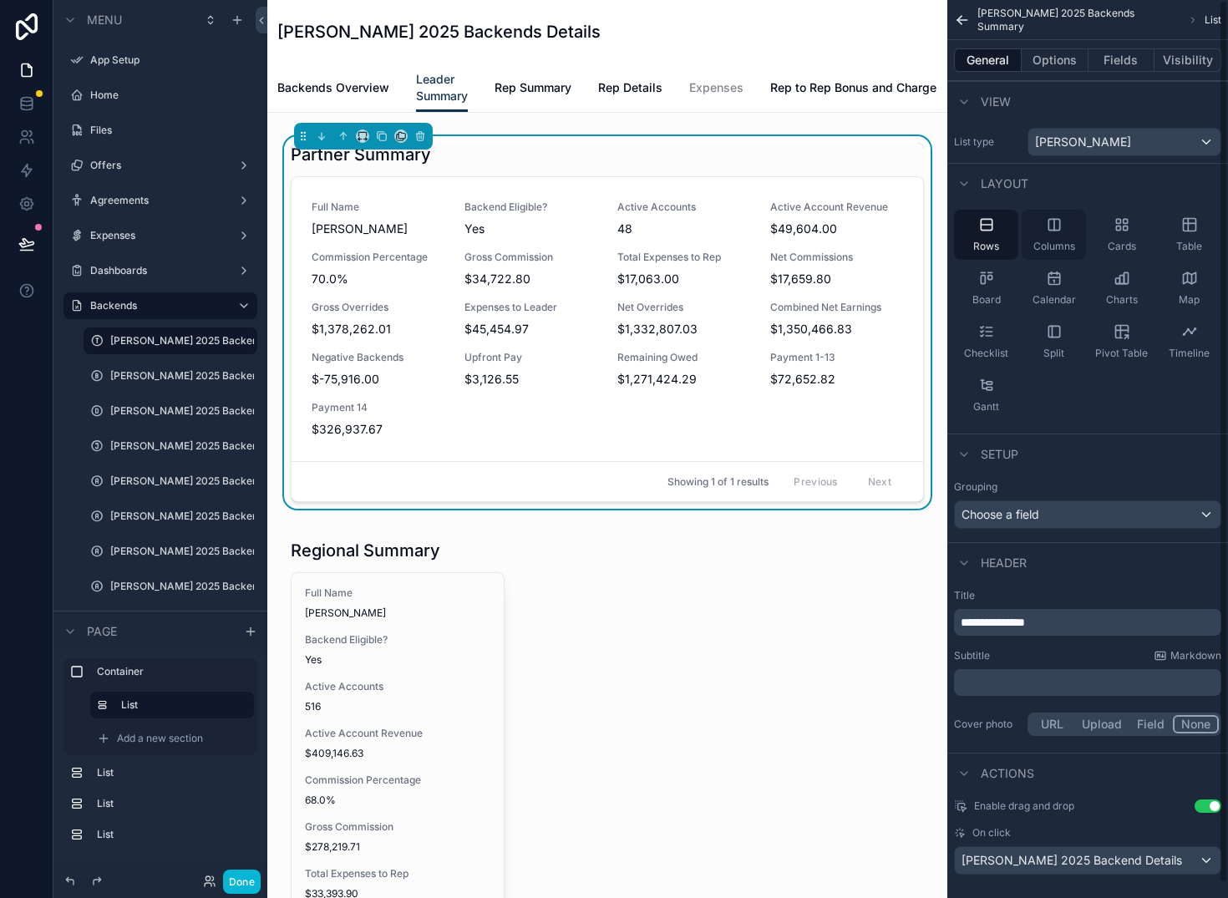
click at [1068, 228] on div "Columns" at bounding box center [1054, 235] width 64 height 50
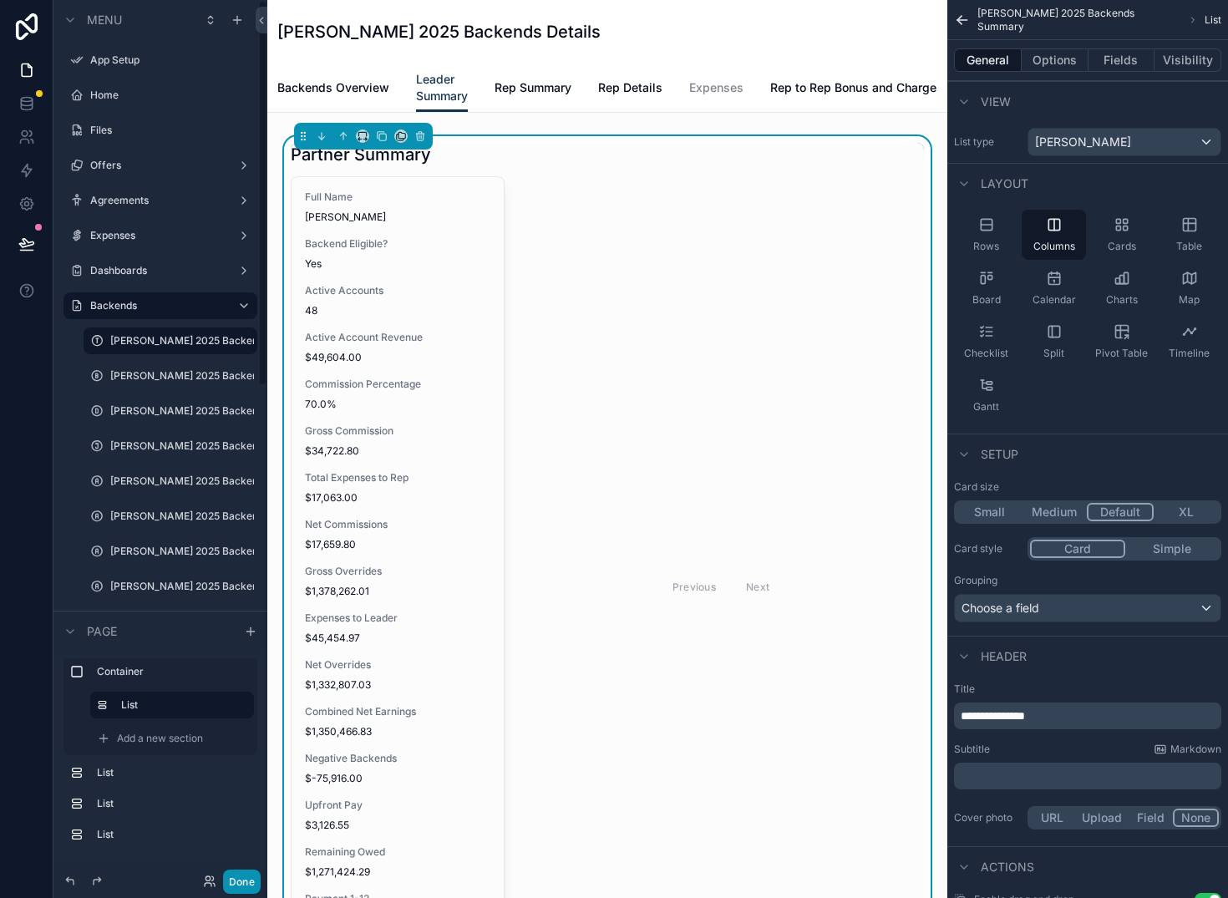
click at [235, 883] on button "Done" at bounding box center [242, 882] width 38 height 24
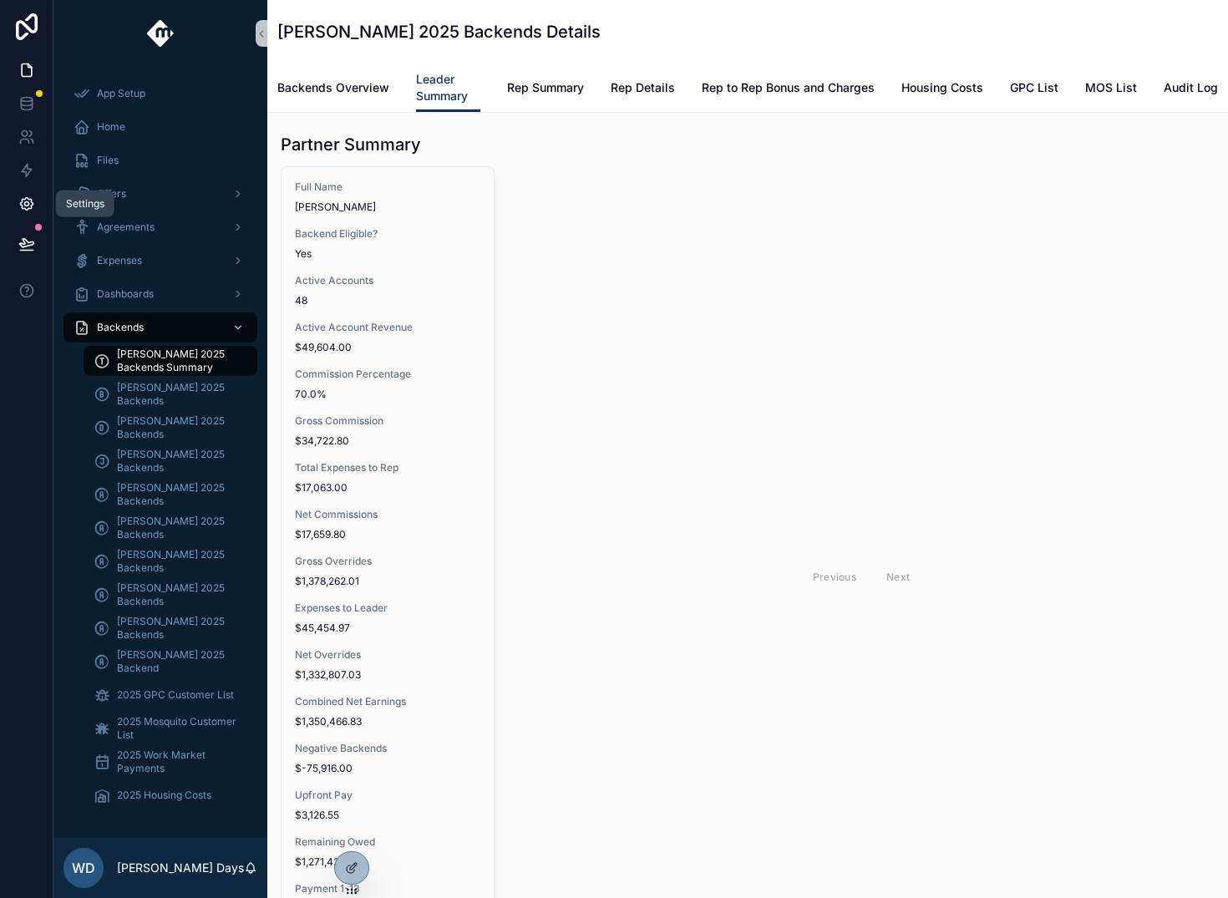
click at [24, 208] on icon at bounding box center [26, 204] width 13 height 13
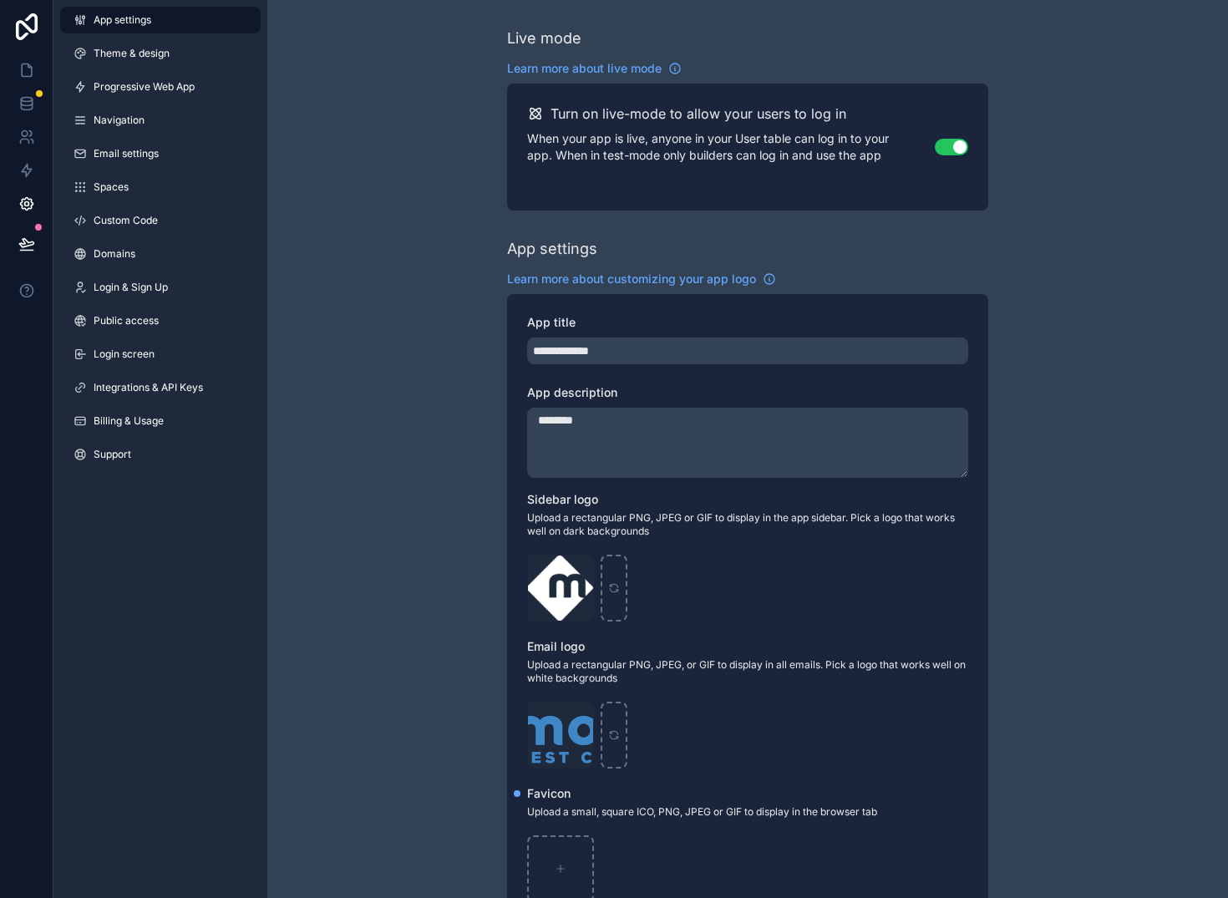
scroll to position [170, 0]
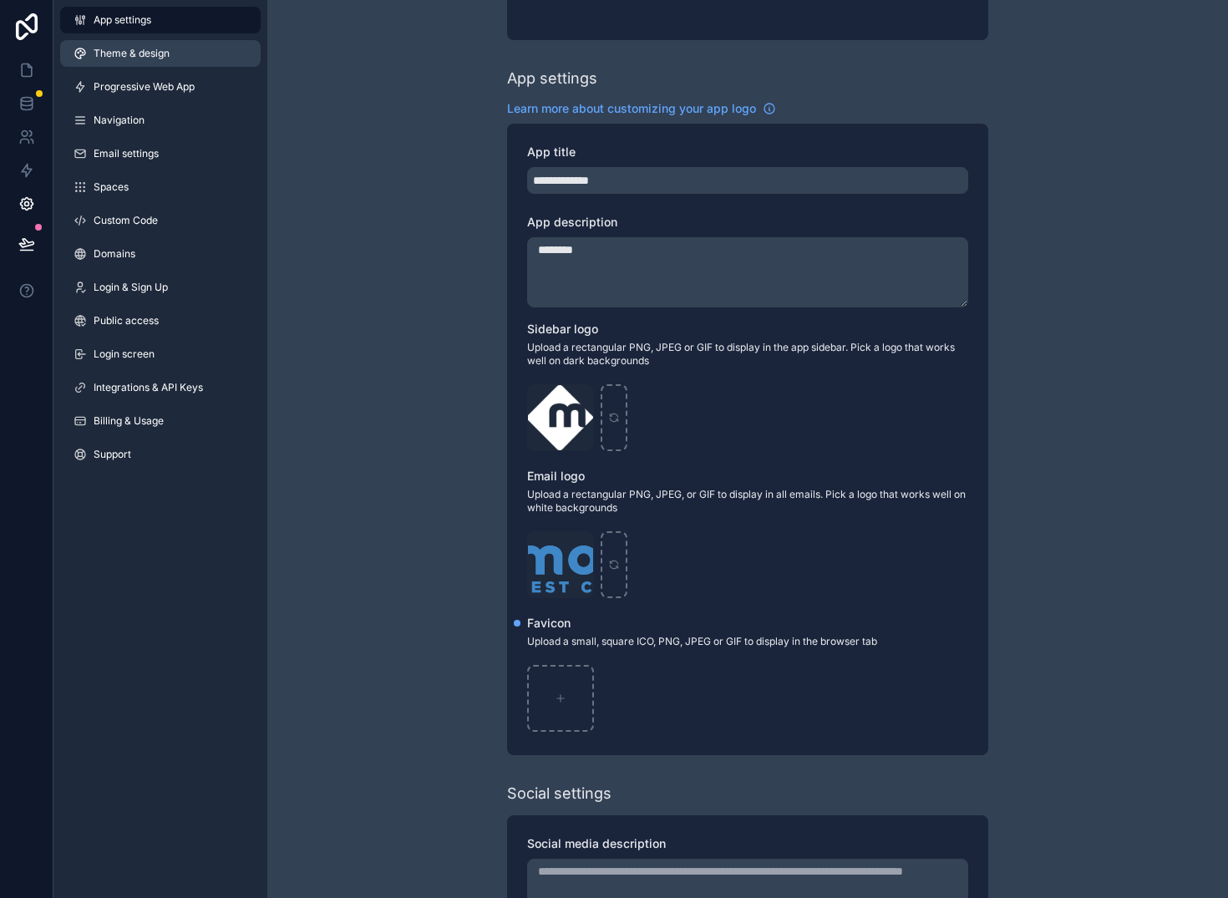
click at [117, 52] on span "Theme & design" at bounding box center [132, 53] width 76 height 13
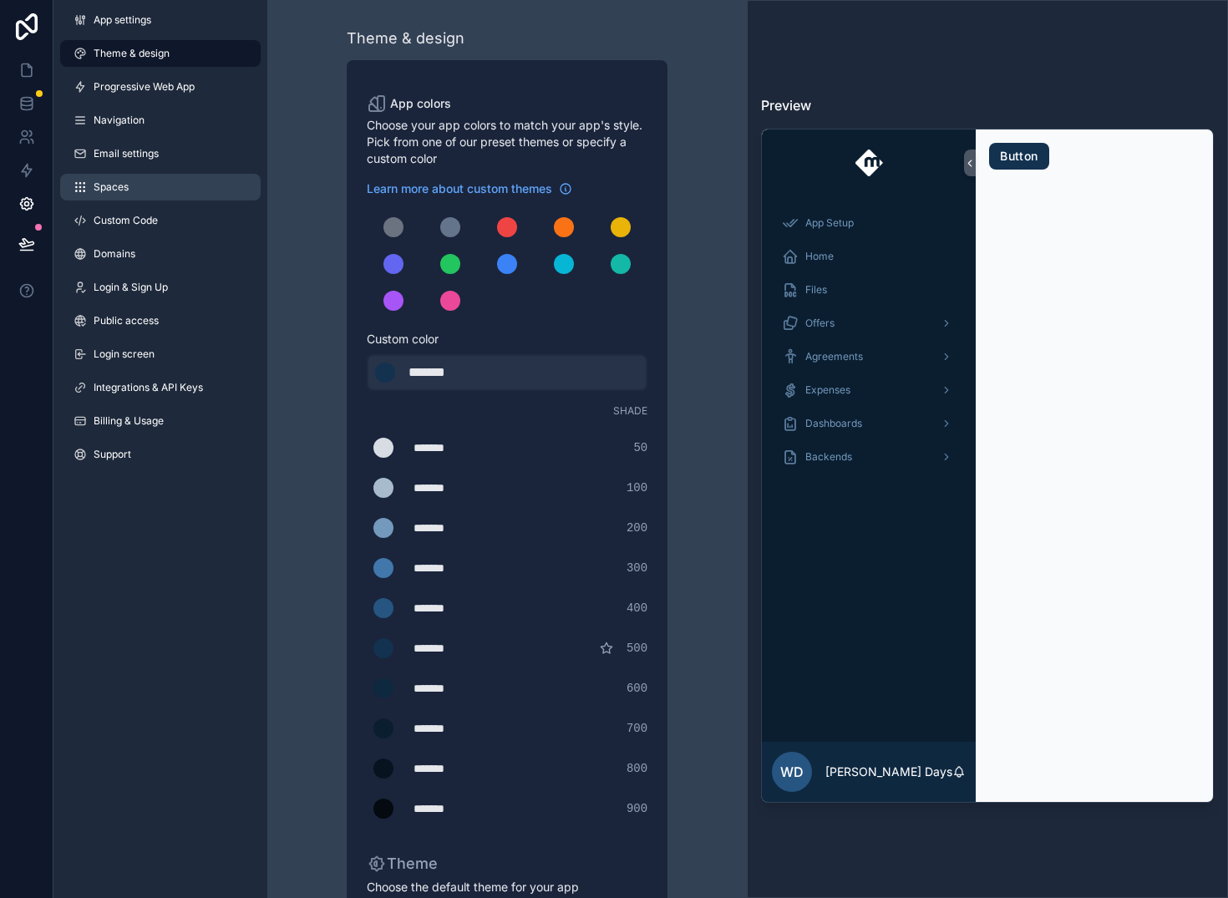
click at [180, 180] on link "Spaces" at bounding box center [160, 187] width 201 height 27
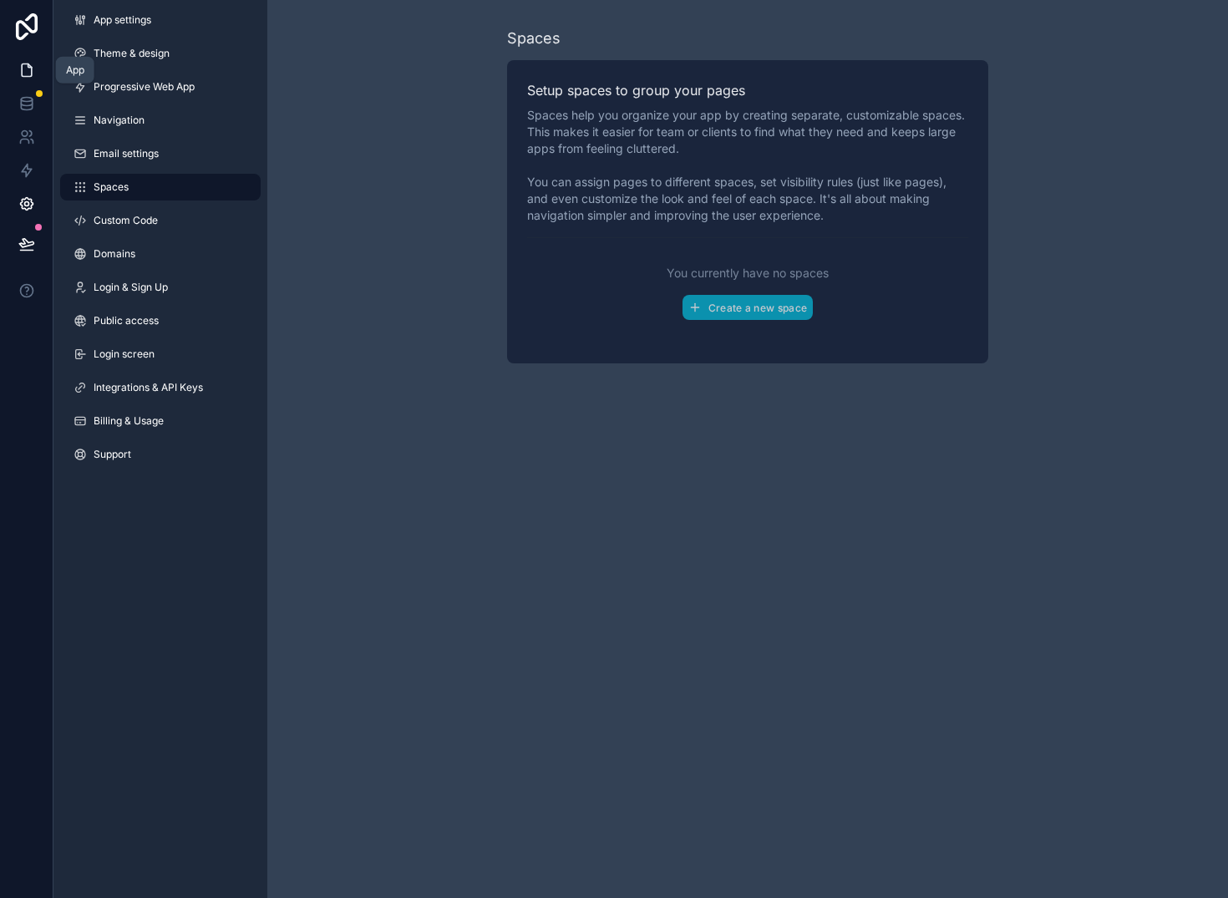
click at [25, 67] on icon at bounding box center [26, 70] width 17 height 17
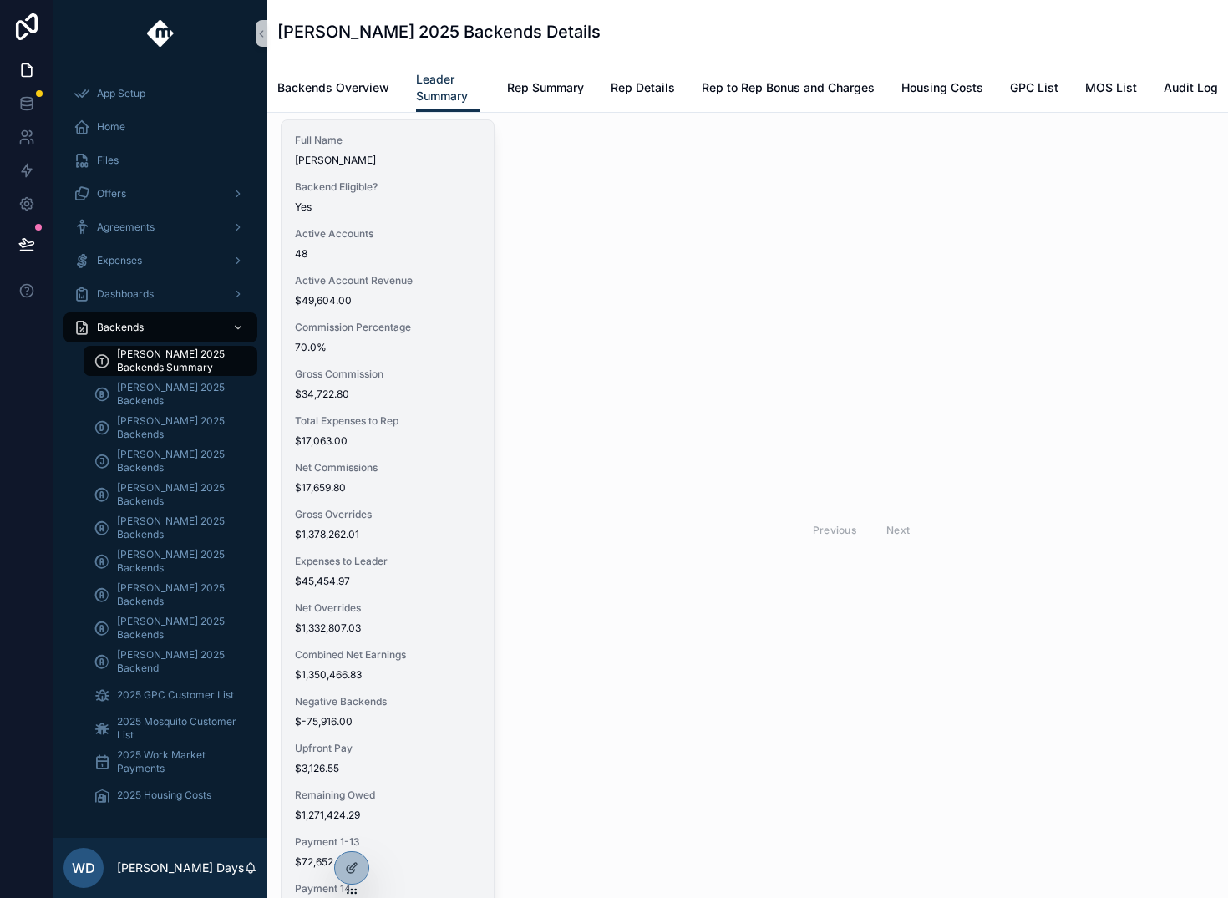
scroll to position [64, 0]
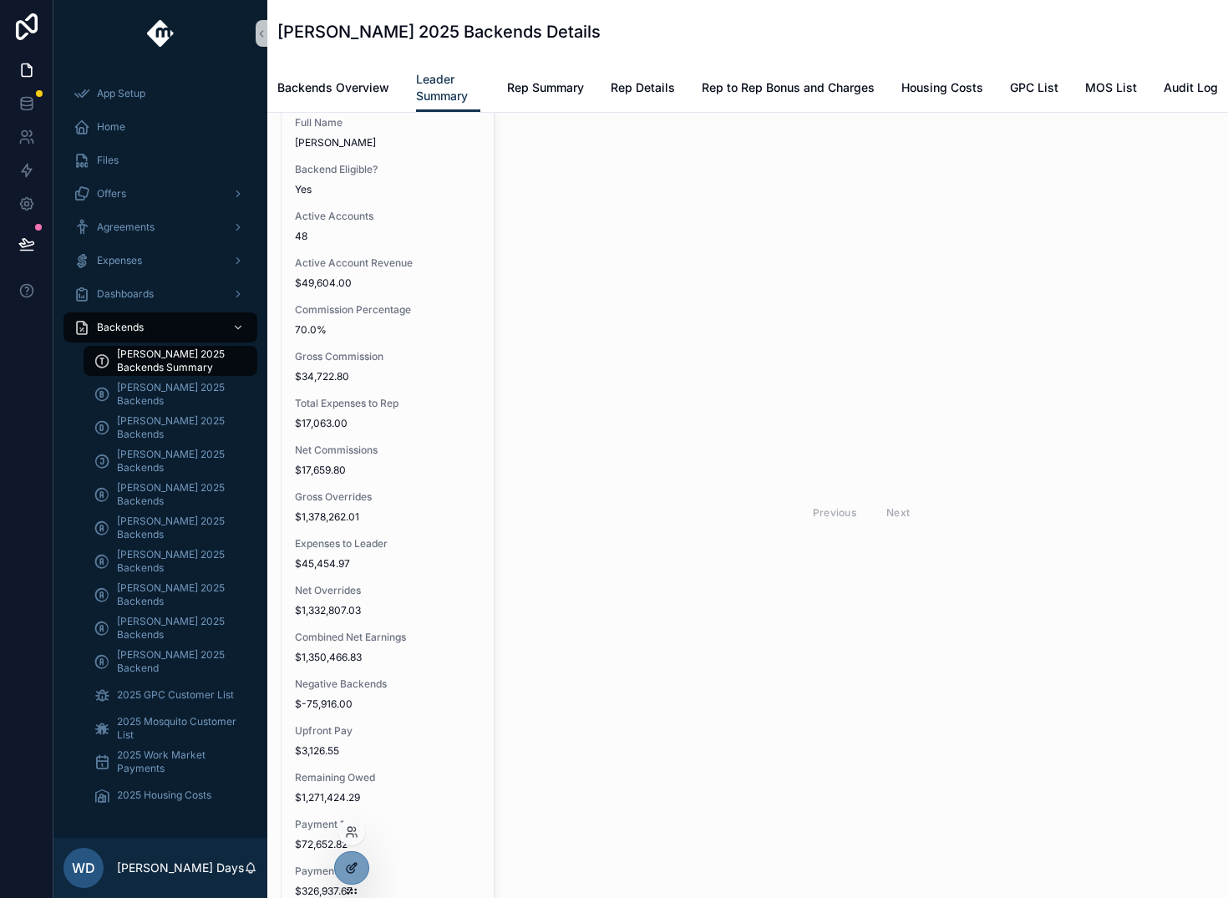
drag, startPoint x: 348, startPoint y: 864, endPoint x: 355, endPoint y: 871, distance: 9.5
click at [355, 871] on icon at bounding box center [351, 867] width 13 height 13
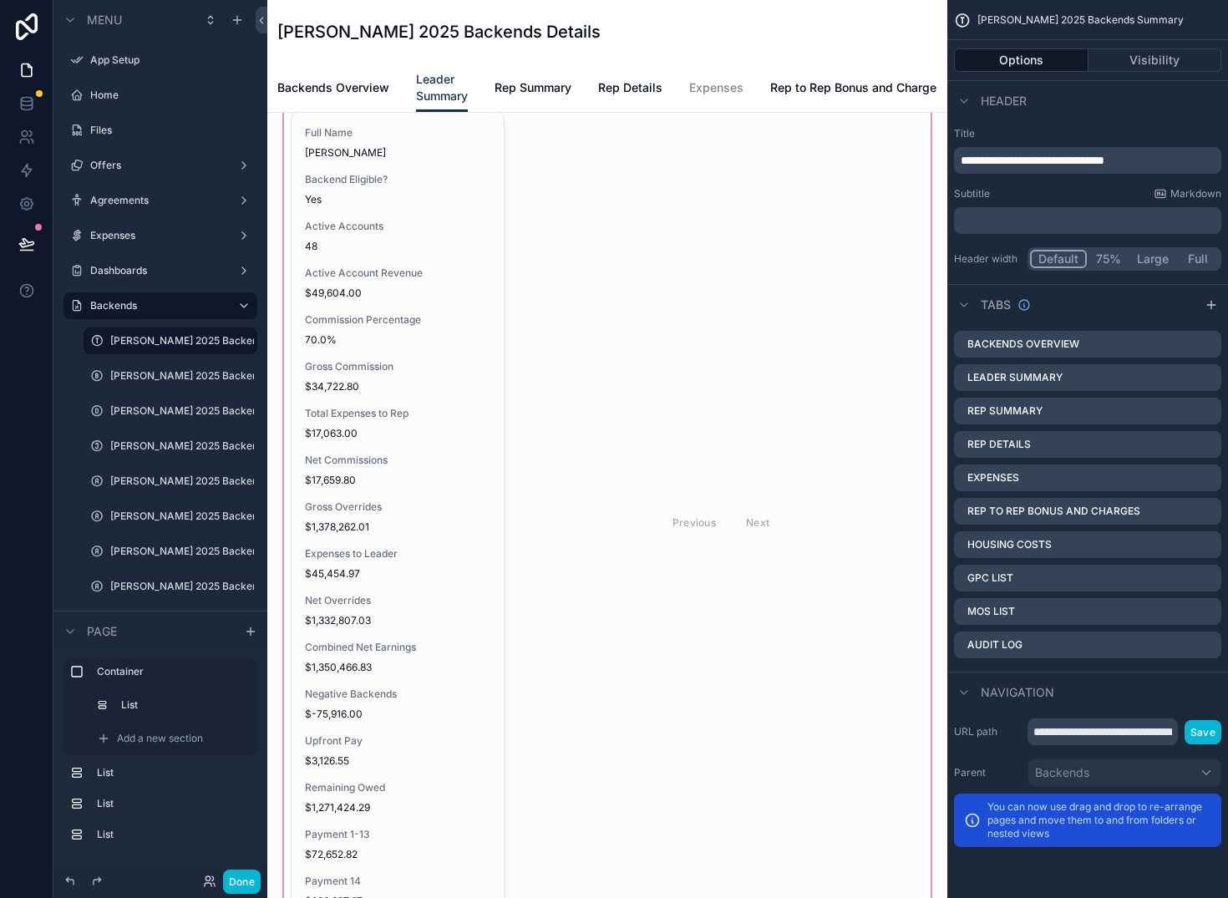
scroll to position [0, 0]
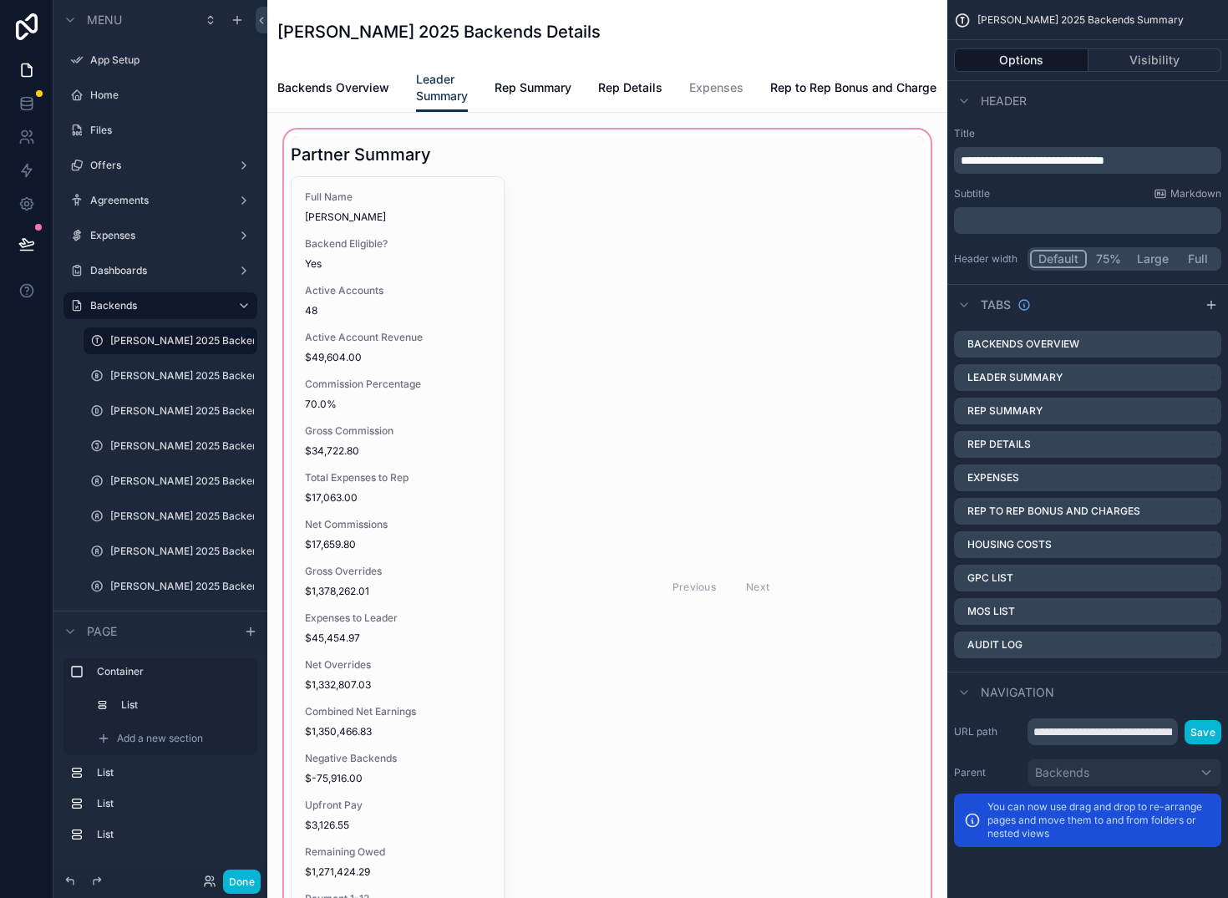
click at [409, 344] on div "scrollable content" at bounding box center [607, 569] width 653 height 887
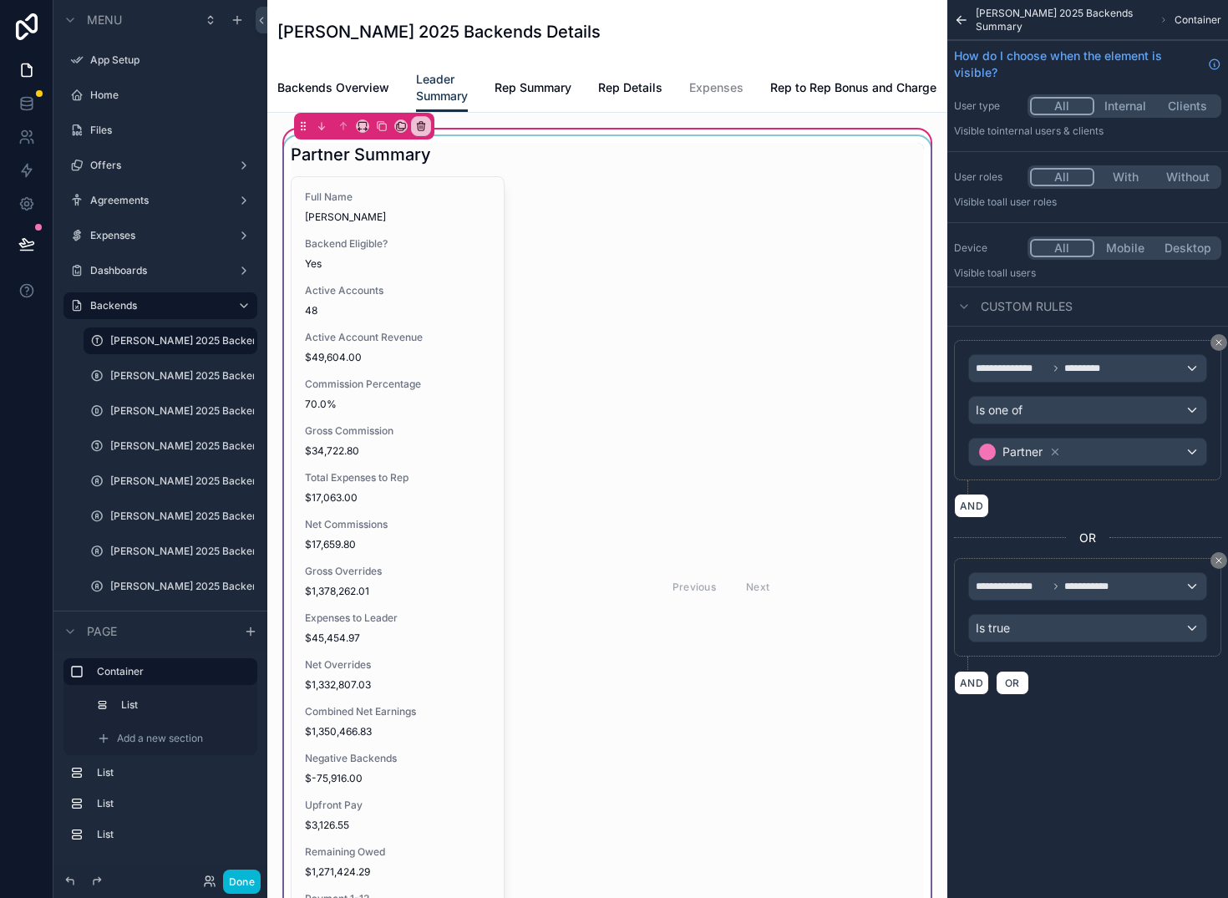
click at [363, 330] on div "scrollable content" at bounding box center [607, 569] width 653 height 867
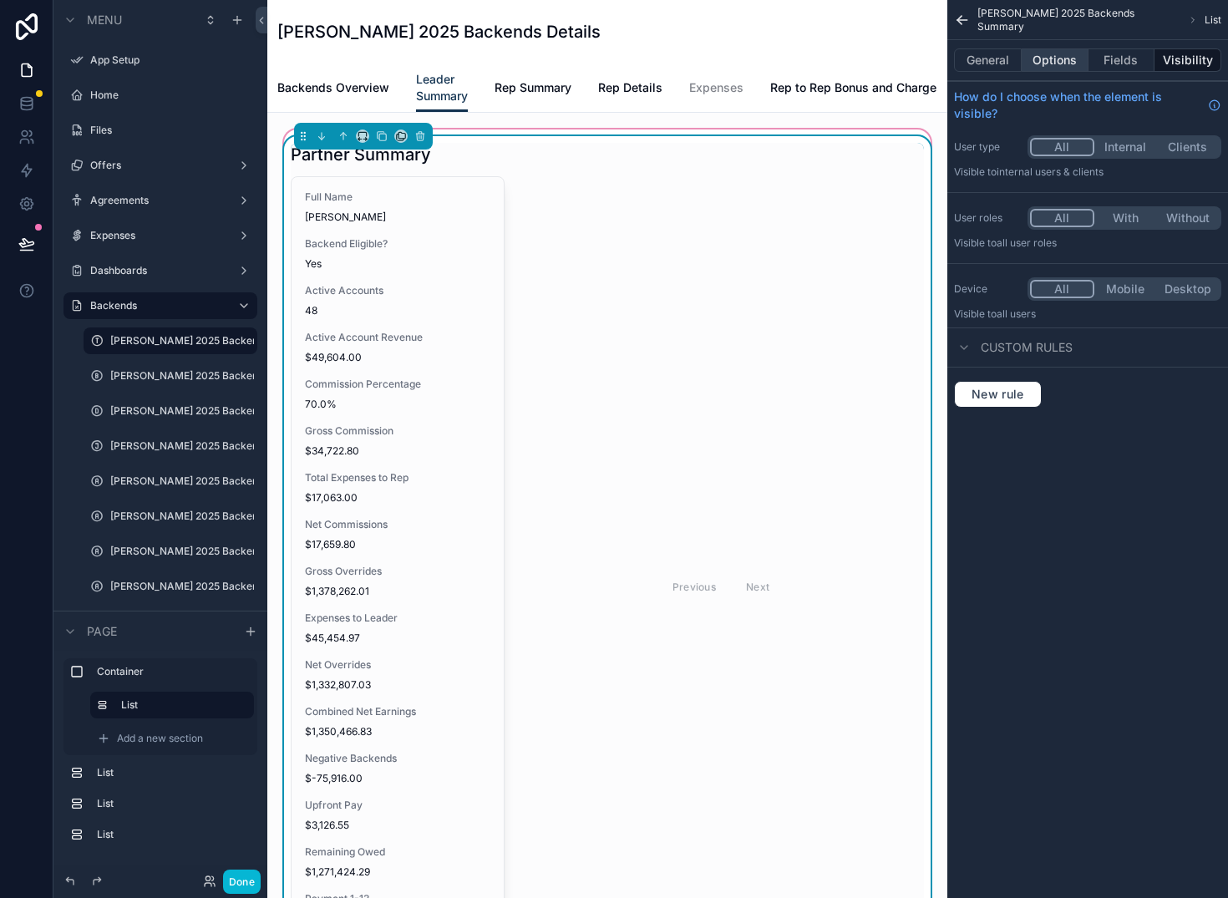
click at [1058, 62] on button "Options" at bounding box center [1055, 59] width 67 height 23
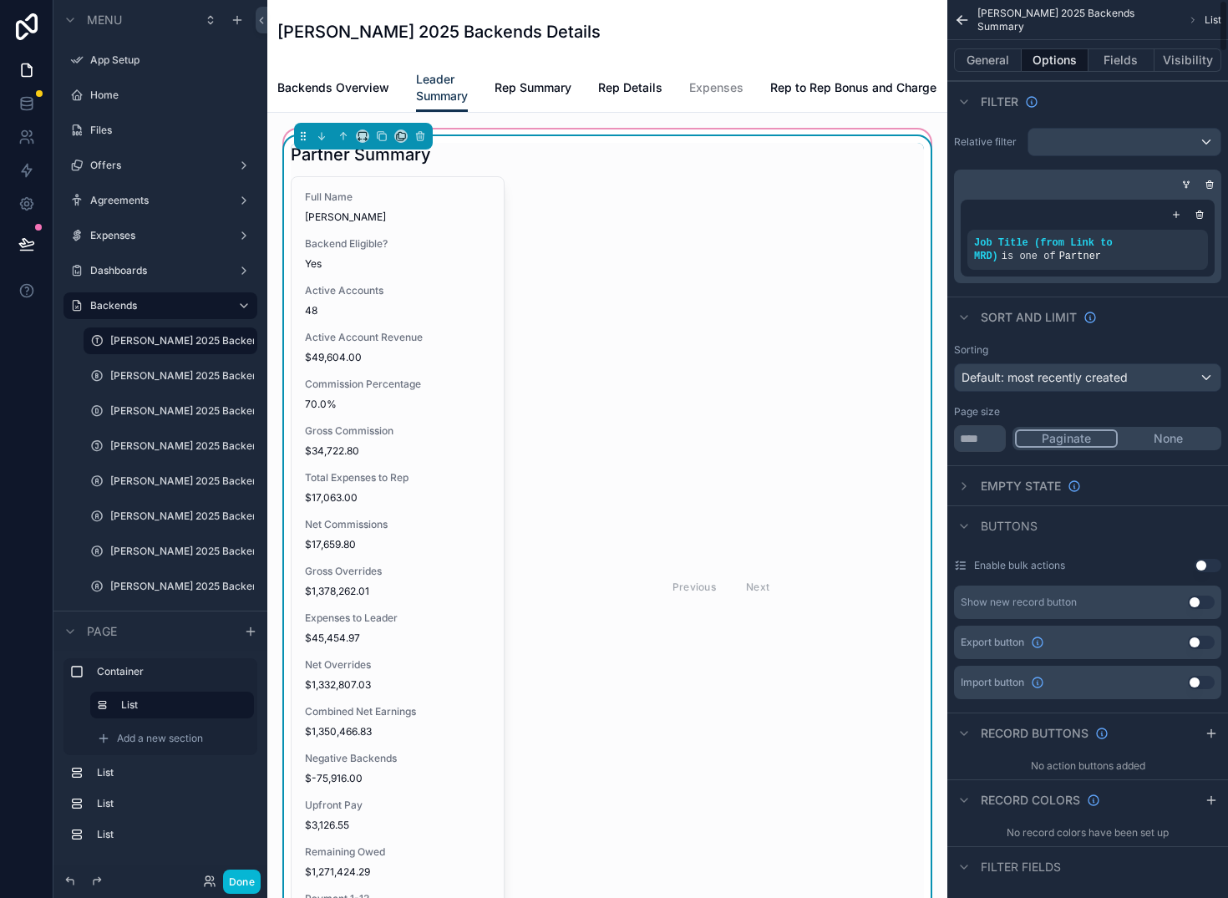
scroll to position [2, 0]
click at [1176, 442] on button "None" at bounding box center [1168, 437] width 101 height 18
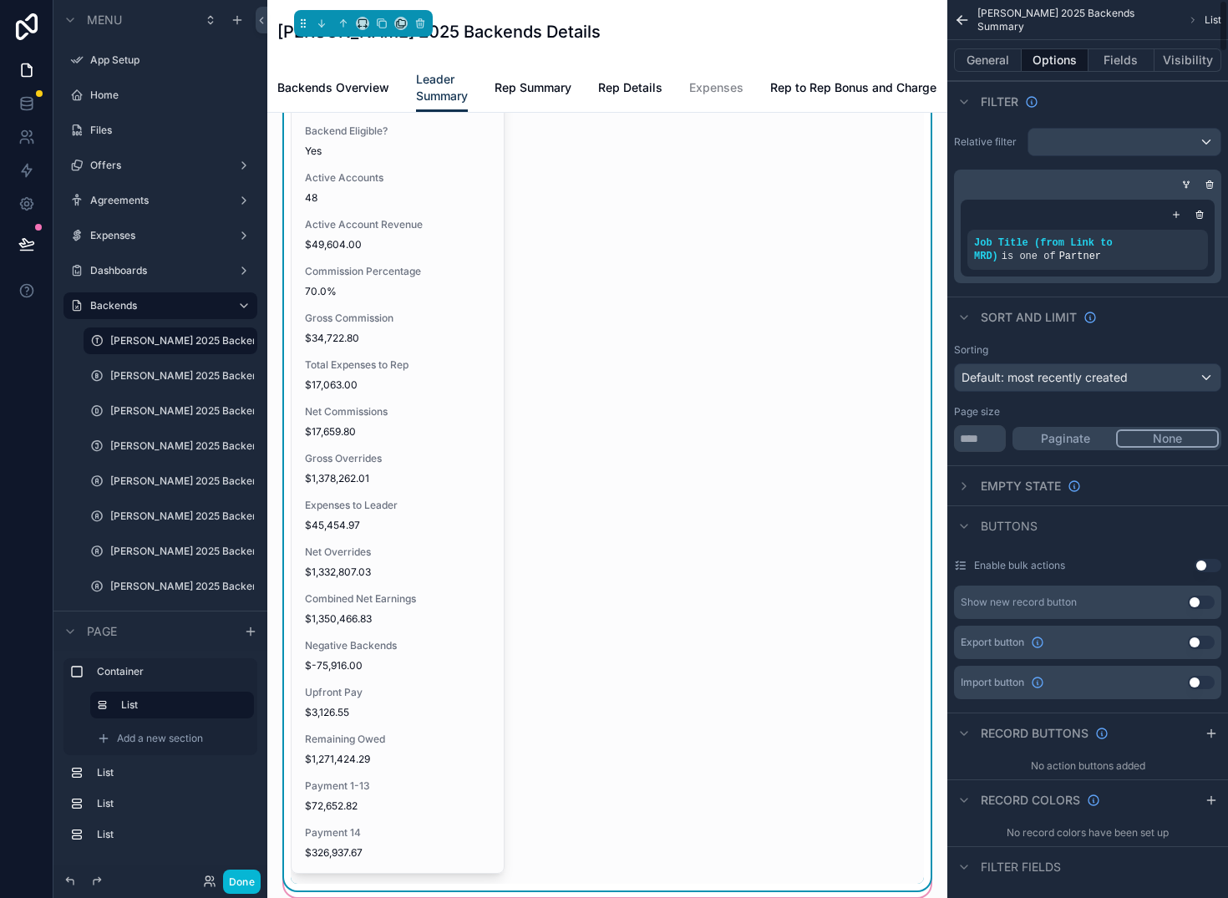
scroll to position [0, 0]
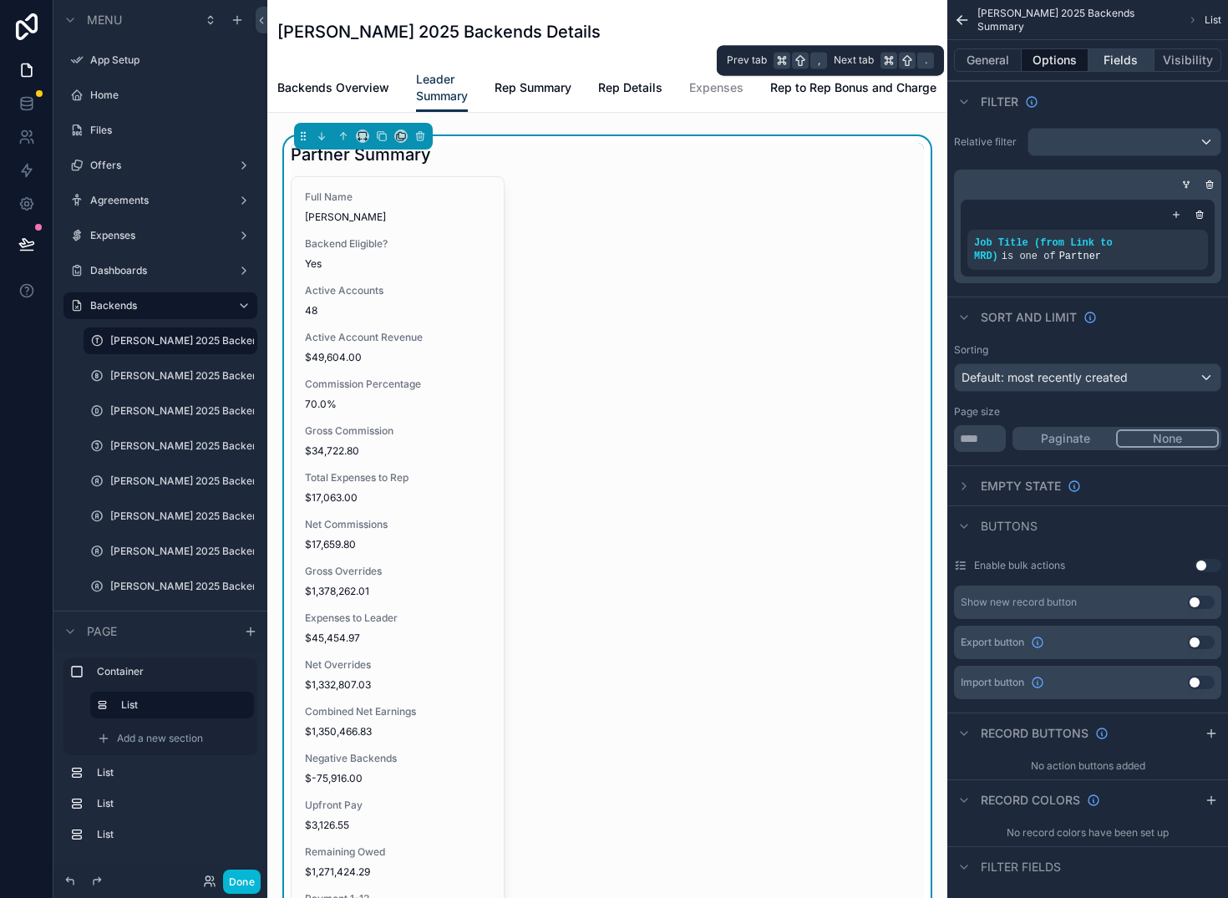
click at [1128, 55] on button "Fields" at bounding box center [1122, 59] width 67 height 23
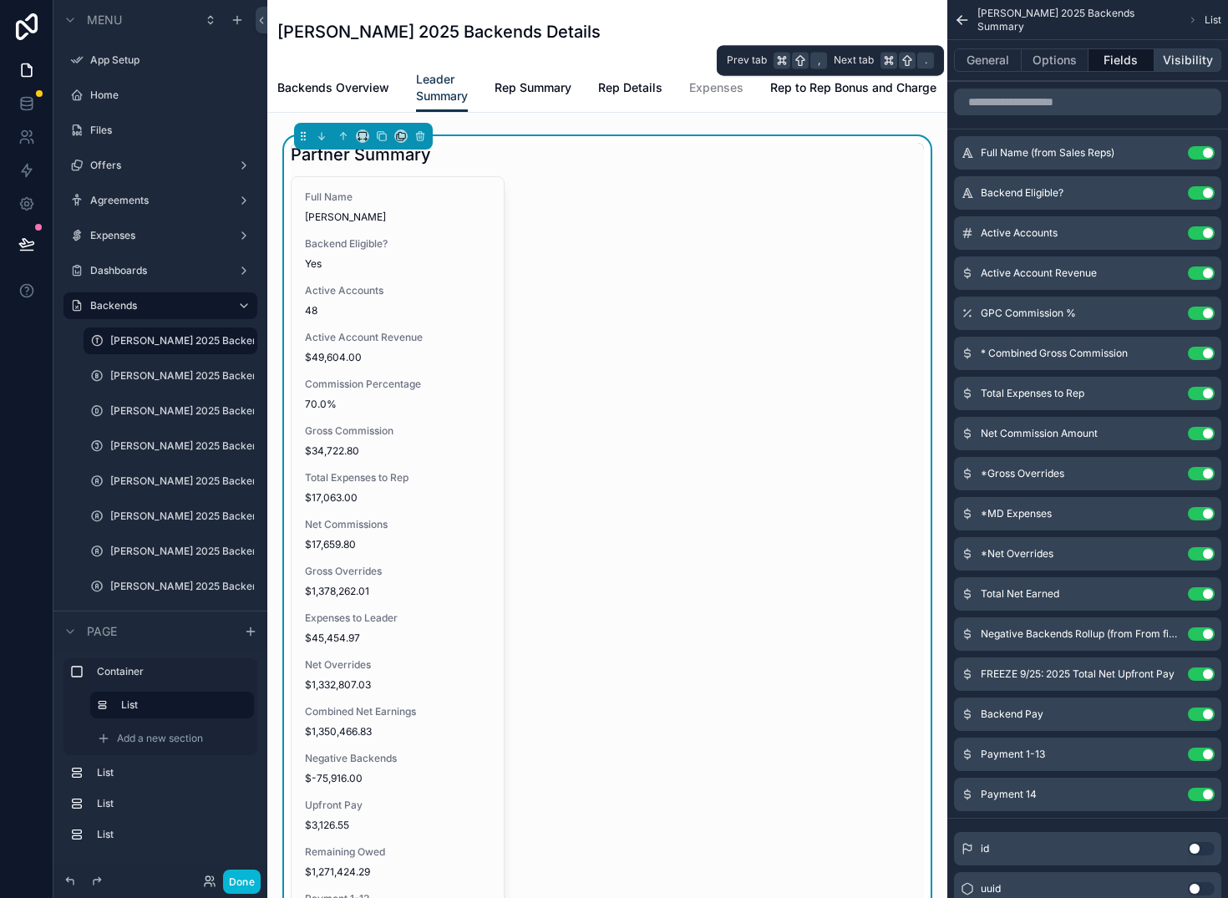
click at [1206, 62] on button "Visibility" at bounding box center [1188, 59] width 67 height 23
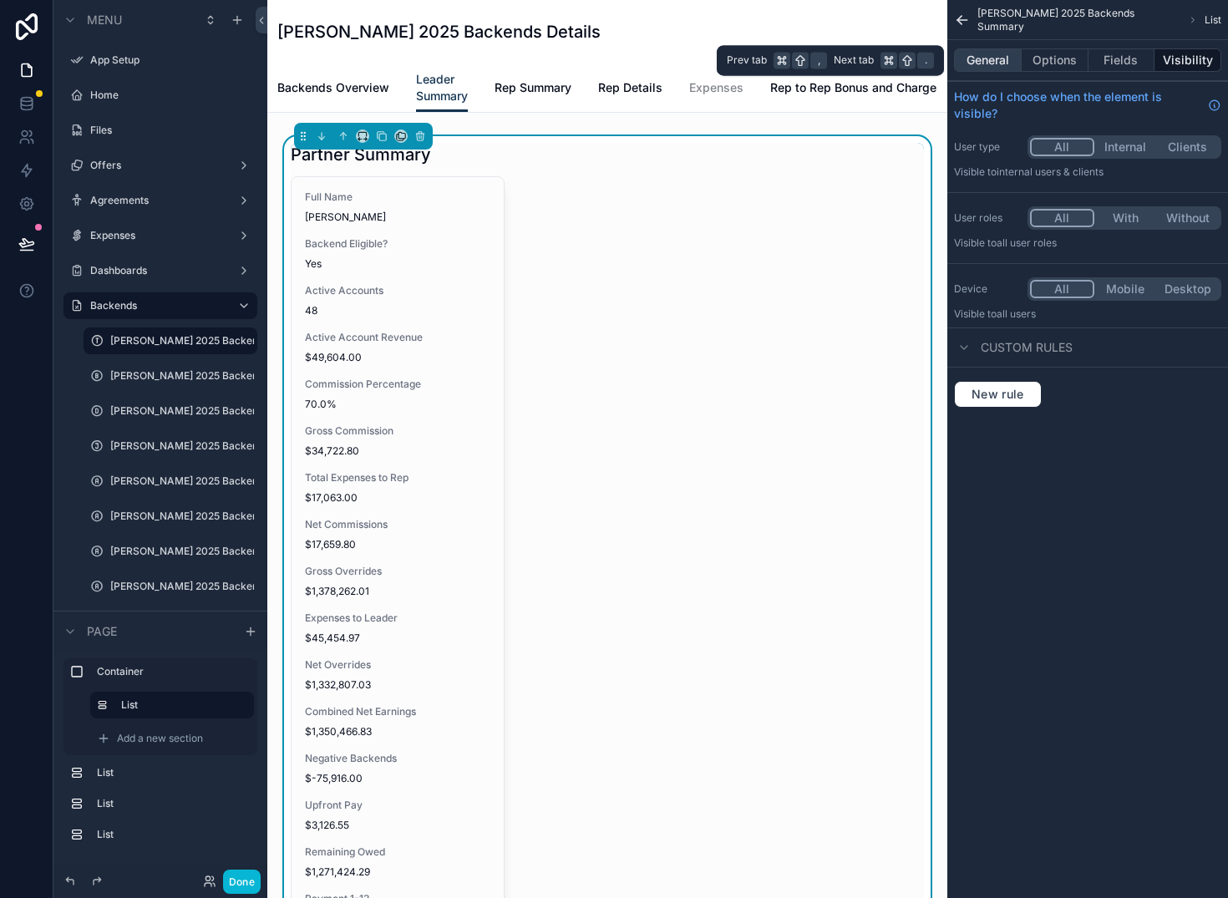
click at [999, 57] on button "General" at bounding box center [988, 59] width 68 height 23
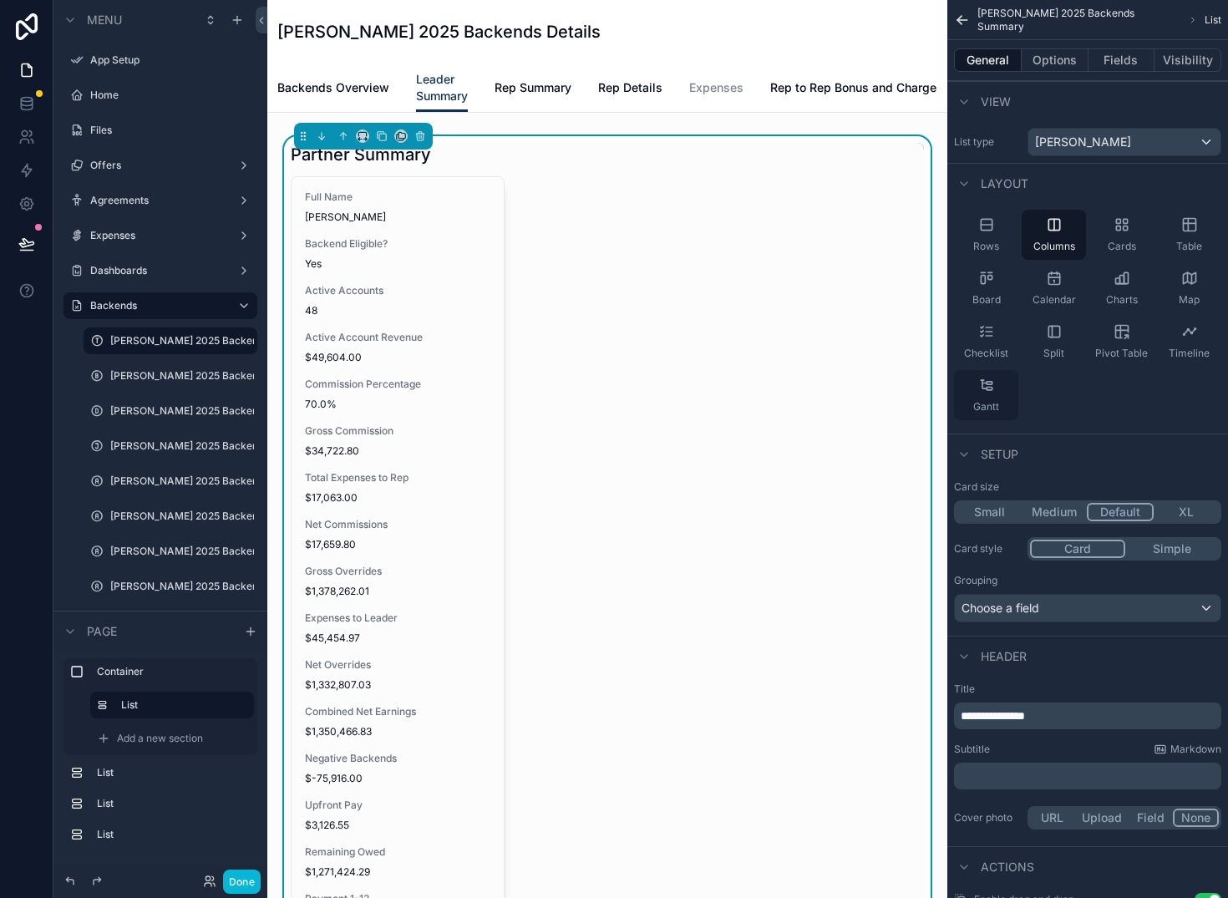
click at [993, 389] on icon "scrollable content" at bounding box center [986, 385] width 17 height 17
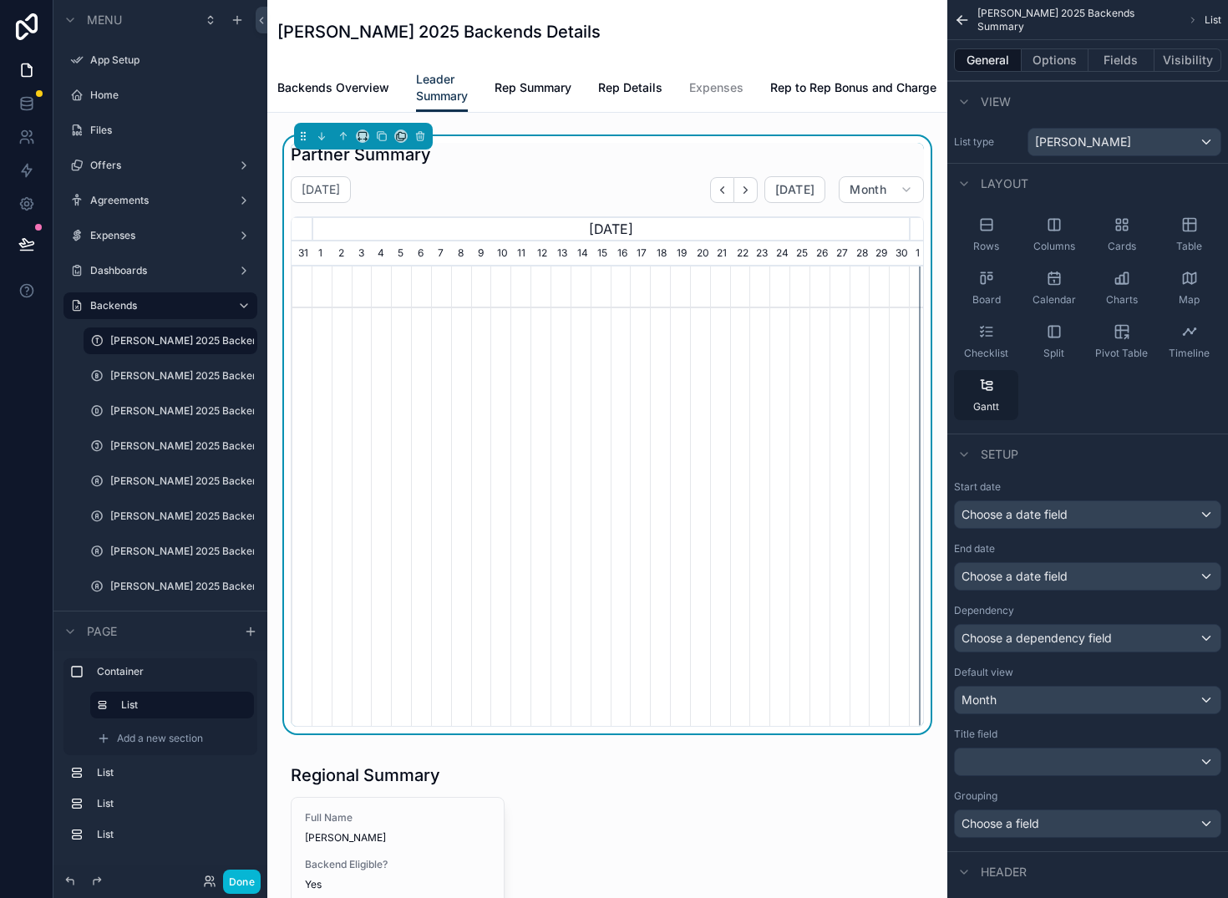
scroll to position [0, 617]
click at [989, 338] on icon "scrollable content" at bounding box center [986, 331] width 17 height 17
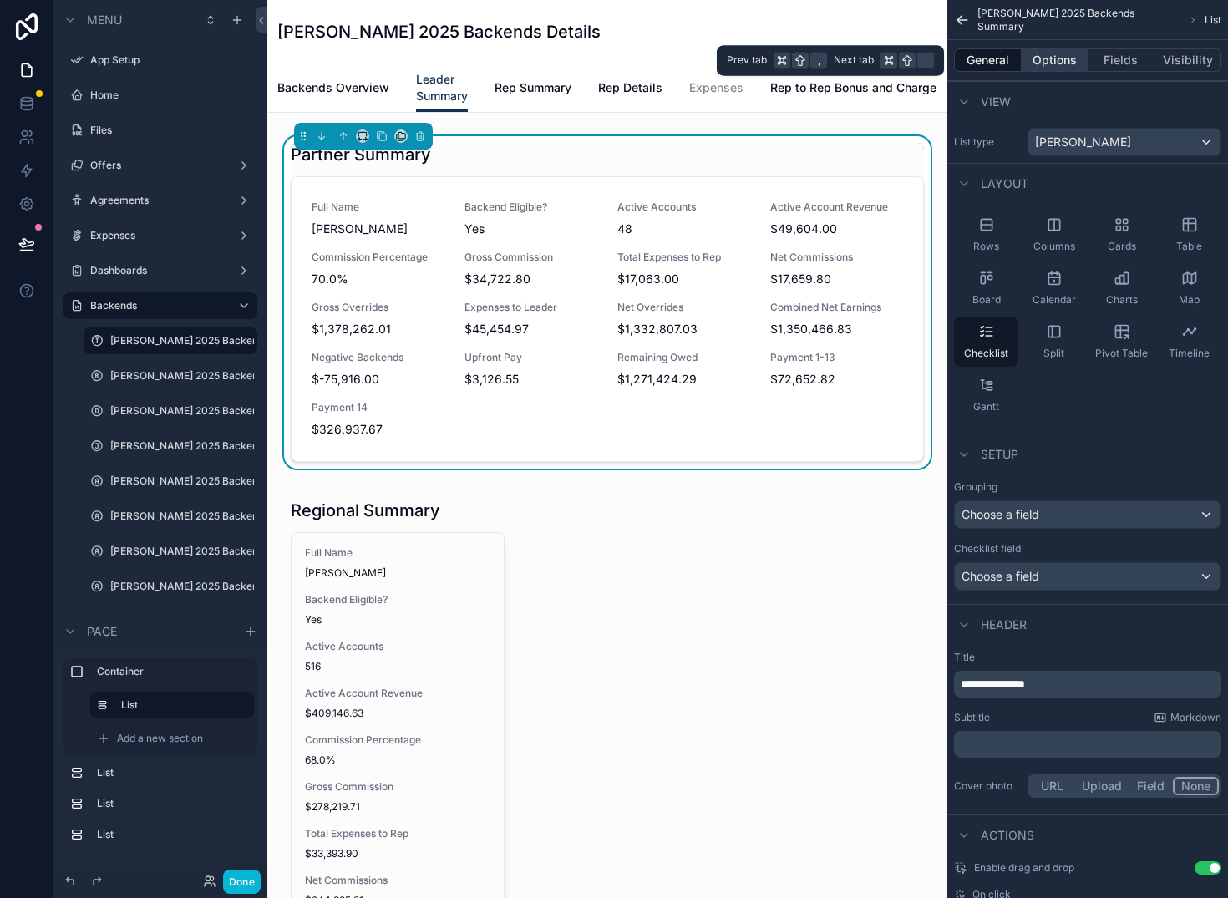
click at [1047, 58] on button "Options" at bounding box center [1055, 59] width 67 height 23
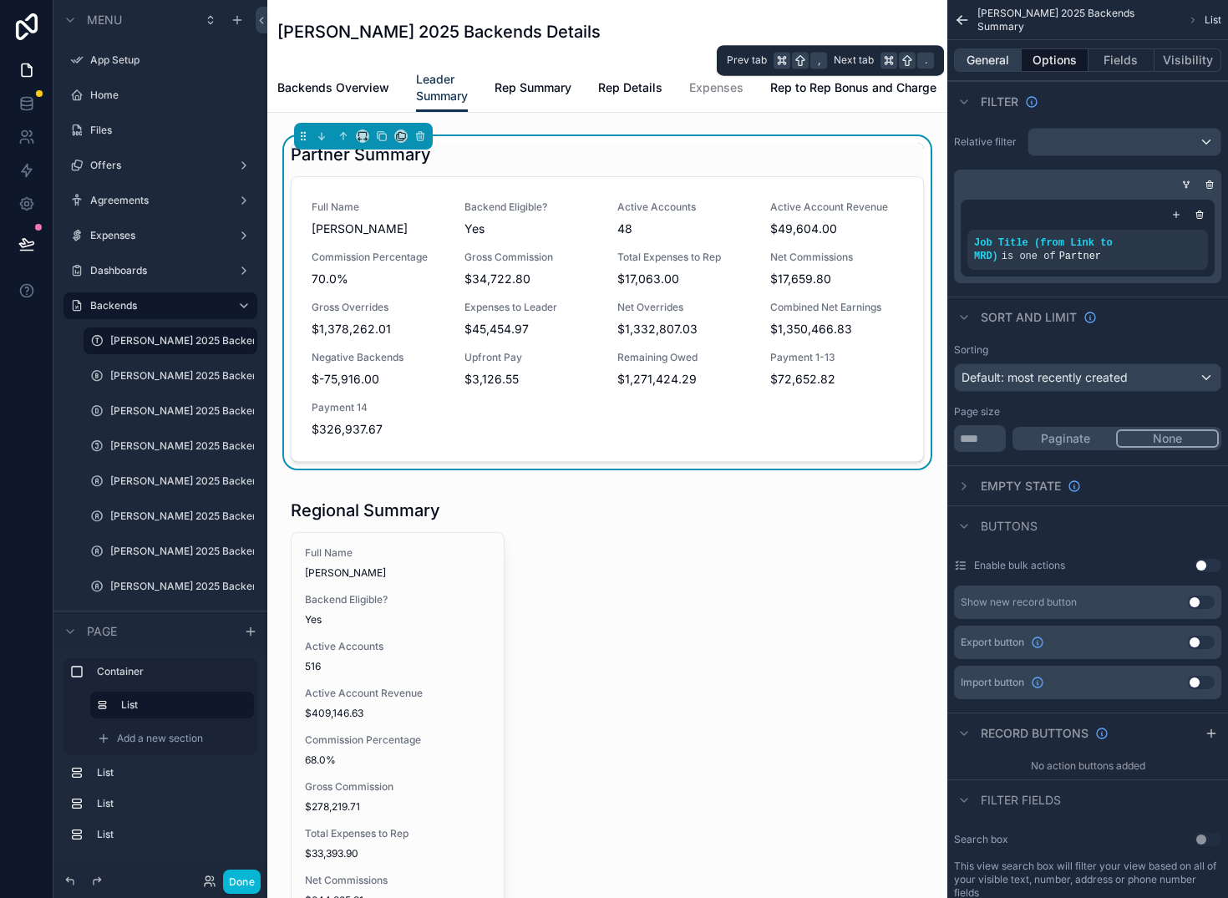
click at [999, 60] on button "General" at bounding box center [988, 59] width 68 height 23
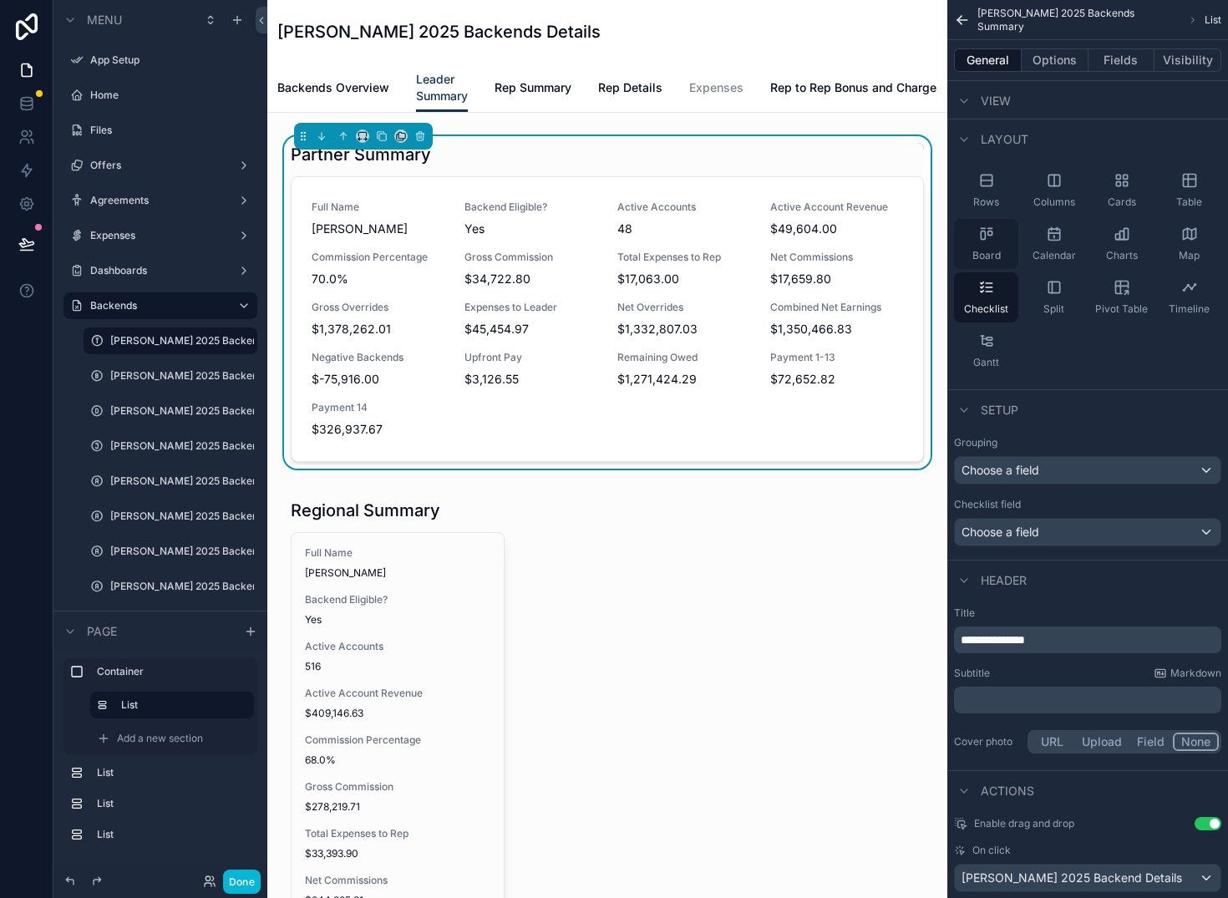
scroll to position [0, 0]
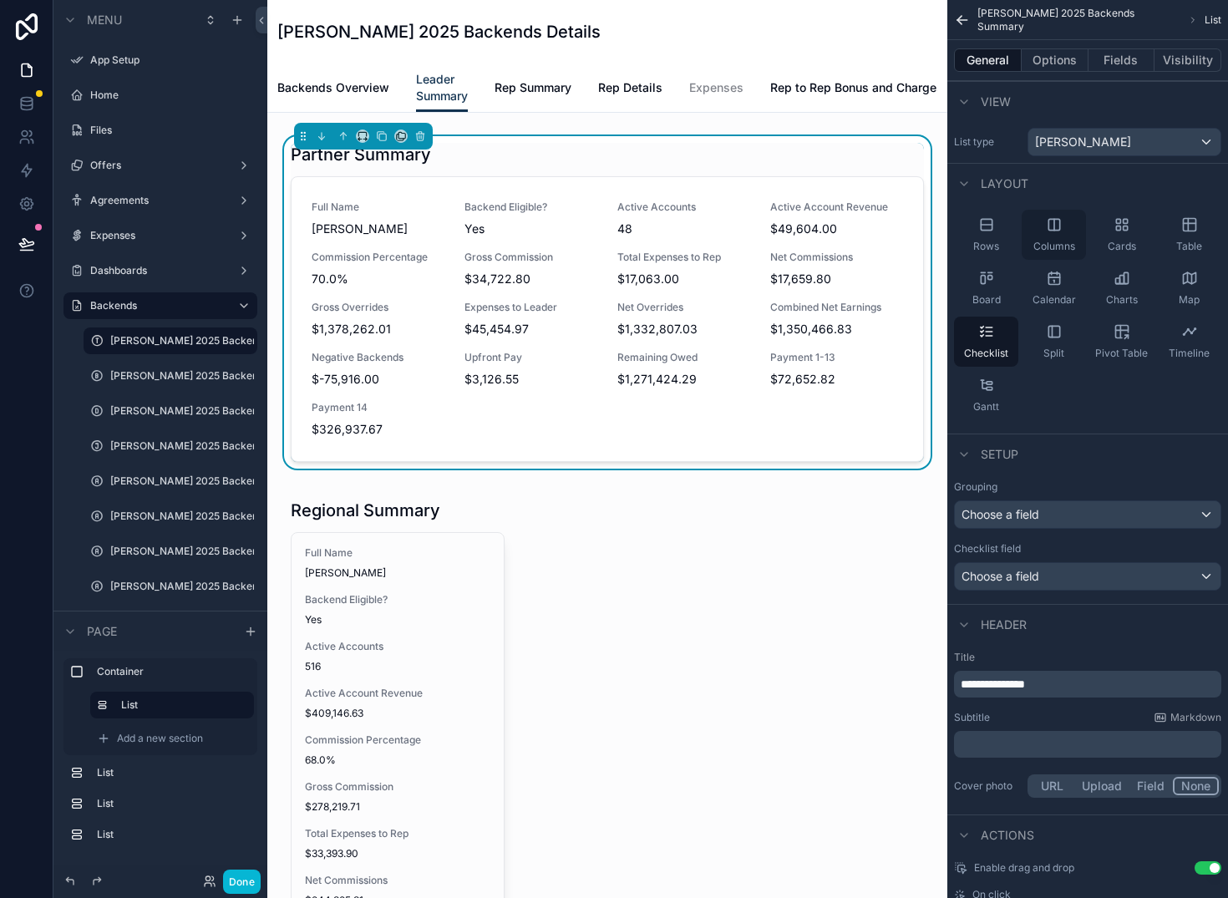
click at [1070, 235] on div "Columns" at bounding box center [1054, 235] width 64 height 50
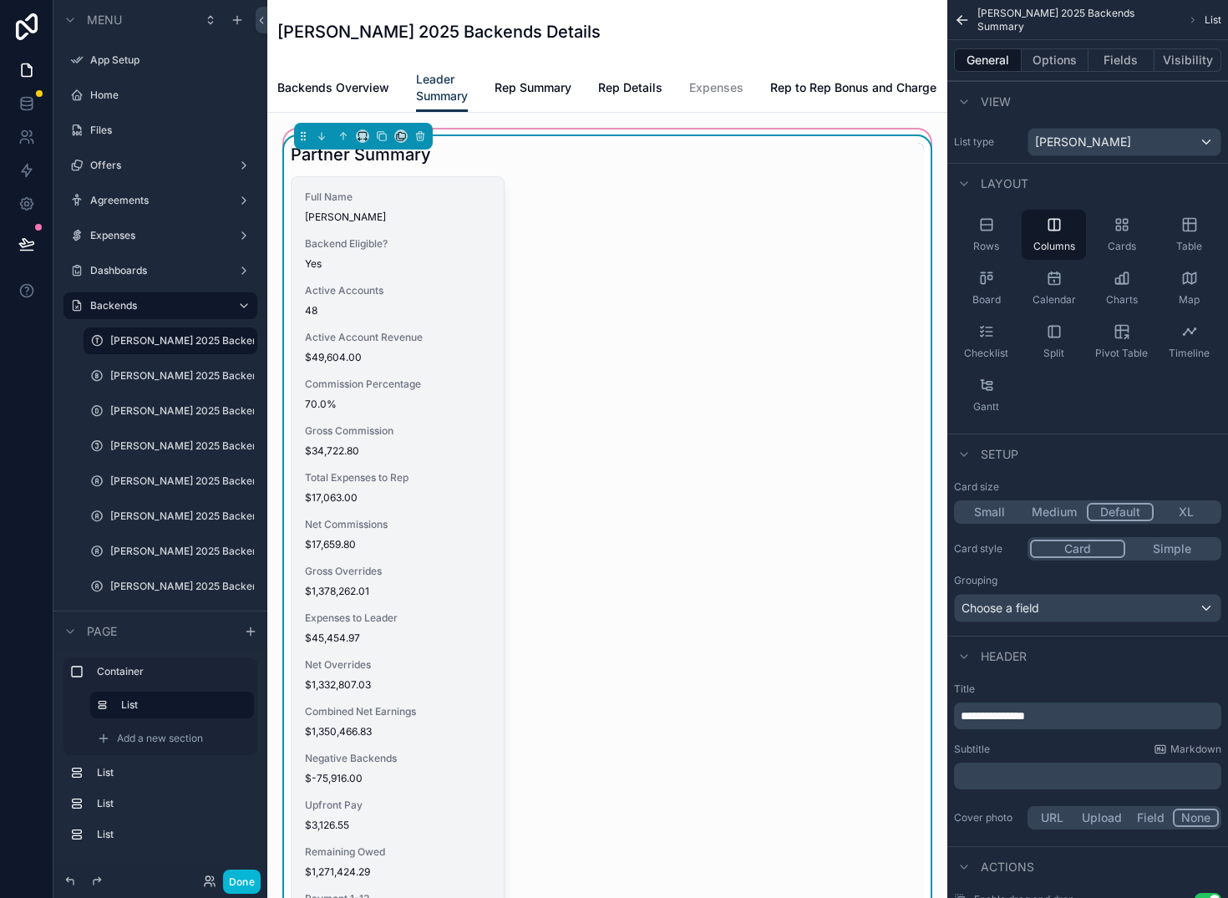
click at [397, 438] on span "Gross Commission" at bounding box center [397, 430] width 185 height 13
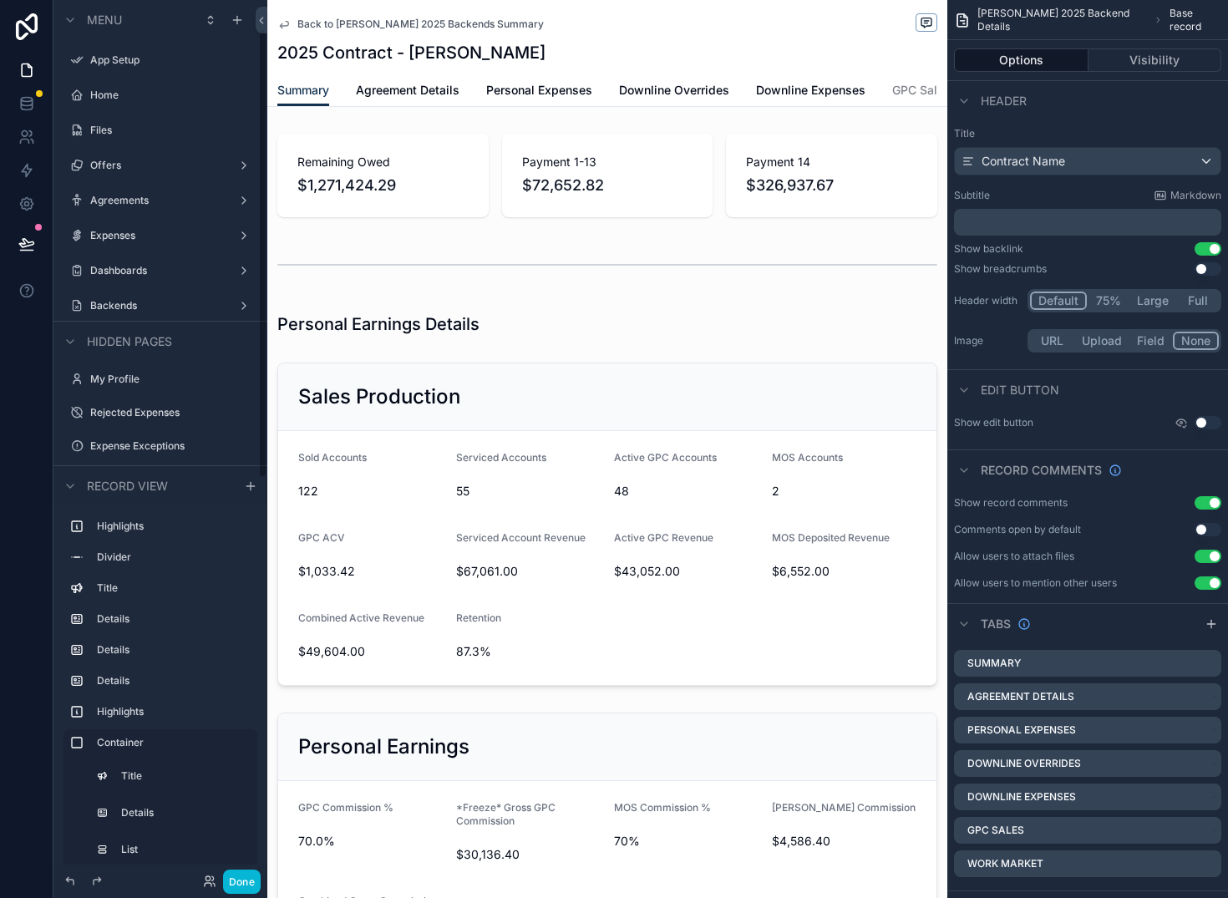
scroll to position [56, 0]
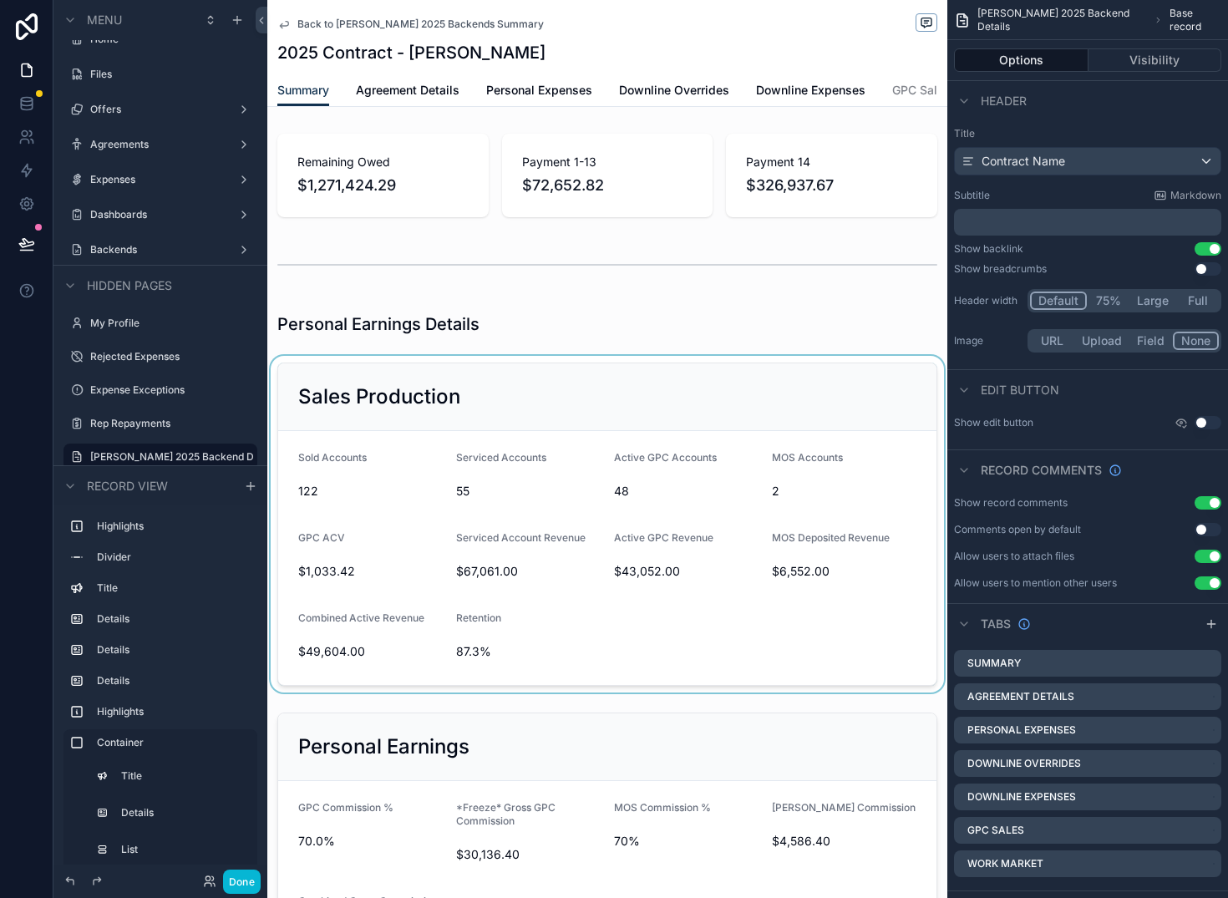
click at [587, 653] on div "scrollable content" at bounding box center [607, 524] width 680 height 337
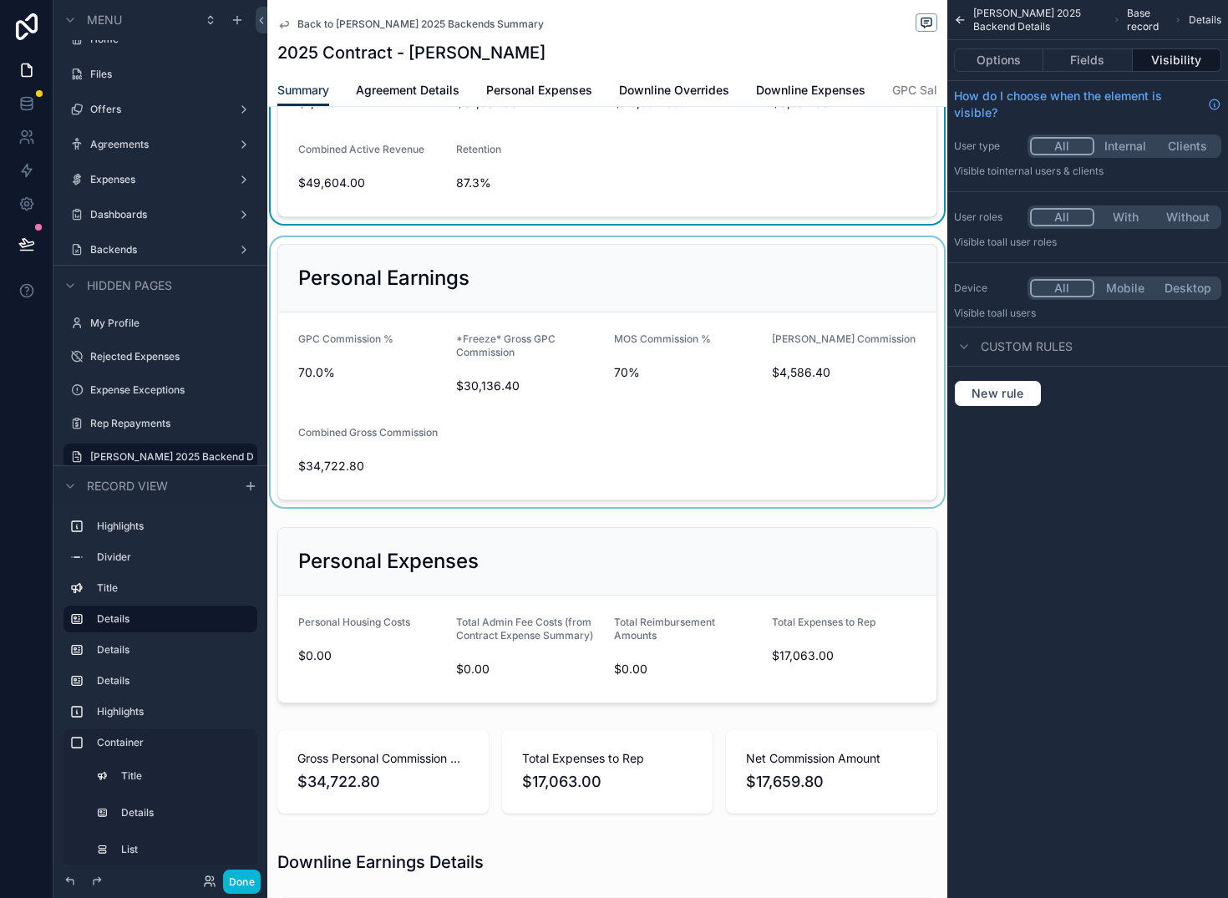
scroll to position [717, 0]
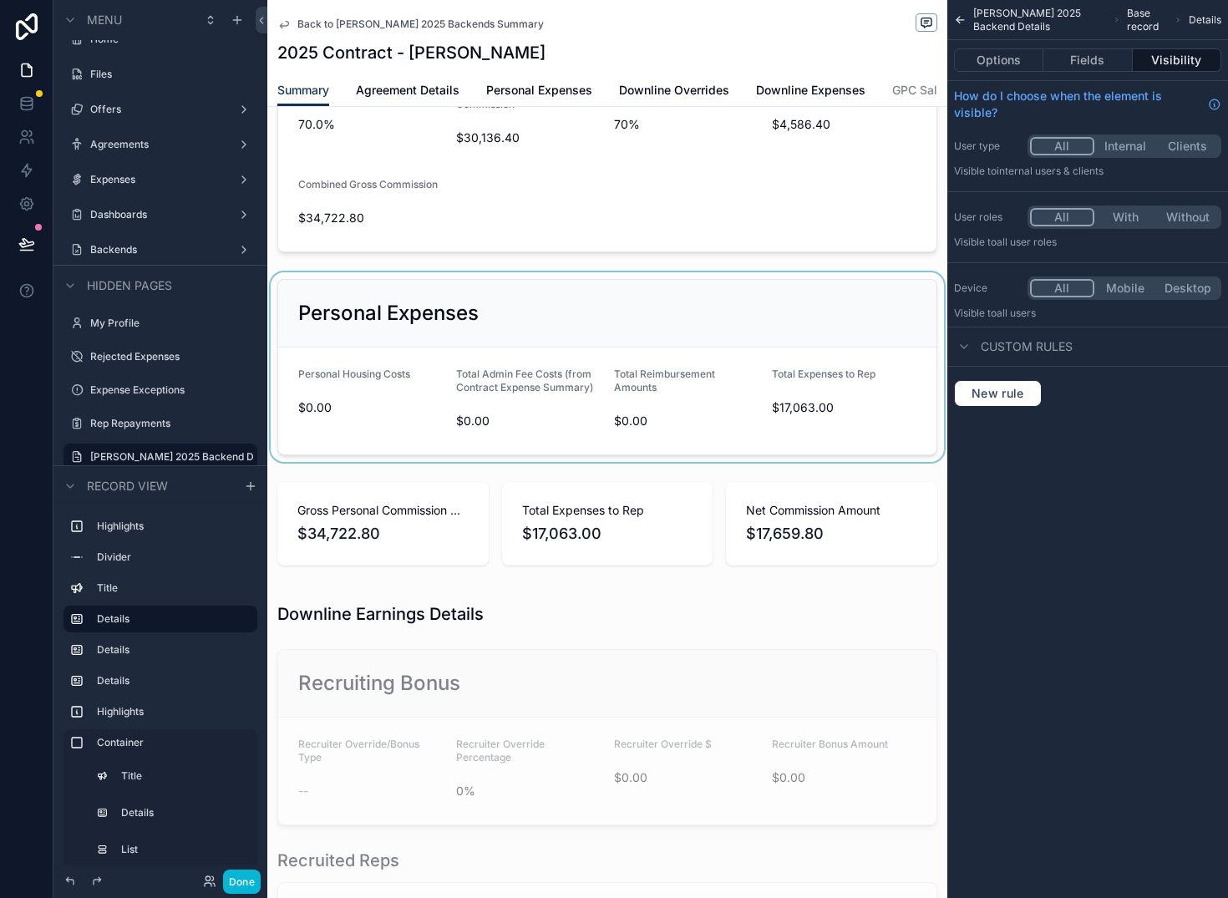
click at [645, 431] on div "scrollable content" at bounding box center [607, 367] width 680 height 190
